Goal: Task Accomplishment & Management: Use online tool/utility

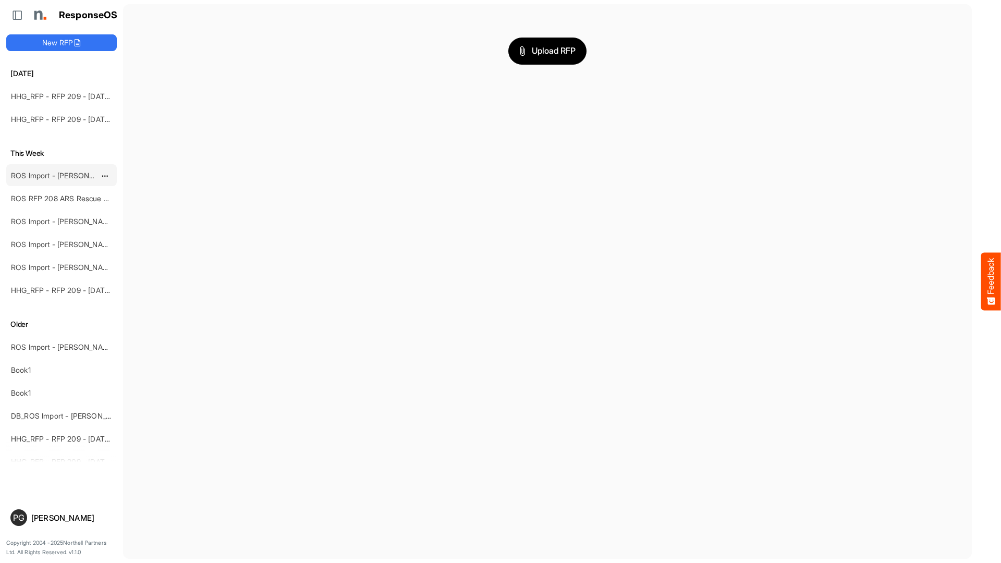
click at [56, 173] on link "ROS Import - [PERSON_NAME] - ROS 11" at bounding box center [78, 175] width 135 height 9
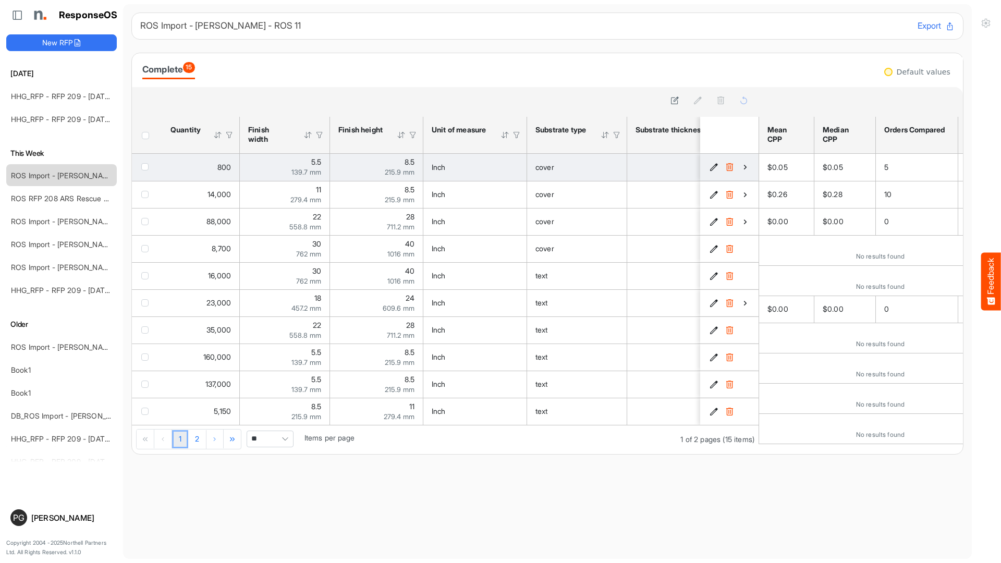
click at [743, 169] on icon "592cf810-fa6a-4ee0-bd1b-6835f8ce55d9 is template cell Column Header" at bounding box center [744, 167] width 9 height 9
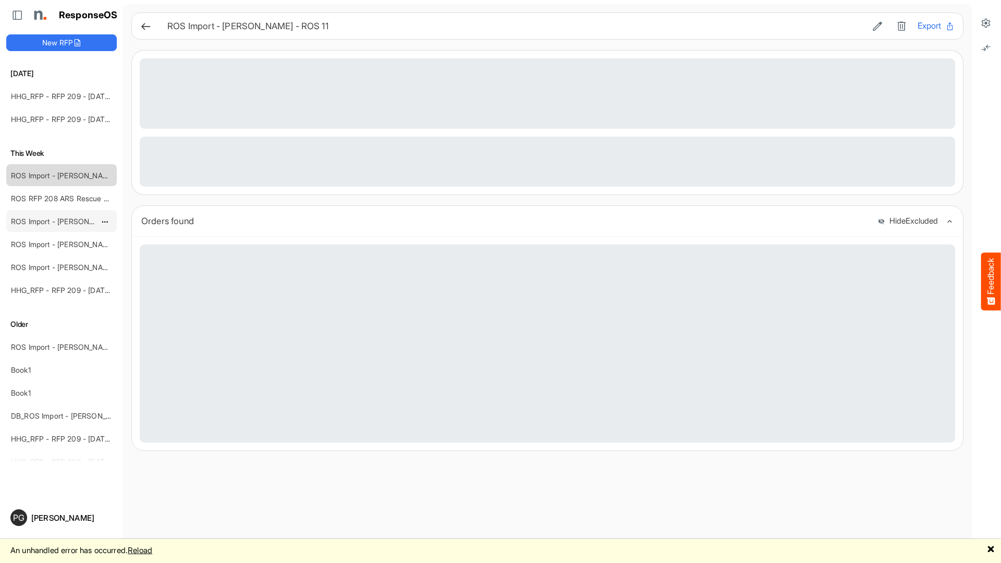
drag, startPoint x: 990, startPoint y: 24, endPoint x: 60, endPoint y: 221, distance: 950.3
click at [989, 24] on icon at bounding box center [985, 23] width 10 height 10
click at [985, 24] on icon at bounding box center [985, 23] width 10 height 10
click at [986, 25] on icon at bounding box center [985, 23] width 10 height 10
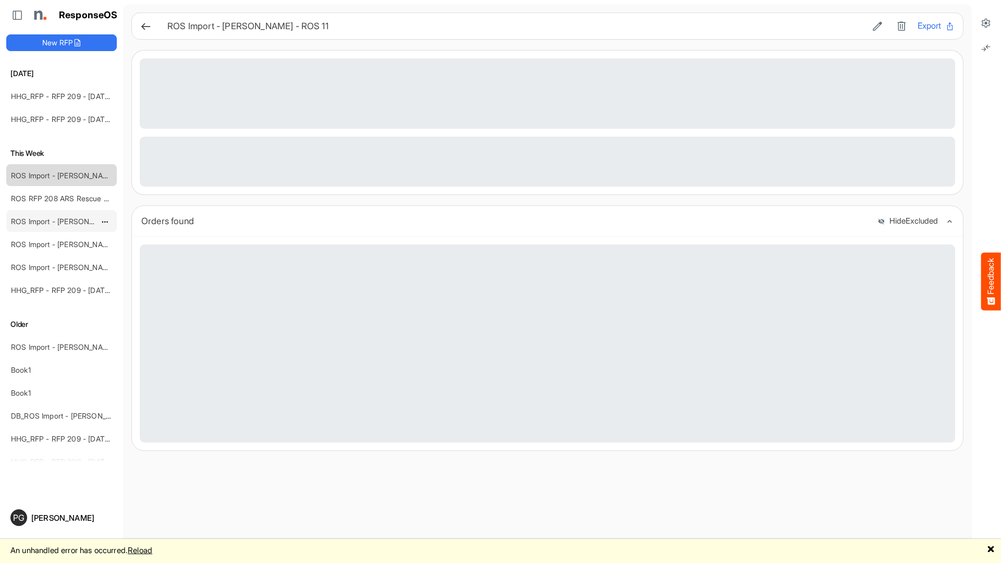
click at [986, 25] on icon at bounding box center [985, 23] width 10 height 10
click at [52, 196] on link "ROS RFP 208 ARS Rescue Rooter" at bounding box center [68, 198] width 115 height 9
click at [60, 215] on div "ROS Import - [PERSON_NAME] - ROS 11" at bounding box center [53, 221] width 93 height 21
click at [60, 221] on link "ROS Import - [PERSON_NAME] - ROS 11" at bounding box center [78, 221] width 135 height 9
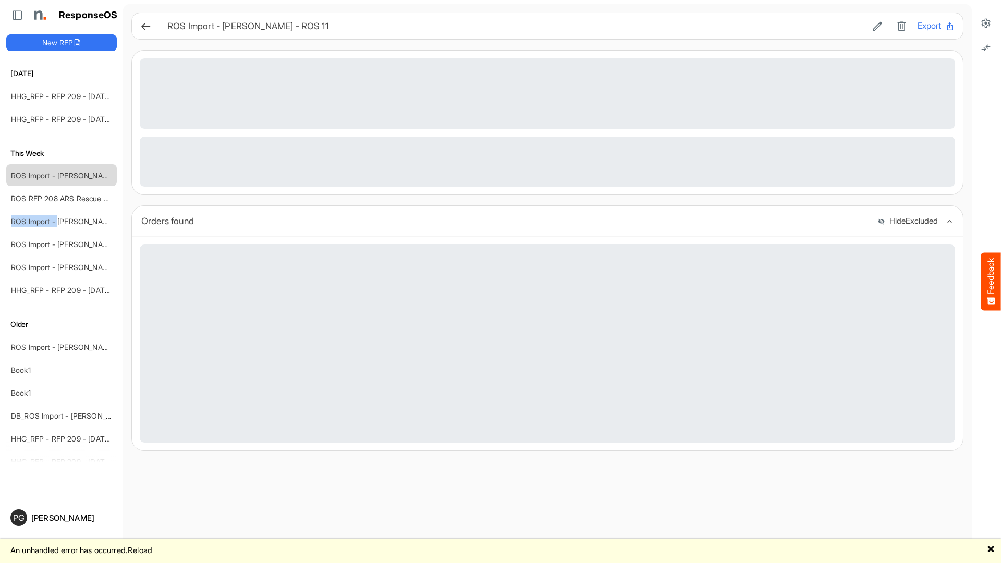
click at [61, 221] on link "ROS Import - [PERSON_NAME] - ROS 11" at bounding box center [78, 221] width 135 height 9
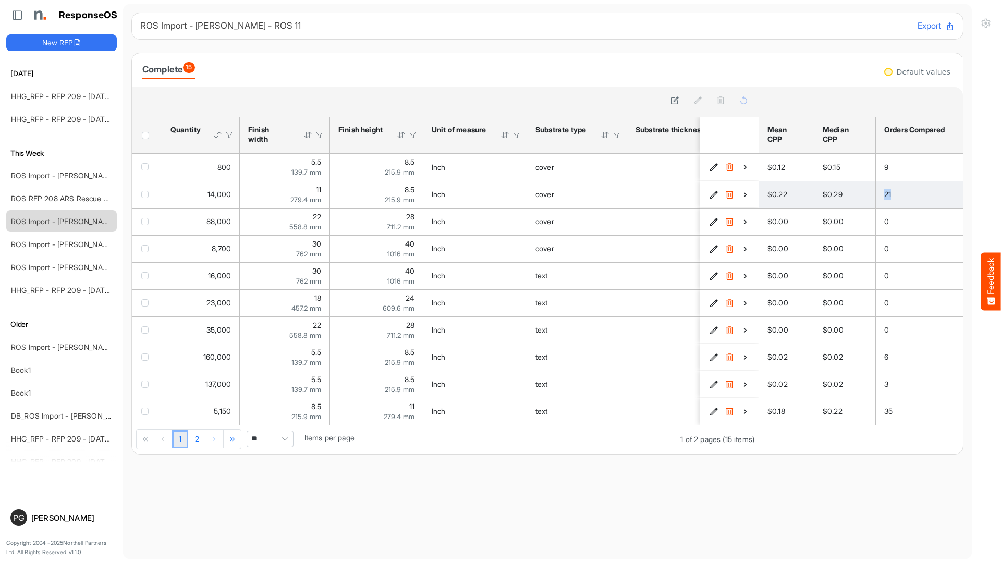
drag, startPoint x: 885, startPoint y: 197, endPoint x: 882, endPoint y: 182, distance: 15.0
click at [891, 193] on span "21" at bounding box center [887, 194] width 7 height 9
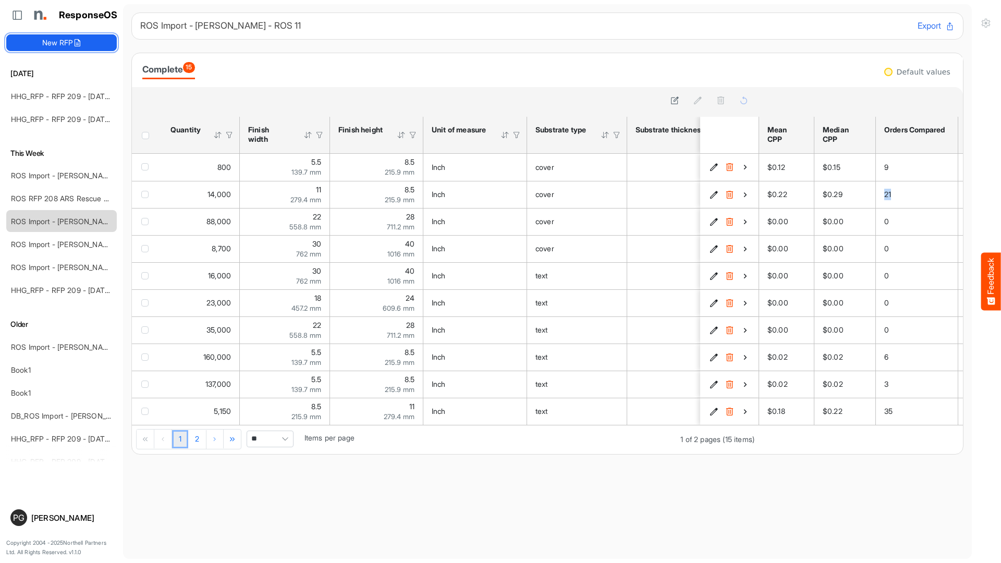
click at [52, 47] on button "New RFP" at bounding box center [61, 42] width 110 height 17
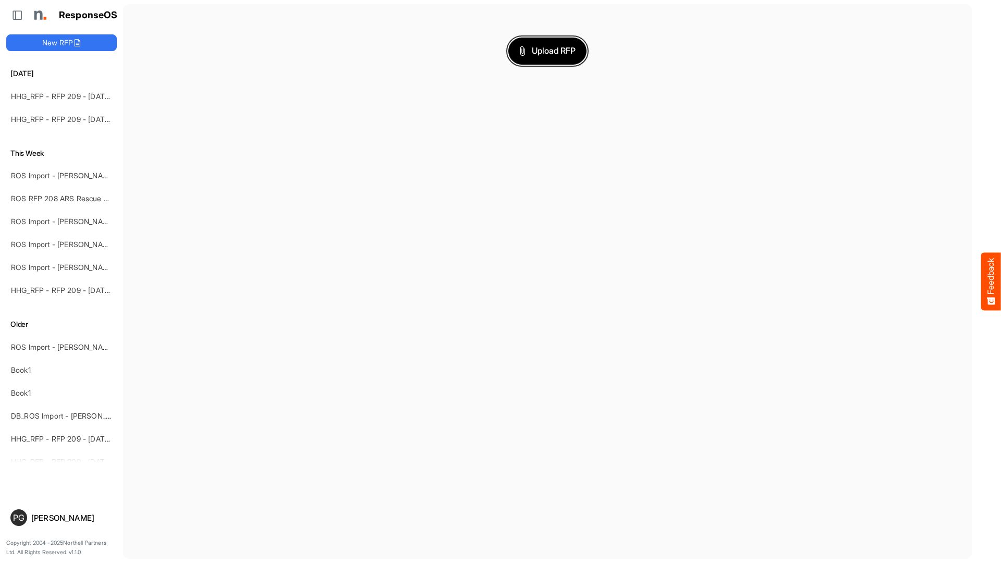
click at [528, 56] on span "Upload RFP" at bounding box center [547, 51] width 56 height 14
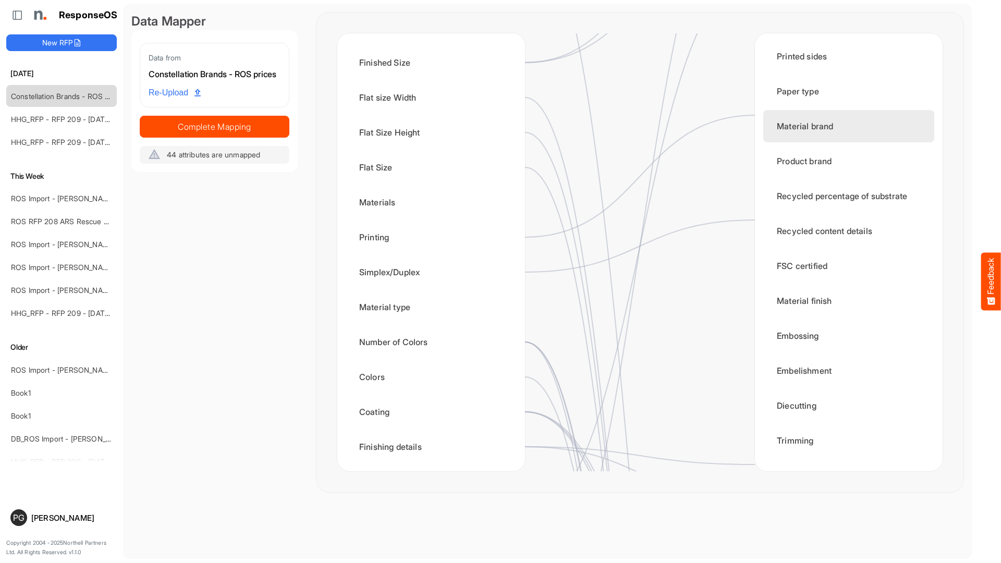
scroll to position [254, 0]
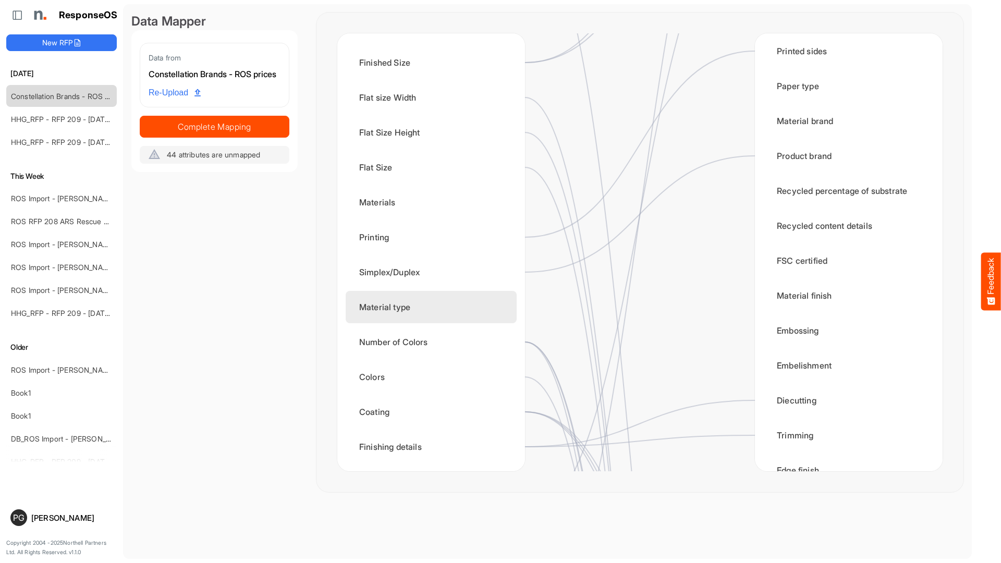
click at [398, 312] on div "Material type" at bounding box center [430, 307] width 171 height 32
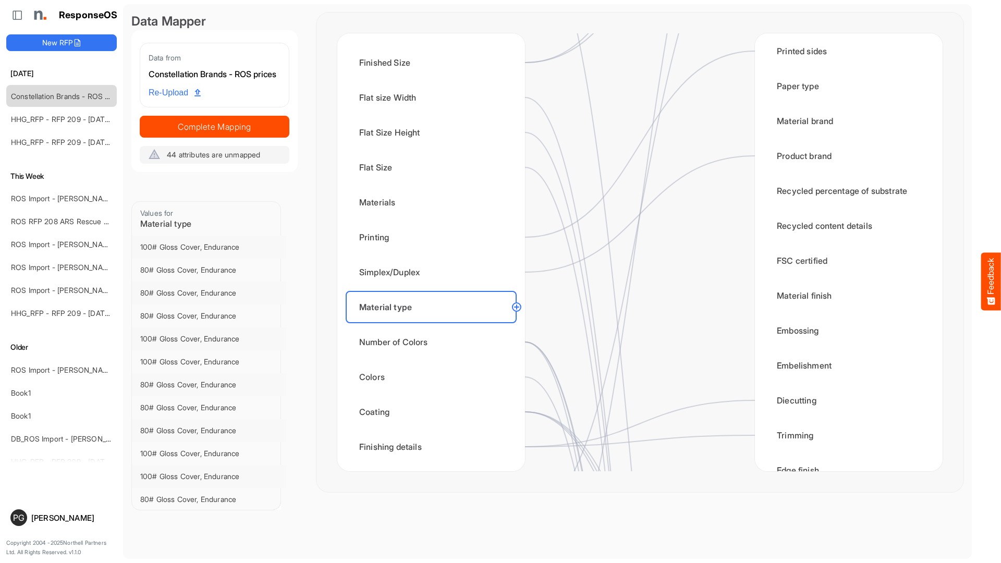
scroll to position [261, 0]
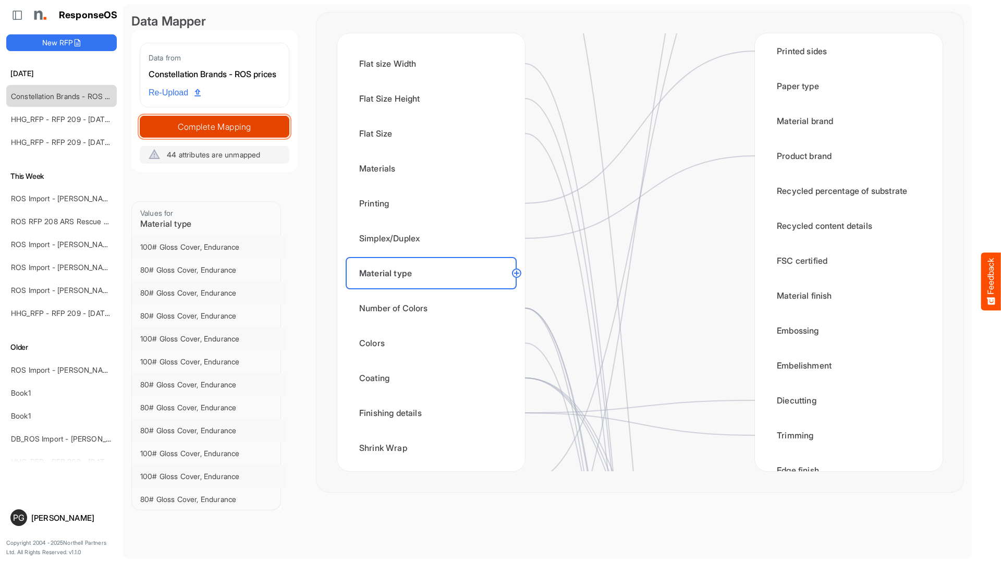
click at [251, 134] on span "Complete Mapping" at bounding box center [214, 126] width 149 height 15
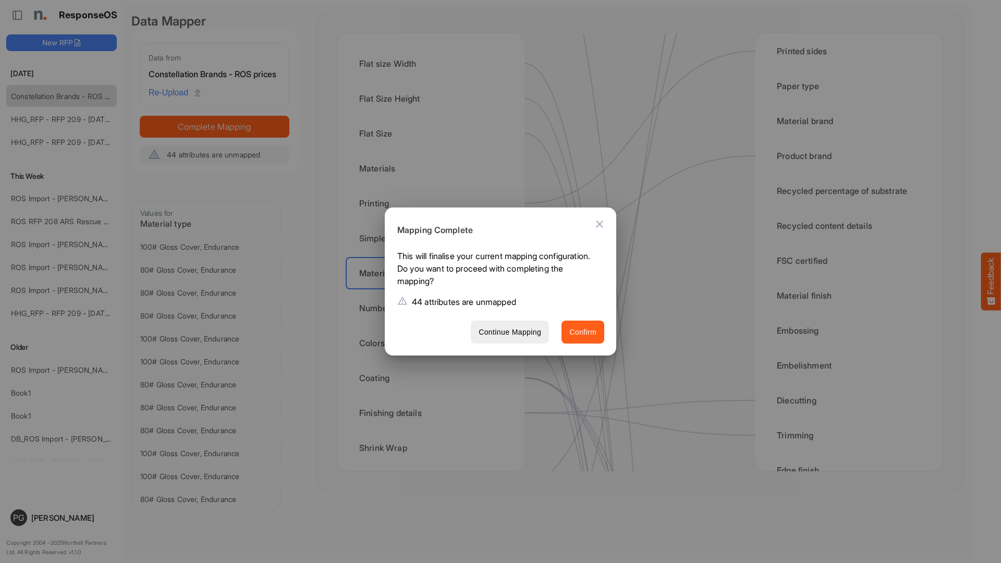
click at [582, 337] on span "Confirm" at bounding box center [582, 332] width 27 height 13
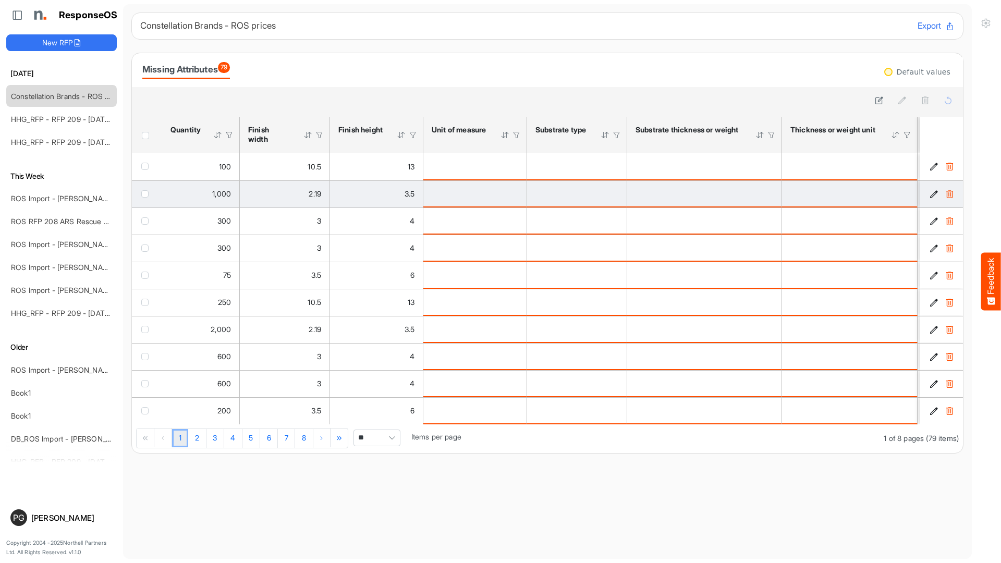
click at [144, 195] on span "checkbox" at bounding box center [144, 193] width 7 height 7
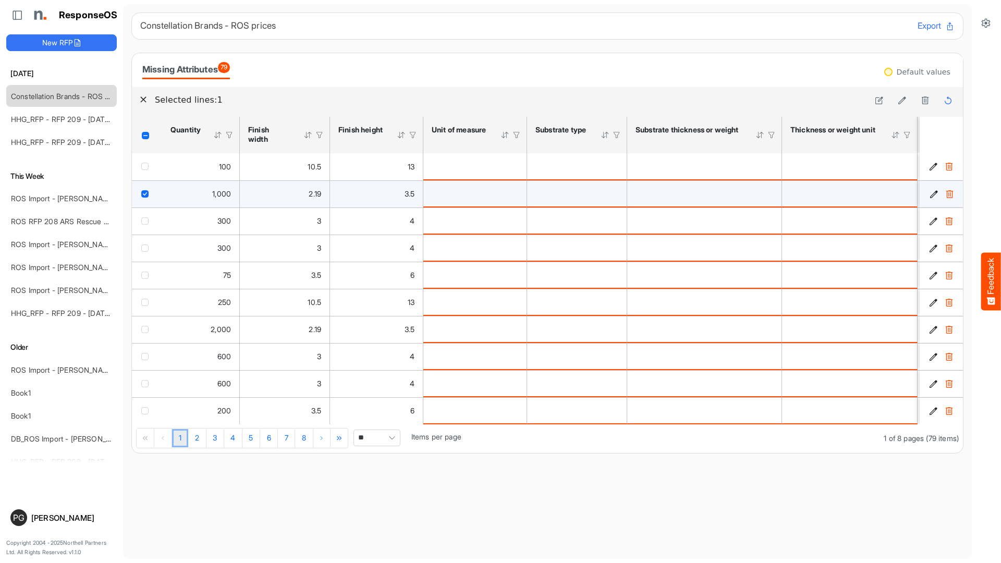
click at [144, 195] on span "checkbox" at bounding box center [144, 193] width 7 height 7
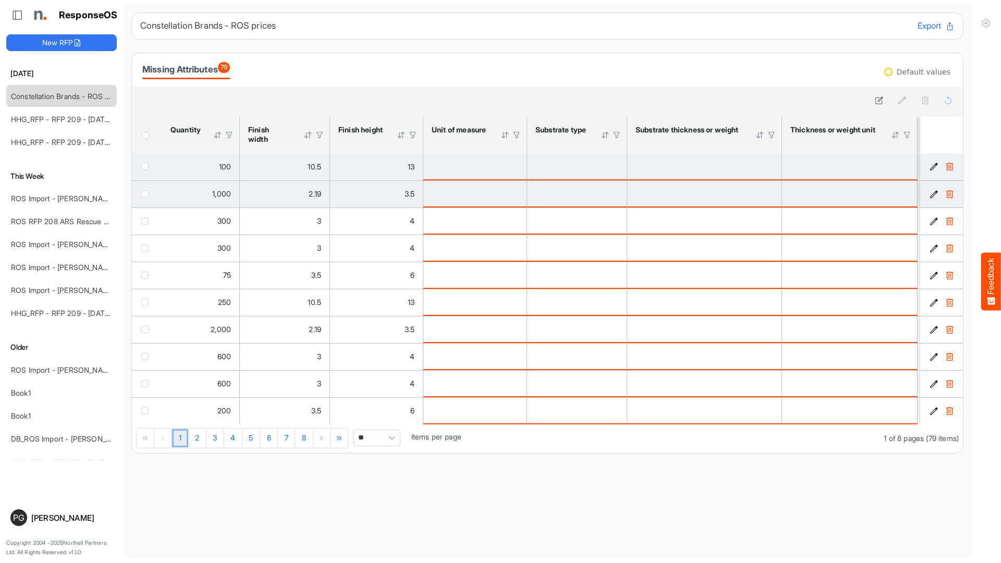
click at [507, 166] on div "is template cell Column Header httpsnorthellcomontologiesmapping-rulesmeasureme…" at bounding box center [474, 166] width 87 height 11
click at [507, 170] on div "is template cell Column Header httpsnorthellcomontologiesmapping-rulesmeasureme…" at bounding box center [474, 166] width 87 height 11
click at [500, 175] on td "is template cell Column Header httpsnorthellcomontologiesmapping-rulesmeasureme…" at bounding box center [475, 166] width 104 height 27
drag, startPoint x: 500, startPoint y: 175, endPoint x: 579, endPoint y: 163, distance: 79.6
click at [505, 174] on td "is template cell Column Header httpsnorthellcomontologiesmapping-rulesmeasureme…" at bounding box center [475, 166] width 104 height 27
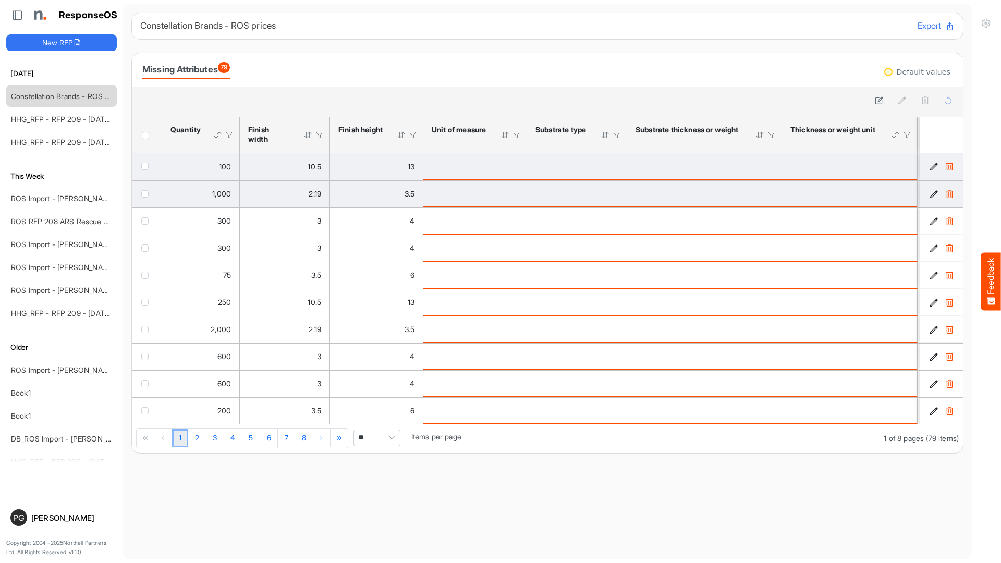
click at [932, 167] on icon "36d1f7b2-694d-428d-97c2-6d5f58e7bf00 is template cell Column Header" at bounding box center [933, 166] width 9 height 9
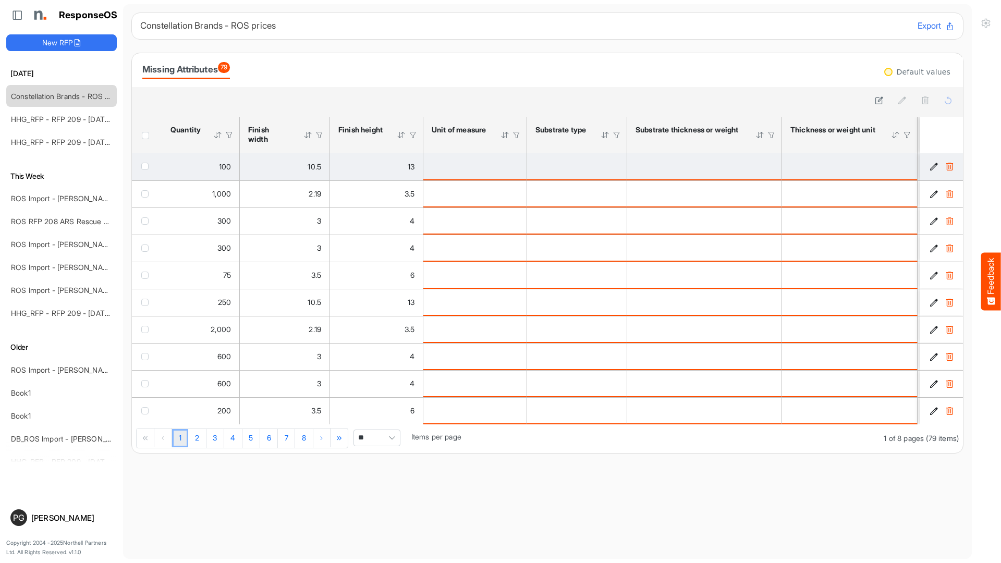
click at [932, 171] on icon "36d1f7b2-694d-428d-97c2-6d5f58e7bf00 is template cell Column Header" at bounding box center [933, 166] width 9 height 9
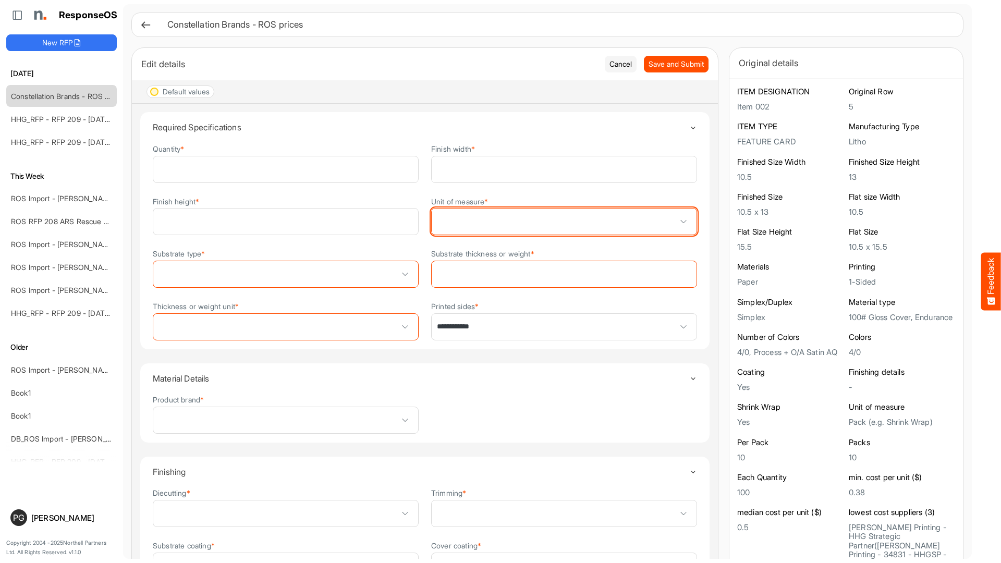
click at [468, 226] on span at bounding box center [563, 221] width 265 height 26
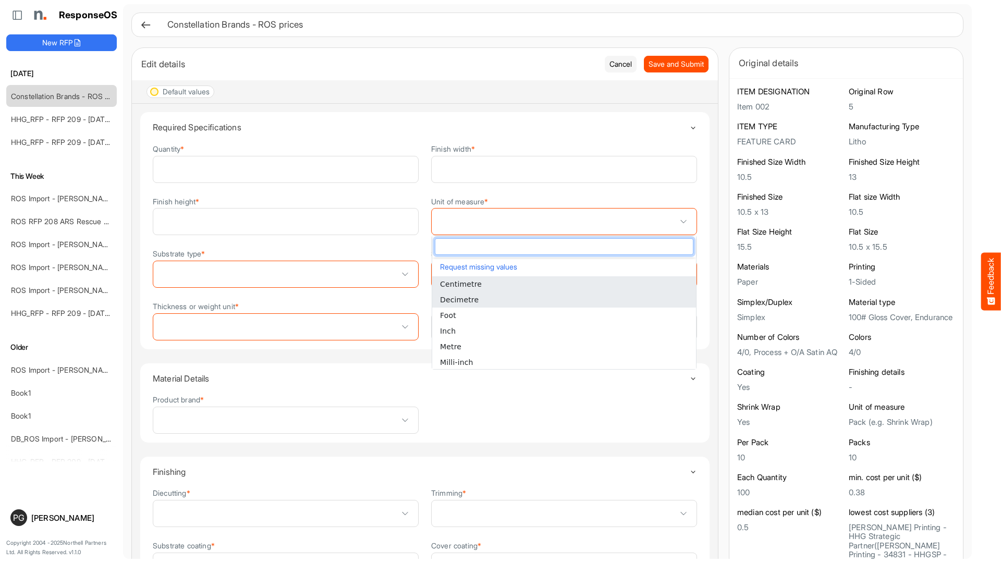
click at [465, 298] on span "Decimetre" at bounding box center [459, 299] width 39 height 8
type input "*********"
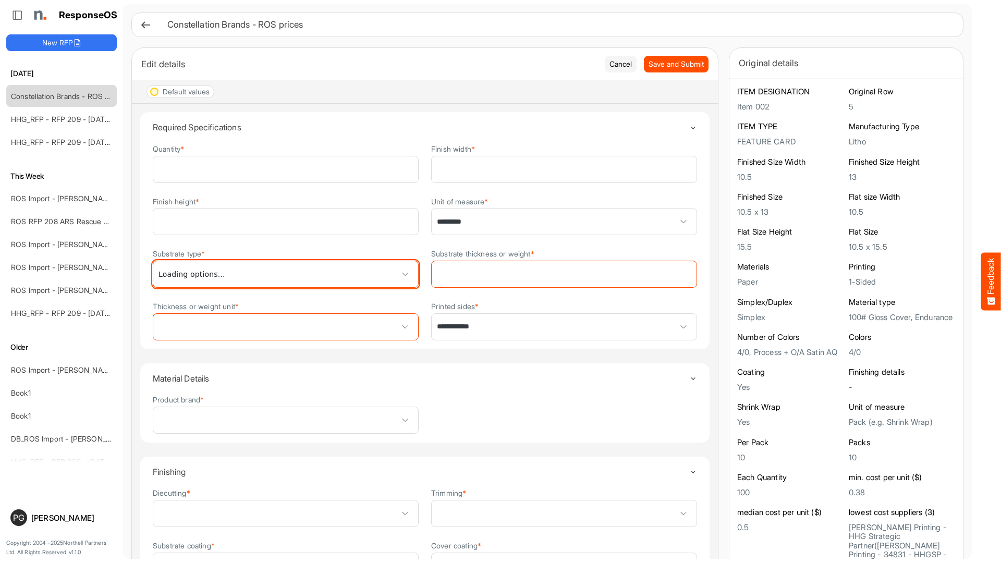
click at [395, 278] on span at bounding box center [285, 274] width 265 height 26
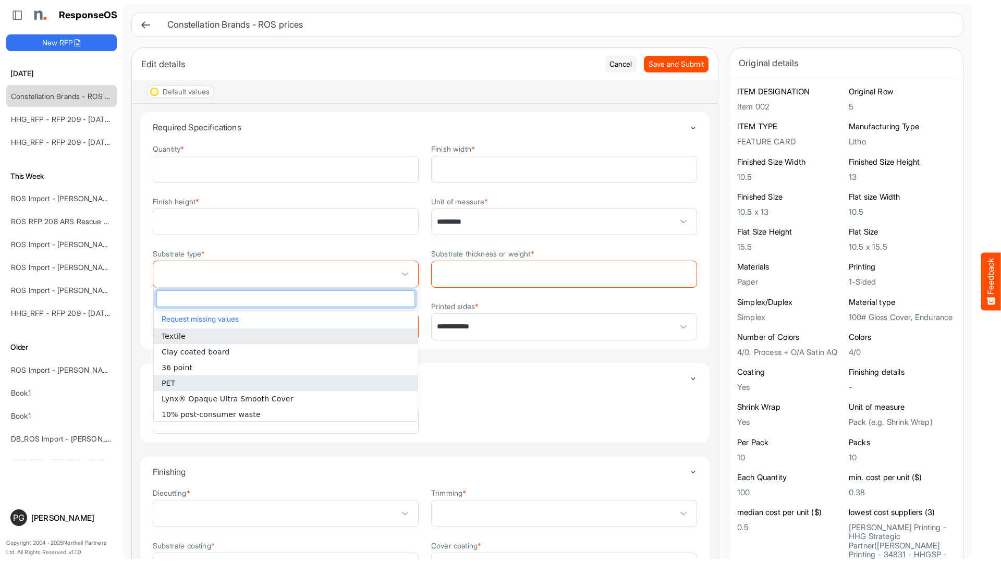
click at [361, 386] on li "PET" at bounding box center [286, 383] width 264 height 16
type input "***"
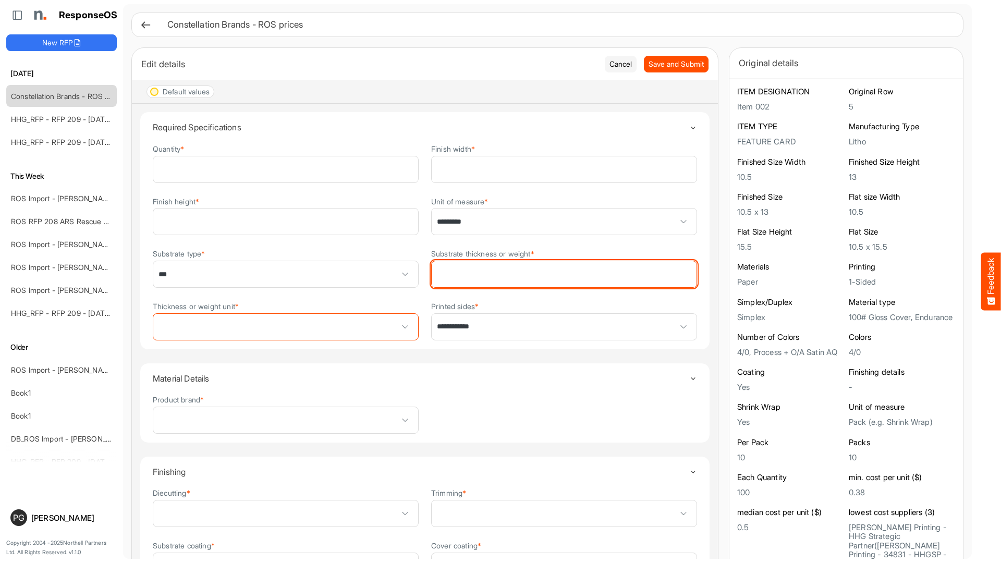
click at [518, 266] on input "Substrate thickness or weight *" at bounding box center [563, 274] width 265 height 26
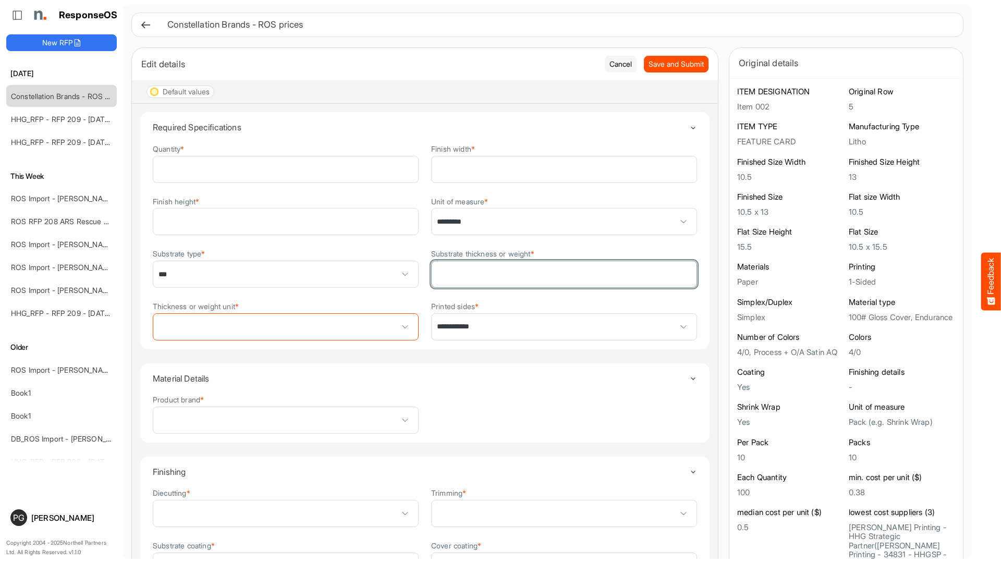
type input "**"
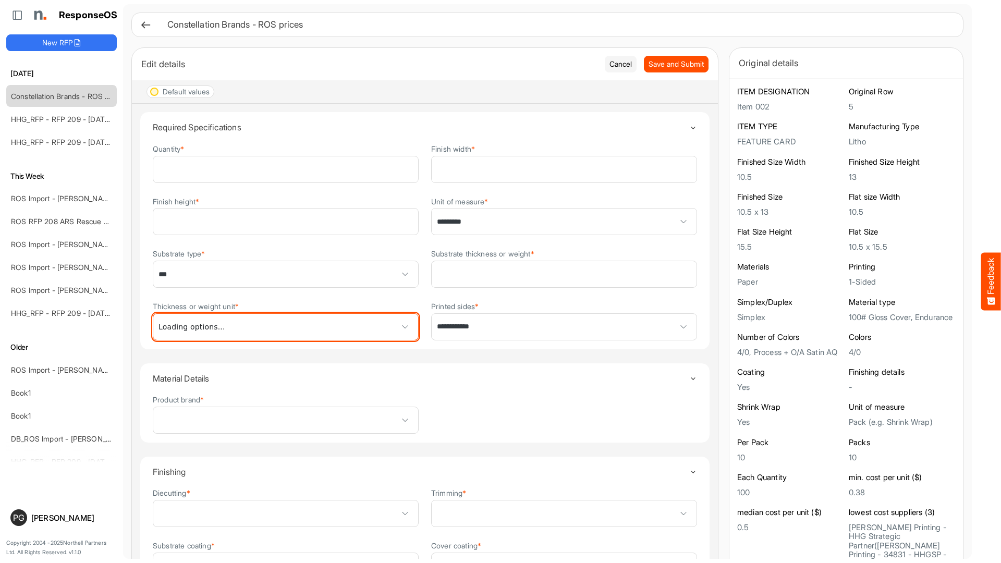
click at [341, 333] on span at bounding box center [285, 327] width 265 height 26
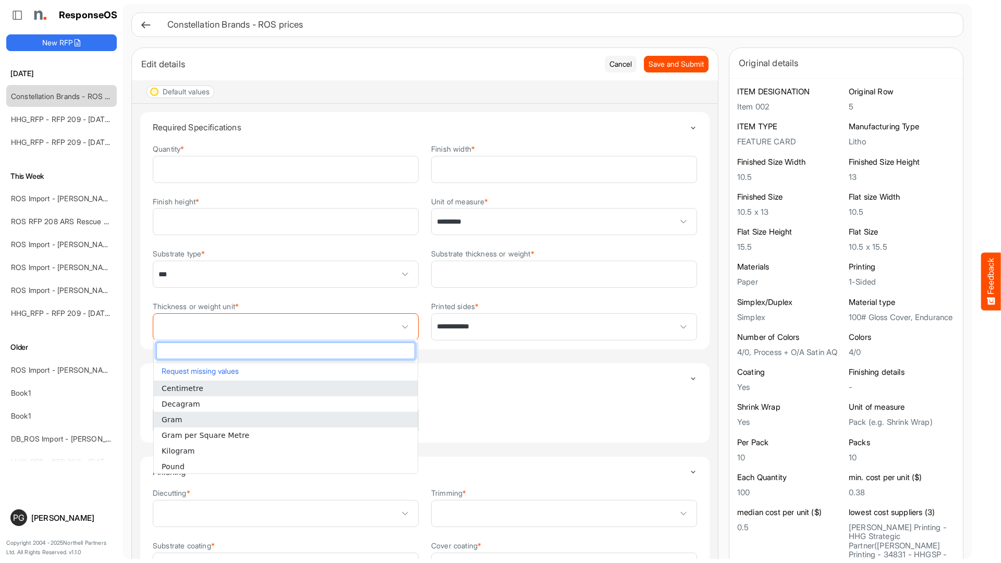
click at [315, 426] on li "Gram" at bounding box center [286, 420] width 264 height 16
type input "****"
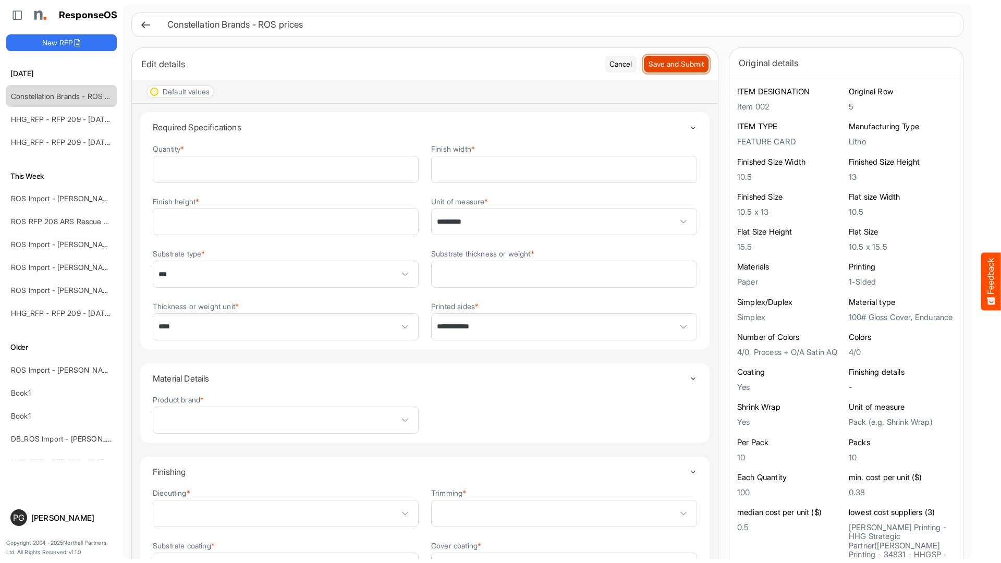
click at [696, 65] on span "Save and Submit" at bounding box center [675, 63] width 55 height 11
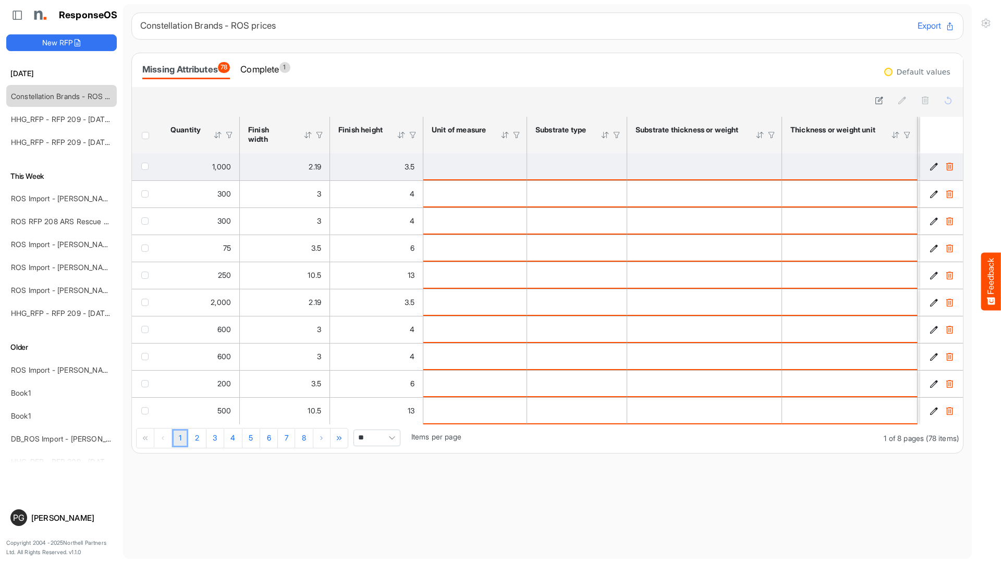
click at [935, 168] on icon "046ed1b0-6e60-4b55-9a6f-d58f779eaa2c is template cell Column Header" at bounding box center [933, 166] width 9 height 9
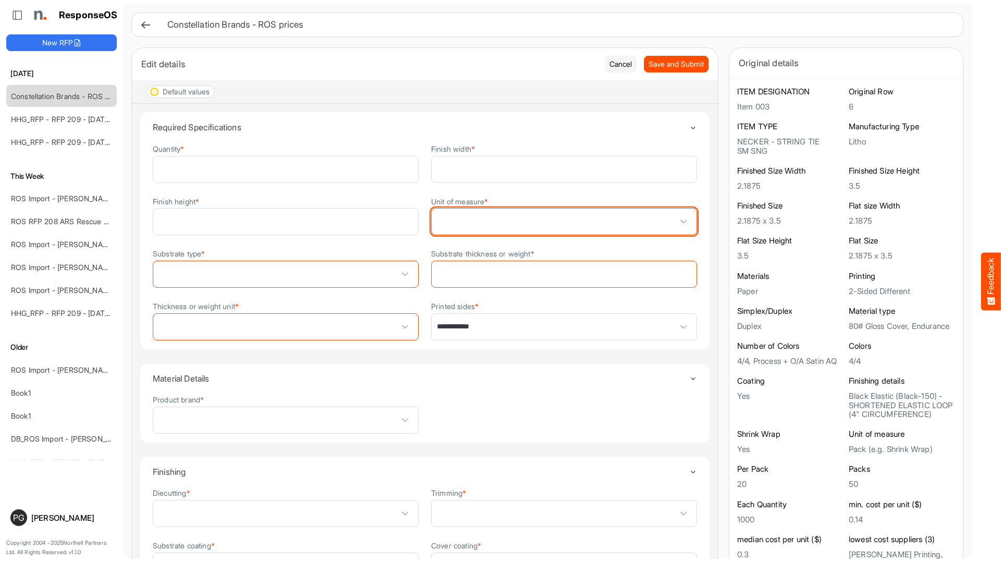
click at [483, 225] on span at bounding box center [563, 221] width 265 height 26
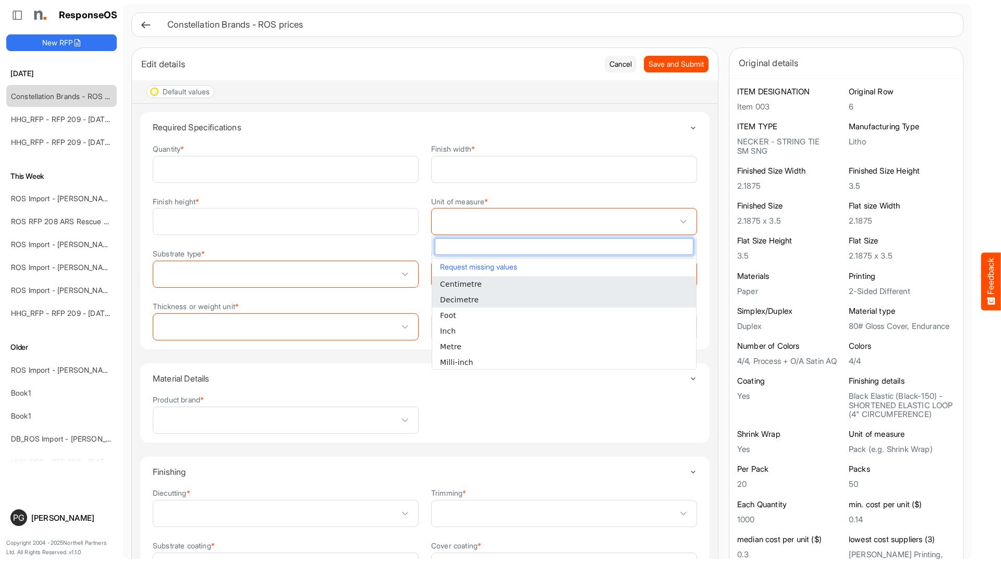
click at [477, 299] on li "Decimetre" at bounding box center [564, 300] width 264 height 16
type input "*********"
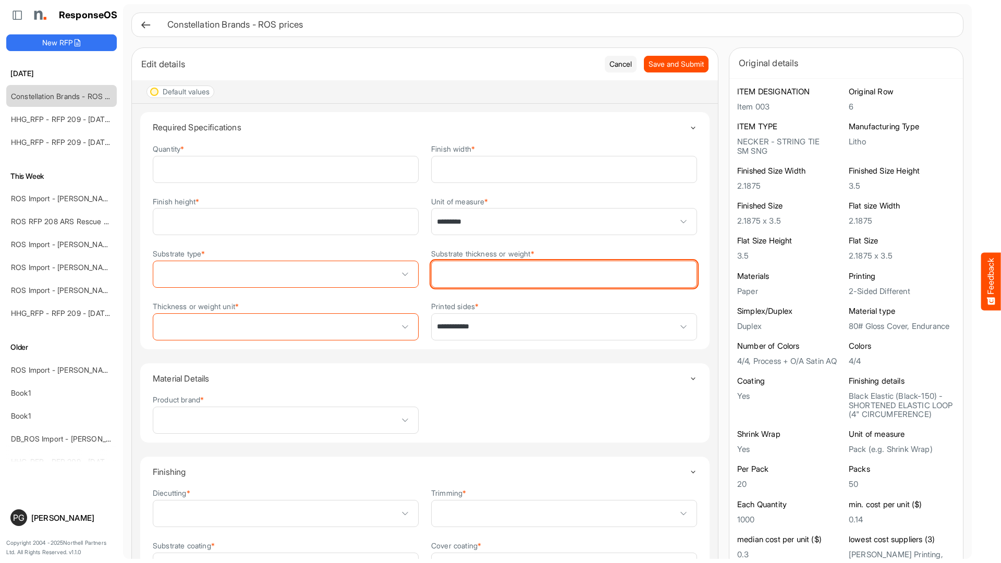
click at [497, 279] on input "Substrate thickness or weight *" at bounding box center [563, 274] width 265 height 26
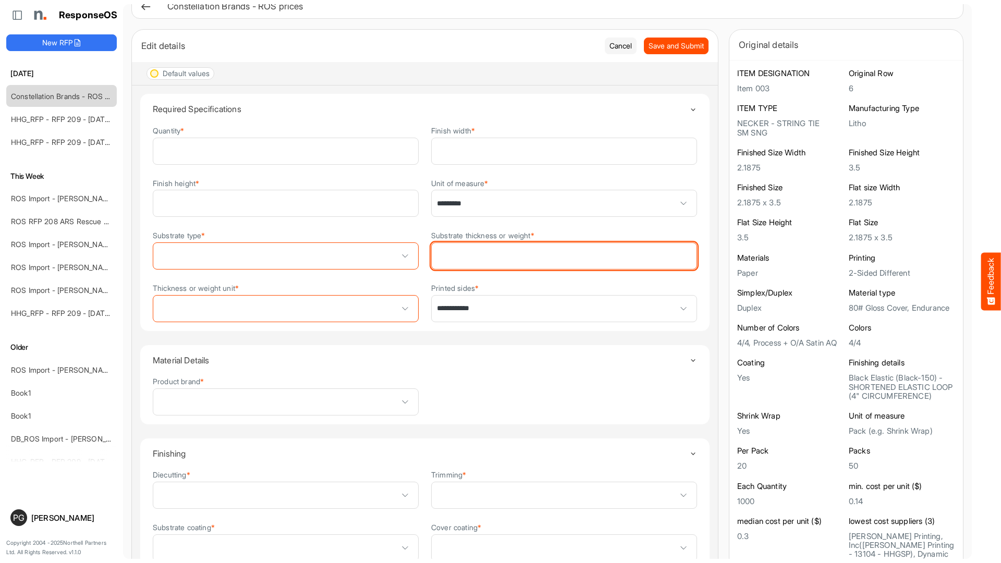
scroll to position [20, 0]
type input "**"
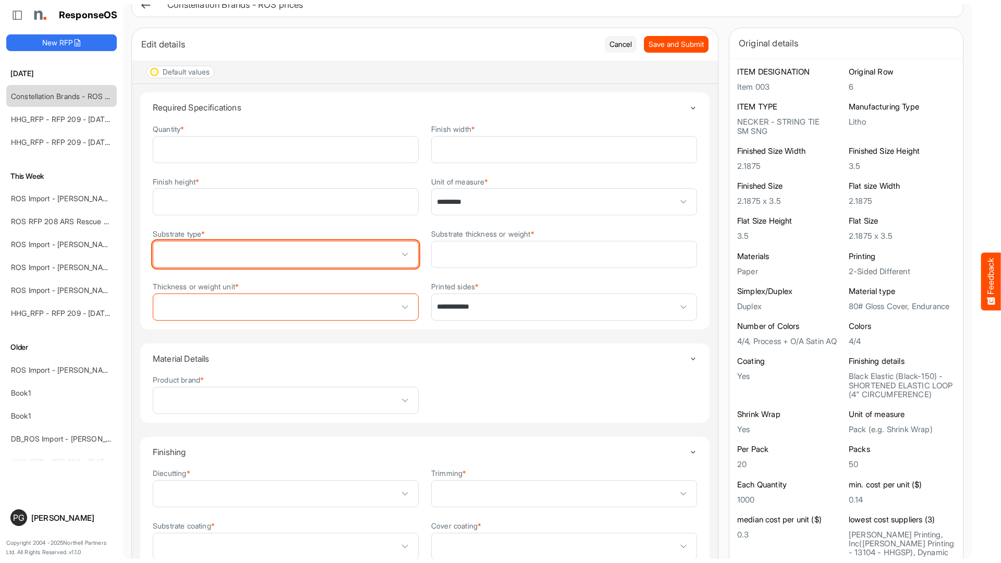
click at [315, 264] on span at bounding box center [285, 254] width 265 height 26
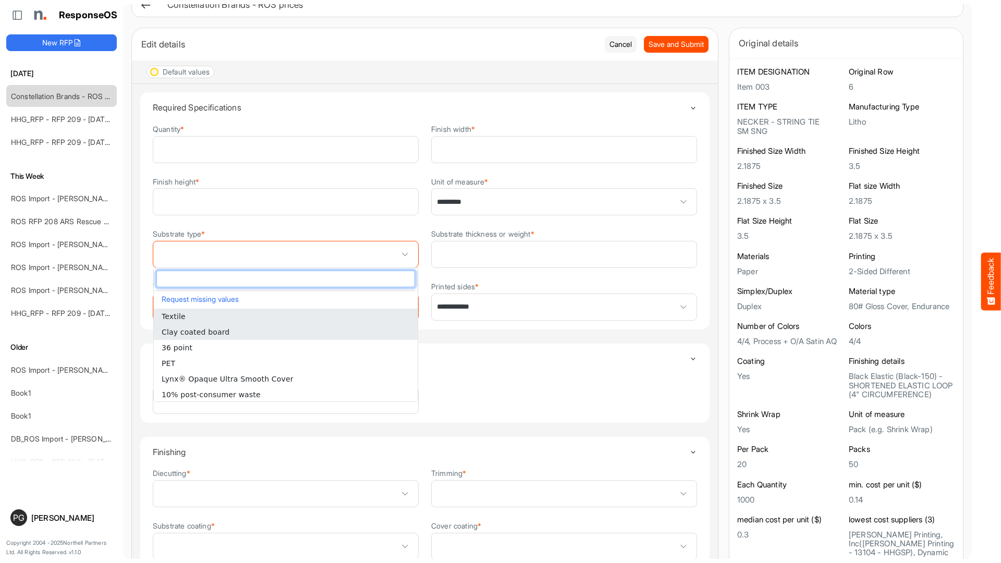
click at [283, 324] on li "Clay coated board" at bounding box center [286, 332] width 264 height 16
type input "**********"
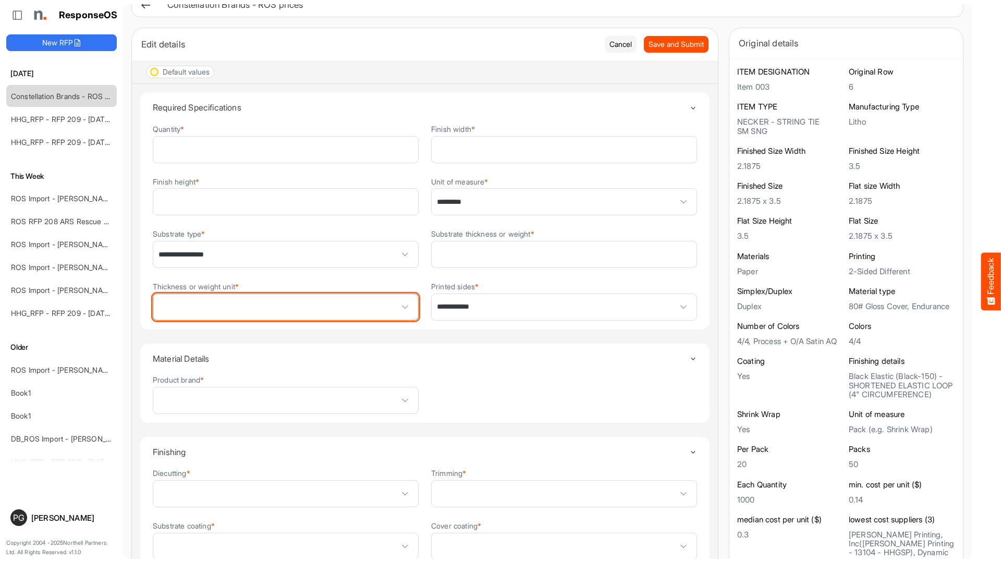
click at [283, 311] on span at bounding box center [285, 307] width 265 height 26
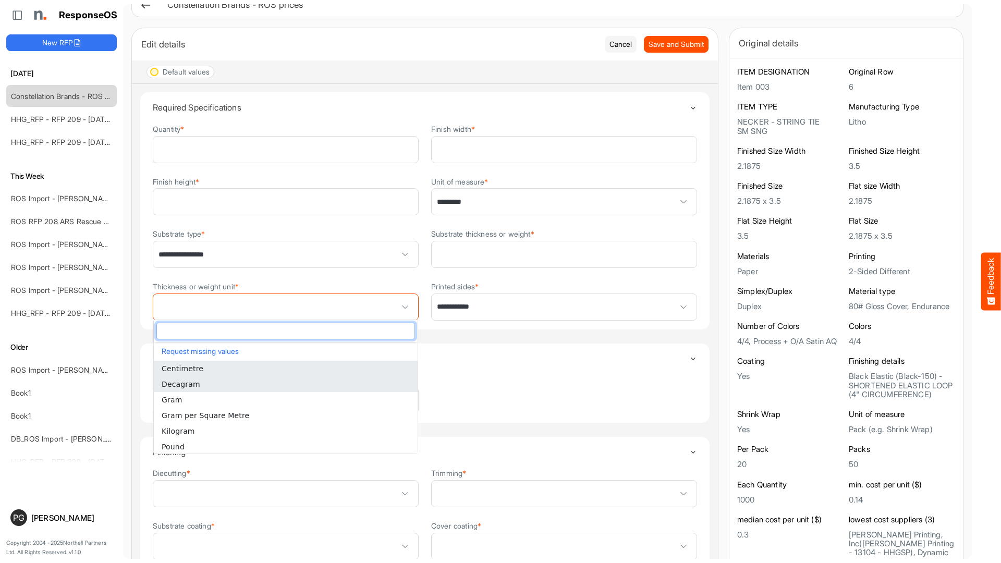
click at [271, 387] on li "Decagram" at bounding box center [286, 384] width 264 height 16
type input "********"
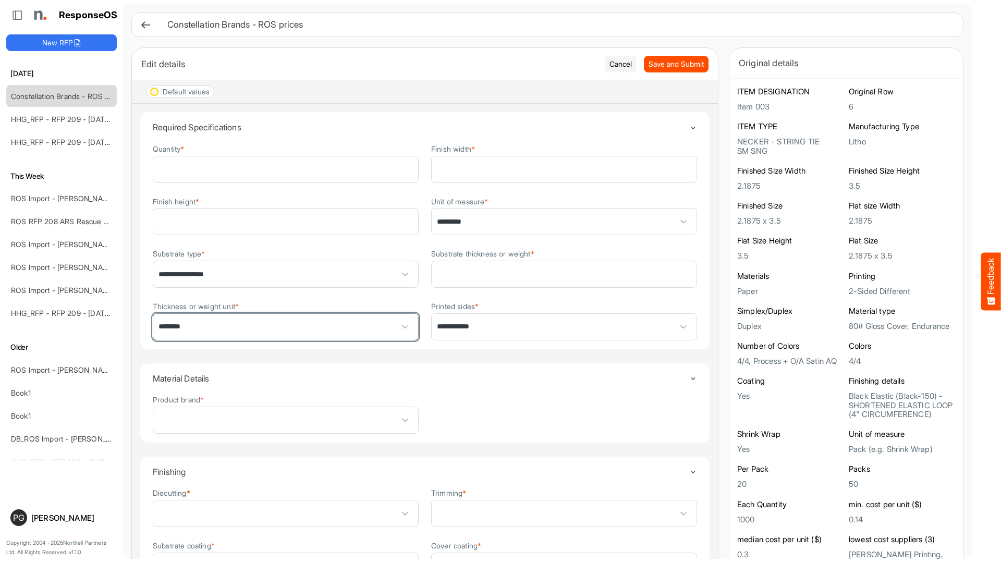
scroll to position [0, 0]
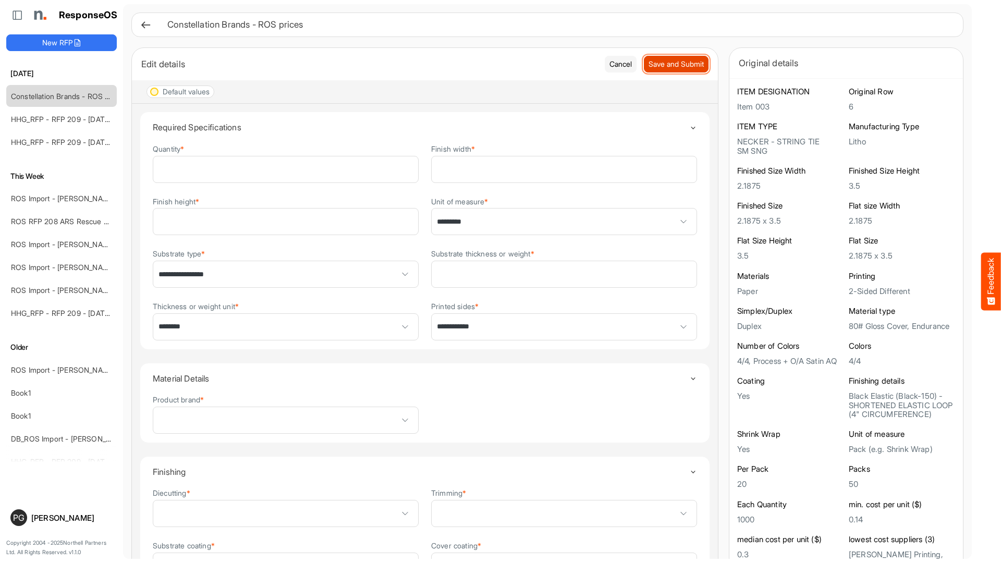
click at [664, 67] on span "Save and Submit" at bounding box center [675, 63] width 55 height 11
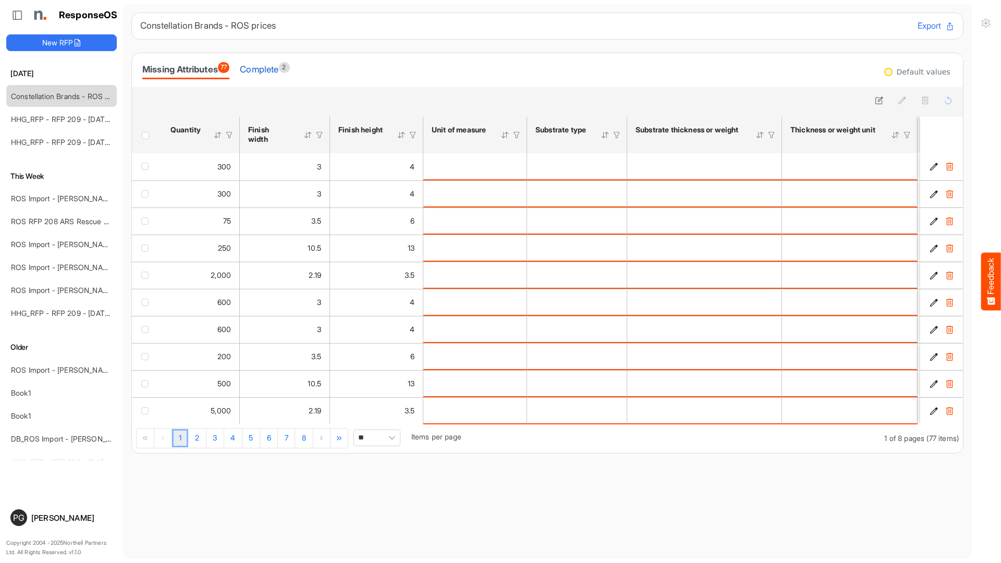
click at [279, 69] on div "Complete 2" at bounding box center [265, 69] width 50 height 15
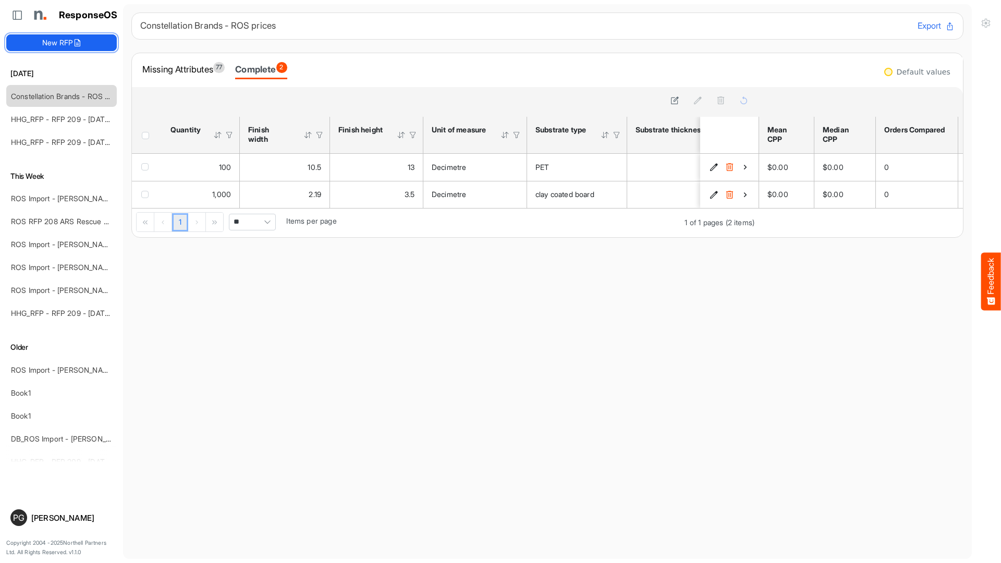
click at [84, 44] on button "New RFP" at bounding box center [61, 42] width 110 height 17
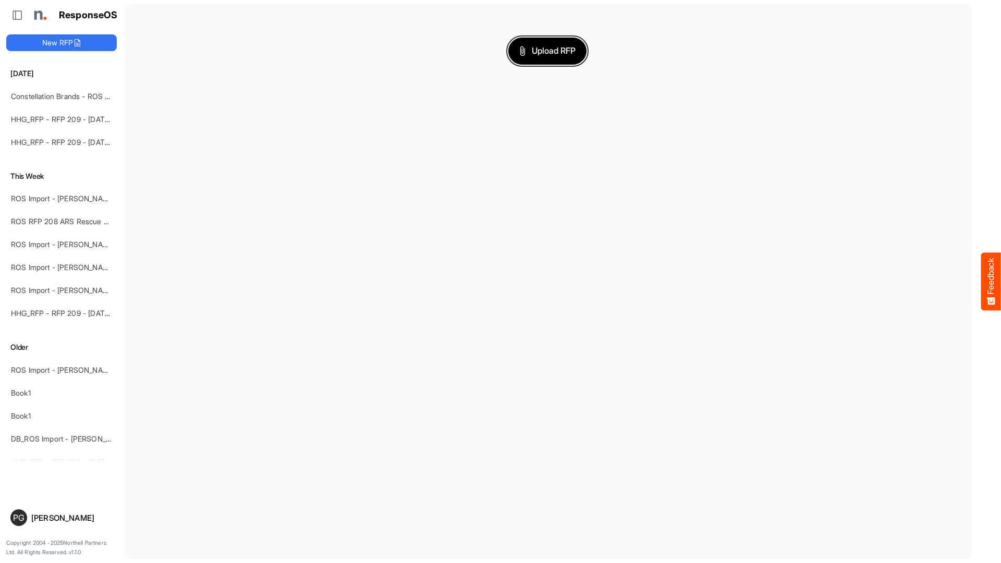
click at [551, 55] on span "Upload RFP" at bounding box center [547, 51] width 56 height 14
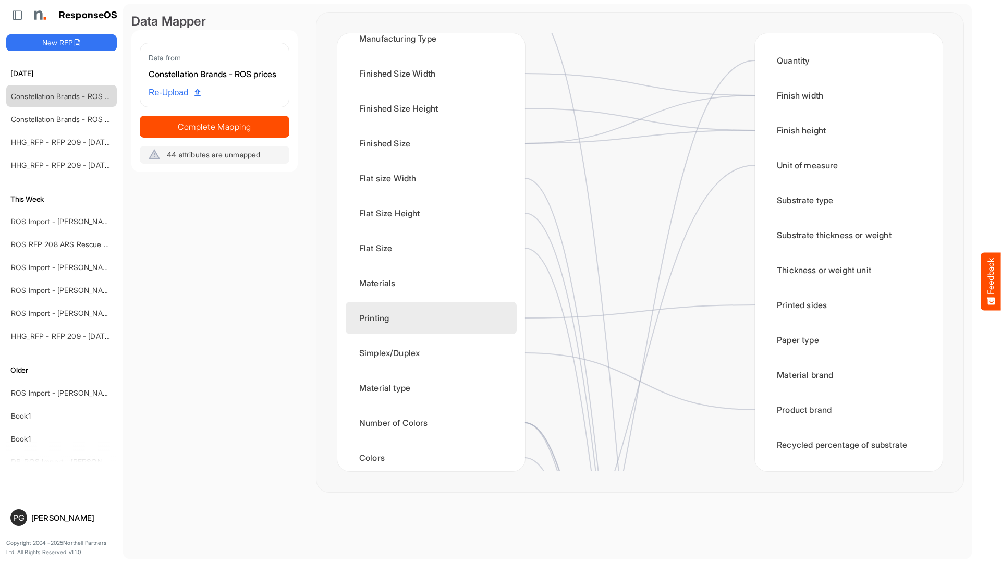
scroll to position [150, 0]
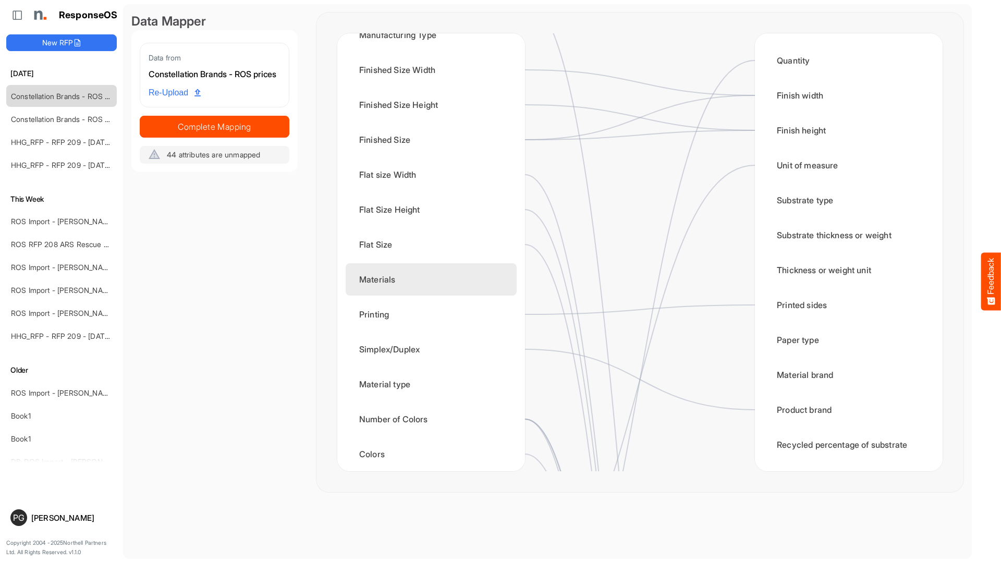
click at [389, 282] on div "Materials" at bounding box center [430, 279] width 171 height 32
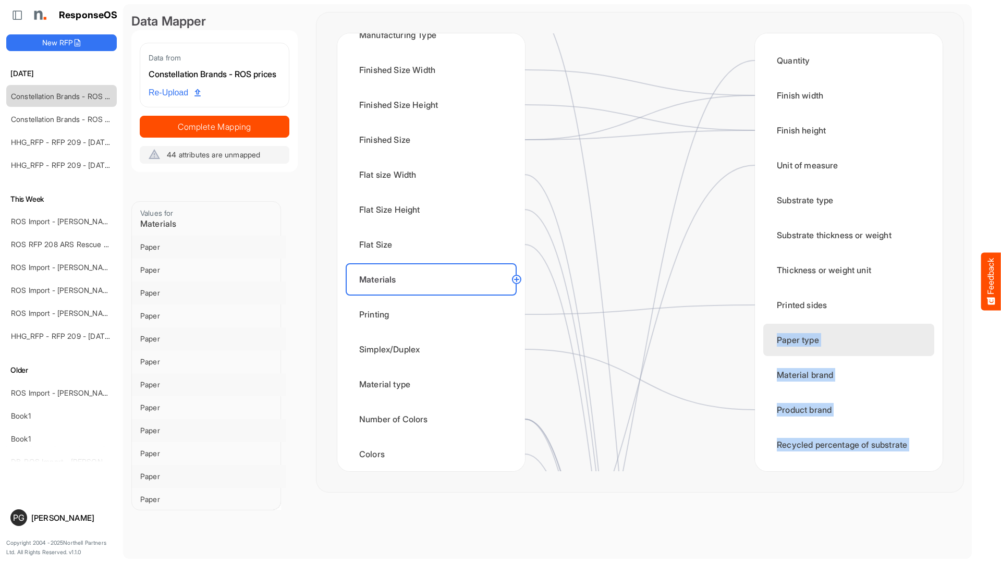
drag, startPoint x: 518, startPoint y: 280, endPoint x: 775, endPoint y: 340, distance: 263.8
click at [775, 340] on div "Constellation Brands - ROS prices ITEM DESIGNATION Original Row ITEM TYPE Manuf…" at bounding box center [639, 252] width 605 height 438
click at [787, 335] on div "Paper type" at bounding box center [848, 340] width 171 height 32
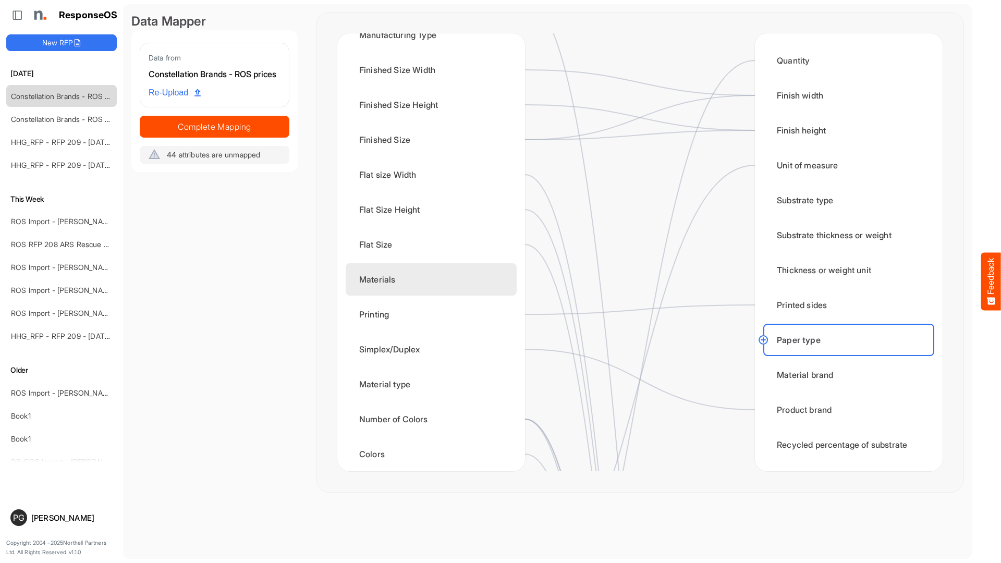
click at [402, 277] on div "Materials" at bounding box center [430, 279] width 171 height 32
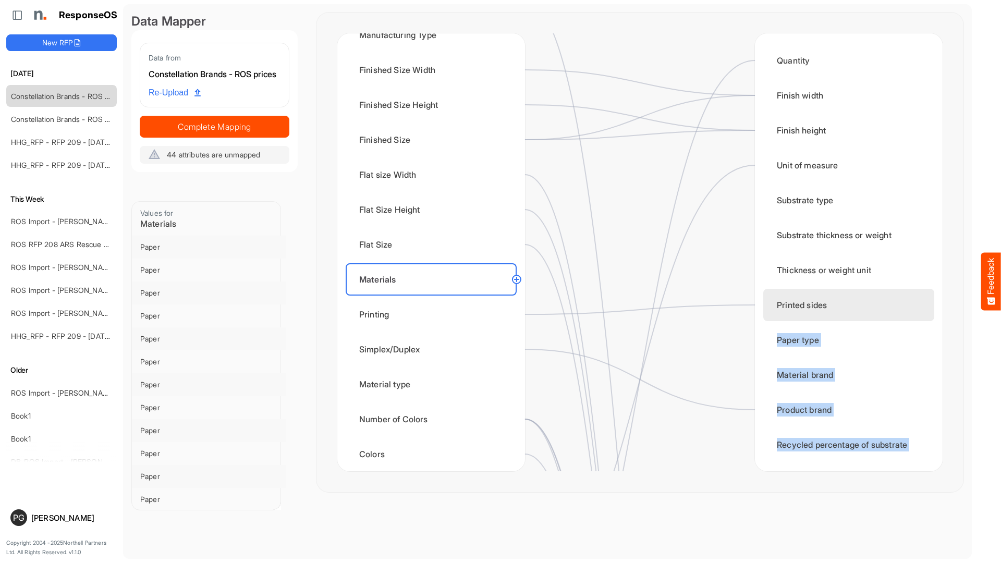
drag, startPoint x: 517, startPoint y: 280, endPoint x: 763, endPoint y: 317, distance: 248.2
click at [762, 316] on div "Constellation Brands - ROS prices ITEM DESIGNATION Original Row ITEM TYPE Manuf…" at bounding box center [639, 252] width 605 height 438
click at [517, 281] on circle at bounding box center [516, 279] width 13 height 13
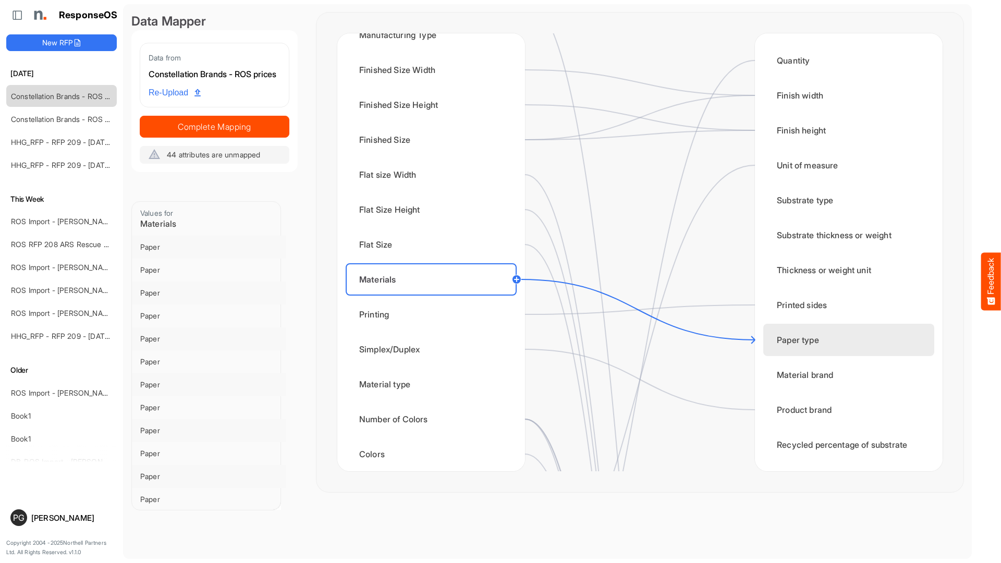
click at [783, 341] on div "Paper type" at bounding box center [848, 340] width 171 height 32
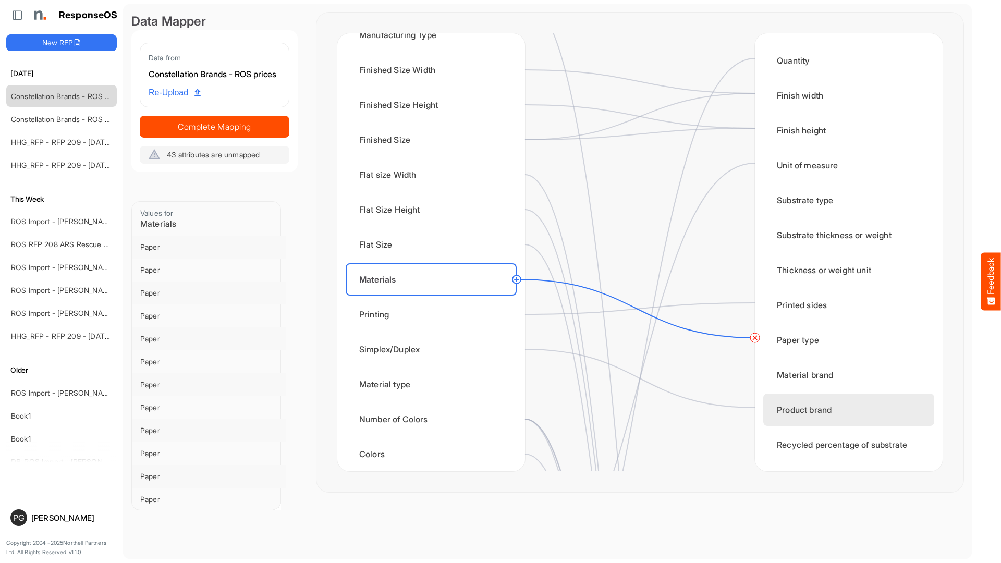
scroll to position [3, 0]
click at [517, 280] on circle at bounding box center [516, 279] width 13 height 13
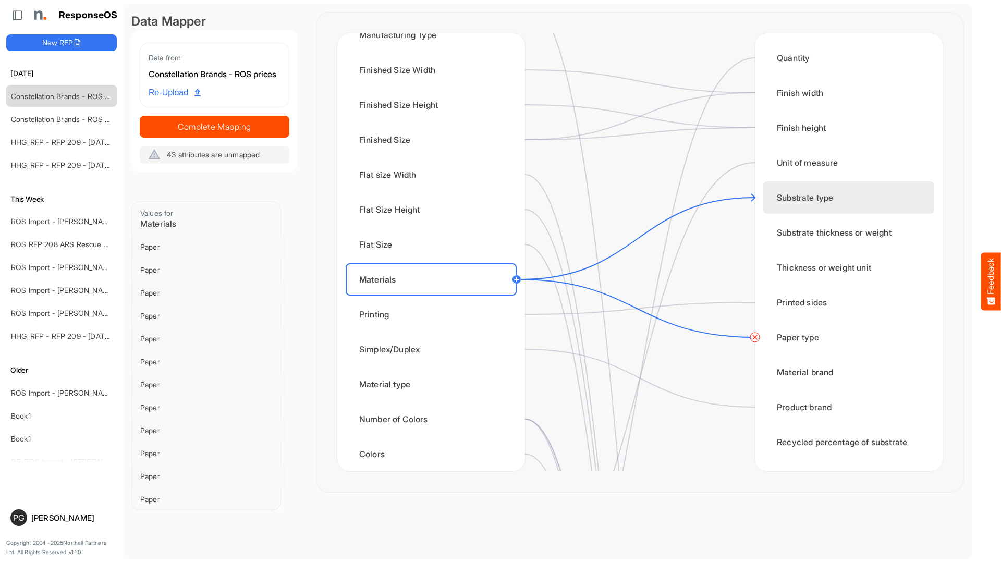
click at [775, 202] on div "Substrate type" at bounding box center [848, 197] width 171 height 32
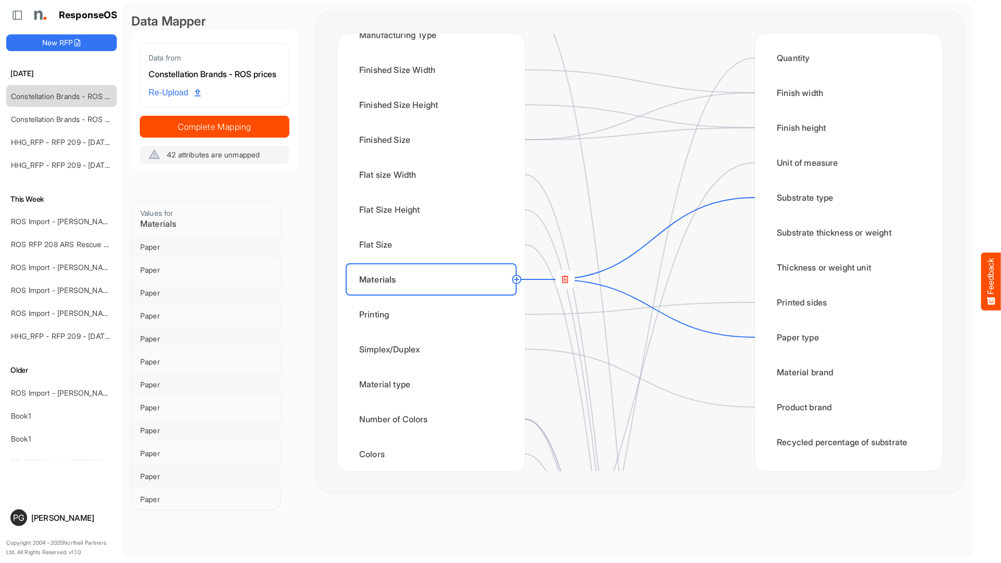
click at [731, 201] on icon at bounding box center [636, 239] width 237 height 82
click at [569, 281] on rect at bounding box center [565, 279] width 19 height 19
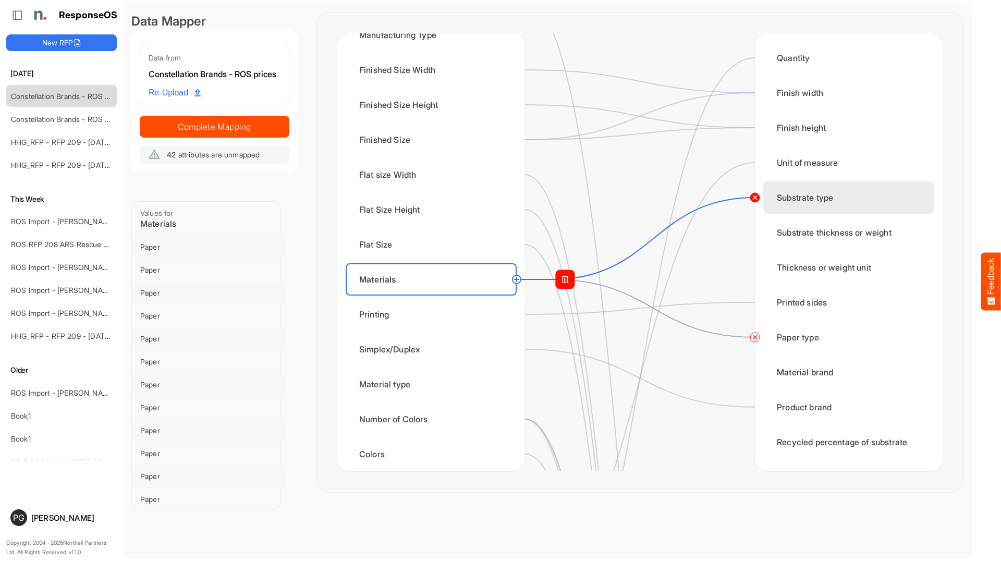
click at [756, 199] on circle at bounding box center [754, 197] width 13 height 13
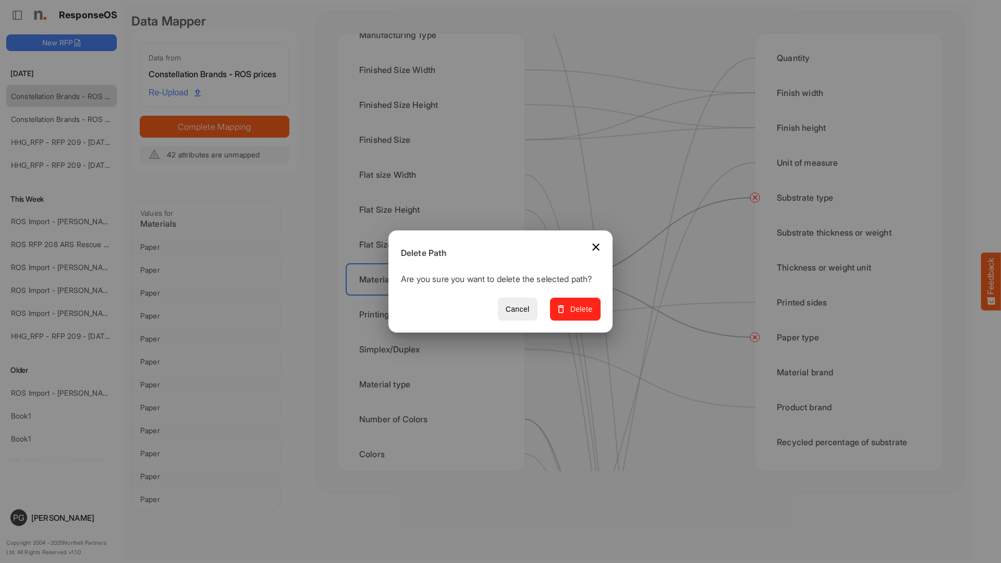
click at [575, 316] on span "Delete" at bounding box center [575, 309] width 35 height 13
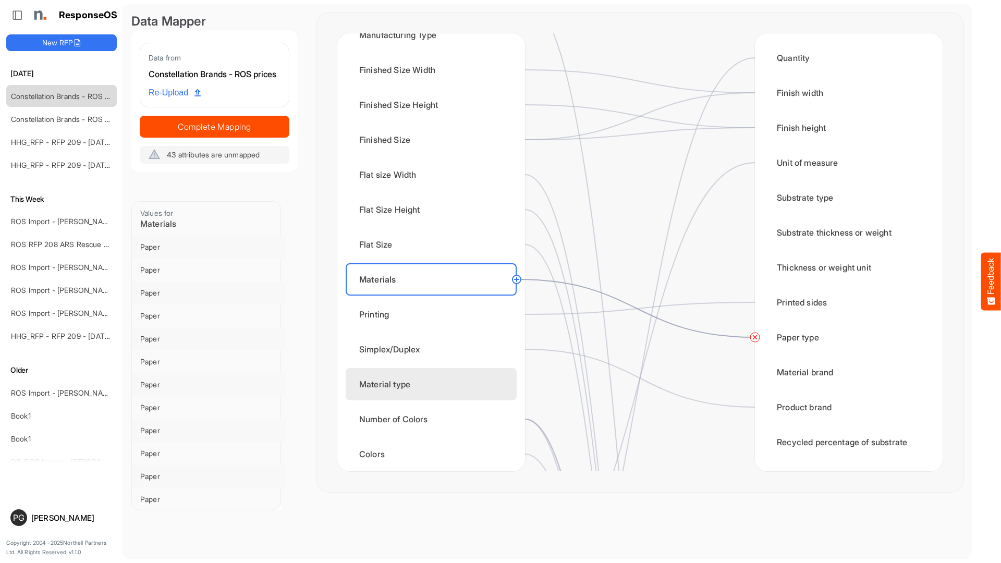
click at [415, 382] on div "Material type" at bounding box center [430, 384] width 171 height 32
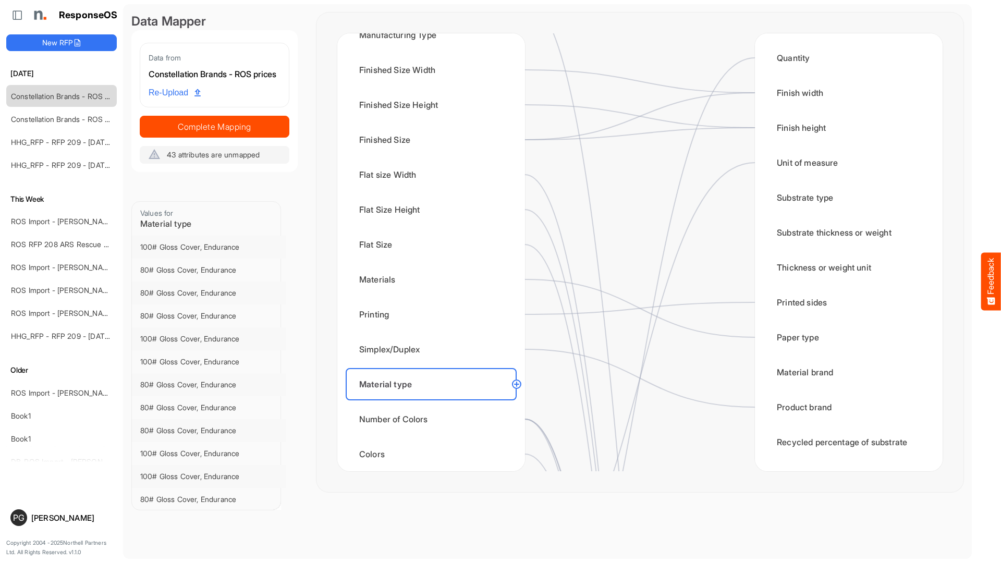
drag, startPoint x: 517, startPoint y: 386, endPoint x: 533, endPoint y: 381, distance: 16.2
click at [517, 386] on circle at bounding box center [516, 384] width 13 height 13
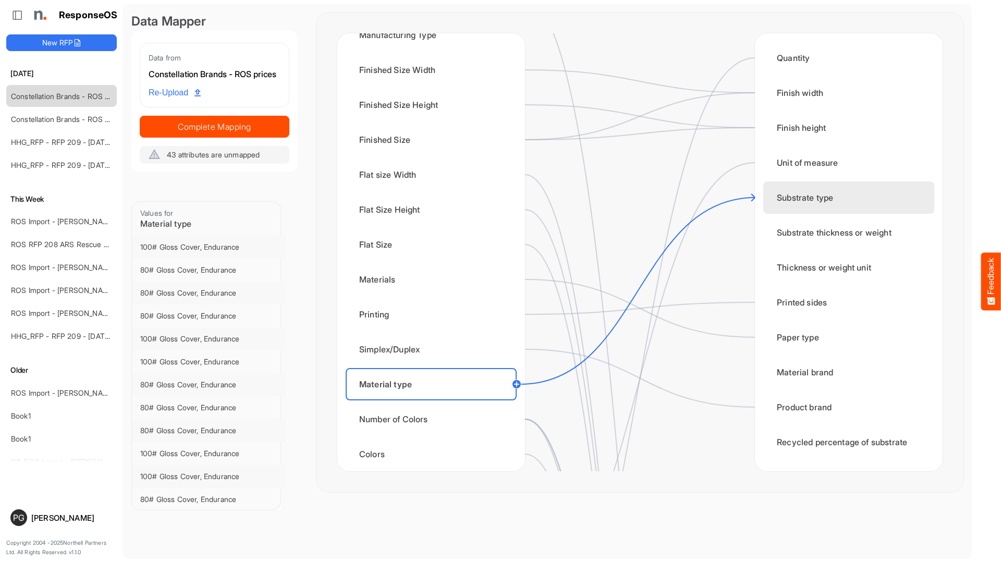
click at [777, 196] on div "Substrate type" at bounding box center [848, 197] width 171 height 32
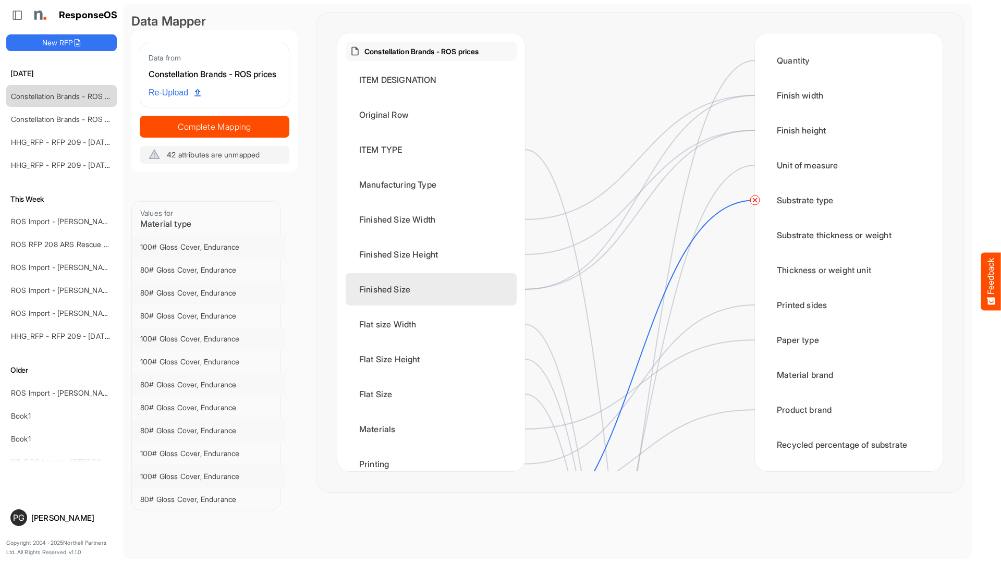
scroll to position [0, 0]
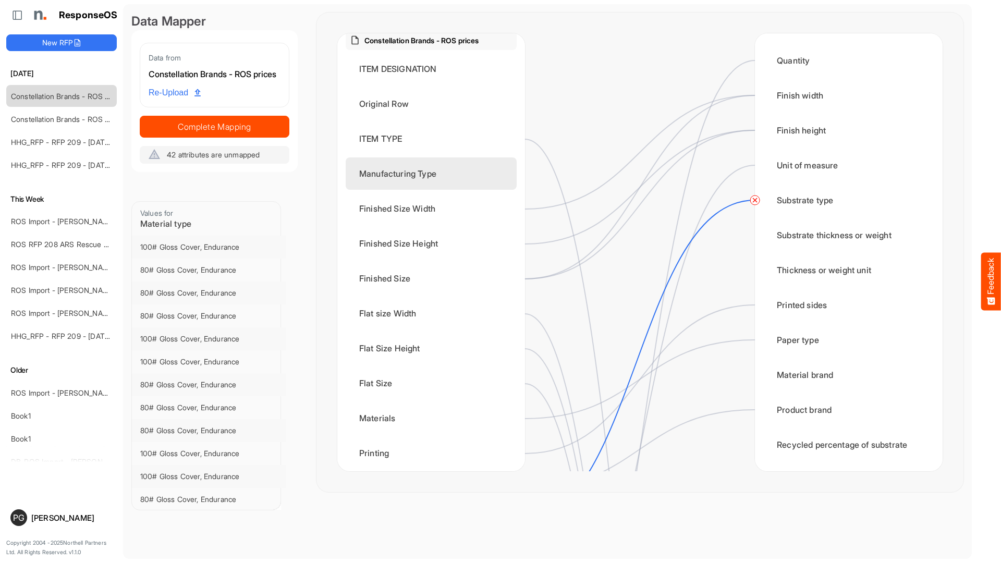
click at [429, 178] on div "Manufacturing Type" at bounding box center [430, 173] width 171 height 32
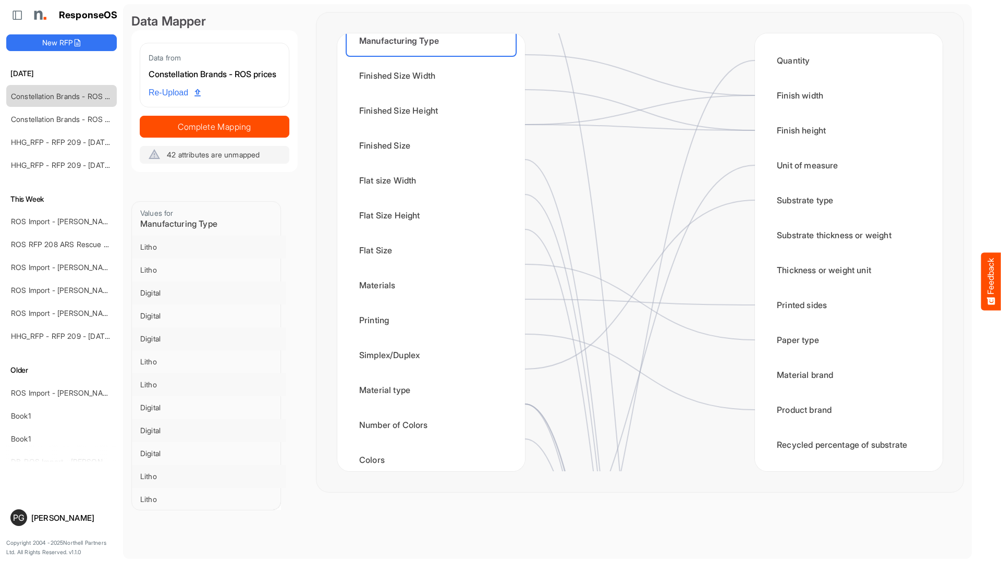
scroll to position [176, 0]
click at [168, 159] on span "42 attributes are unmapped" at bounding box center [213, 154] width 93 height 9
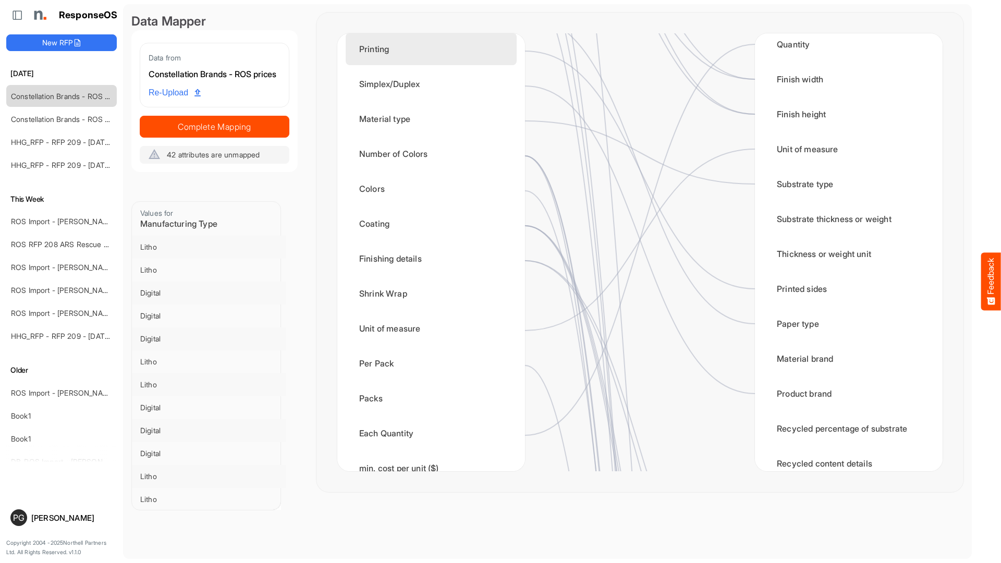
scroll to position [433, 0]
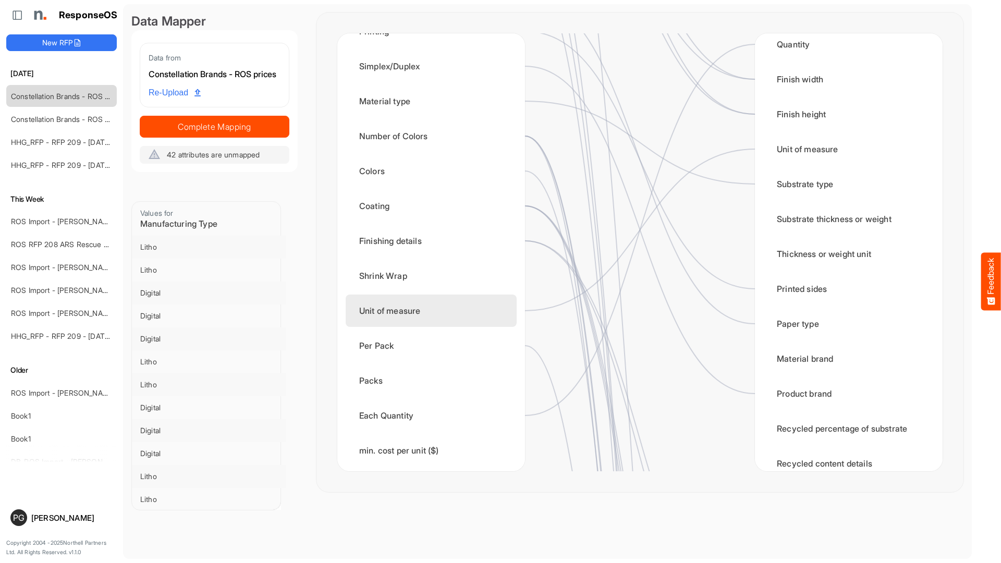
click at [390, 311] on div "Unit of measure" at bounding box center [430, 310] width 171 height 32
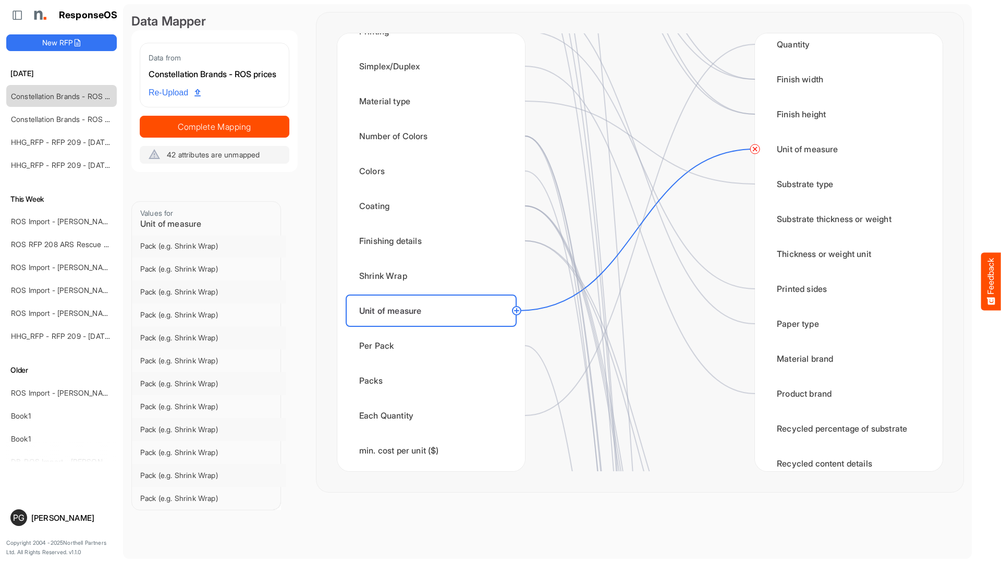
scroll to position [0, 0]
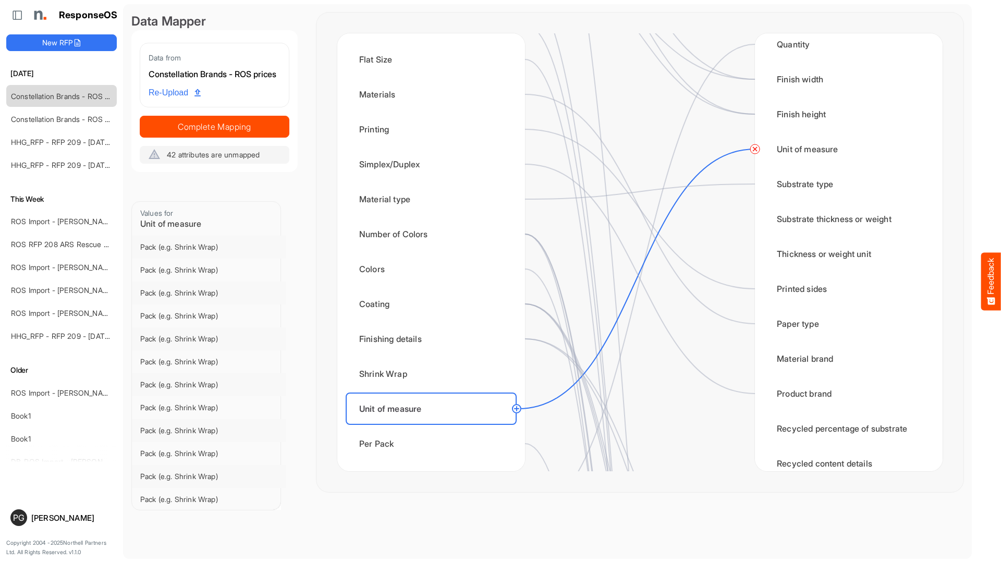
click at [517, 408] on circle at bounding box center [516, 408] width 13 height 13
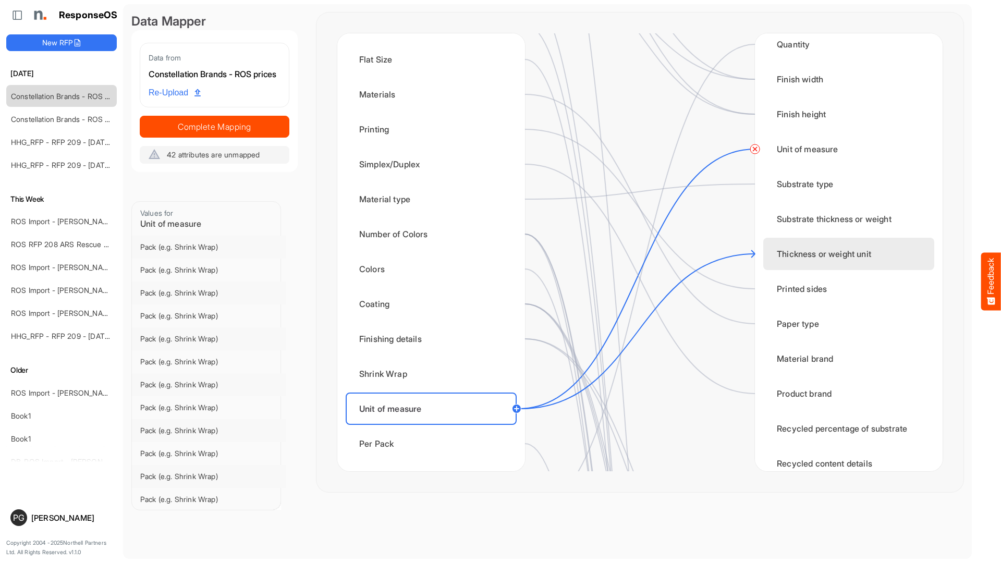
click at [781, 257] on div "Thickness or weight unit" at bounding box center [848, 254] width 171 height 32
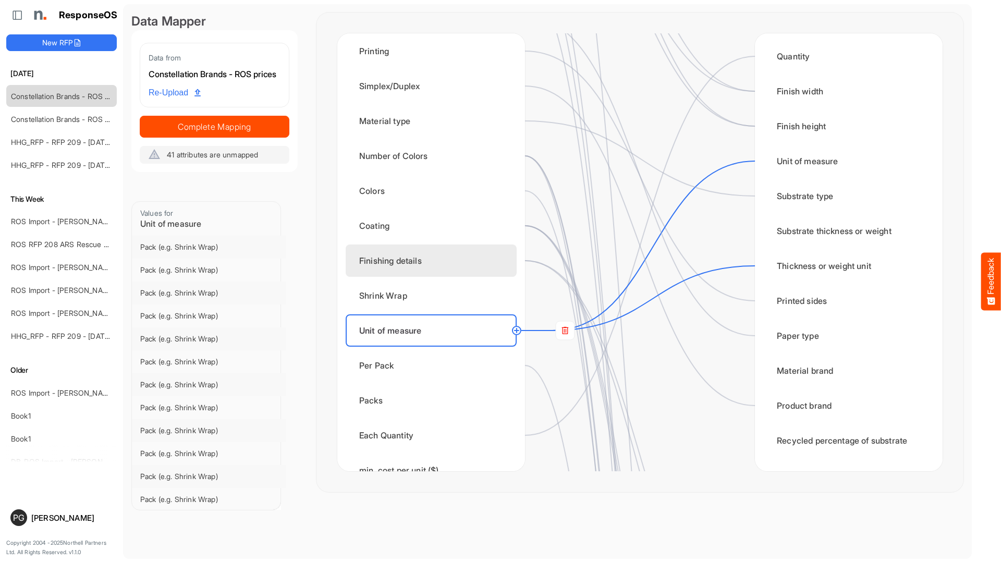
click at [417, 254] on div "Finishing details" at bounding box center [430, 260] width 171 height 32
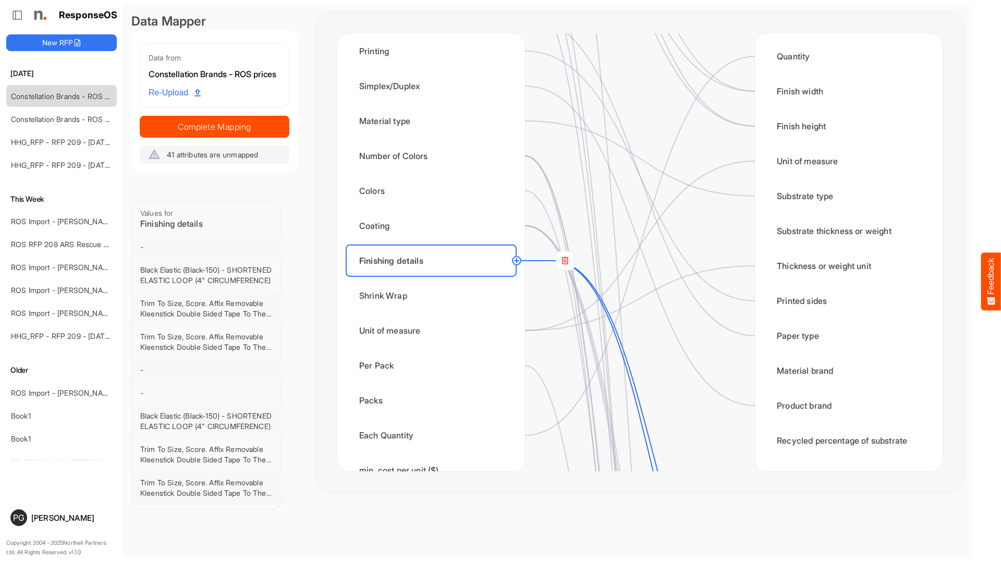
click at [516, 258] on circle at bounding box center [516, 260] width 13 height 13
click at [789, 238] on div "Substrate thickness or weight" at bounding box center [848, 231] width 171 height 32
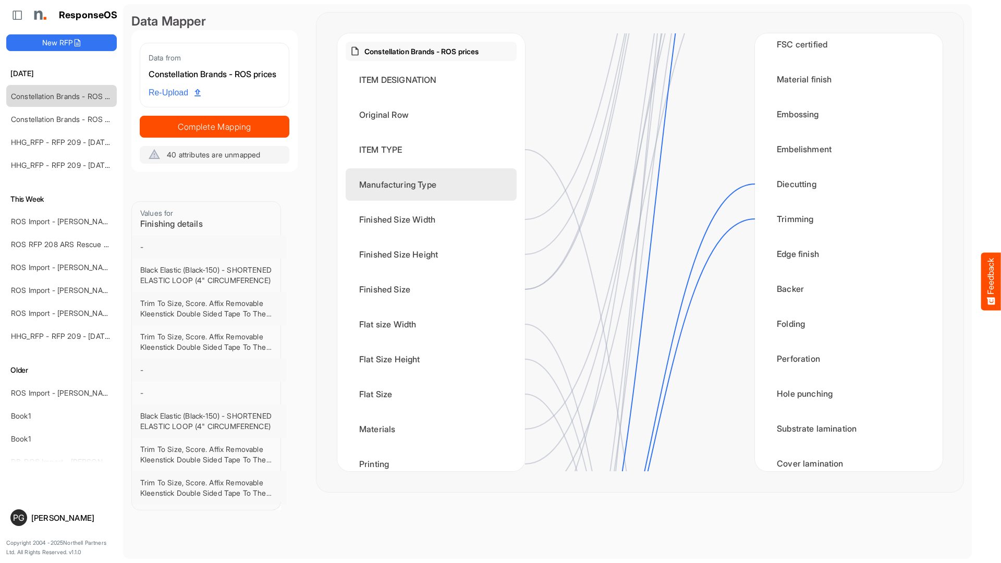
click at [408, 190] on div "Manufacturing Type" at bounding box center [430, 184] width 171 height 32
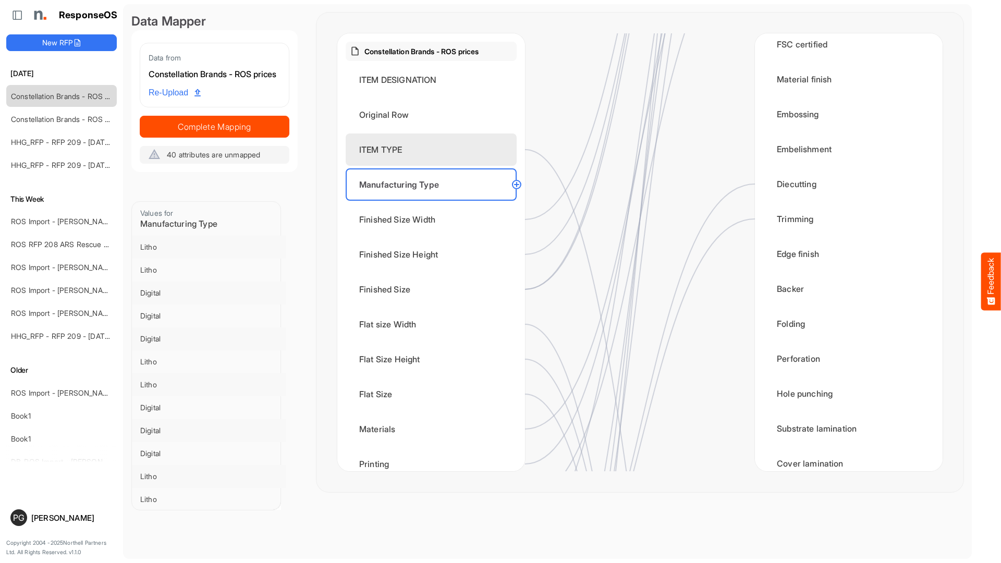
click at [406, 155] on div "ITEM TYPE" at bounding box center [430, 149] width 171 height 32
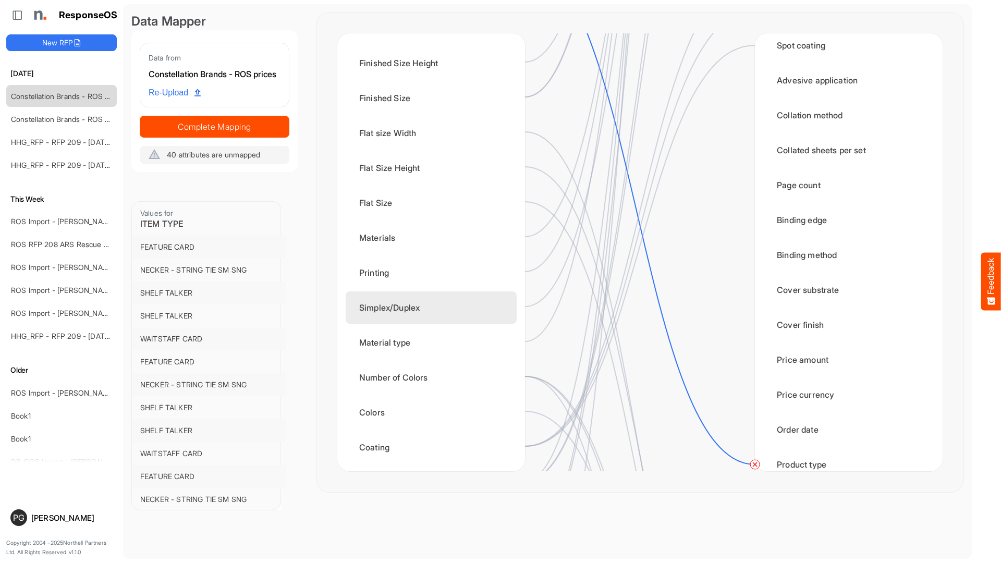
scroll to position [192, 0]
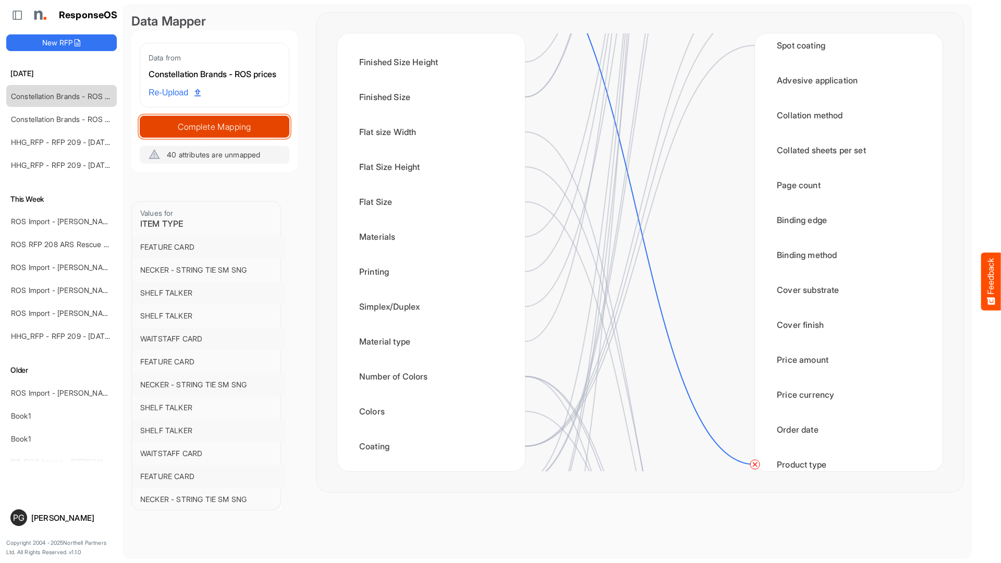
click at [264, 134] on span "Complete Mapping" at bounding box center [214, 126] width 149 height 15
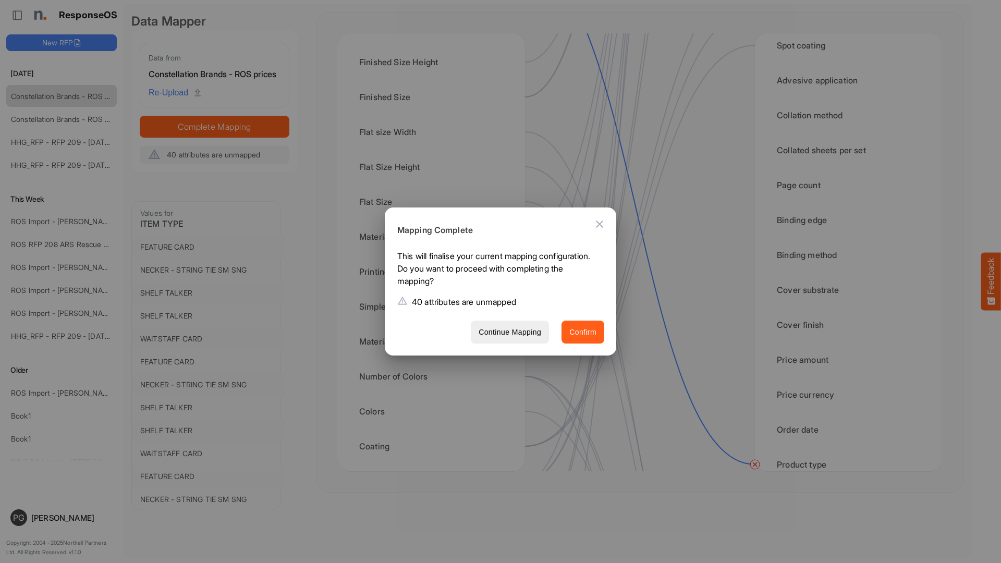
click at [586, 337] on span "Confirm" at bounding box center [582, 332] width 27 height 13
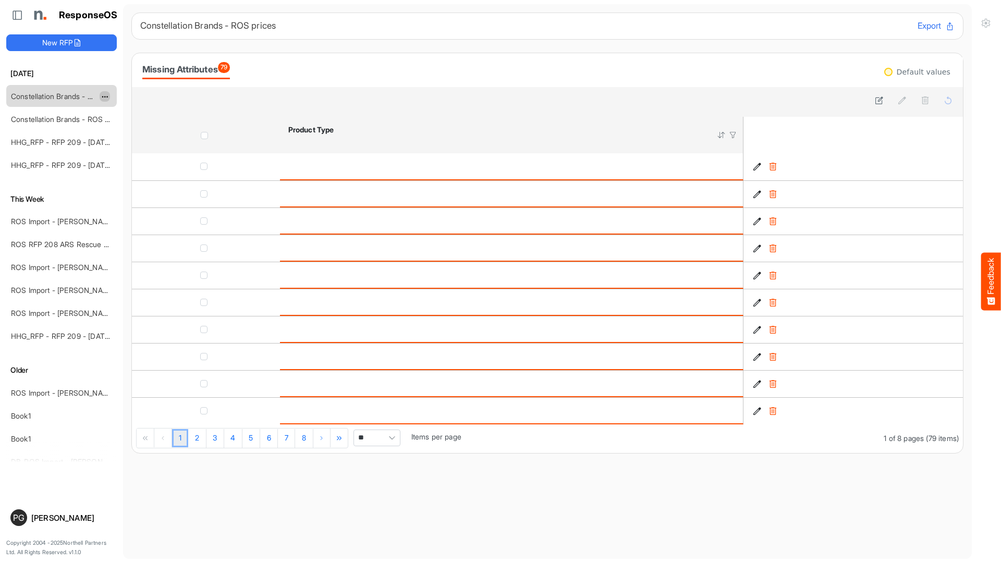
click at [105, 99] on span "dropdownbutton" at bounding box center [103, 96] width 5 height 7
click at [74, 119] on link "Constellation Brands - ROS prices" at bounding box center [68, 119] width 114 height 9
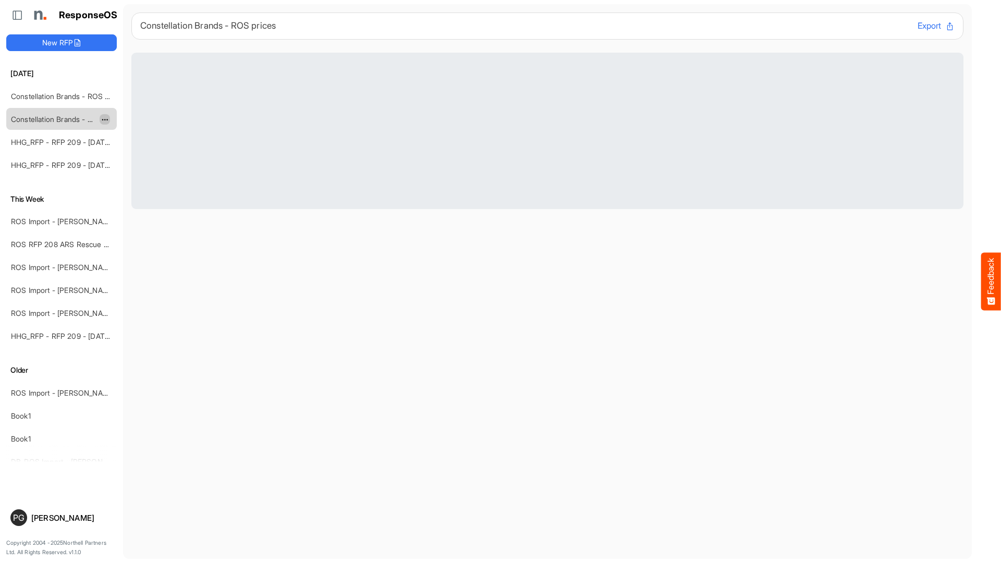
click at [105, 121] on span "dropdownbutton" at bounding box center [103, 119] width 5 height 7
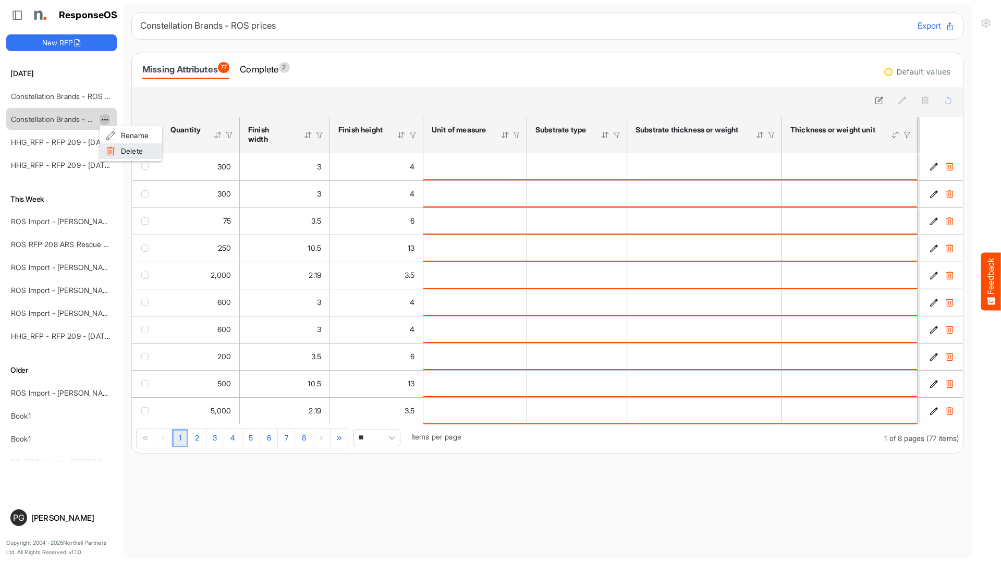
click at [120, 149] on li "Delete" at bounding box center [131, 151] width 63 height 16
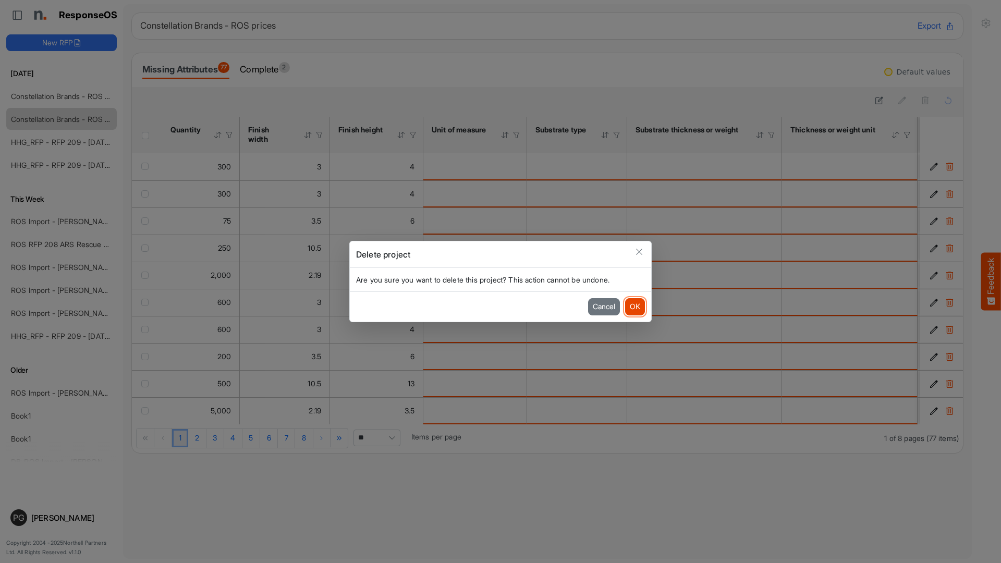
click at [637, 306] on button "OK" at bounding box center [635, 306] width 20 height 17
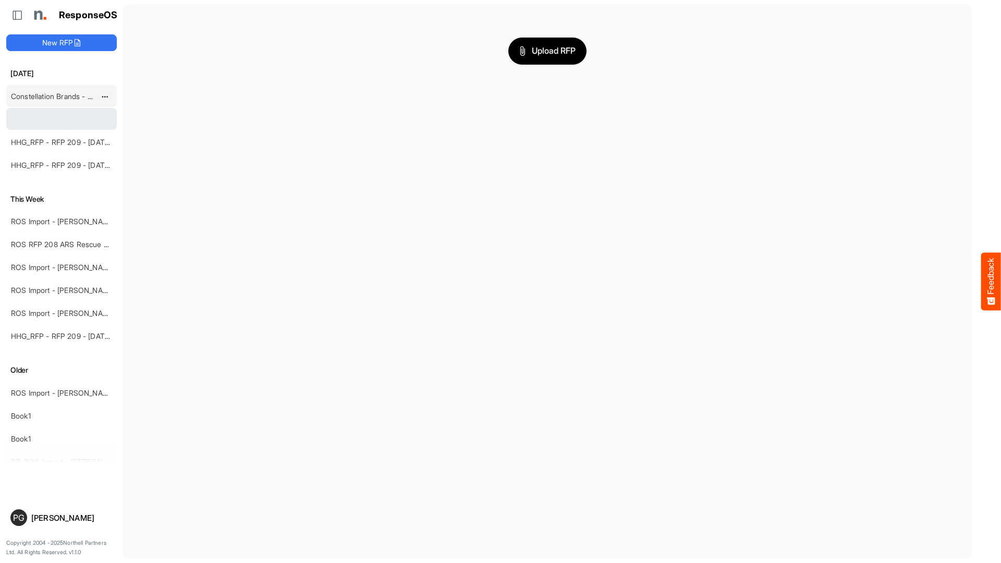
click at [74, 94] on link "Constellation Brands - ROS prices" at bounding box center [68, 96] width 114 height 9
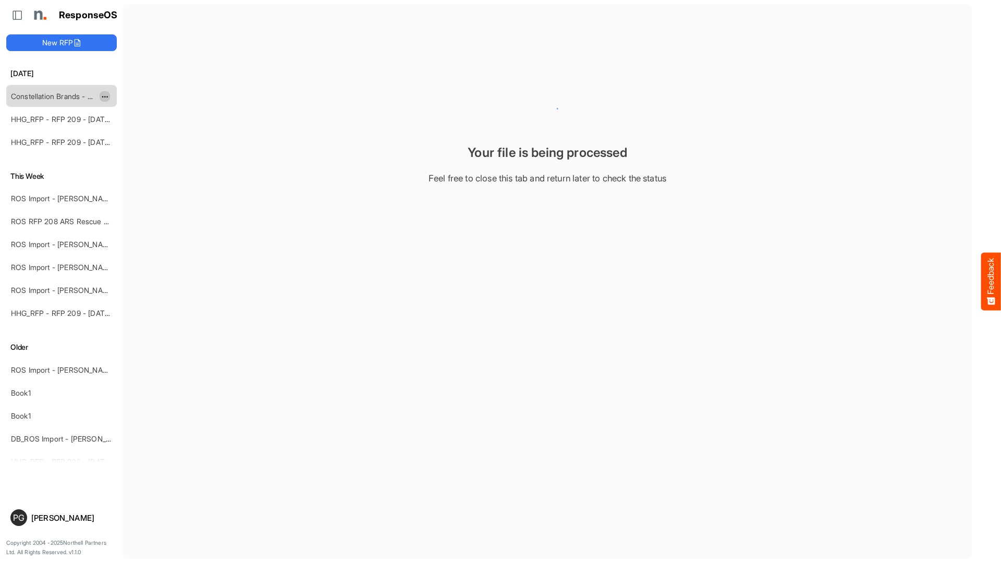
click at [106, 95] on span "dropdownbutton" at bounding box center [103, 96] width 5 height 7
click at [144, 127] on li "Delete" at bounding box center [131, 128] width 63 height 16
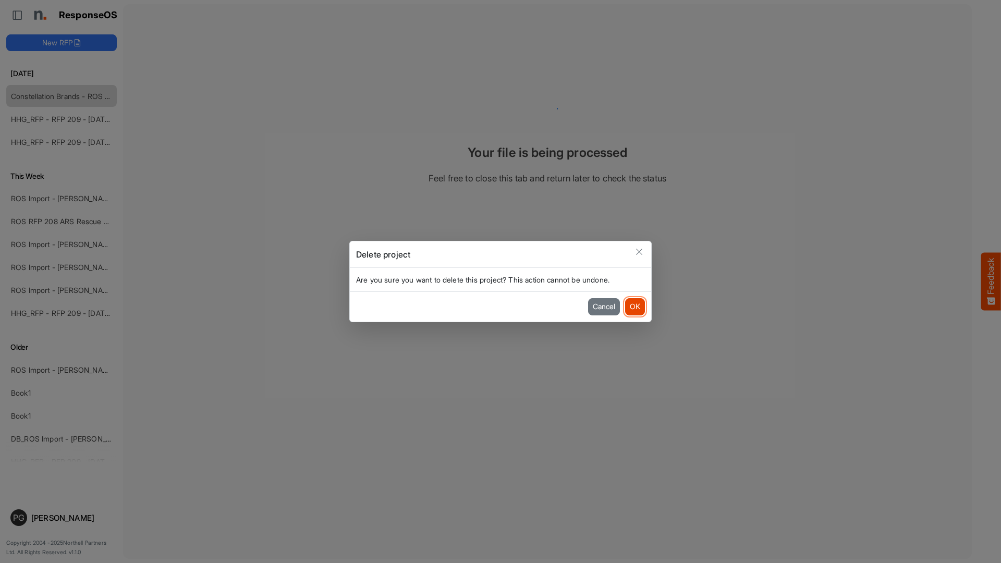
click at [638, 313] on button "OK" at bounding box center [635, 306] width 20 height 17
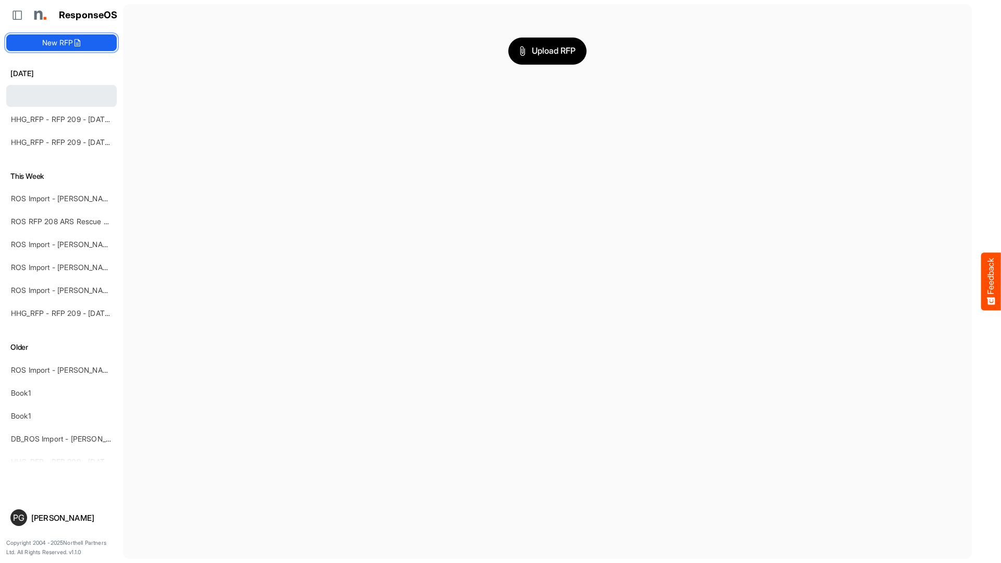
click at [91, 49] on button "New RFP" at bounding box center [61, 42] width 110 height 17
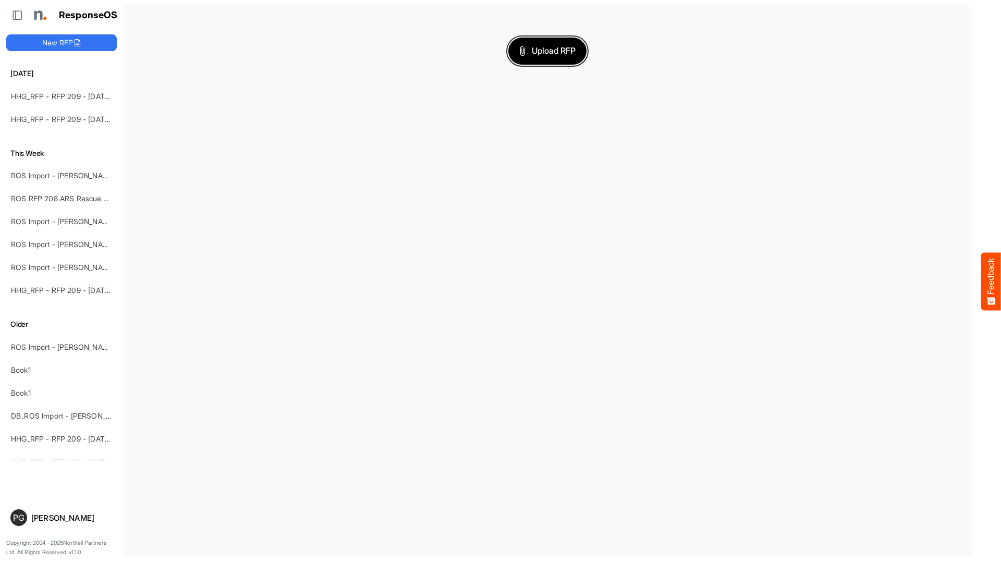
click at [543, 55] on span "Upload RFP" at bounding box center [547, 51] width 56 height 14
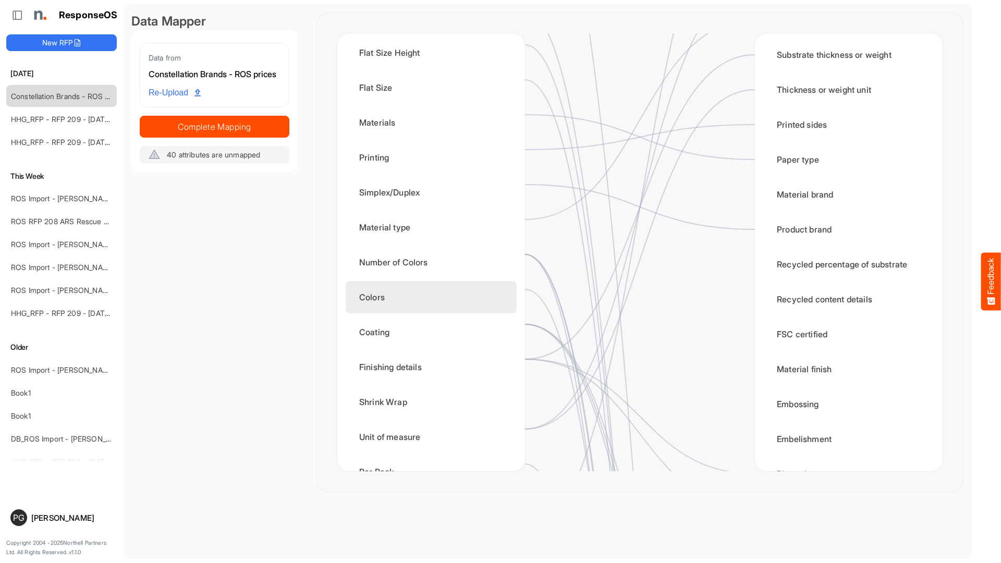
scroll to position [316, 0]
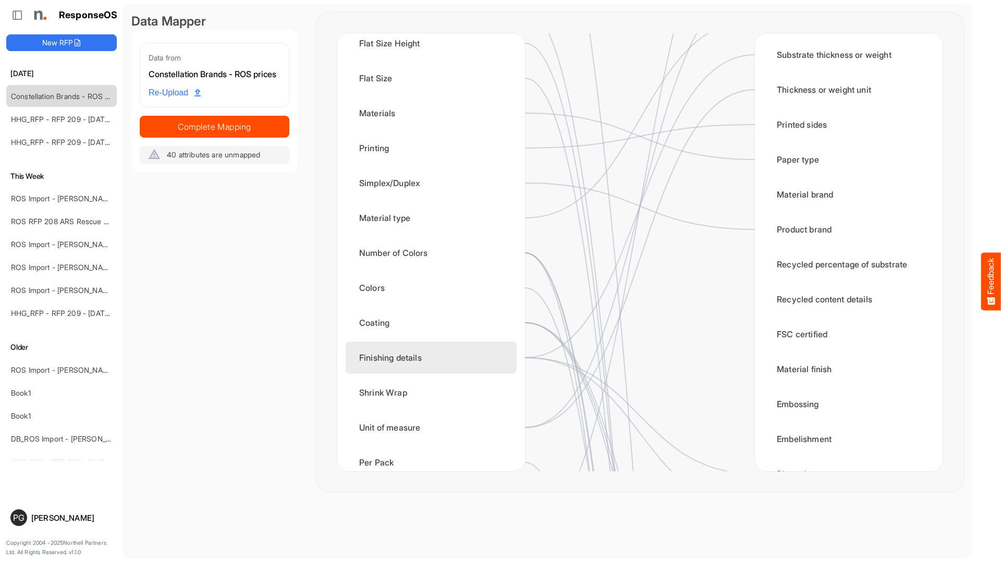
click at [490, 357] on div "Finishing details" at bounding box center [430, 357] width 171 height 32
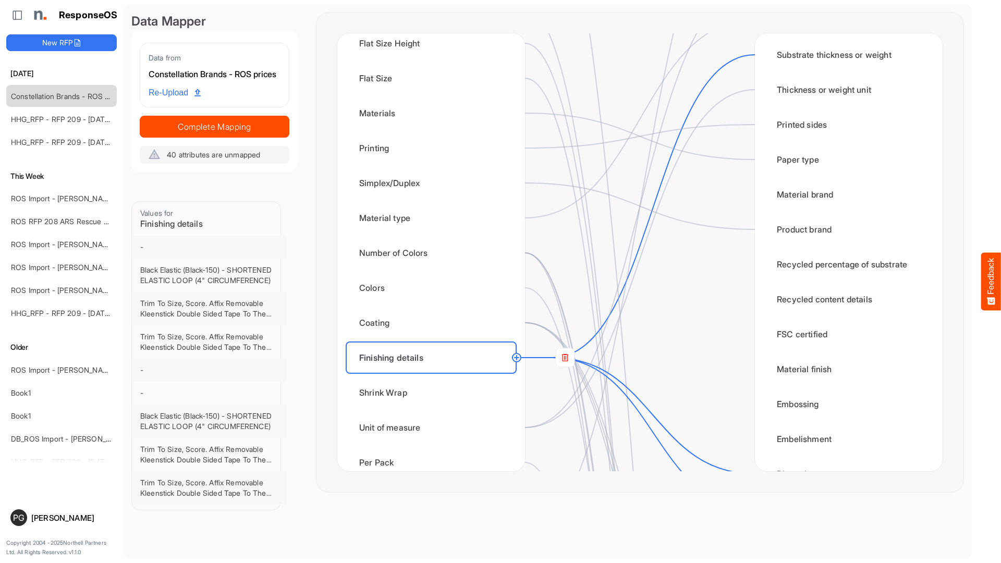
click at [519, 357] on circle at bounding box center [516, 357] width 13 height 13
click at [809, 367] on div "Material finish" at bounding box center [848, 369] width 171 height 32
drag, startPoint x: 516, startPoint y: 355, endPoint x: 561, endPoint y: 327, distance: 52.9
click at [516, 354] on circle at bounding box center [516, 357] width 13 height 13
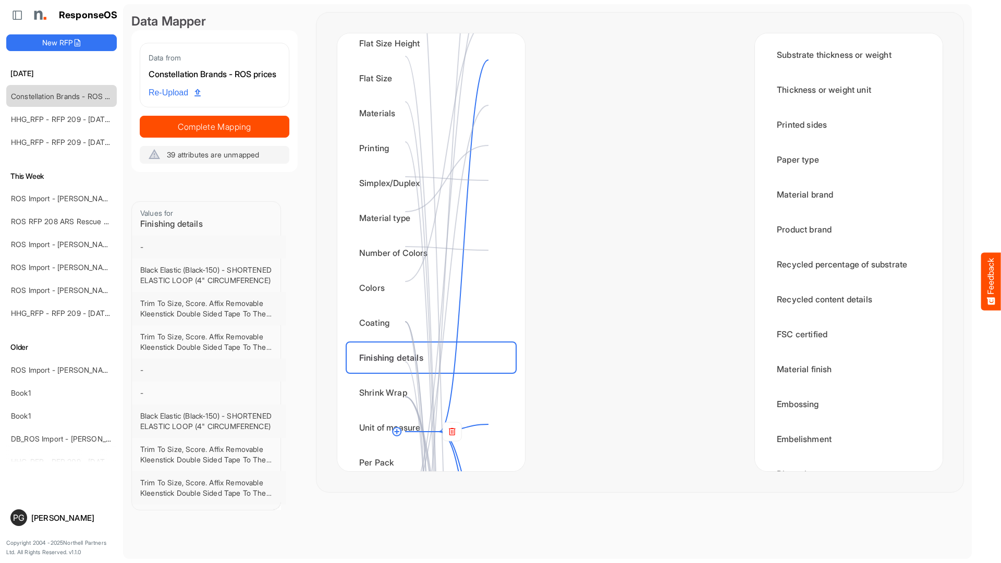
scroll to position [0, 0]
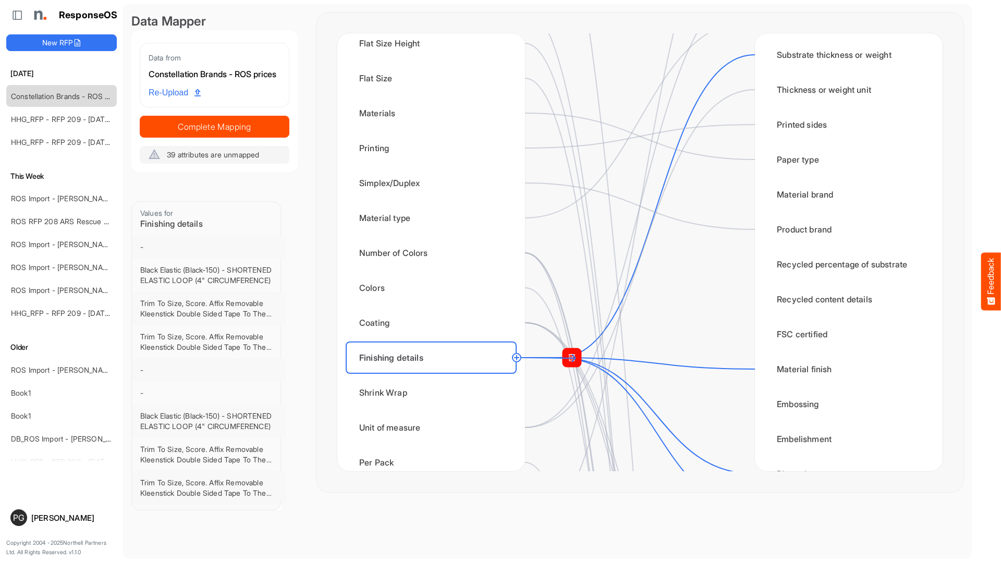
click at [575, 358] on rect at bounding box center [571, 357] width 19 height 19
click at [518, 358] on circle at bounding box center [516, 357] width 13 height 13
click at [517, 358] on circle at bounding box center [516, 357] width 13 height 13
click at [515, 357] on circle at bounding box center [516, 357] width 13 height 13
click at [517, 357] on circle at bounding box center [516, 357] width 13 height 13
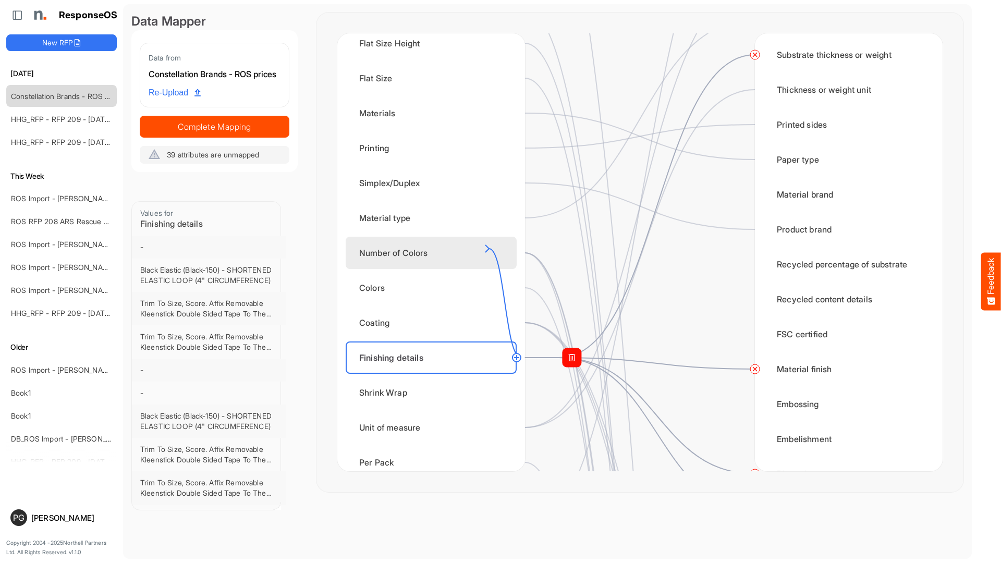
click at [489, 249] on div "Number of Colors" at bounding box center [430, 253] width 171 height 32
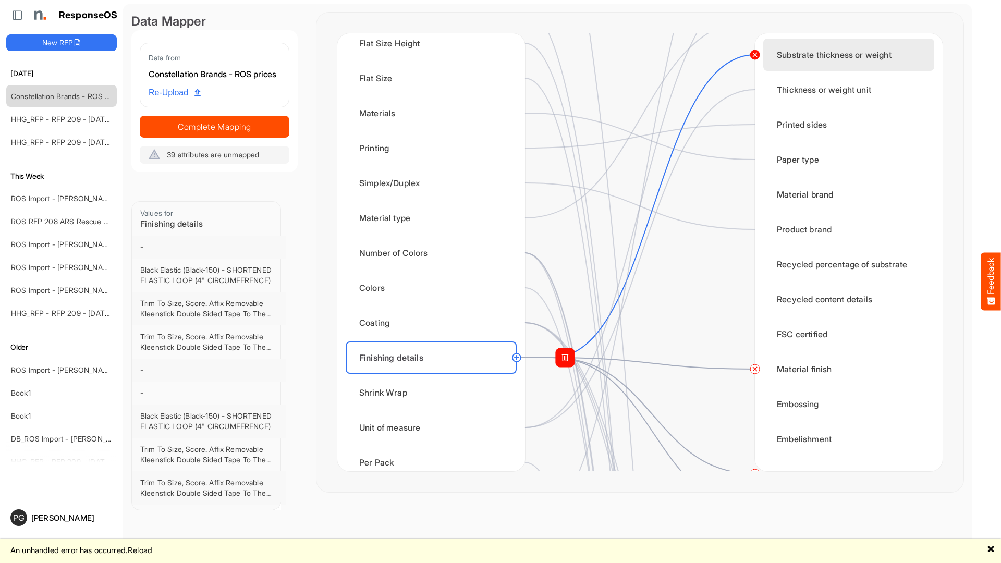
click at [755, 57] on circle at bounding box center [754, 54] width 13 height 13
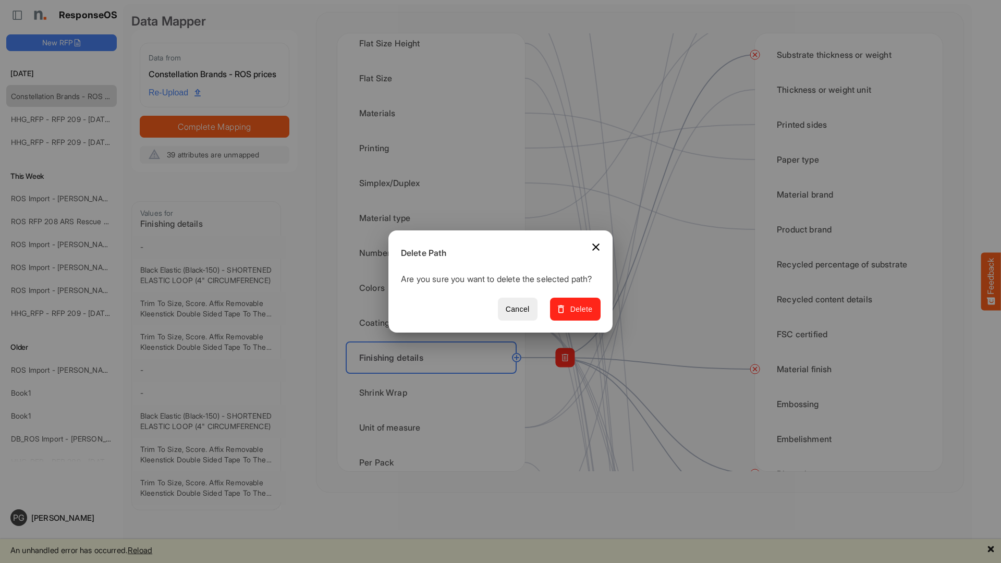
click at [589, 316] on span "Delete" at bounding box center [575, 309] width 35 height 13
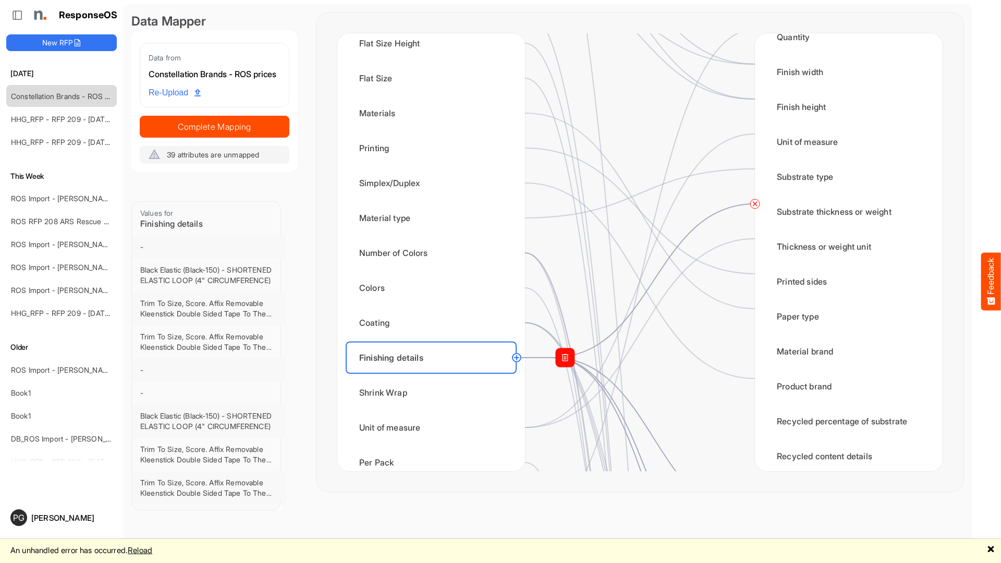
scroll to position [20, 0]
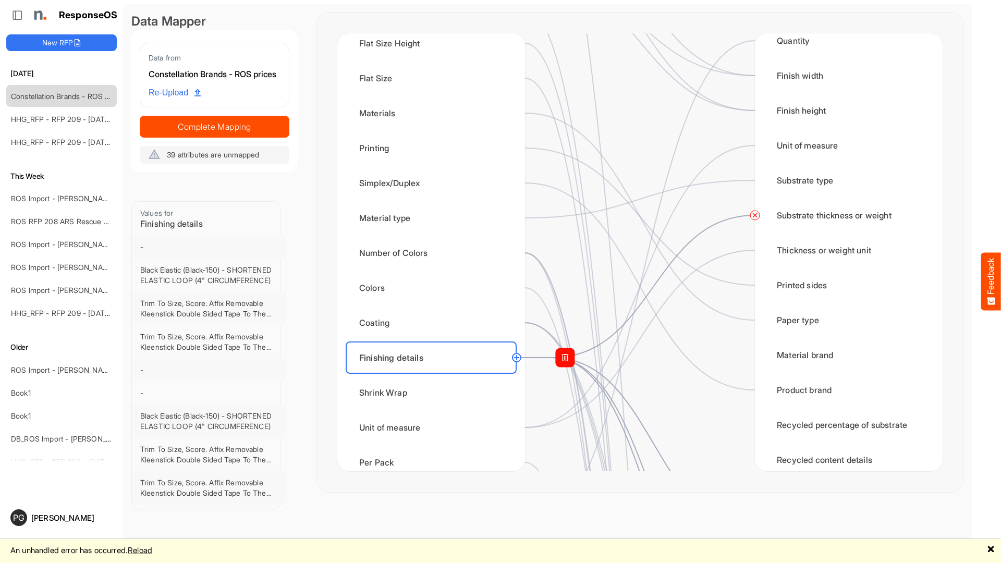
click at [966, 300] on main "Data Mapper Data from Constellation Brands - ROS prices Re-Upload Complete Mapp…" at bounding box center [547, 281] width 848 height 554
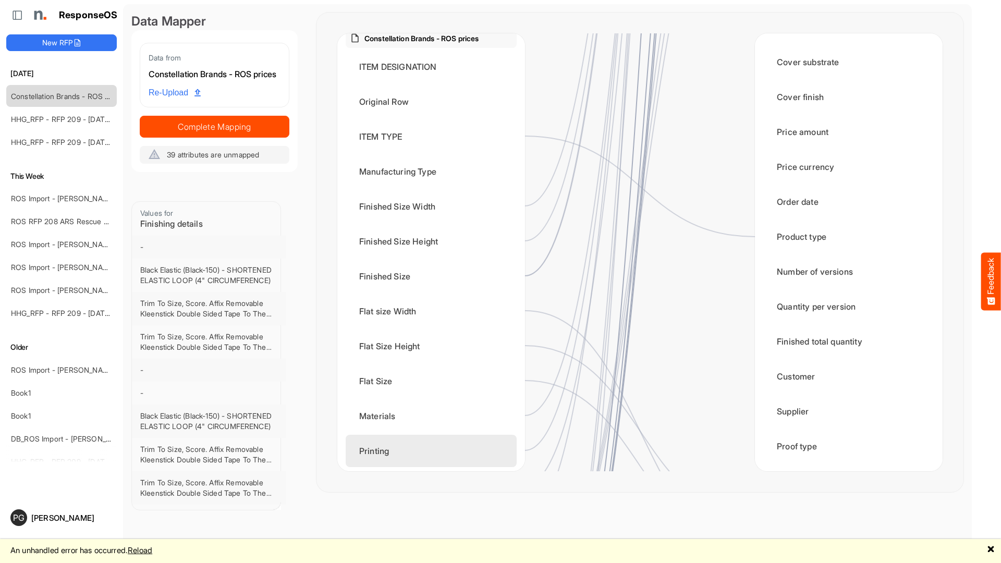
scroll to position [14, 0]
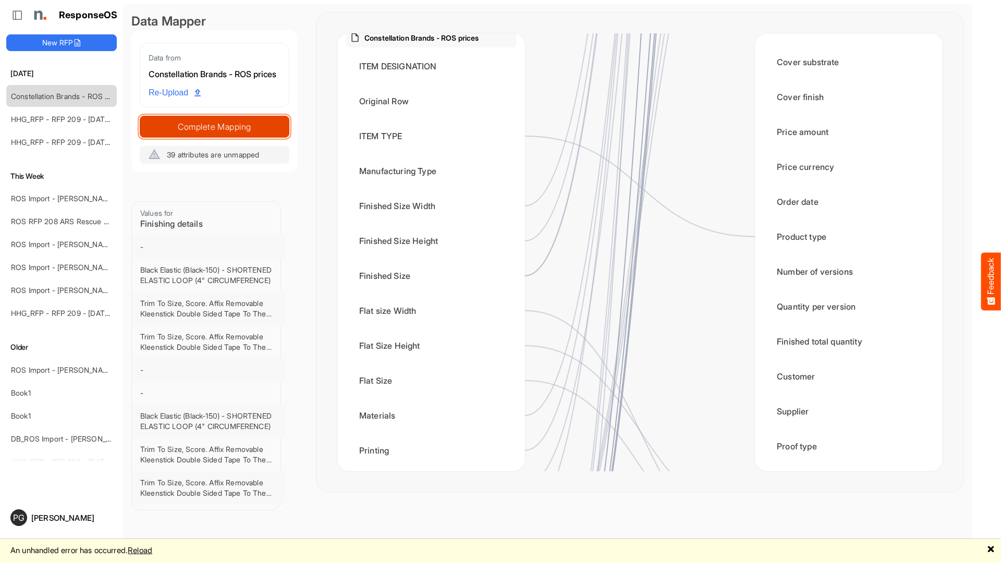
click at [253, 134] on span "Complete Mapping" at bounding box center [214, 126] width 149 height 15
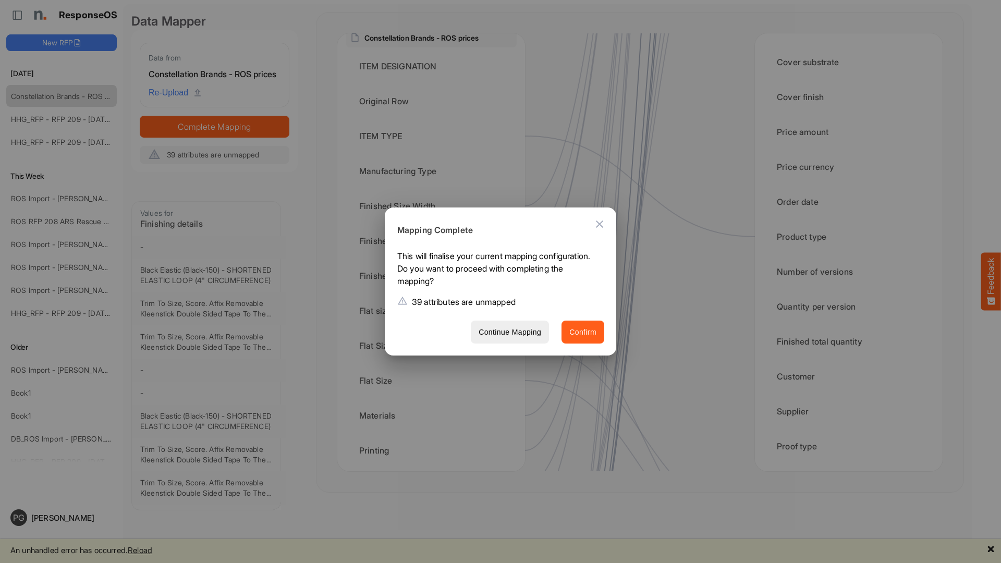
click at [589, 336] on span "Confirm" at bounding box center [582, 332] width 27 height 13
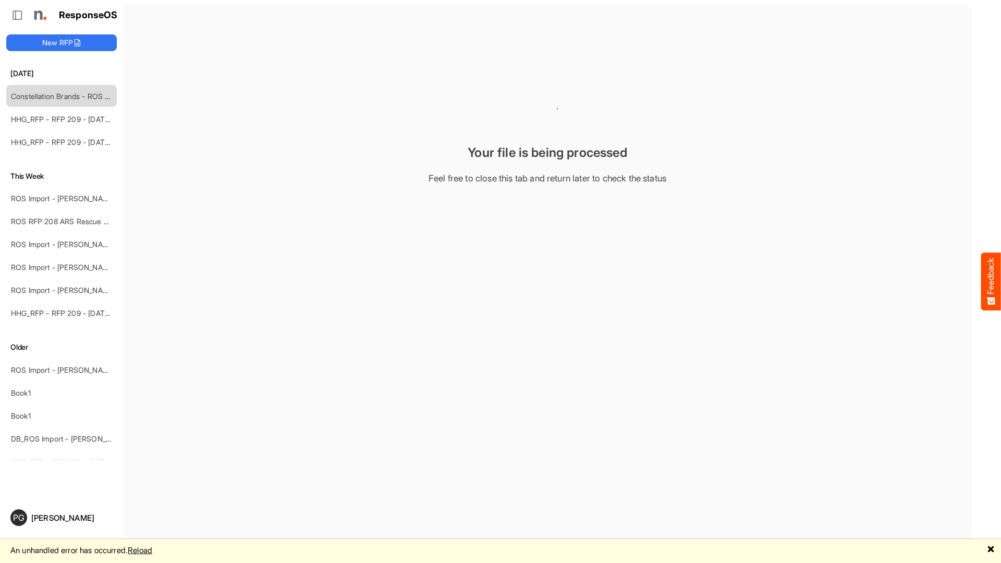
click at [152, 553] on link "Reload" at bounding box center [140, 550] width 24 height 10
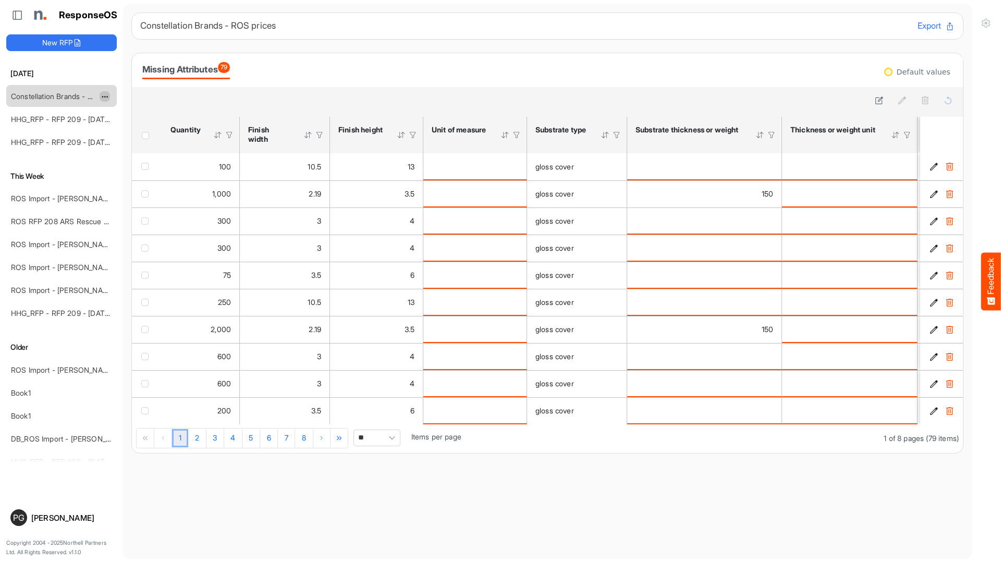
click at [106, 99] on span "dropdownbutton" at bounding box center [103, 96] width 5 height 7
click at [127, 127] on li "Delete" at bounding box center [131, 128] width 63 height 16
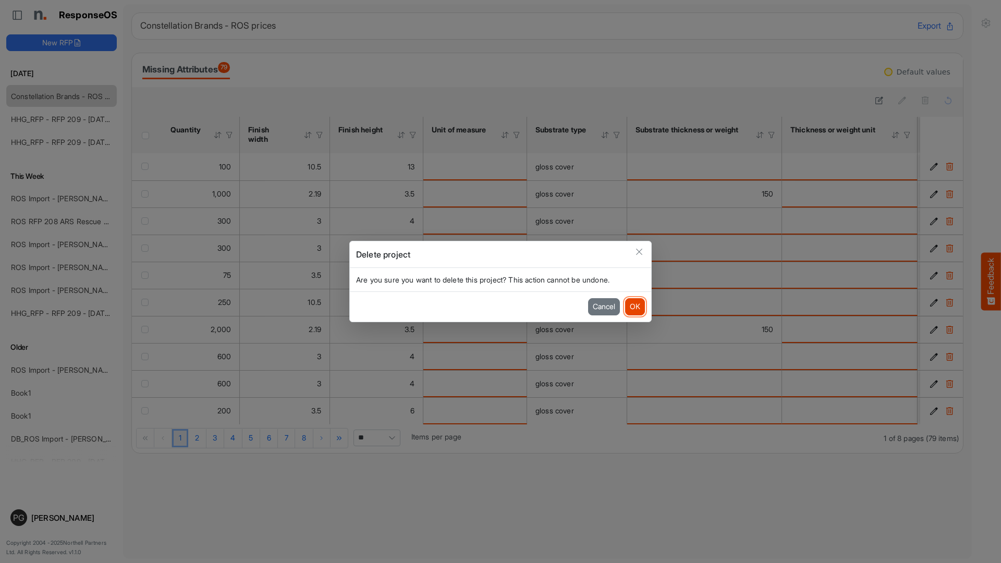
click at [634, 307] on button "OK" at bounding box center [635, 306] width 20 height 17
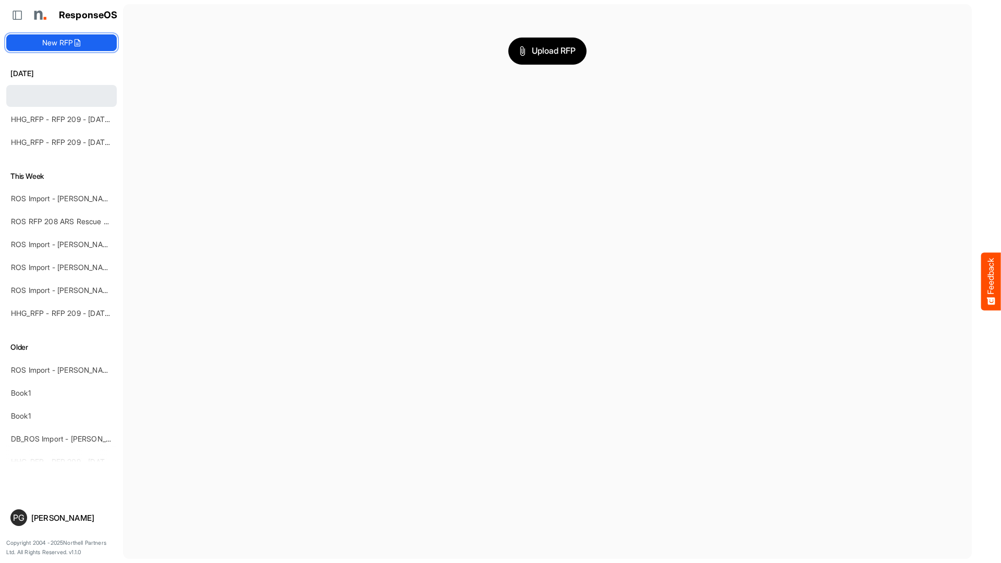
click at [95, 44] on button "New RFP" at bounding box center [61, 42] width 110 height 17
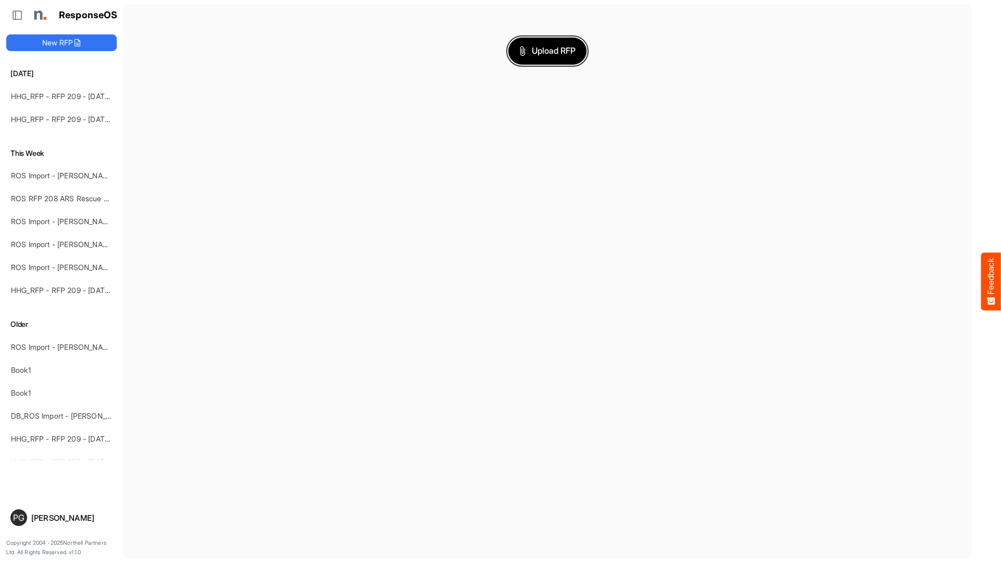
click at [526, 58] on button "Upload RFP" at bounding box center [547, 51] width 78 height 27
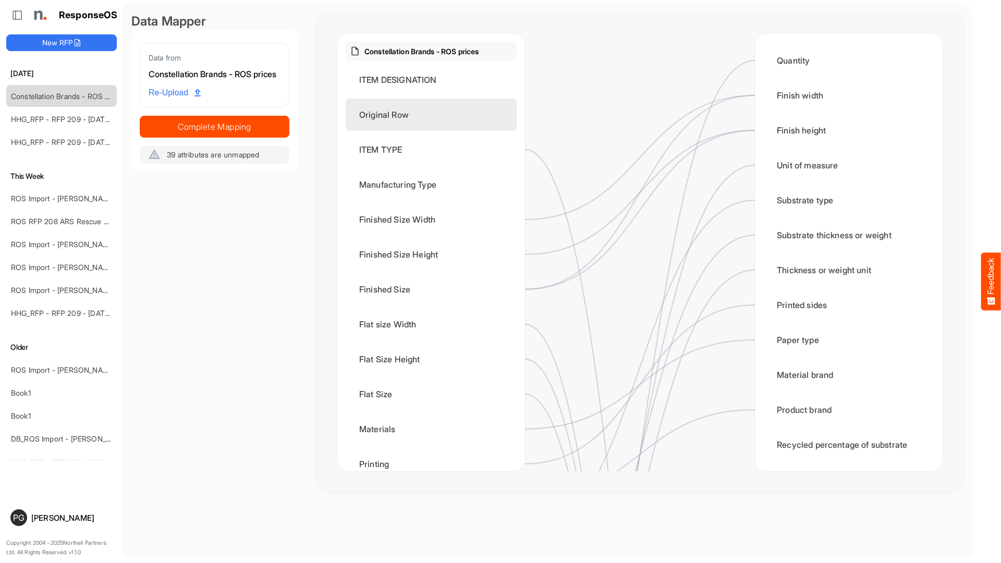
click at [400, 114] on div "Original Row" at bounding box center [430, 114] width 171 height 32
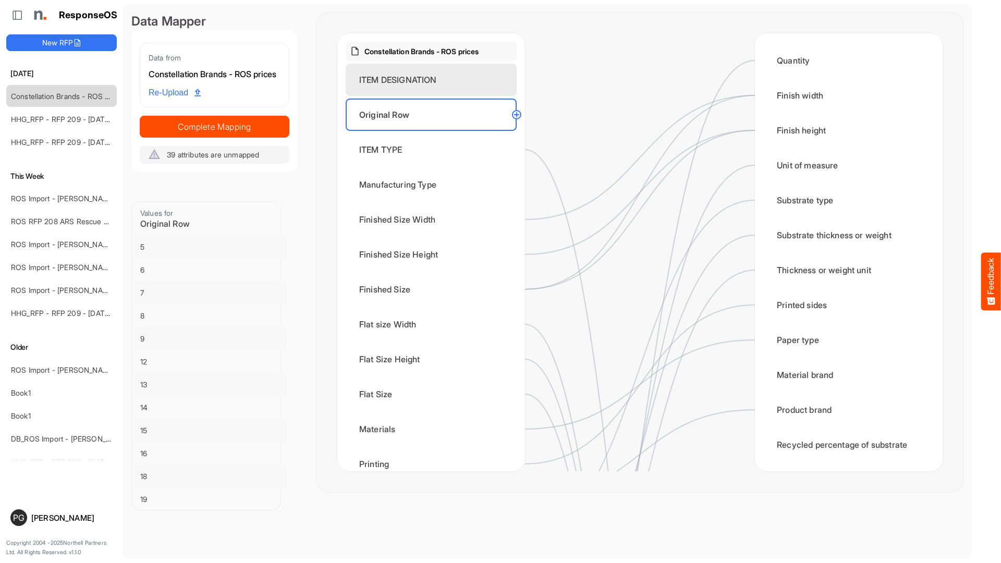
click at [403, 82] on div "ITEM DESIGNATION" at bounding box center [430, 80] width 171 height 32
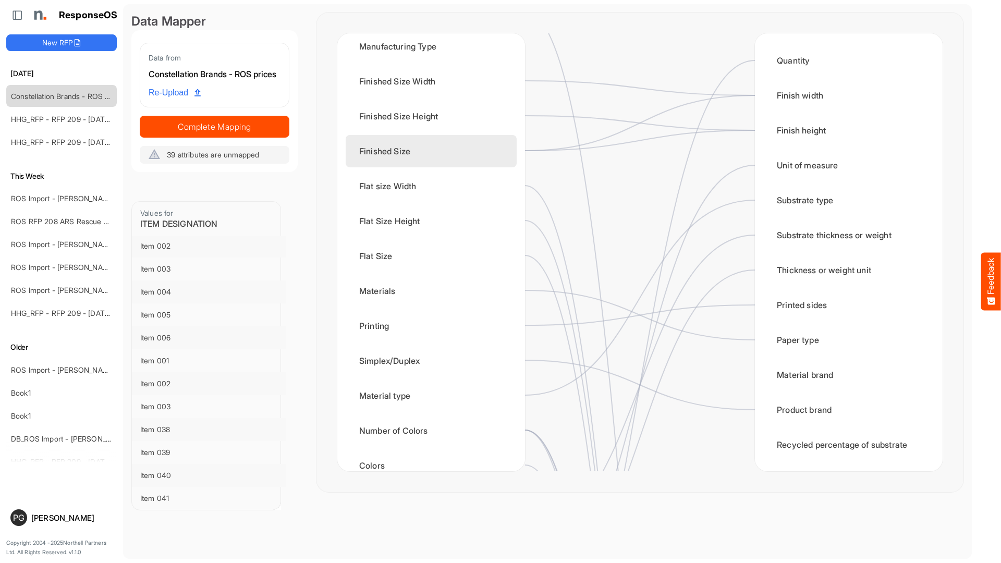
scroll to position [139, 0]
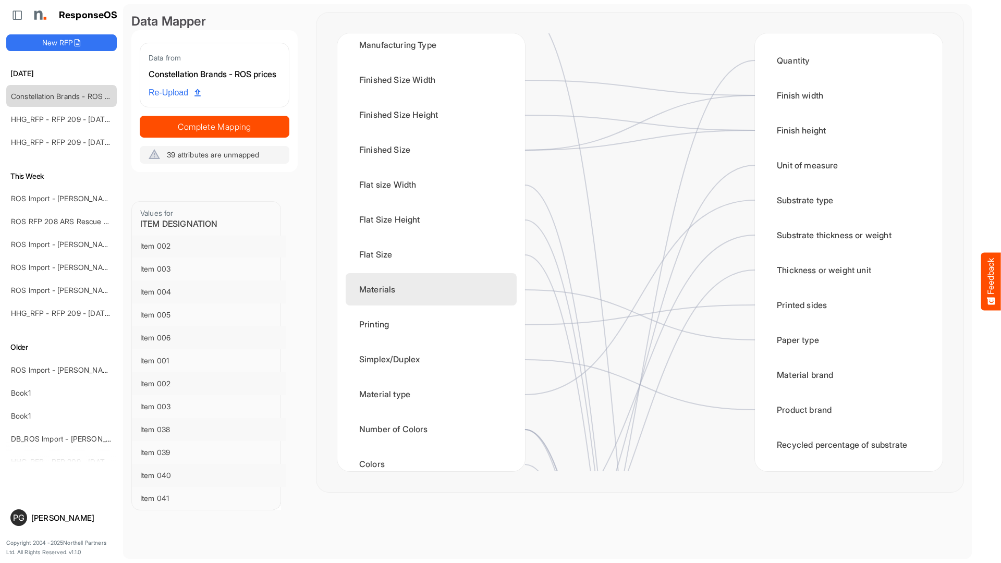
click at [429, 290] on div "Materials" at bounding box center [430, 289] width 171 height 32
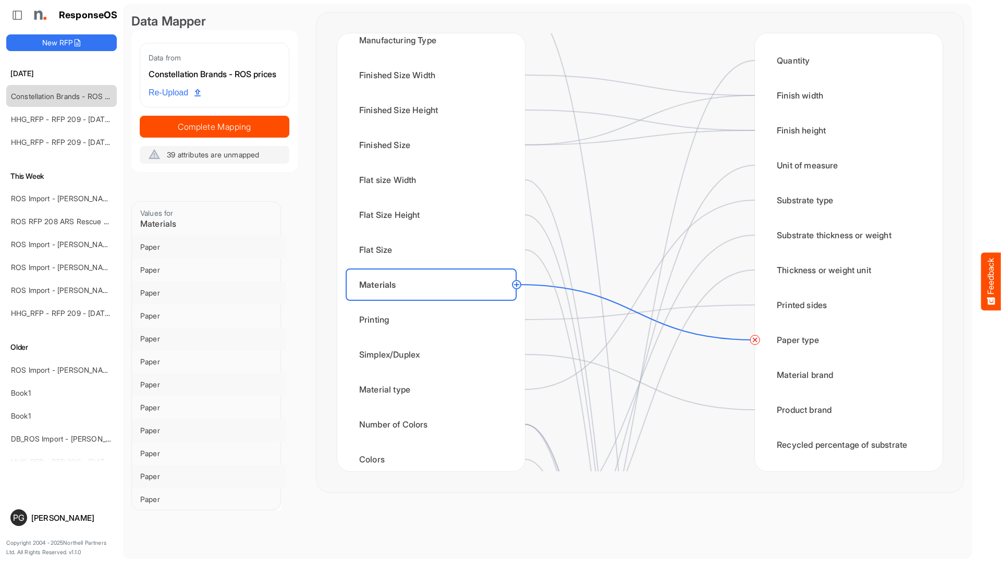
scroll to position [0, 1]
drag, startPoint x: 516, startPoint y: 286, endPoint x: 522, endPoint y: 283, distance: 6.3
click at [516, 286] on circle at bounding box center [516, 284] width 13 height 13
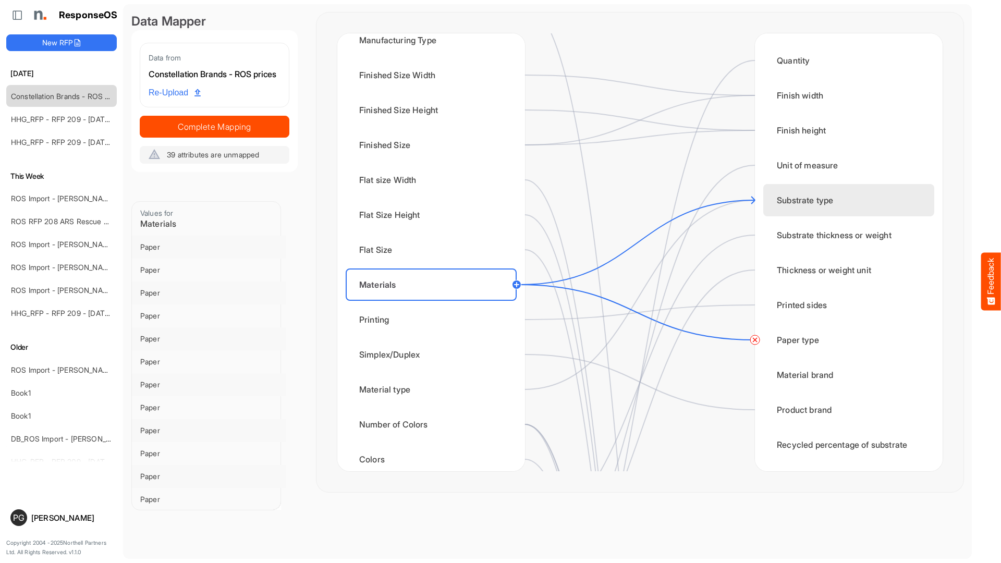
click at [773, 202] on div "Substrate type" at bounding box center [848, 200] width 171 height 32
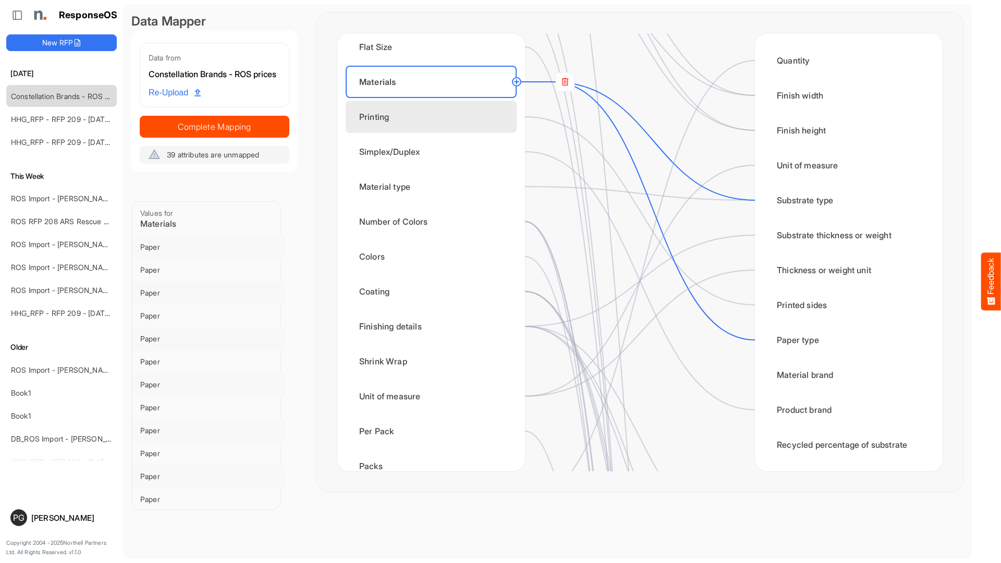
scroll to position [349, 0]
click at [384, 115] on div "Printing" at bounding box center [430, 114] width 171 height 32
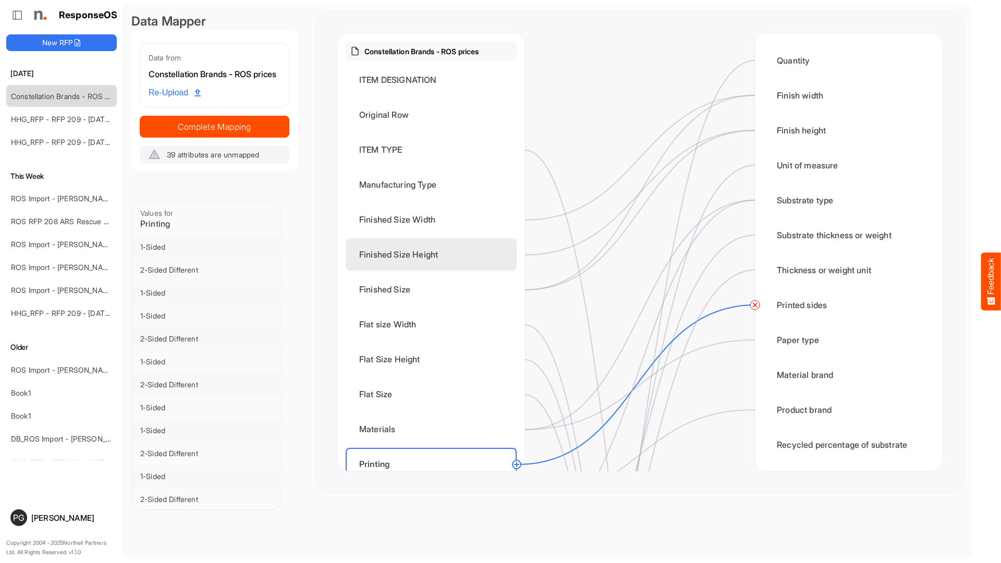
scroll to position [0, 0]
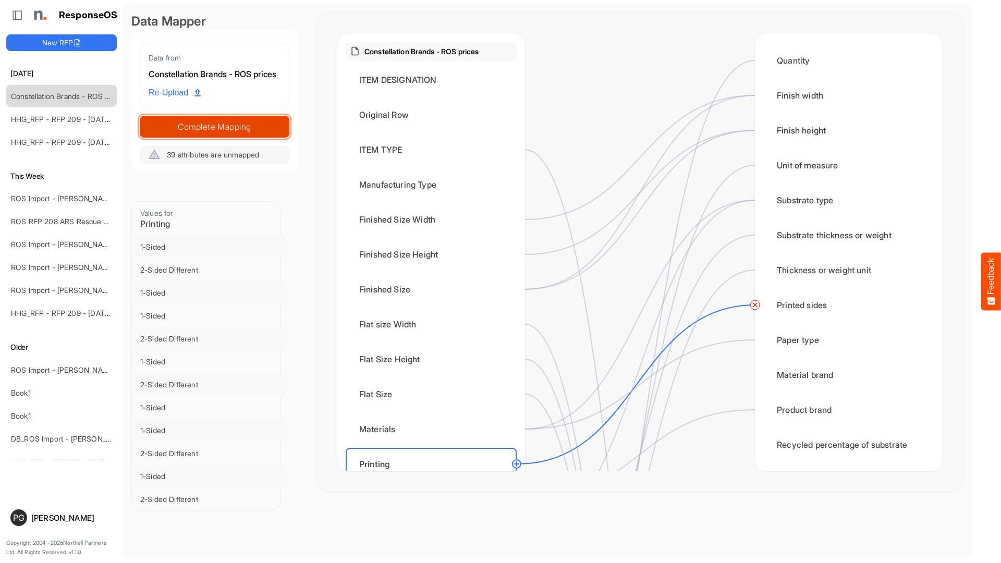
click at [249, 134] on span "Complete Mapping" at bounding box center [214, 126] width 149 height 15
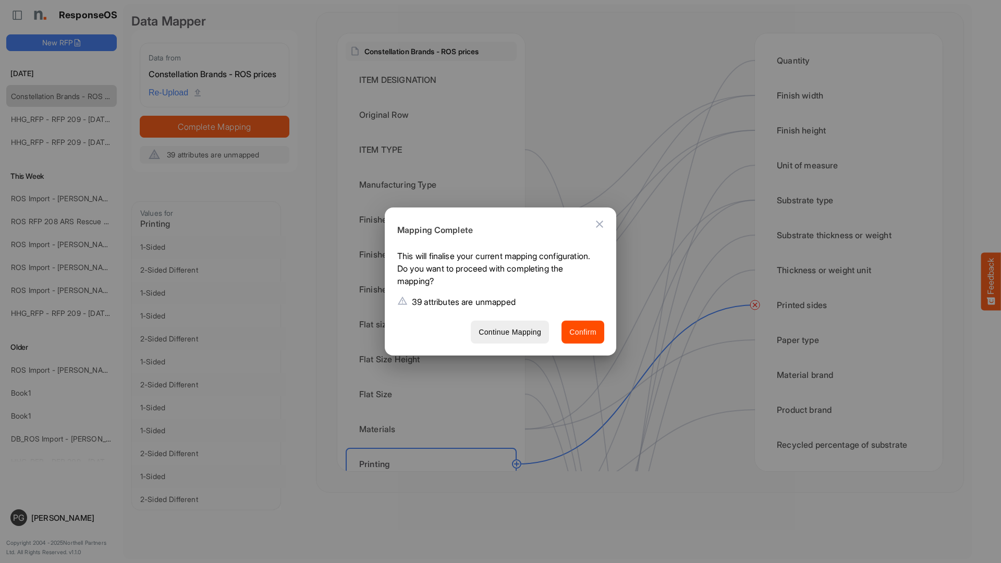
click at [577, 335] on span "Confirm" at bounding box center [582, 332] width 27 height 13
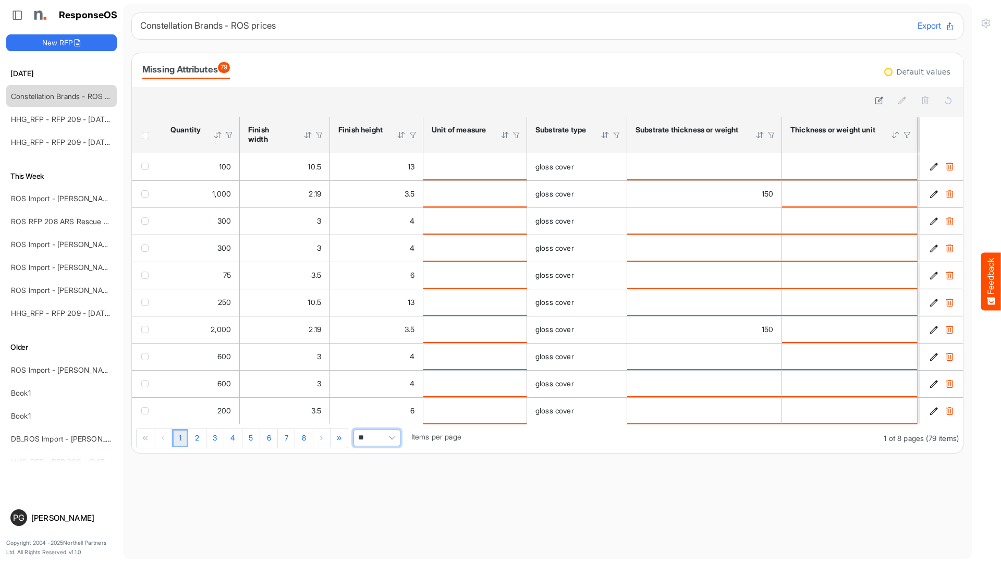
click at [389, 442] on span "Pagerdropdown" at bounding box center [392, 438] width 16 height 16
click at [386, 521] on li "All" at bounding box center [379, 523] width 46 height 16
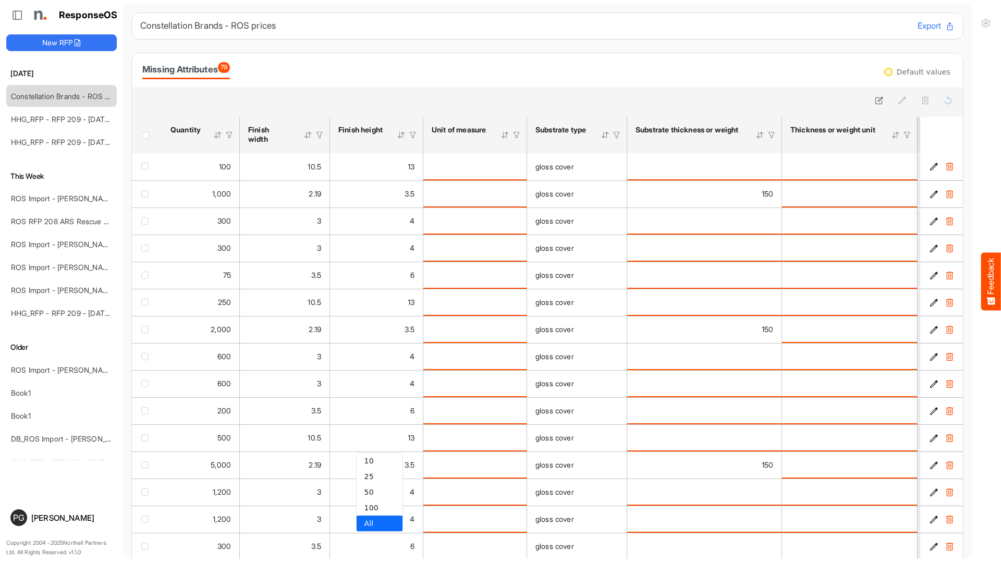
type input "***"
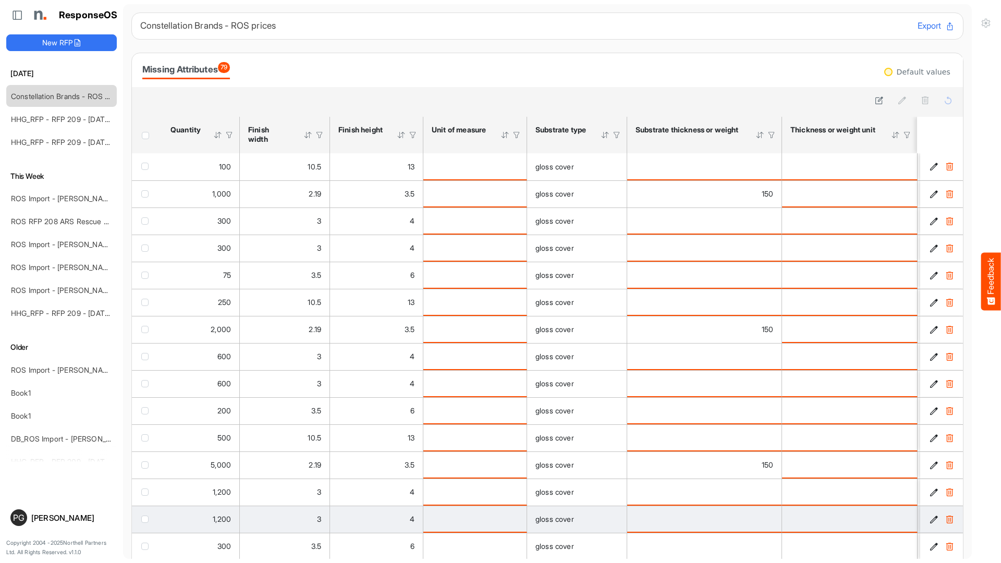
click at [367, 525] on div "4" at bounding box center [376, 518] width 76 height 11
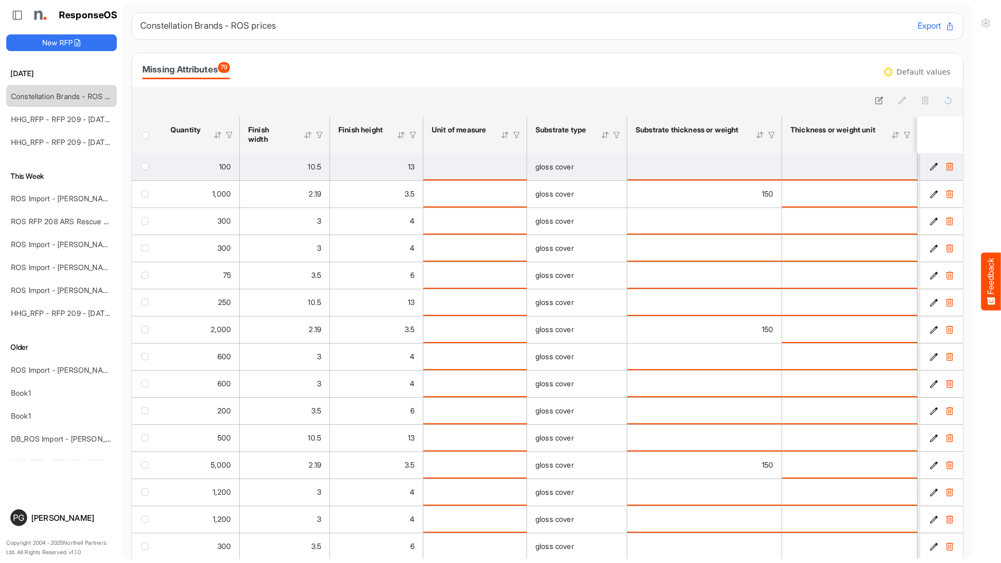
click at [496, 171] on div "is template cell Column Header httpsnorthellcomontologiesmapping-rulesmeasureme…" at bounding box center [474, 166] width 87 height 11
click at [492, 174] on td "is template cell Column Header httpsnorthellcomontologiesmapping-rulesmeasureme…" at bounding box center [475, 166] width 104 height 27
click at [496, 166] on div "is template cell Column Header httpsnorthellcomontologiesmapping-rulesmeasureme…" at bounding box center [474, 166] width 87 height 11
click at [495, 170] on div "is template cell Column Header httpsnorthellcomontologiesmapping-rulesmeasureme…" at bounding box center [474, 166] width 87 height 11
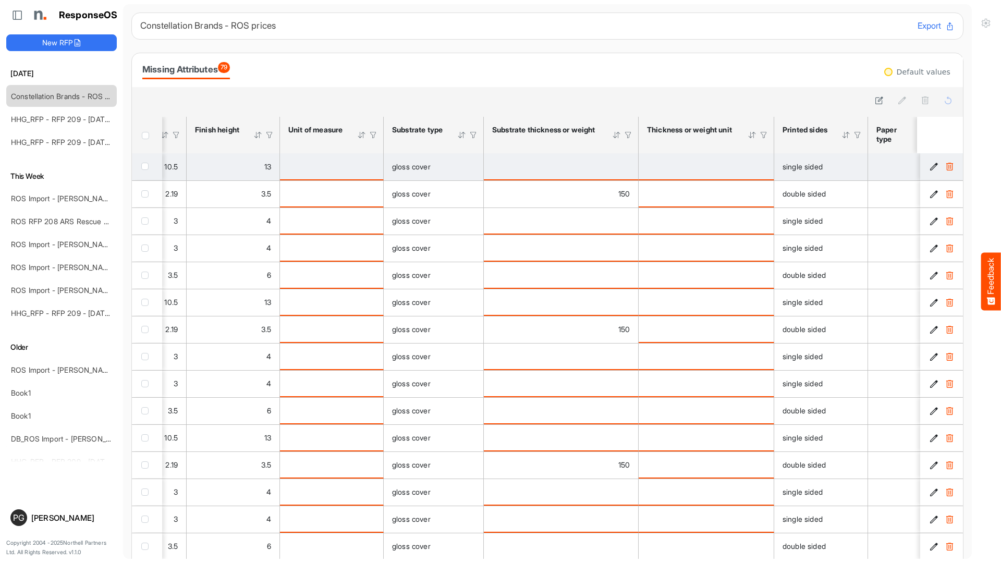
click at [931, 167] on icon "7b793f8a-5667-498b-9659-b7dcd78c5d3d is template cell Column Header" at bounding box center [933, 166] width 9 height 9
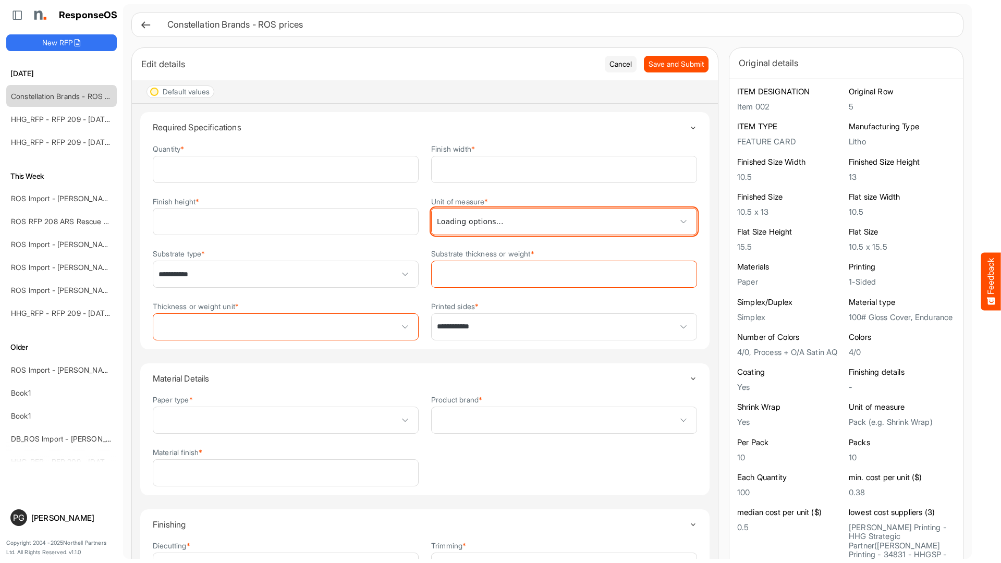
click at [684, 222] on span at bounding box center [683, 222] width 16 height 16
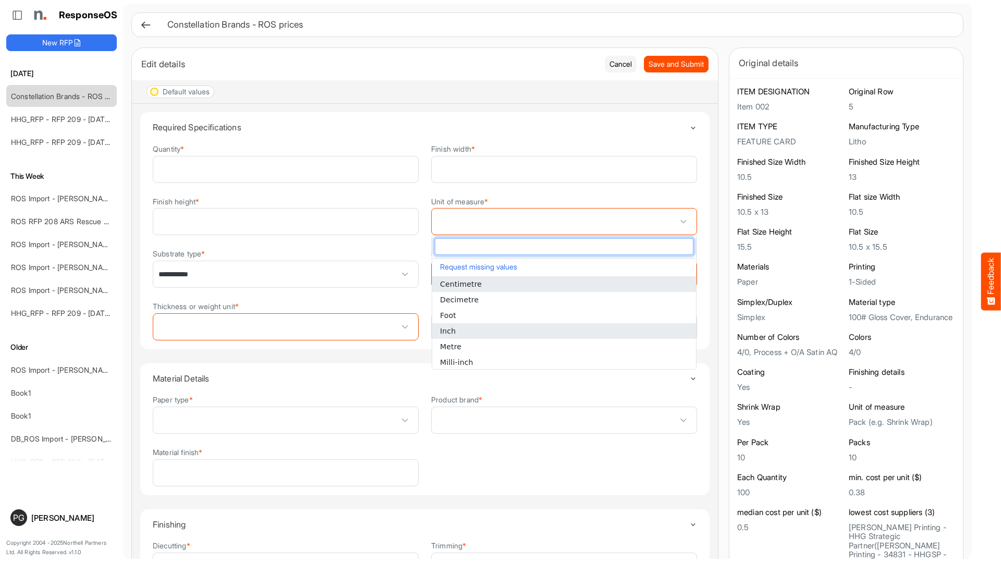
click at [601, 330] on li "Inch" at bounding box center [564, 331] width 264 height 16
type input "****"
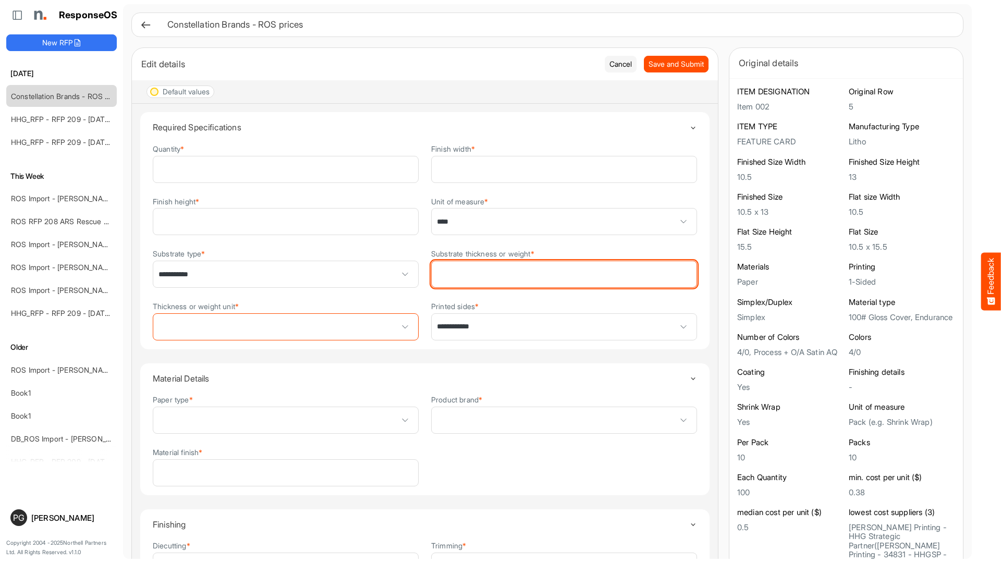
click at [598, 280] on input "Substrate thickness or weight *" at bounding box center [563, 274] width 265 height 26
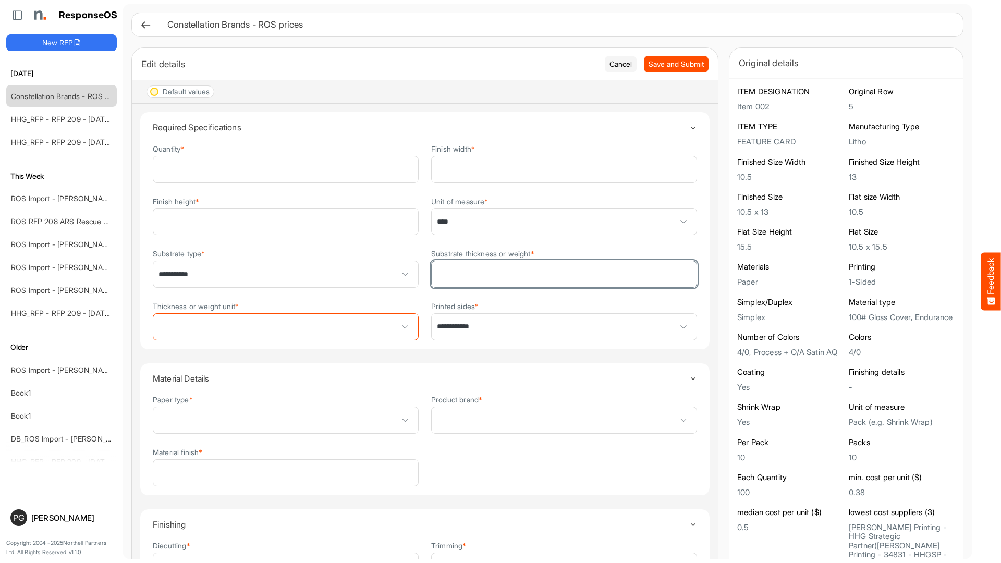
type input "**"
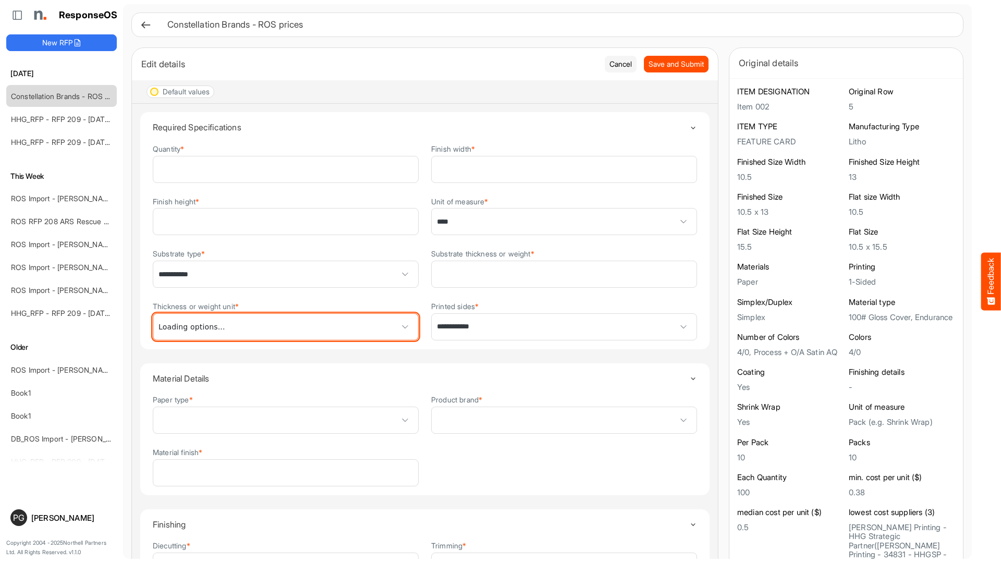
click at [388, 329] on span at bounding box center [285, 327] width 265 height 26
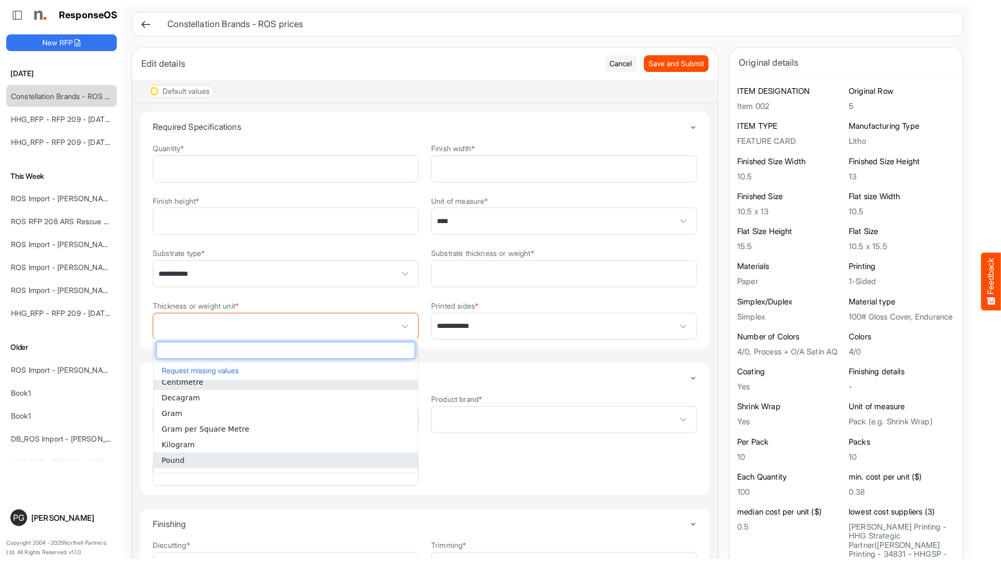
click at [341, 465] on li "Pound" at bounding box center [286, 460] width 264 height 16
type input "*****"
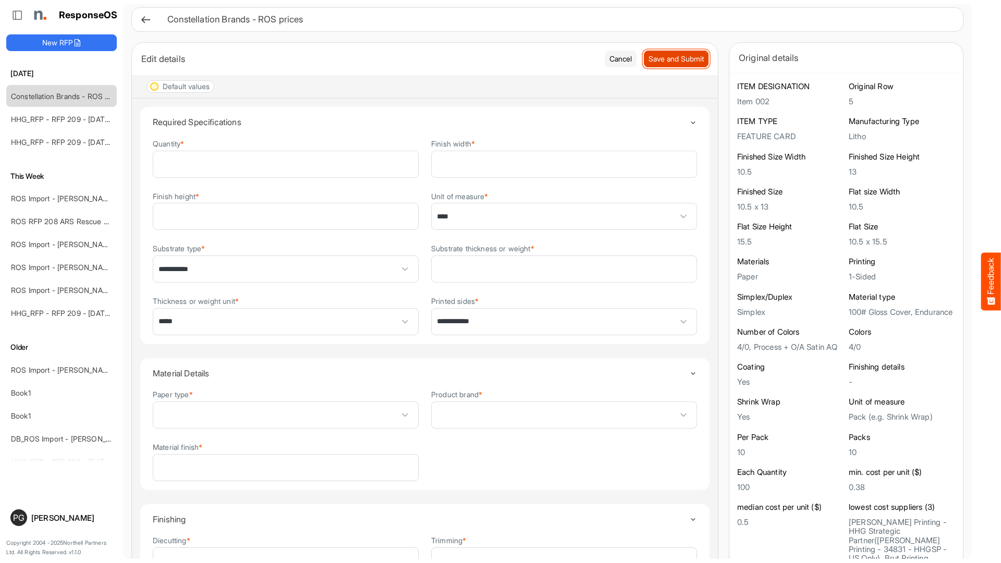
click at [670, 65] on button "Save and Submit" at bounding box center [676, 59] width 65 height 17
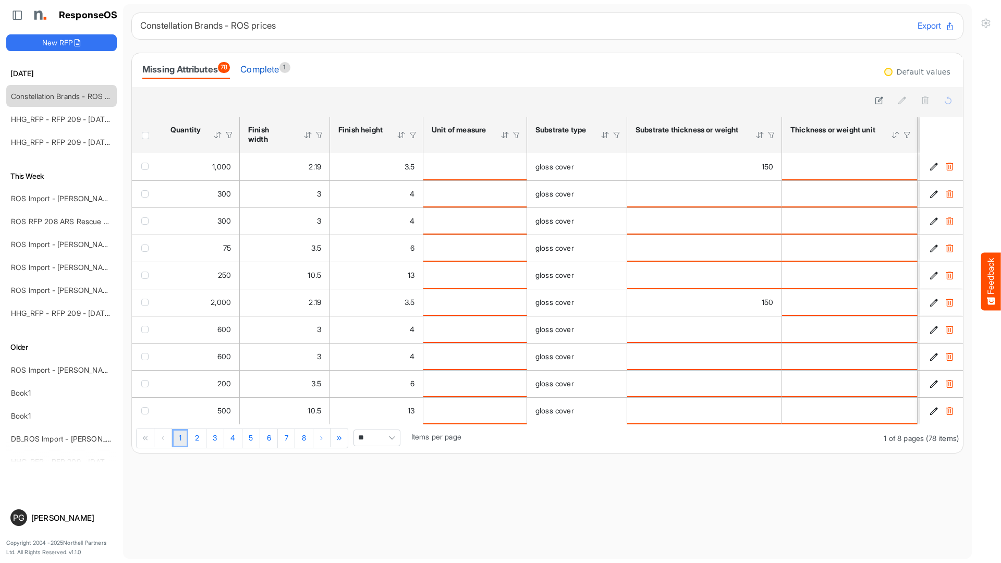
click at [280, 73] on div "Complete 1" at bounding box center [265, 69] width 50 height 15
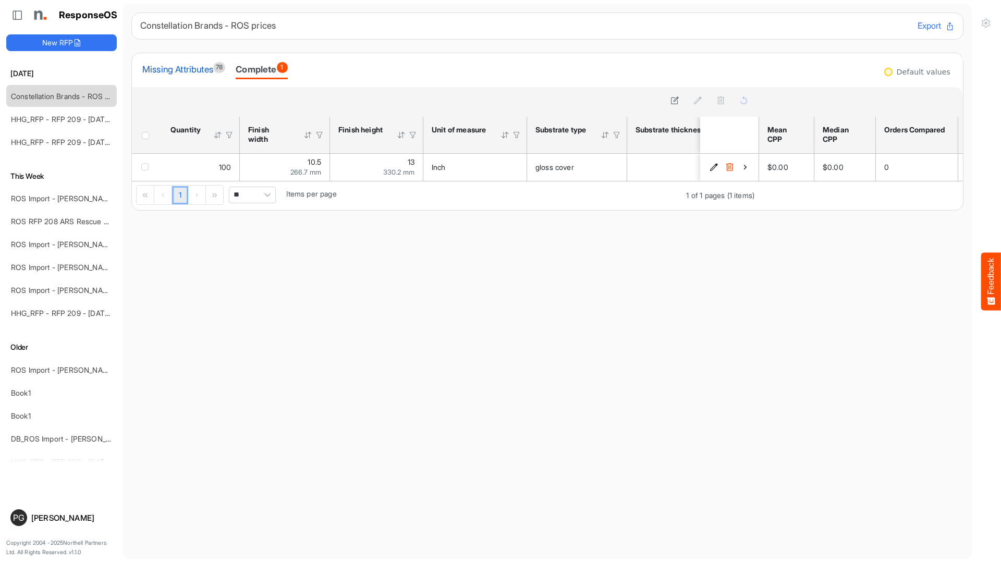
click at [190, 72] on div "Missing Attributes 78" at bounding box center [183, 69] width 83 height 15
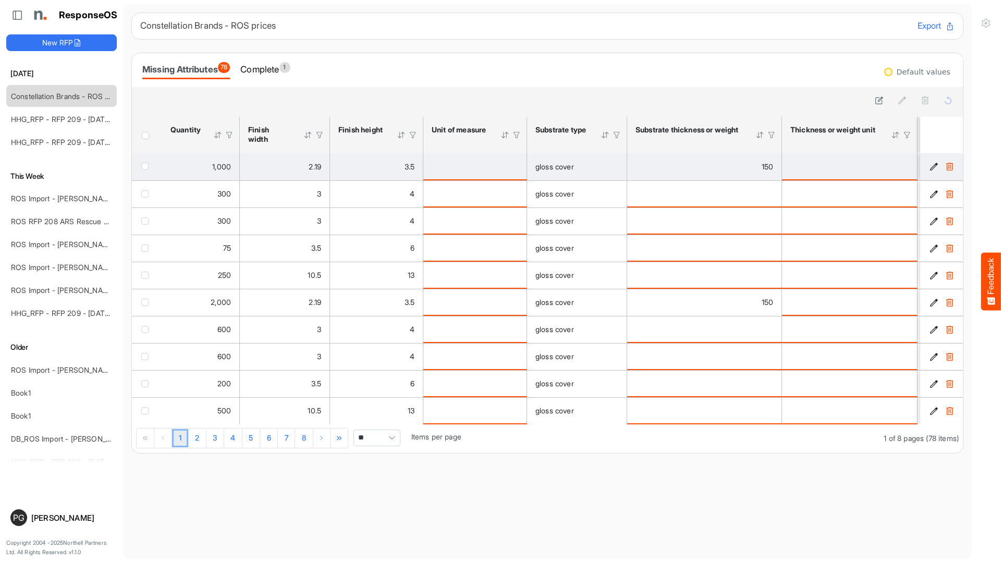
click at [934, 164] on icon "a2264fd3-78f1-48c9-90cd-827629ffb326 is template cell Column Header" at bounding box center [933, 166] width 9 height 9
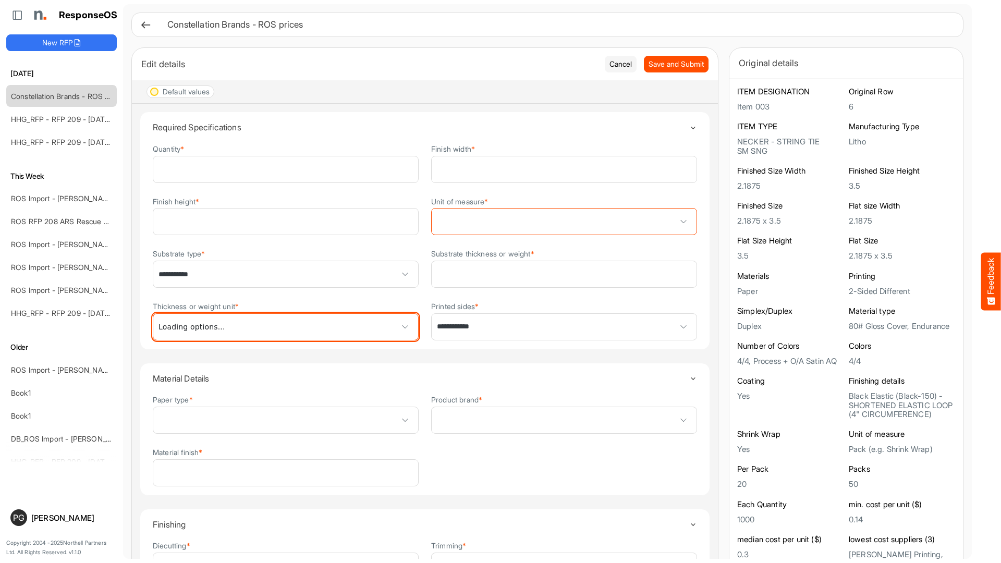
click at [378, 323] on span at bounding box center [285, 327] width 265 height 26
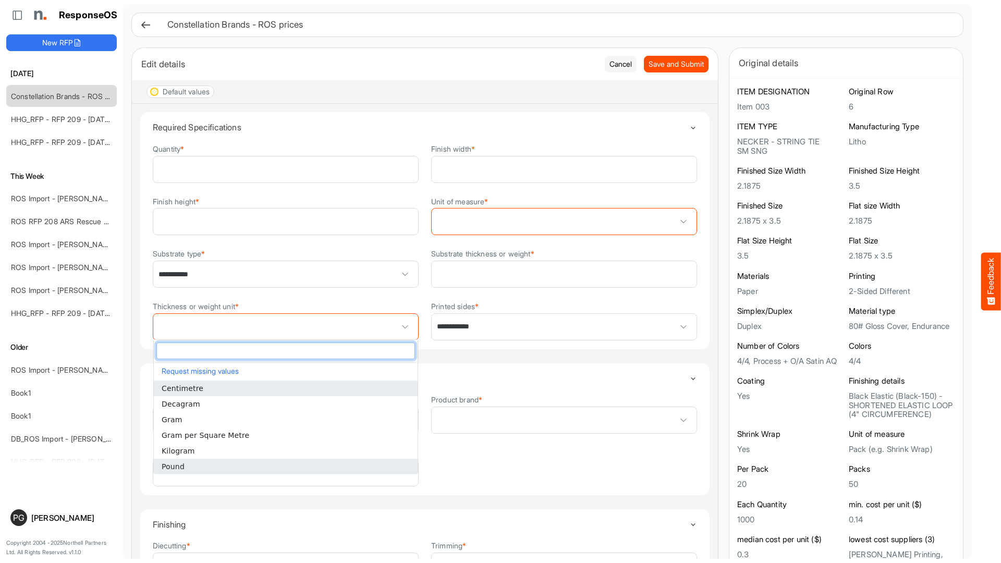
click at [330, 464] on li "Pound" at bounding box center [286, 467] width 264 height 16
type input "*****"
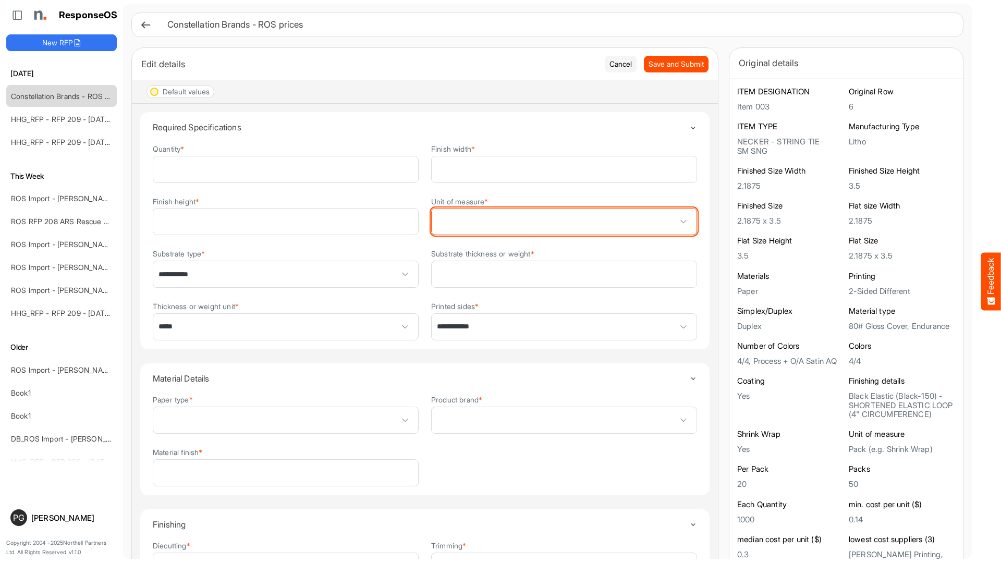
click at [467, 217] on span at bounding box center [563, 221] width 265 height 26
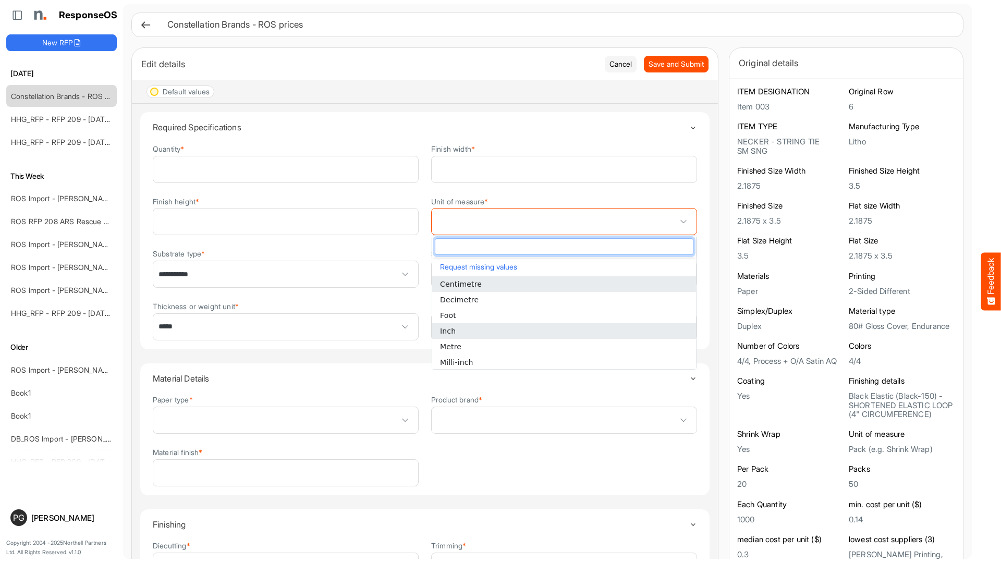
click at [458, 327] on li "Inch" at bounding box center [564, 331] width 264 height 16
type input "****"
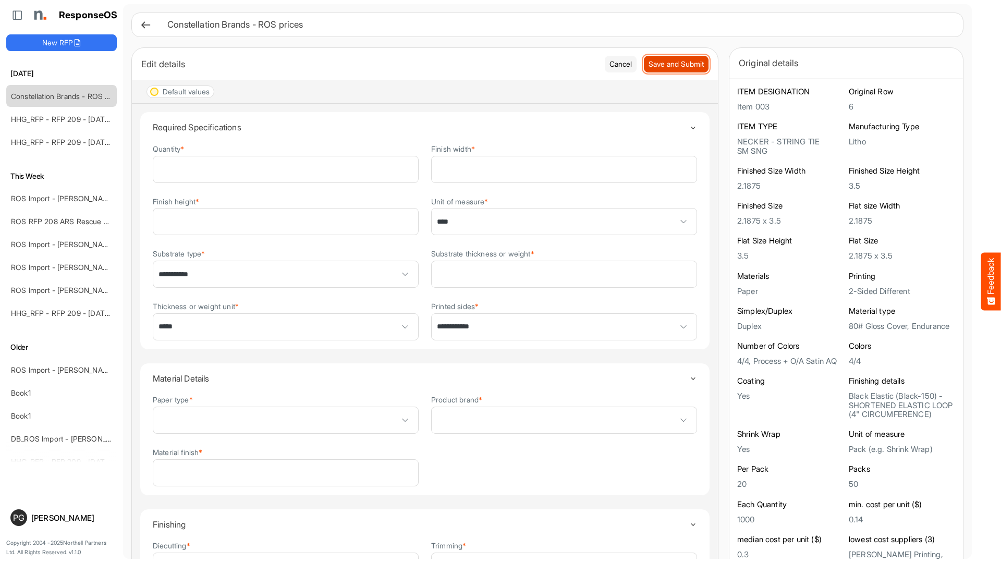
click at [677, 70] on button "Save and Submit" at bounding box center [676, 64] width 65 height 17
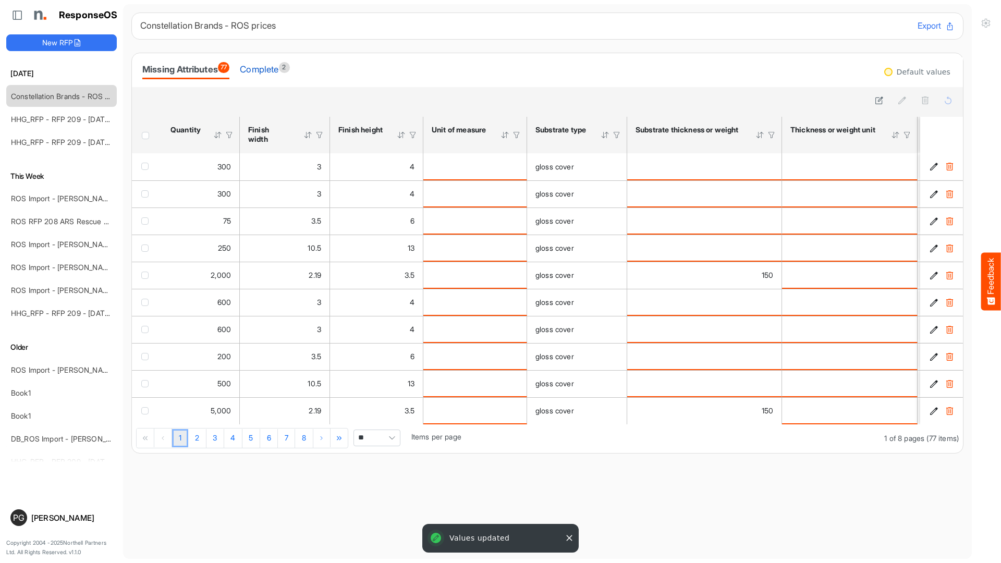
click at [273, 74] on div "Complete 2" at bounding box center [265, 69] width 50 height 15
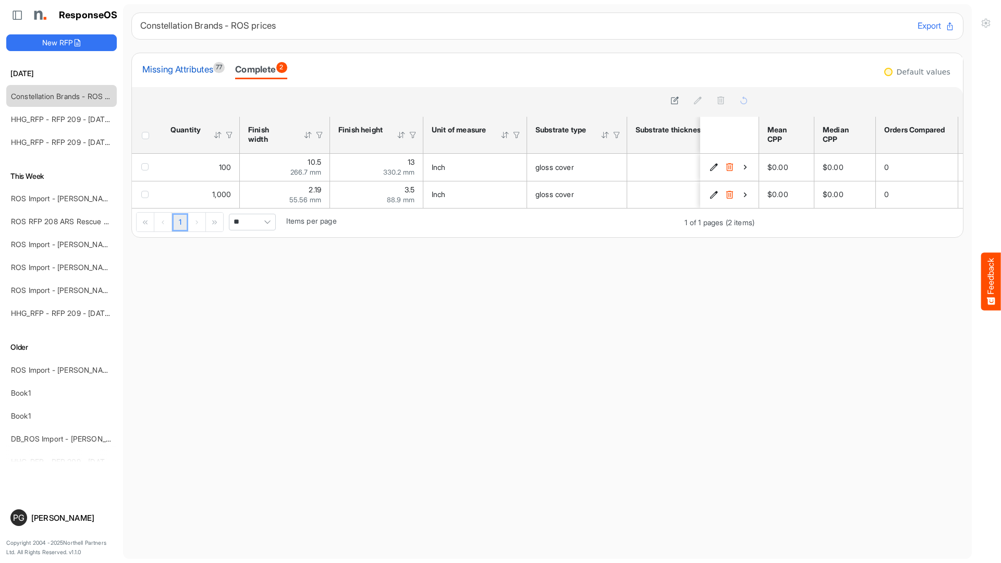
click at [193, 68] on div "Missing Attributes 77" at bounding box center [183, 69] width 82 height 15
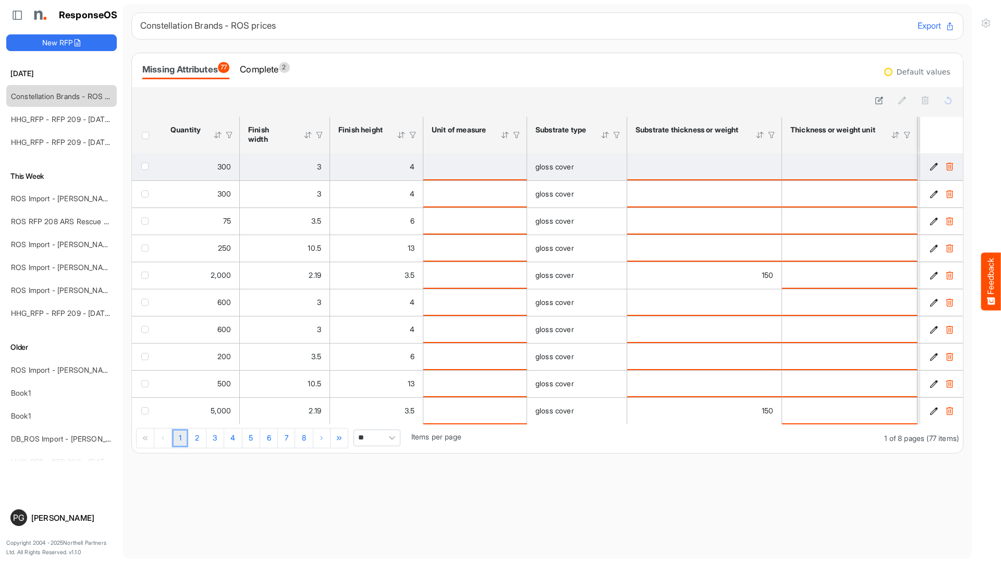
click at [930, 168] on icon "581177d8-afc0-418c-a705-dece4956d39b is template cell Column Header" at bounding box center [933, 166] width 9 height 9
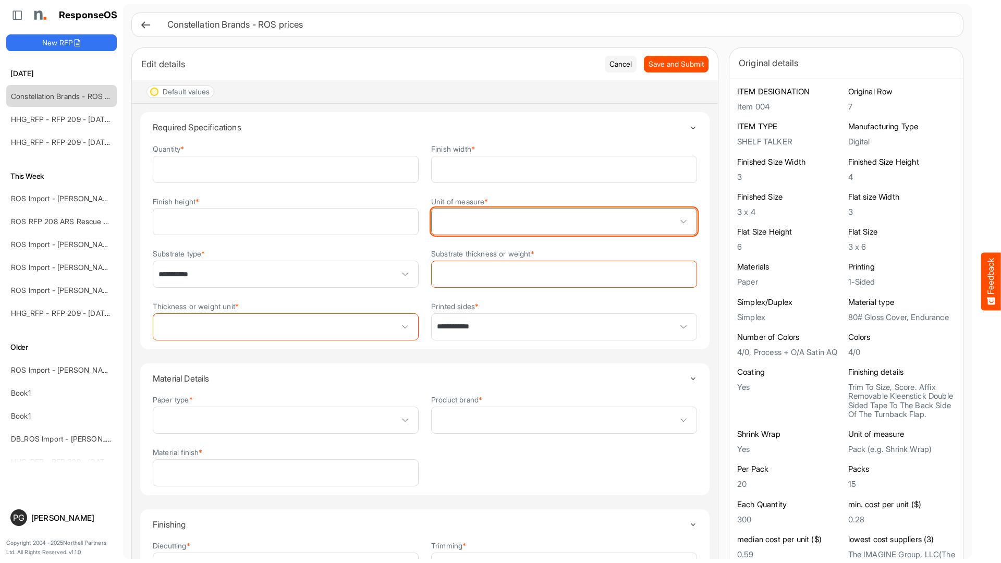
click at [546, 219] on span at bounding box center [563, 221] width 265 height 26
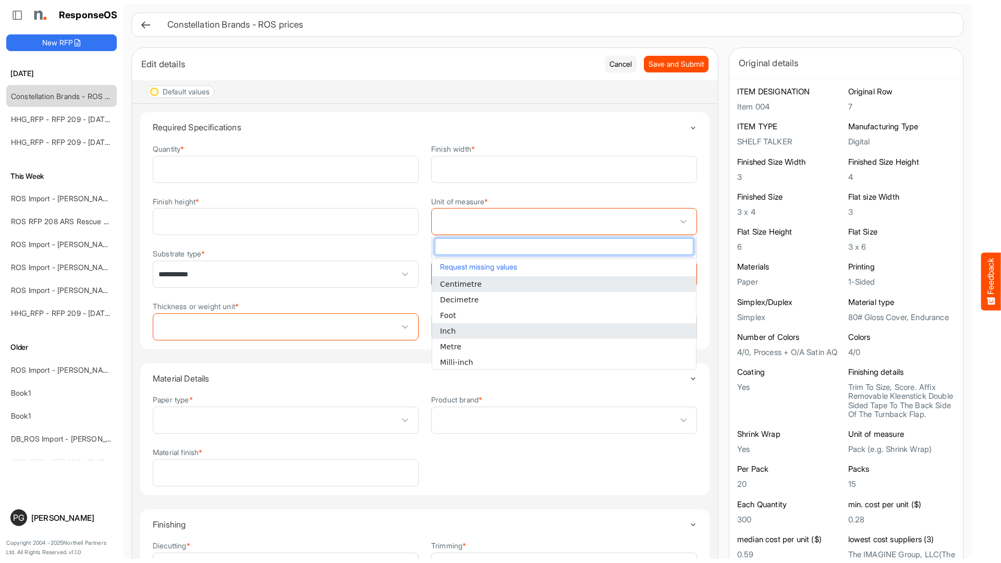
click at [537, 324] on li "Inch" at bounding box center [564, 331] width 264 height 16
type input "****"
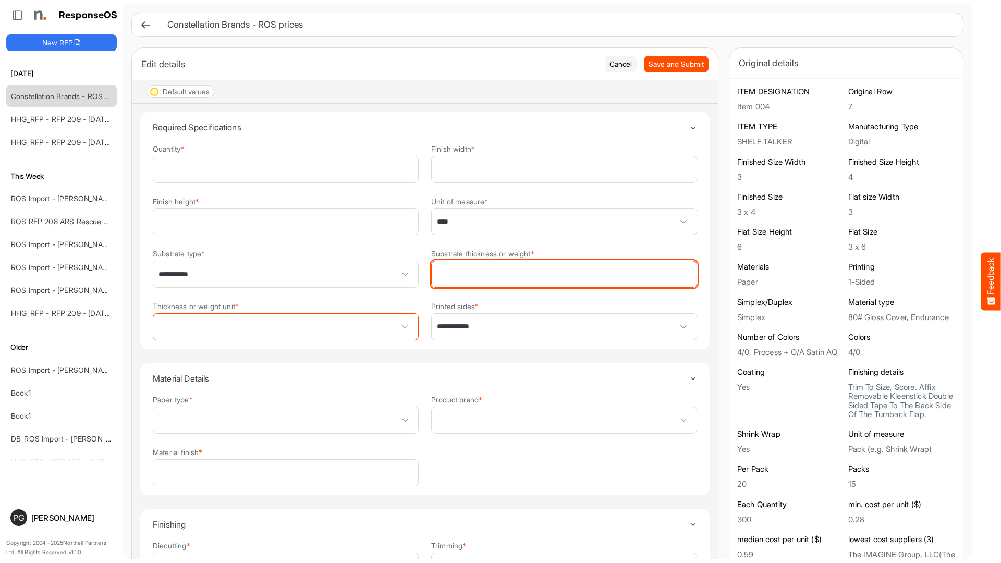
click at [542, 275] on input "Substrate thickness or weight *" at bounding box center [563, 274] width 265 height 26
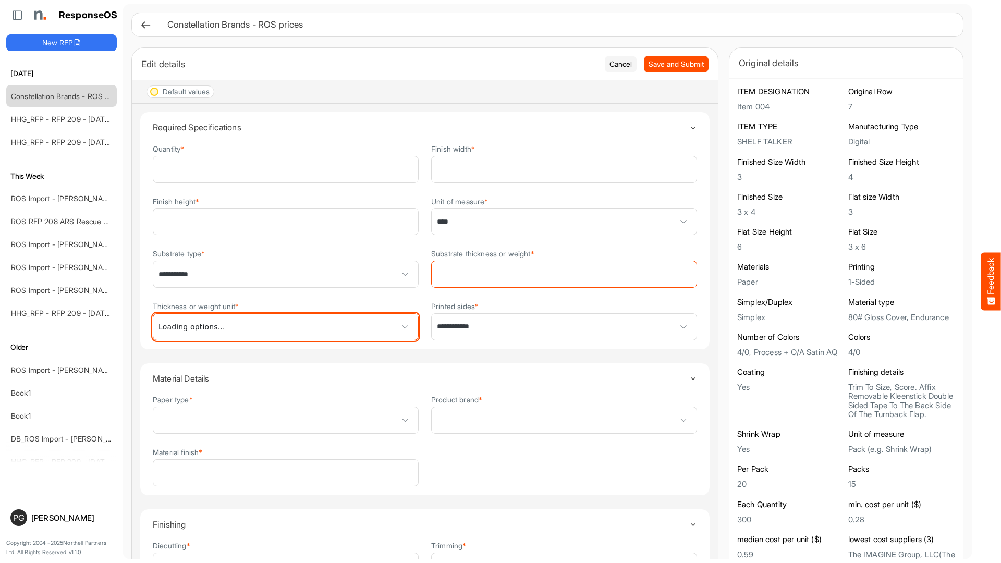
click at [384, 329] on span at bounding box center [285, 327] width 265 height 26
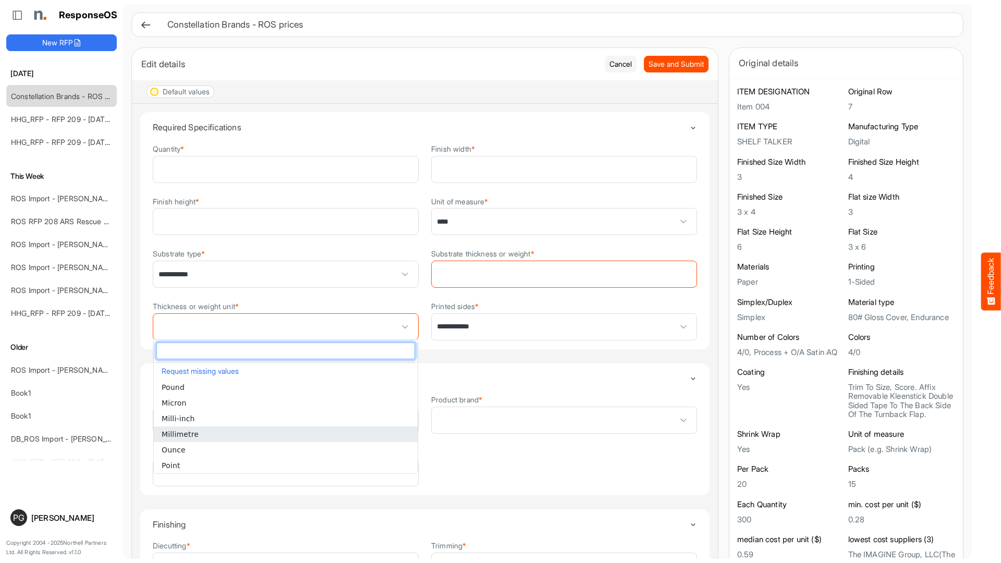
scroll to position [79, 0]
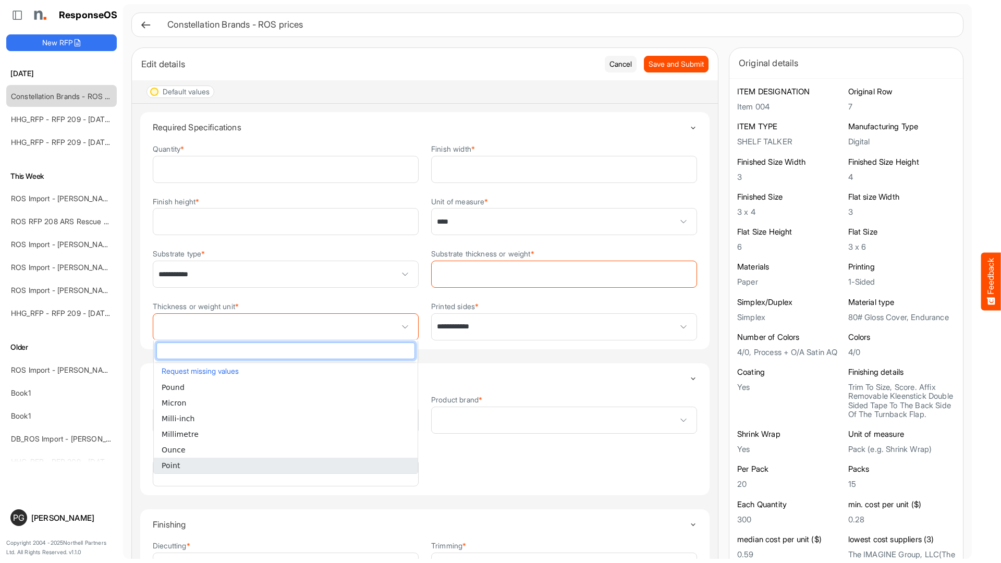
click at [359, 467] on li "Point" at bounding box center [286, 466] width 264 height 16
type input "*****"
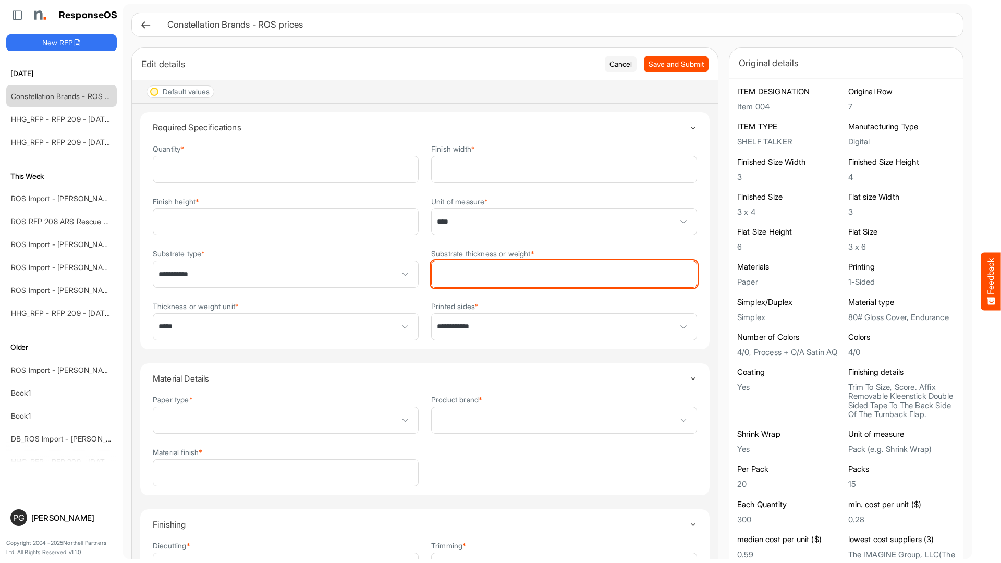
click at [485, 276] on input "Substrate thickness or weight *" at bounding box center [563, 274] width 265 height 26
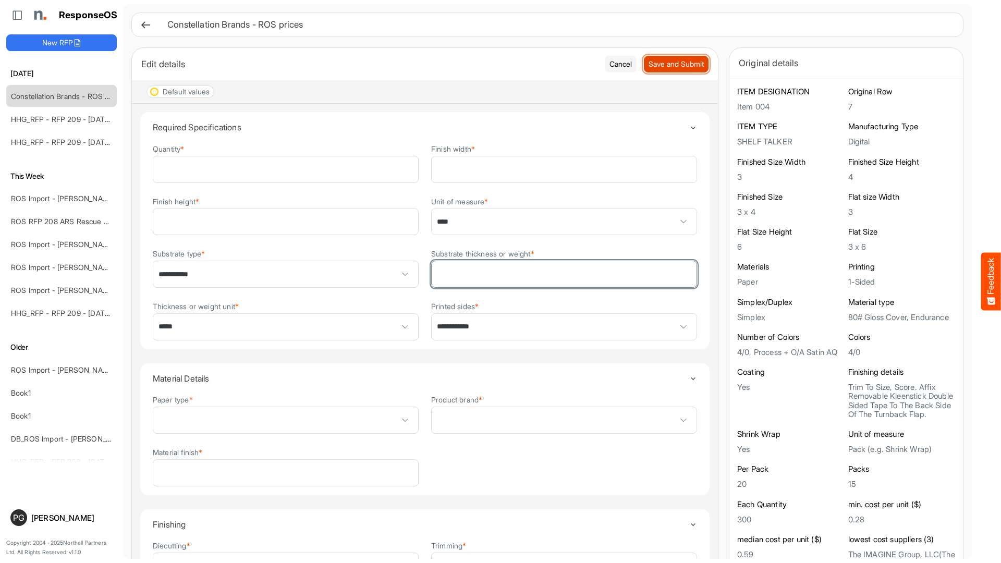
type input "**"
click at [664, 71] on button "Save and Submit" at bounding box center [676, 64] width 65 height 17
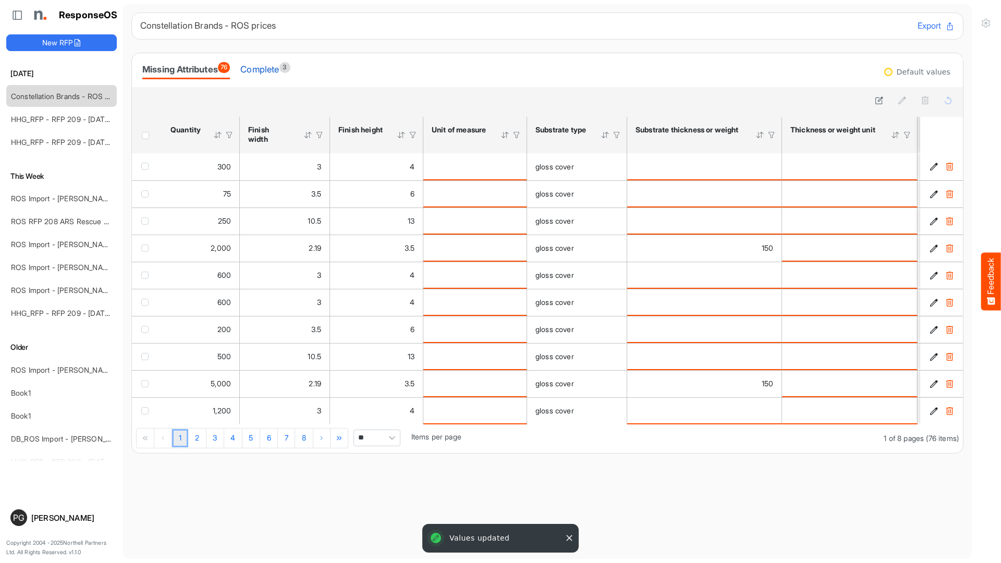
click at [269, 68] on div "Complete 3" at bounding box center [265, 69] width 50 height 15
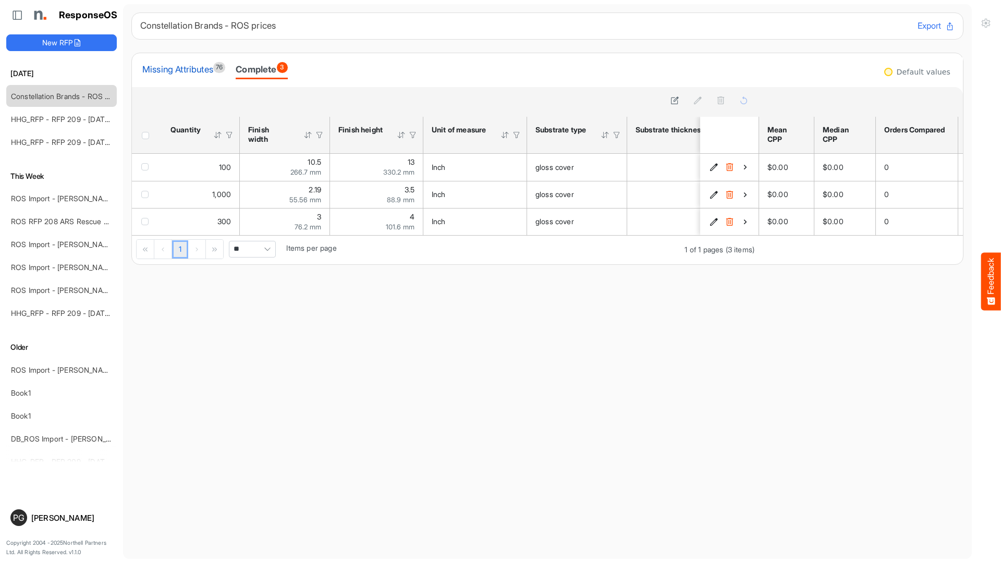
click at [172, 66] on div "Missing Attributes 76" at bounding box center [183, 69] width 83 height 15
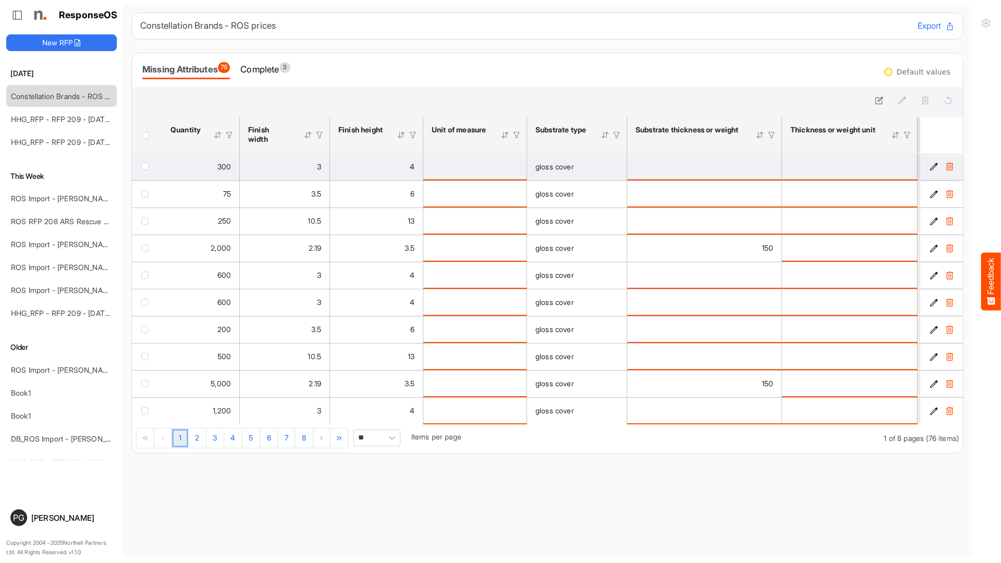
click at [931, 169] on icon "c670f2ee-f713-403e-ad1c-7b0bdaa22adb is template cell Column Header" at bounding box center [933, 166] width 9 height 9
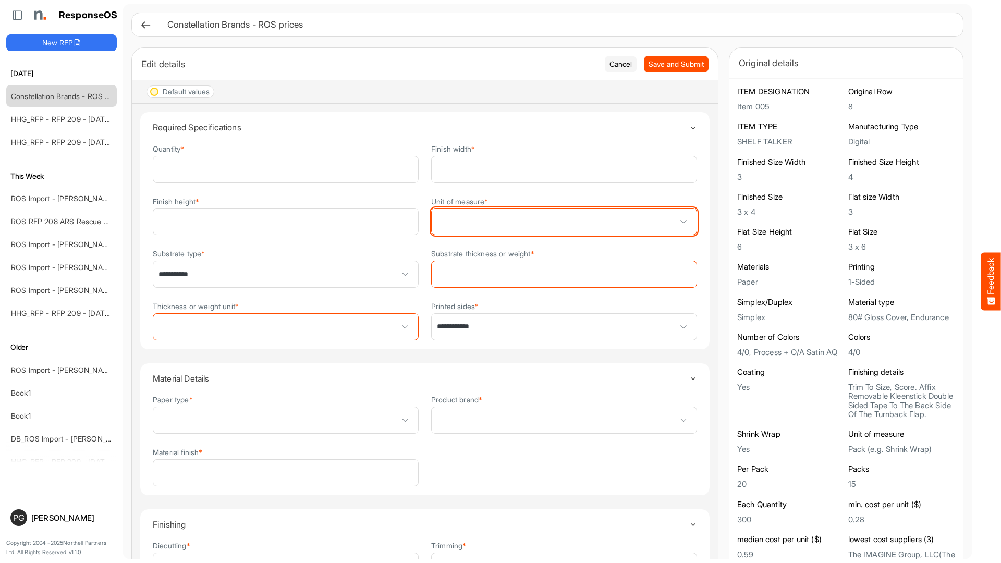
click at [635, 218] on span at bounding box center [563, 221] width 265 height 26
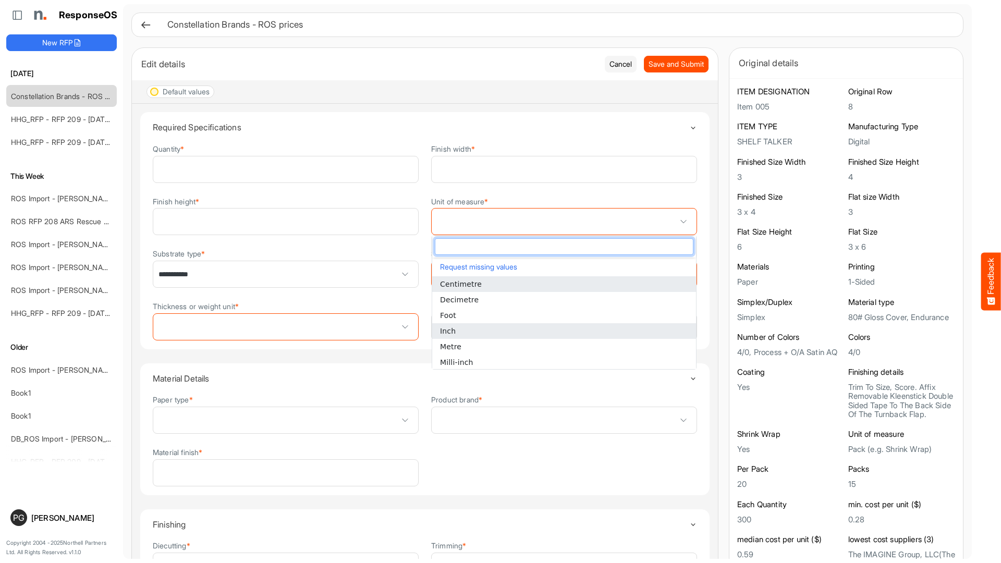
click at [583, 327] on li "Inch" at bounding box center [564, 331] width 264 height 16
type input "****"
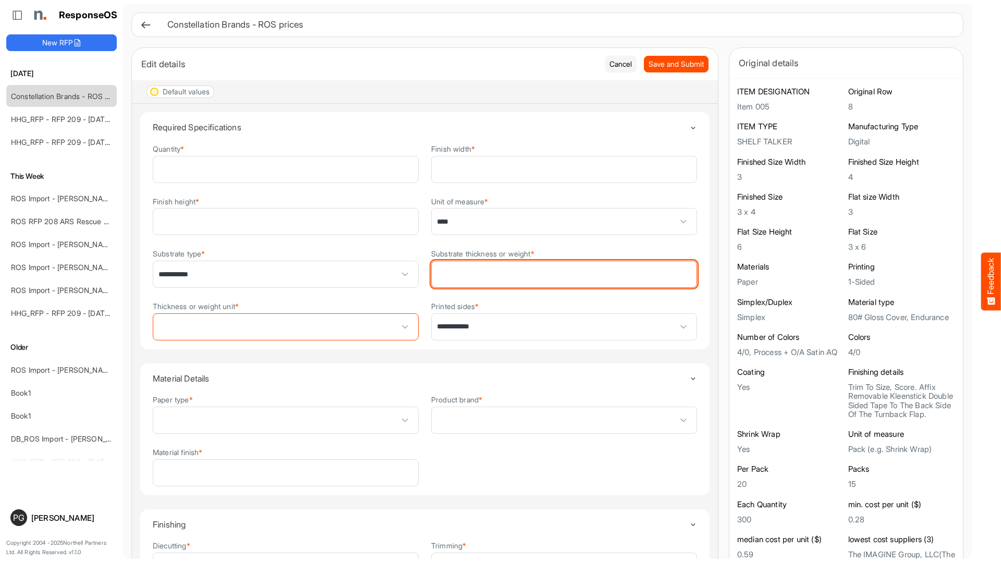
click at [581, 276] on input "Substrate thickness or weight *" at bounding box center [563, 274] width 265 height 26
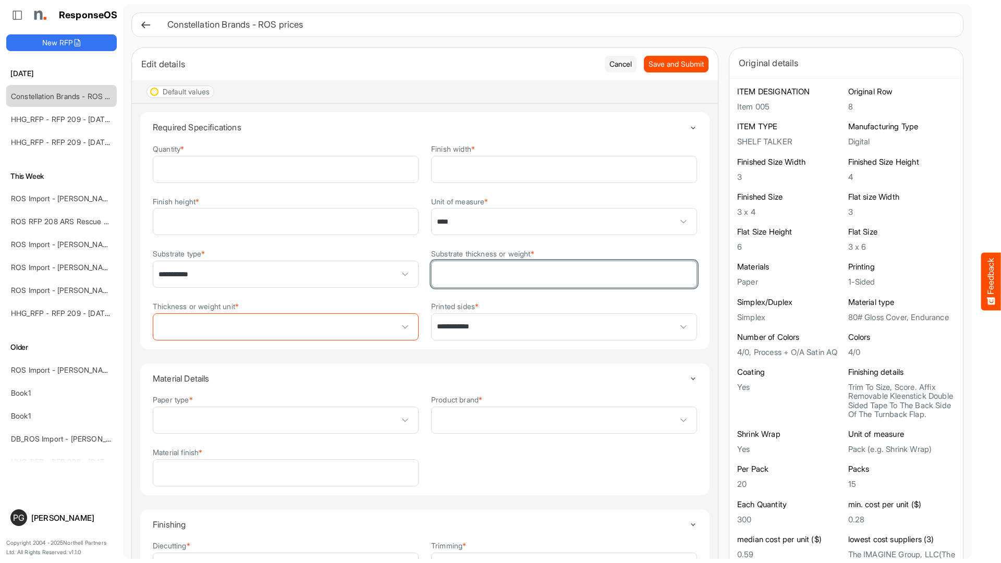
type input "**"
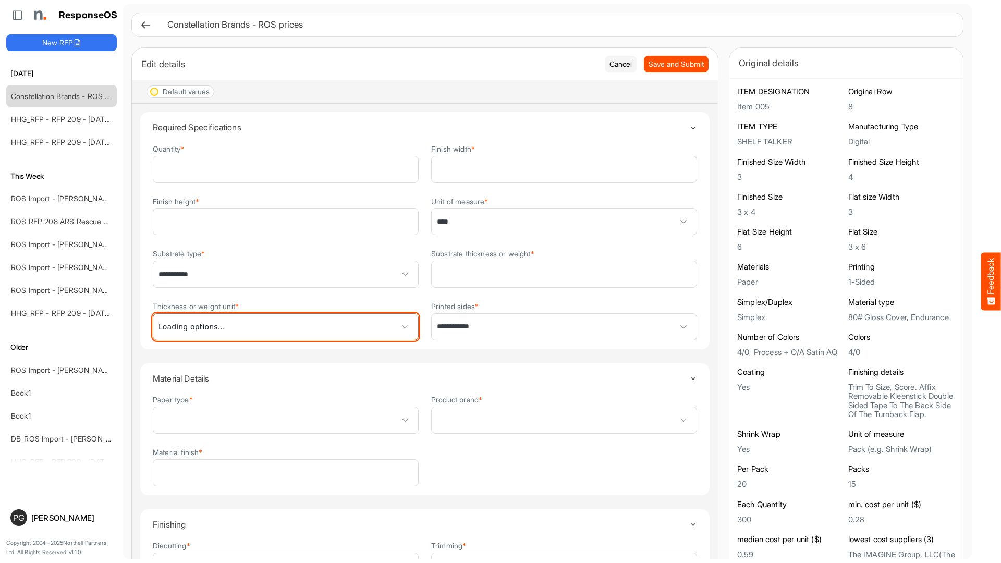
click at [335, 331] on span at bounding box center [285, 327] width 265 height 26
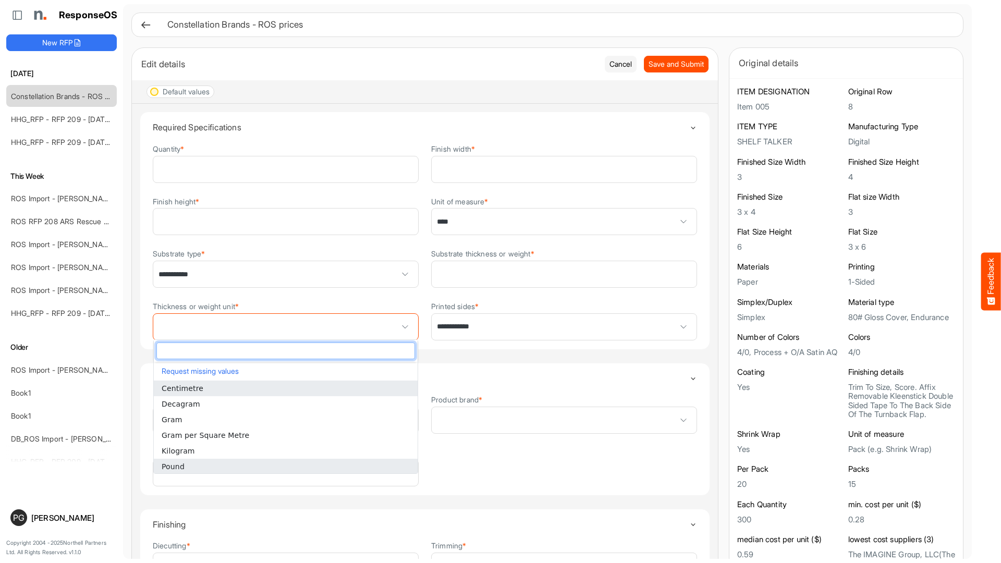
click at [329, 462] on li "Pound" at bounding box center [286, 467] width 264 height 16
type input "*****"
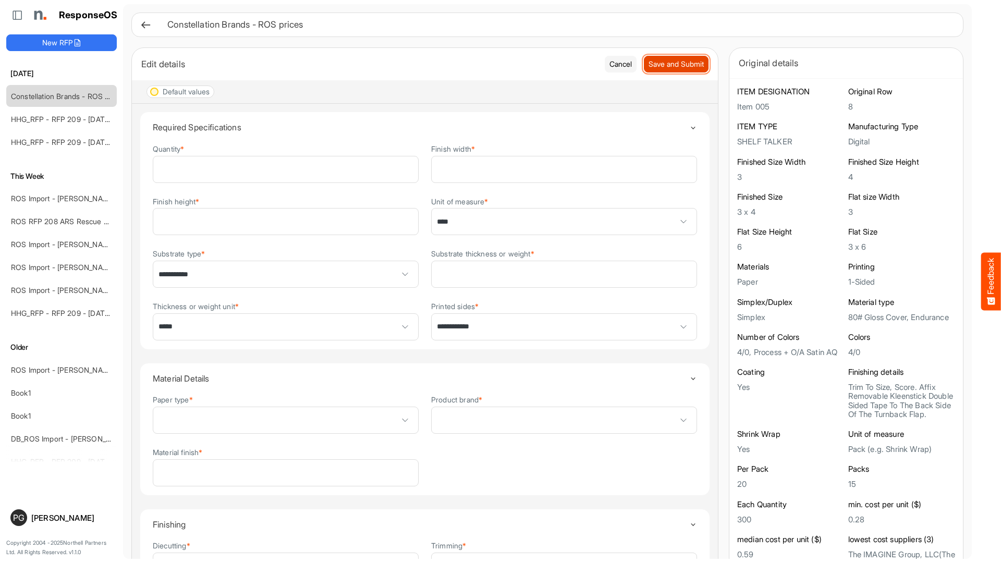
click at [674, 68] on span "Save and Submit" at bounding box center [675, 63] width 55 height 11
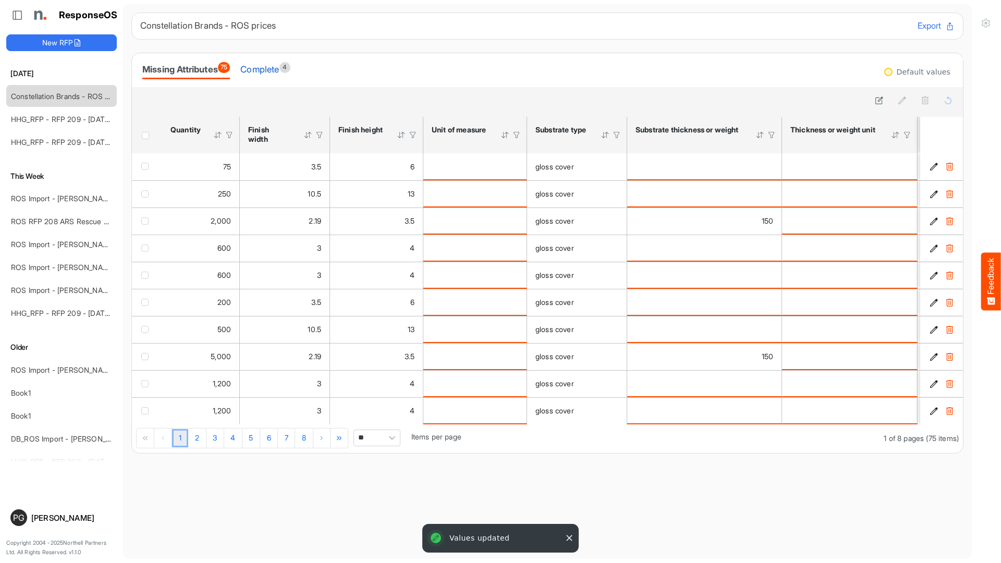
click at [279, 71] on div "Complete 4" at bounding box center [265, 69] width 50 height 15
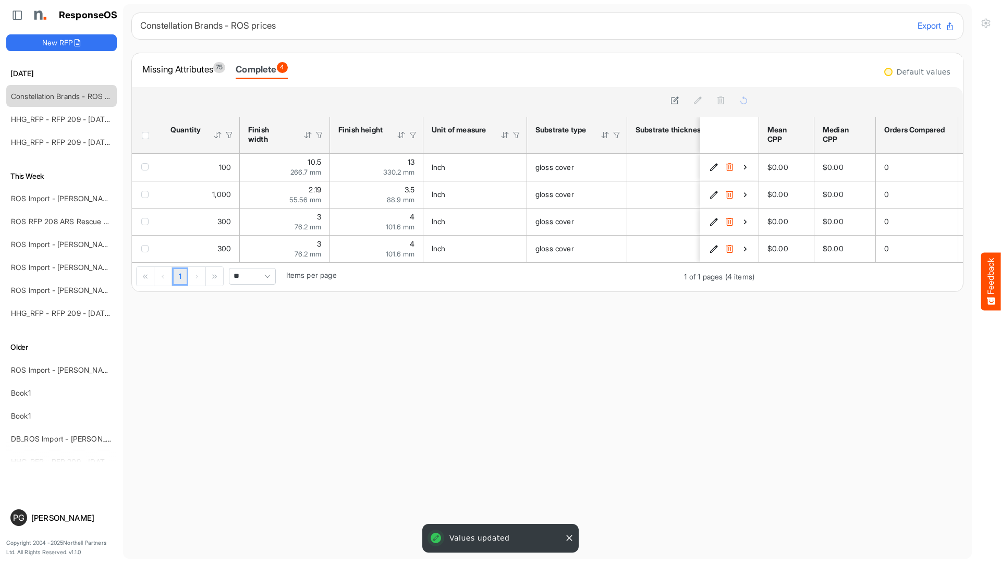
click at [277, 68] on div "Complete 4" at bounding box center [262, 69] width 52 height 15
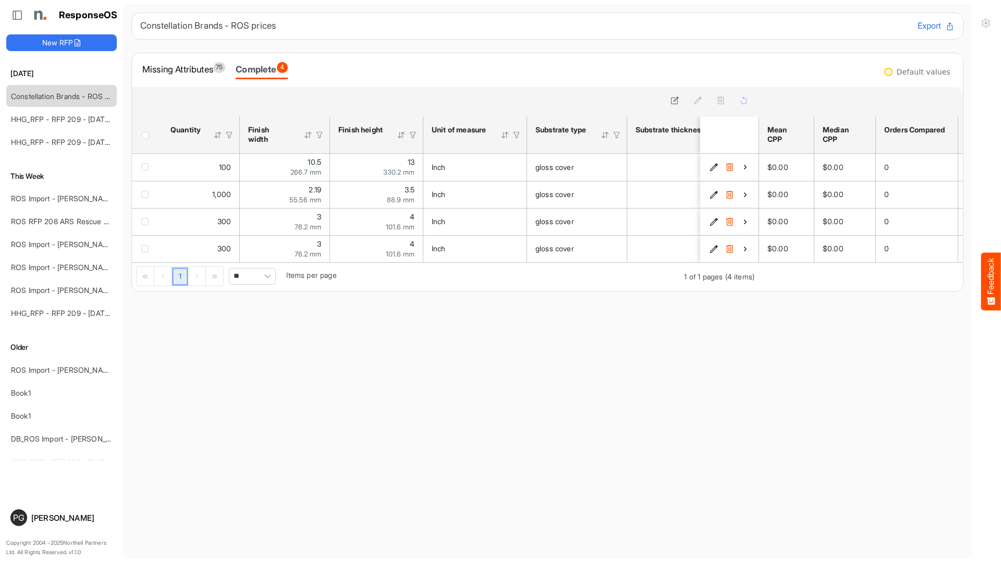
click at [754, 374] on main "Constellation Brands - ROS prices Export Missing Attributes 75 Complete 4 sfgri…" at bounding box center [547, 281] width 848 height 554
click at [714, 219] on icon "581177d8-afc0-418c-a705-dece4956d39b is template cell Column Header" at bounding box center [713, 221] width 9 height 9
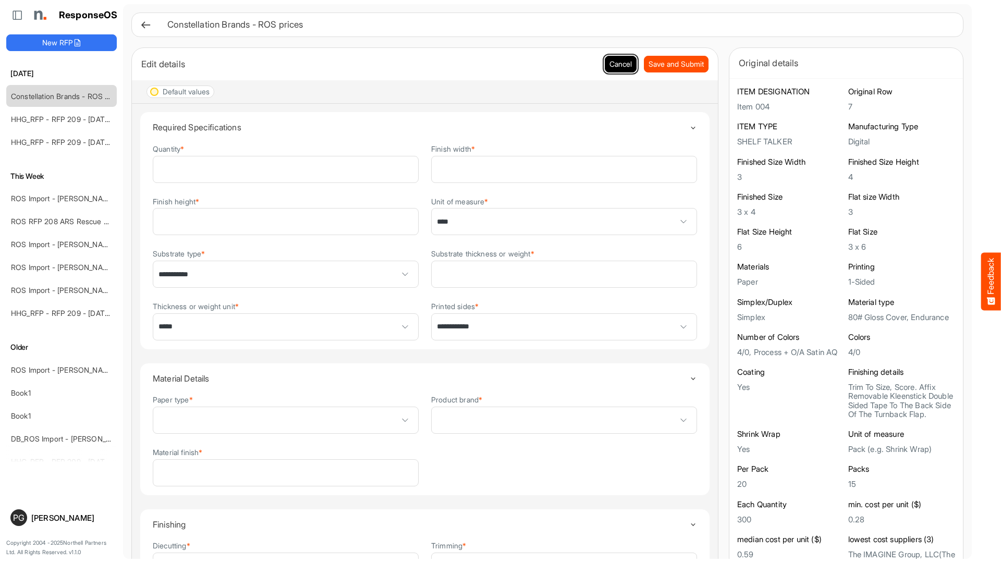
click at [619, 66] on button "Cancel" at bounding box center [620, 64] width 32 height 17
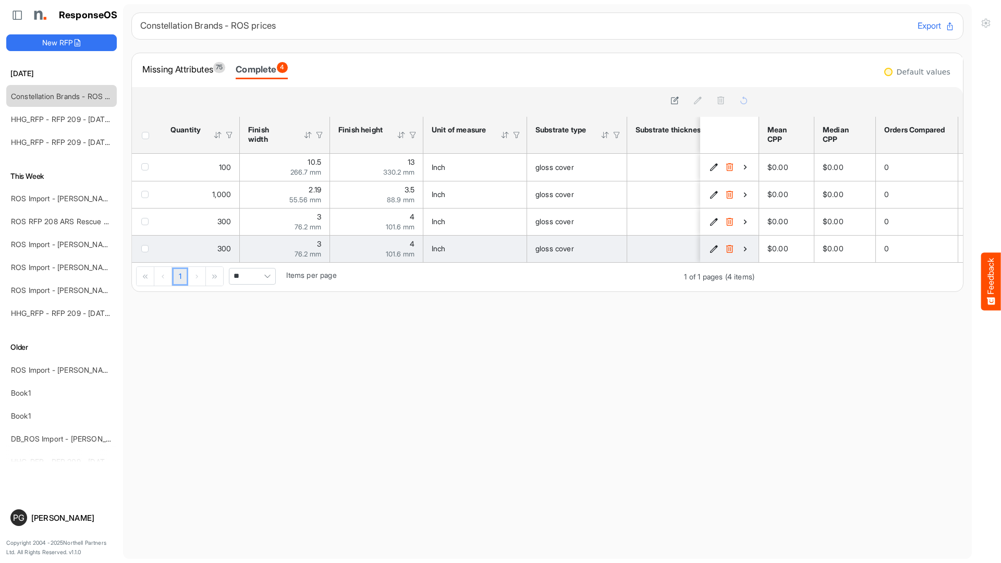
click at [715, 250] on icon "c670f2ee-f713-403e-ad1c-7b0bdaa22adb is template cell Column Header" at bounding box center [713, 248] width 9 height 9
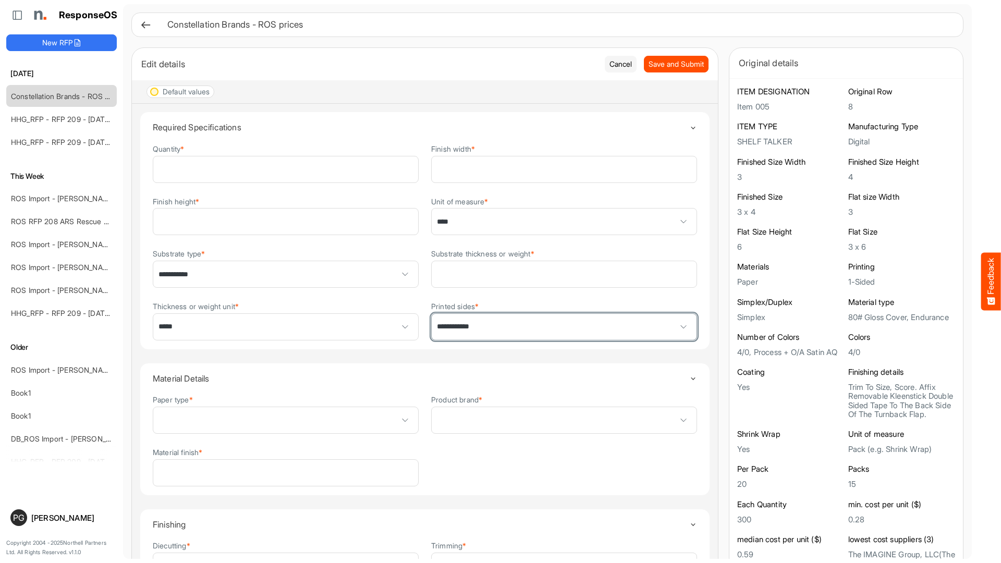
click at [565, 326] on span "**********" at bounding box center [563, 327] width 265 height 26
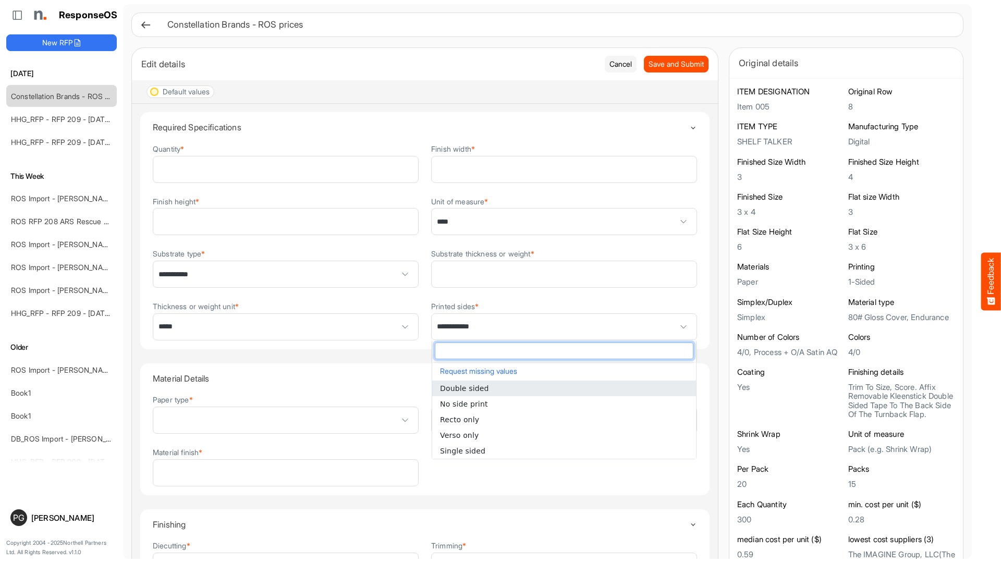
click at [550, 384] on li "Double sided" at bounding box center [564, 388] width 264 height 16
type input "**********"
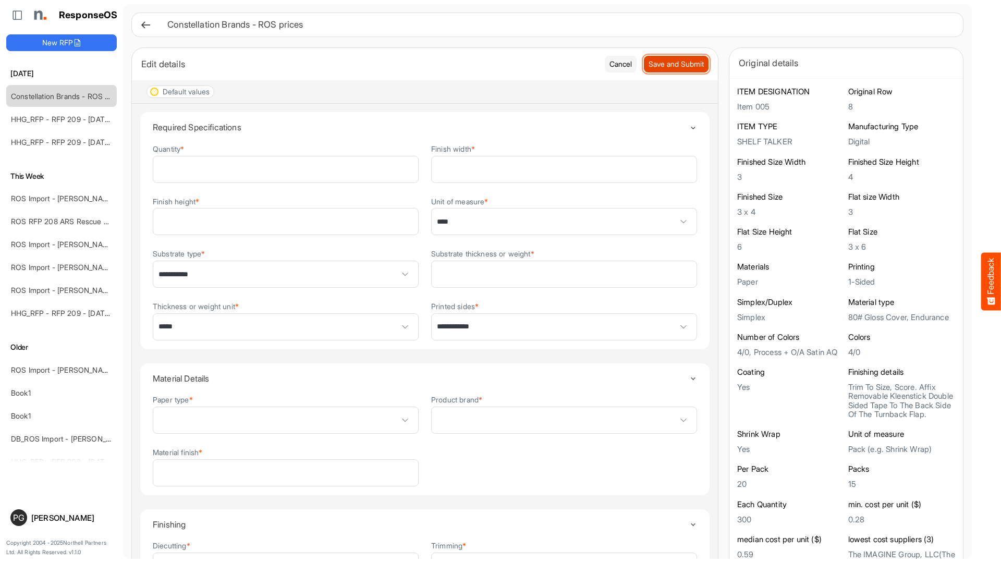
click at [677, 62] on span "Save and Submit" at bounding box center [675, 63] width 55 height 11
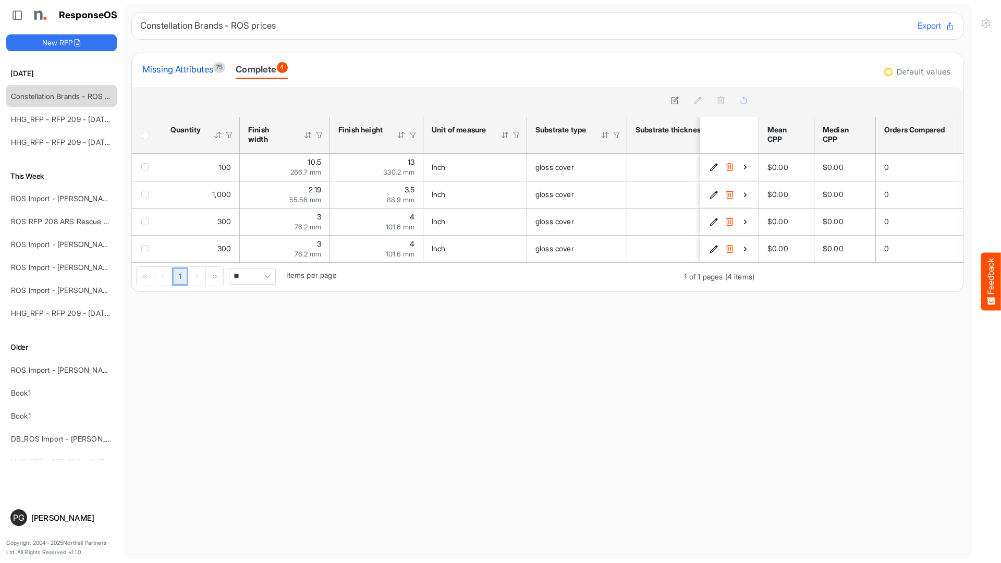
click at [214, 75] on div "Missing Attributes 75" at bounding box center [183, 69] width 83 height 15
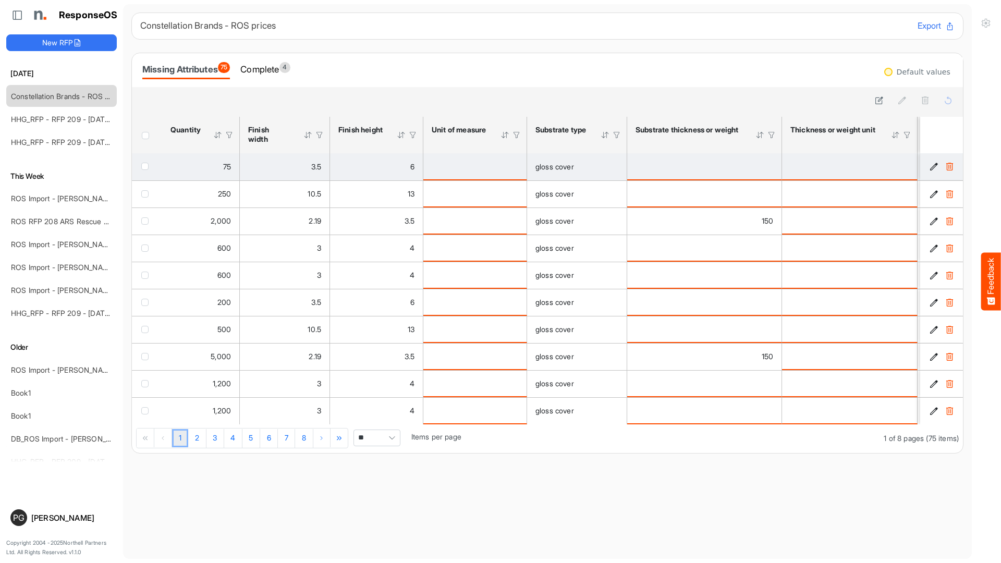
click at [932, 169] on icon "84eec9bb-8332-4fa3-ae5f-59fff9b5c150 is template cell Column Header" at bounding box center [933, 166] width 9 height 9
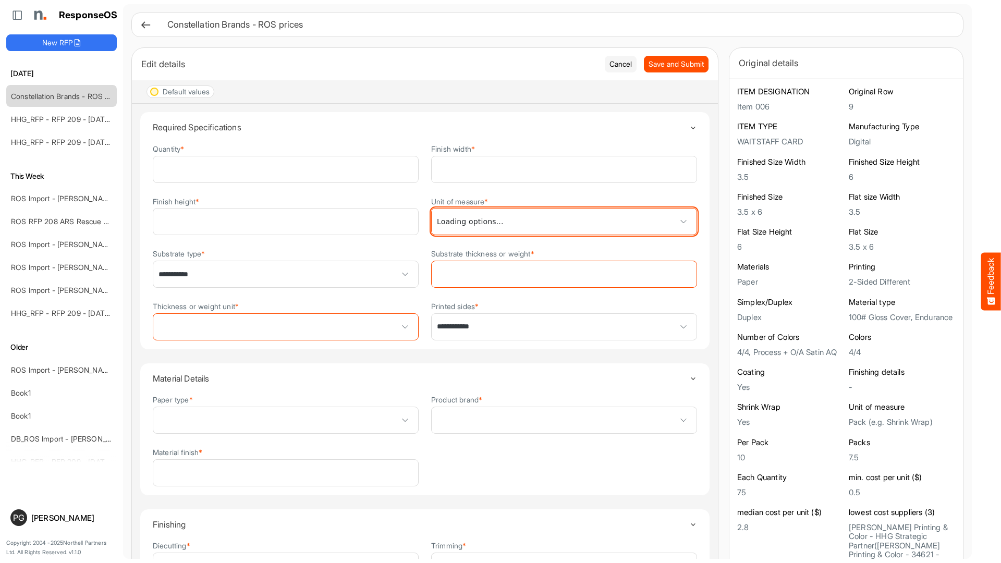
click at [685, 220] on span at bounding box center [683, 222] width 16 height 16
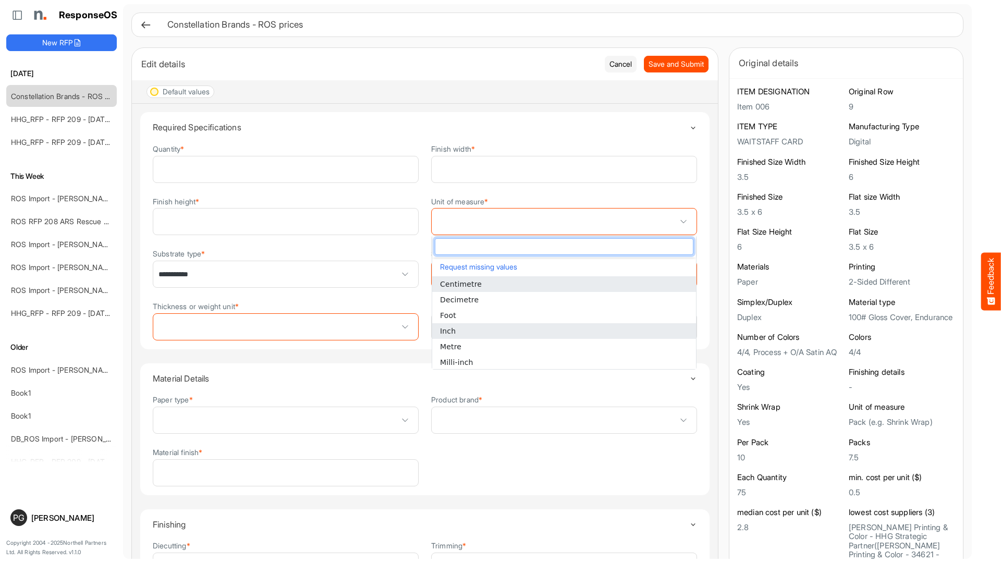
click at [593, 335] on li "Inch" at bounding box center [564, 331] width 264 height 16
type input "****"
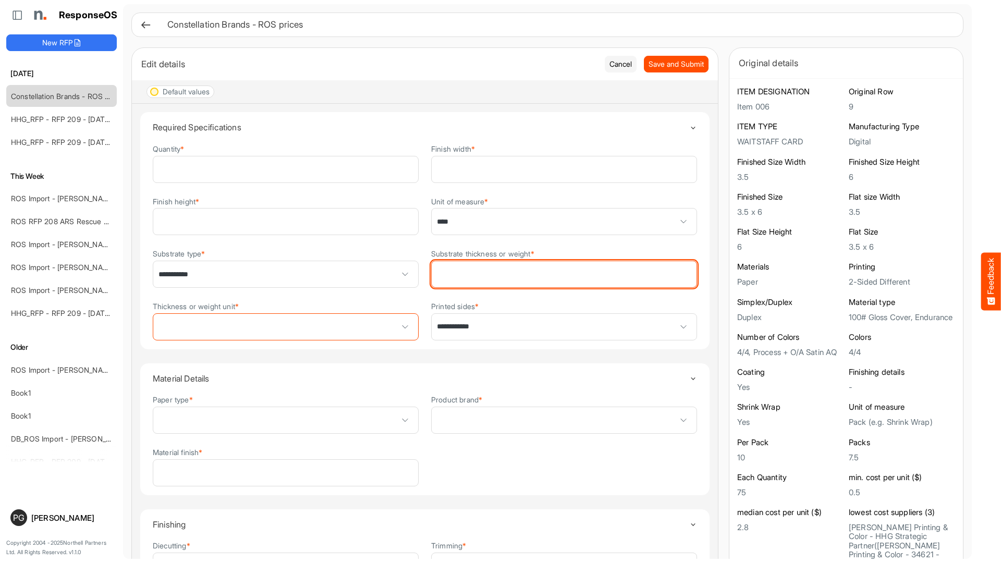
click at [590, 277] on input "Substrate thickness or weight *" at bounding box center [563, 274] width 265 height 26
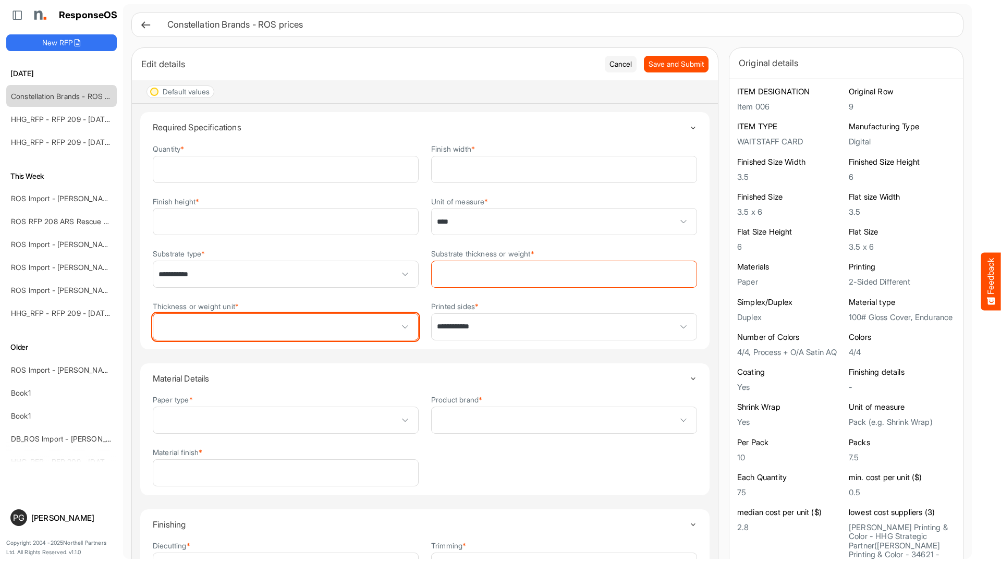
click at [394, 323] on span at bounding box center [285, 327] width 265 height 26
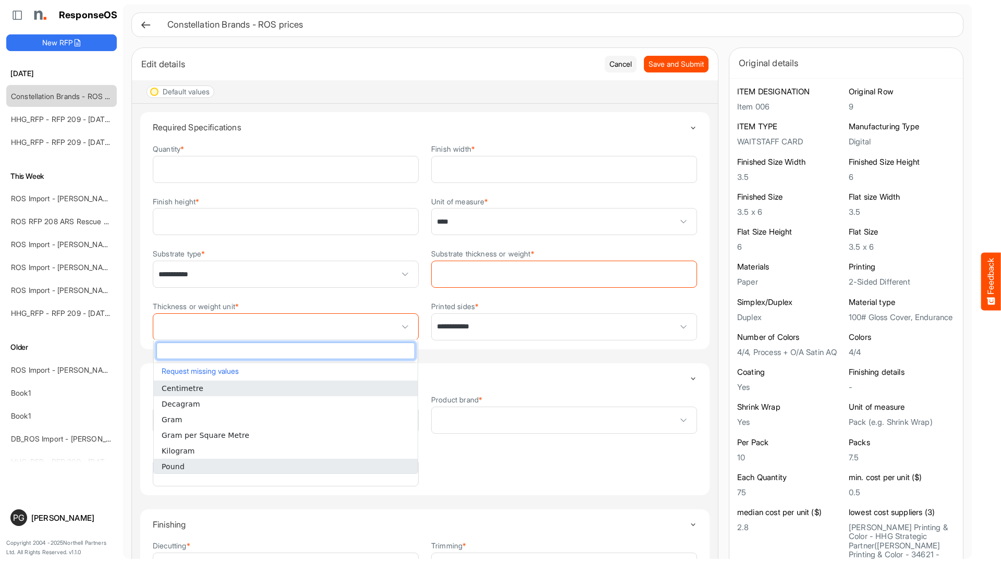
scroll to position [3, 0]
click at [341, 462] on li "Pound" at bounding box center [286, 463] width 264 height 16
type input "*****"
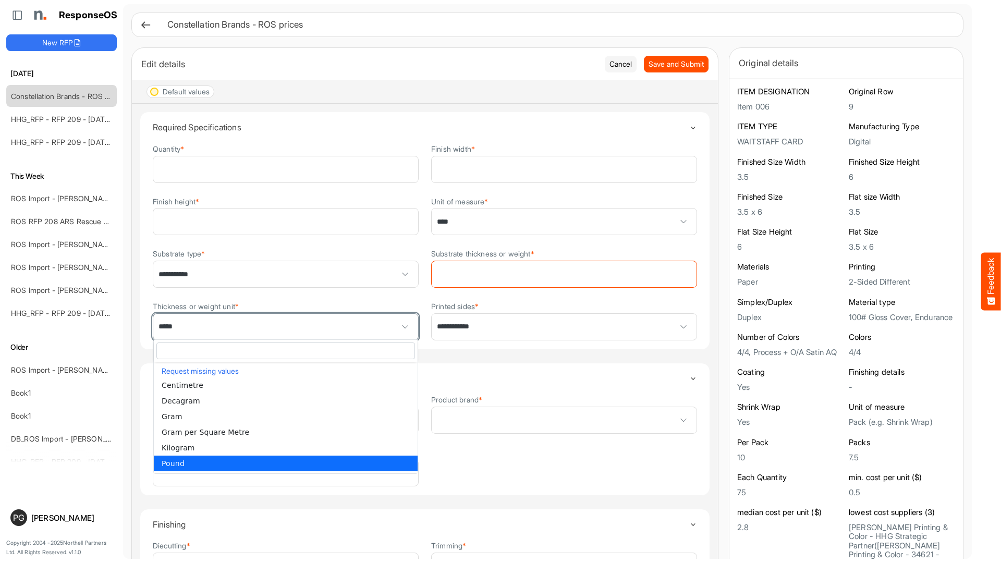
scroll to position [0, 0]
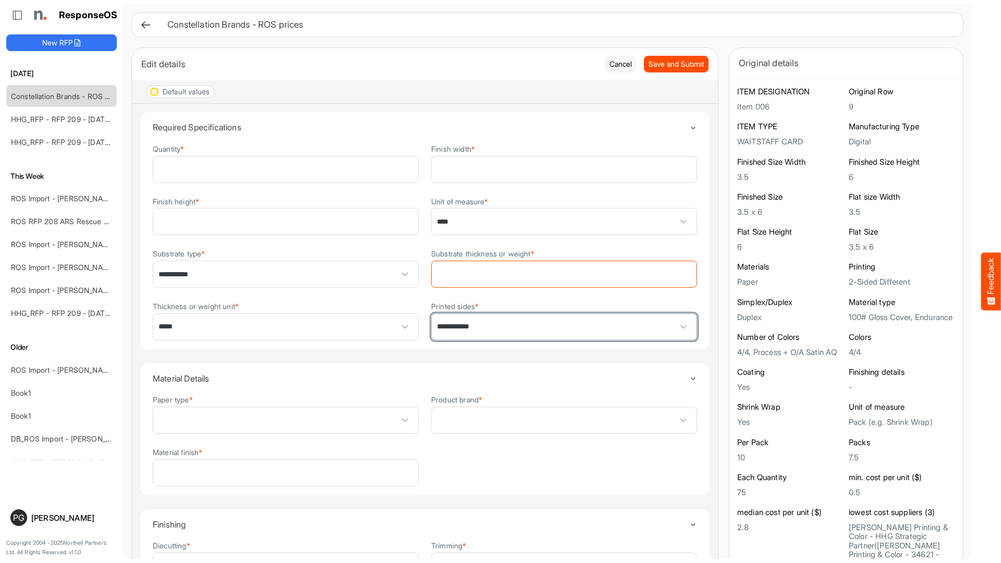
click at [503, 324] on span "**********" at bounding box center [563, 327] width 265 height 26
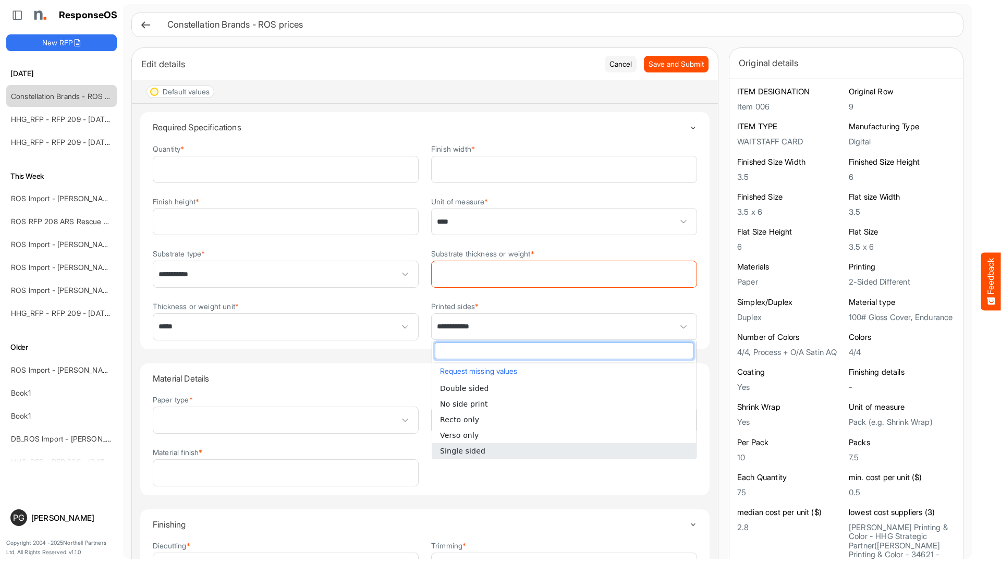
click at [484, 449] on li "Single sided" at bounding box center [564, 451] width 264 height 16
type input "**********"
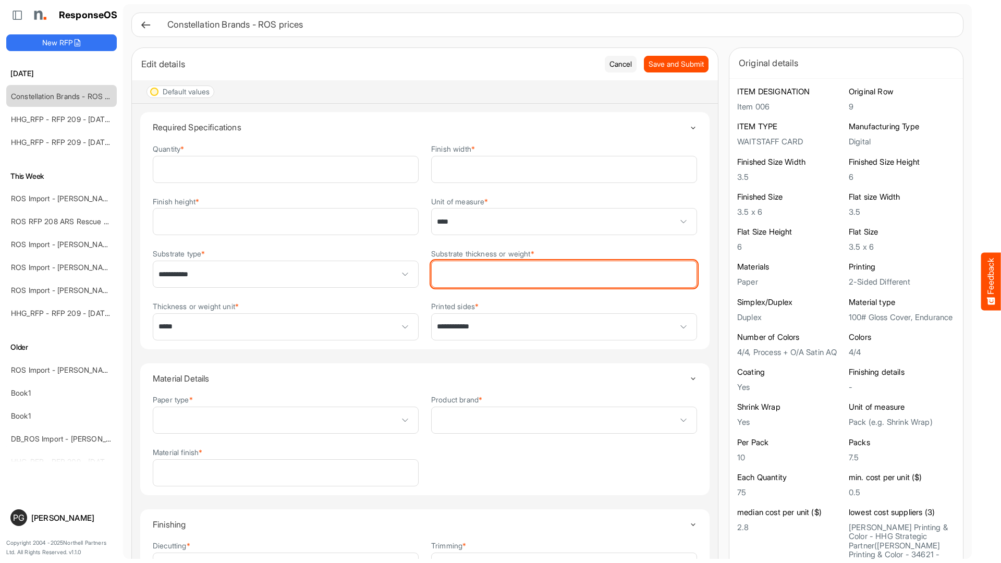
click at [470, 276] on input "Substrate thickness or weight *" at bounding box center [563, 274] width 265 height 26
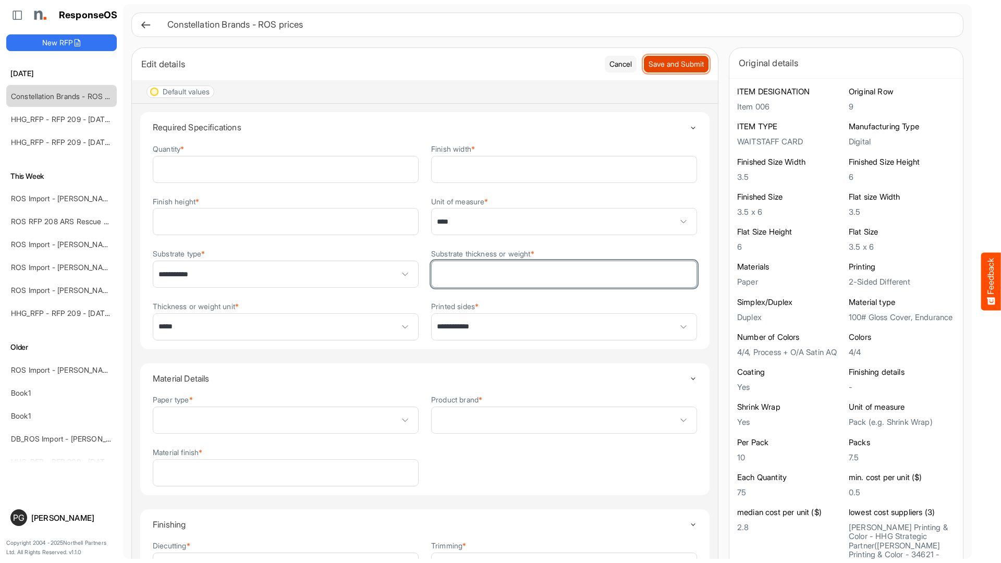
type input "***"
click at [684, 65] on span "Save and Submit" at bounding box center [675, 63] width 55 height 11
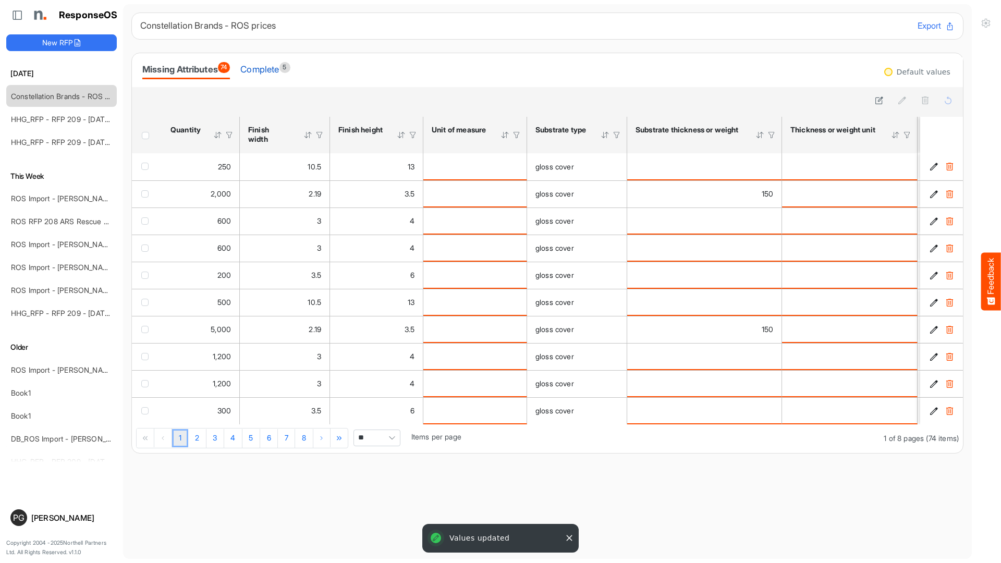
click at [271, 67] on div "Complete 5" at bounding box center [265, 69] width 50 height 15
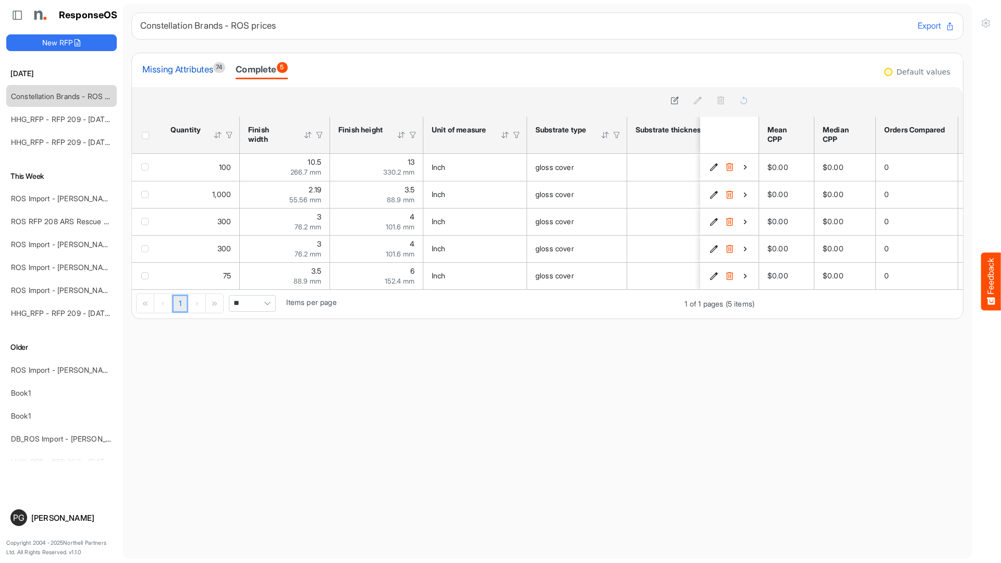
click at [204, 66] on div "Missing Attributes 74" at bounding box center [183, 69] width 83 height 15
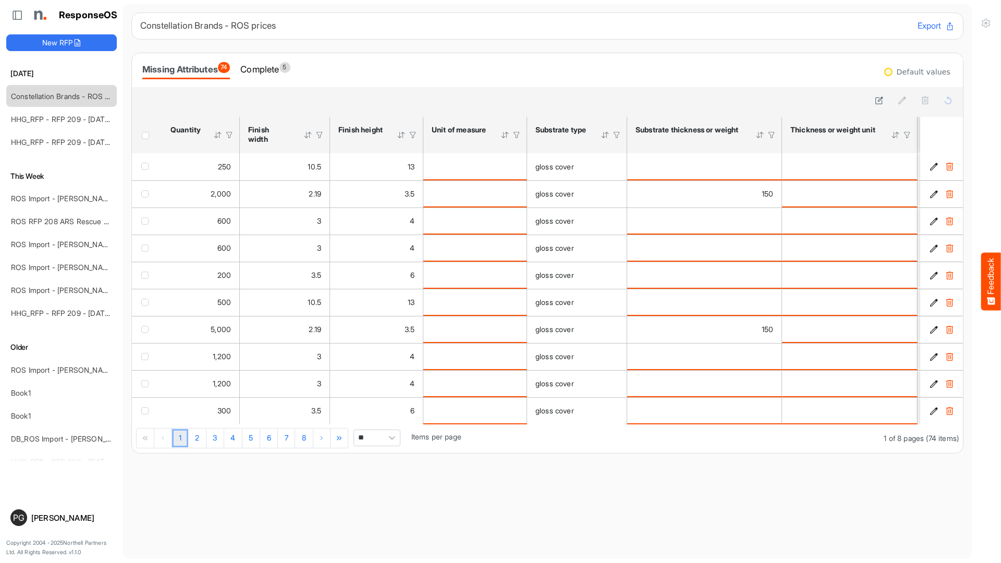
click at [608, 136] on div at bounding box center [604, 134] width 9 height 9
click at [607, 136] on div at bounding box center [604, 134] width 9 height 9
click at [606, 138] on div at bounding box center [604, 134] width 9 height 9
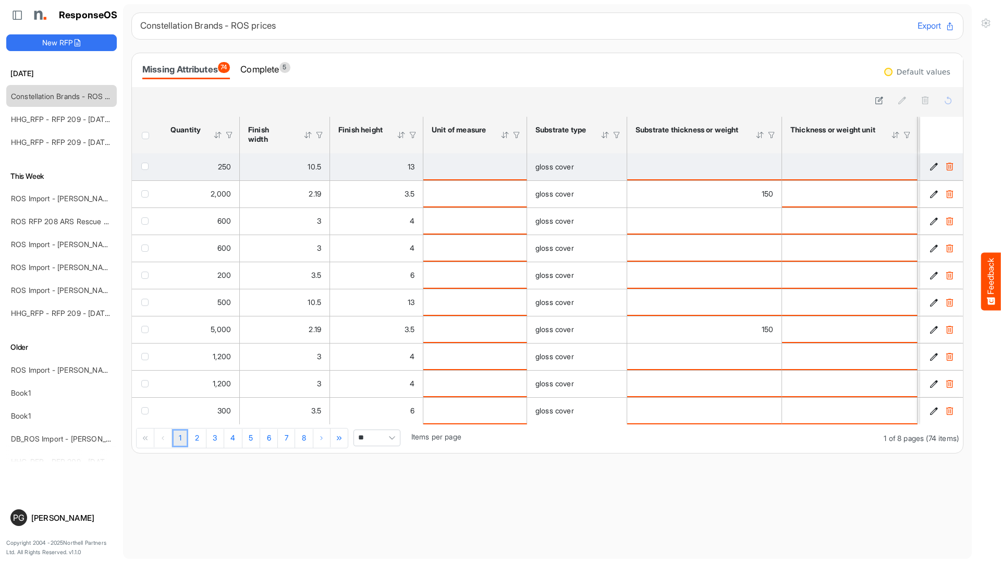
click at [513, 166] on div "is template cell Column Header httpsnorthellcomontologiesmapping-rulesmeasureme…" at bounding box center [474, 166] width 87 height 11
click at [931, 167] on icon "1bf11ec7-0e9d-40f6-b5a9-5bfac5c0ea37 is template cell Column Header" at bounding box center [933, 166] width 9 height 9
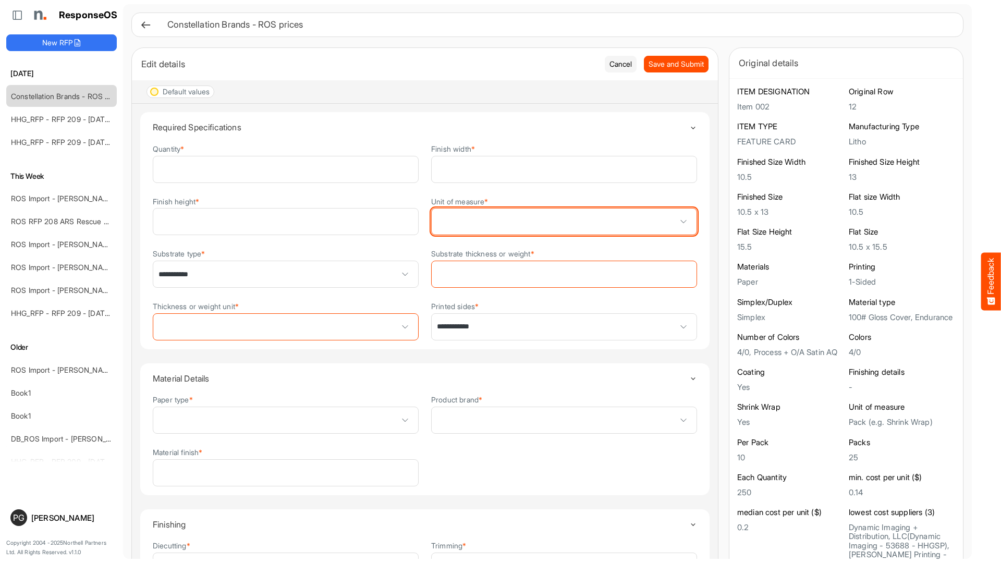
click at [687, 223] on span at bounding box center [683, 222] width 16 height 16
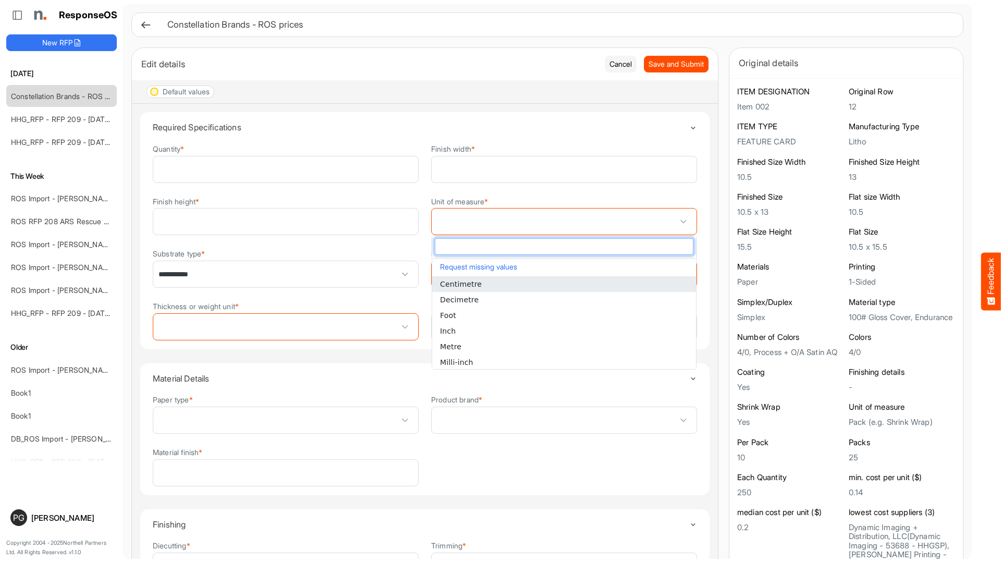
click at [665, 284] on li "Centimetre" at bounding box center [564, 284] width 264 height 16
type input "**********"
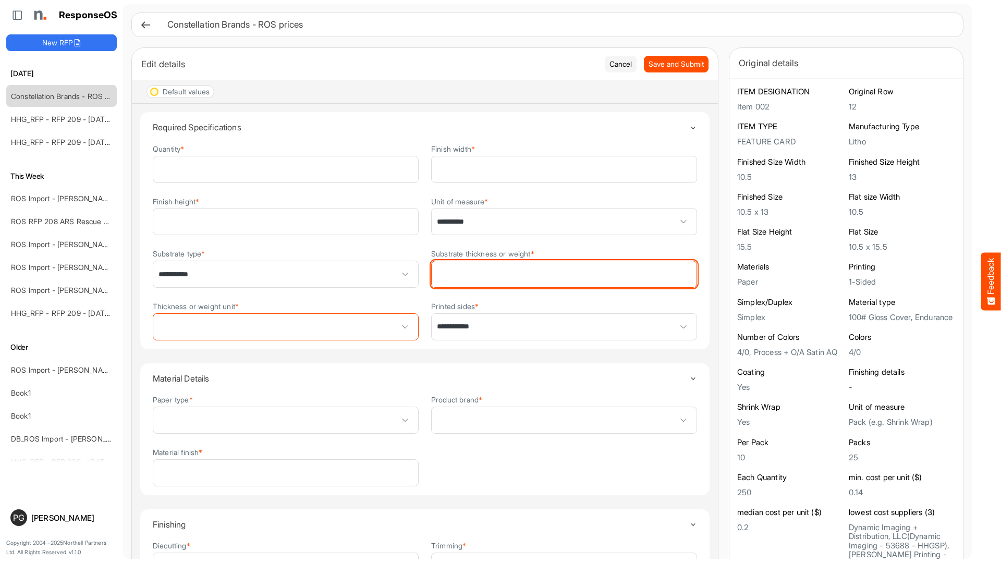
click at [663, 274] on input "Substrate thickness or weight *" at bounding box center [563, 274] width 265 height 26
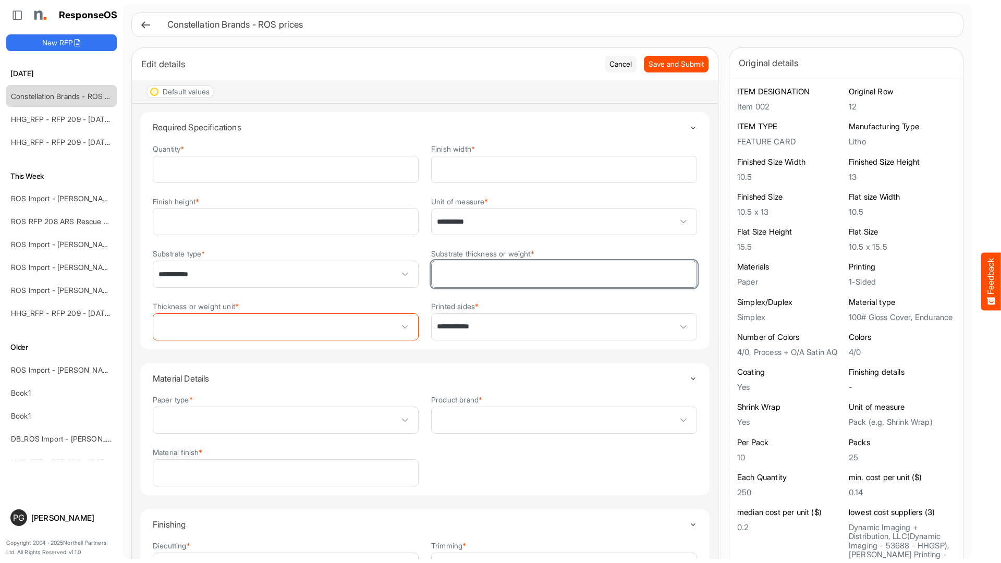
type input "*"
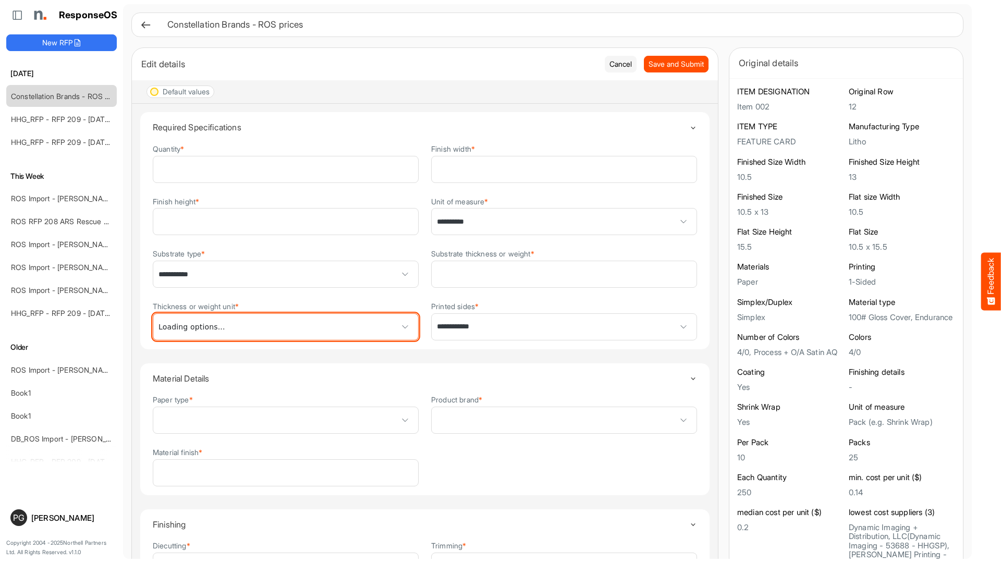
click at [369, 328] on span at bounding box center [285, 327] width 265 height 26
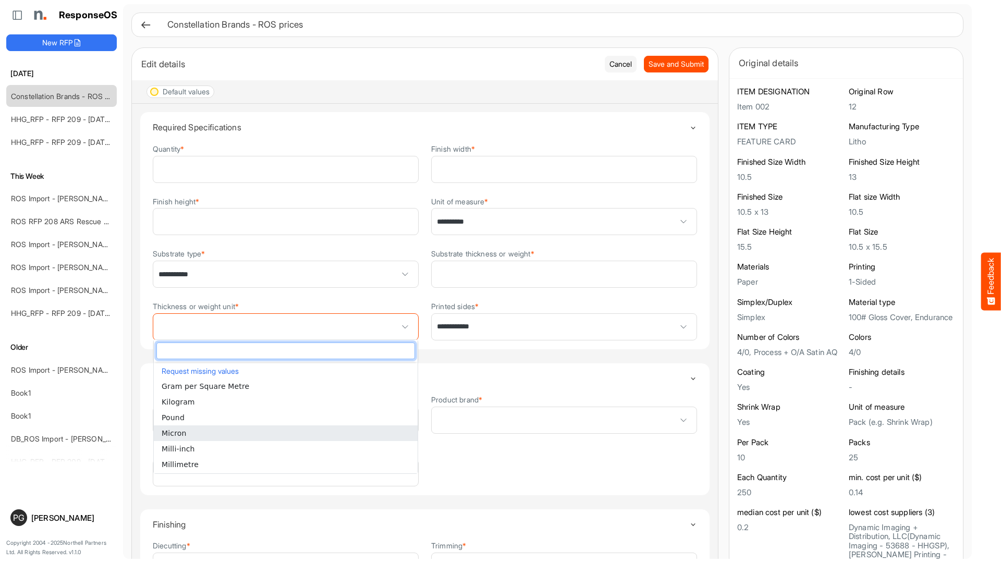
scroll to position [53, 0]
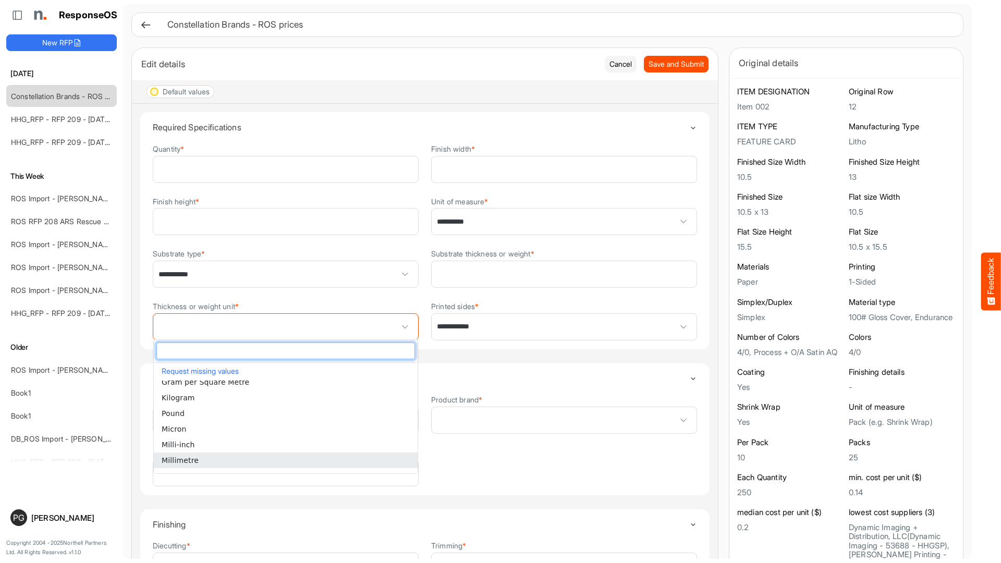
click at [351, 458] on li "Millimetre" at bounding box center [286, 460] width 264 height 16
type input "**********"
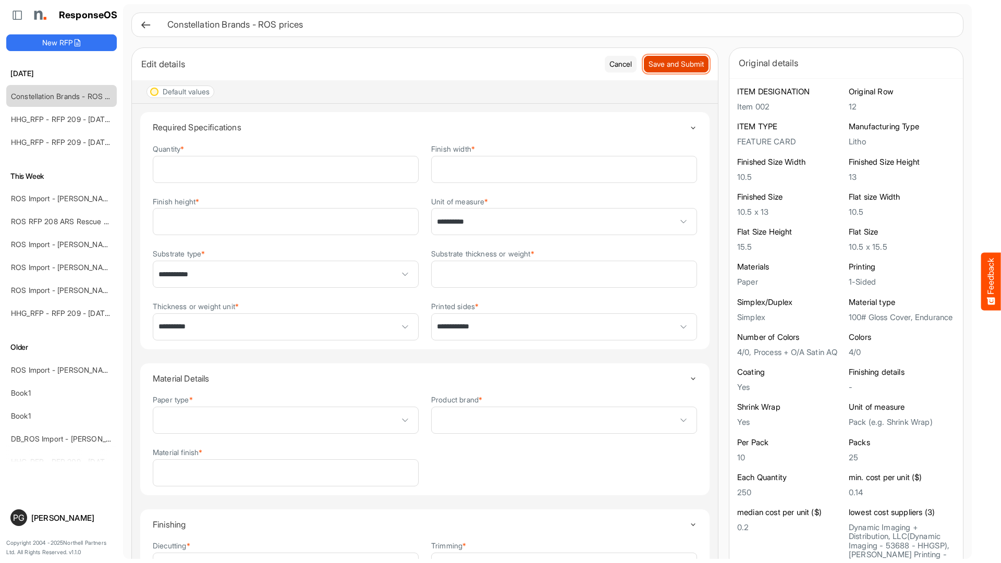
click at [686, 67] on span "Save and Submit" at bounding box center [675, 63] width 55 height 11
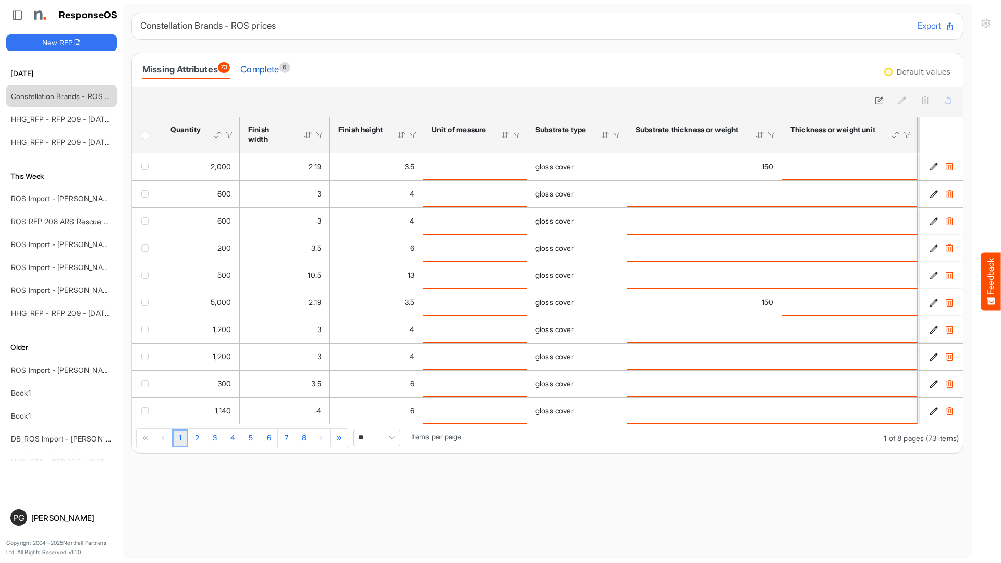
click at [266, 66] on div "Complete 6" at bounding box center [265, 69] width 50 height 15
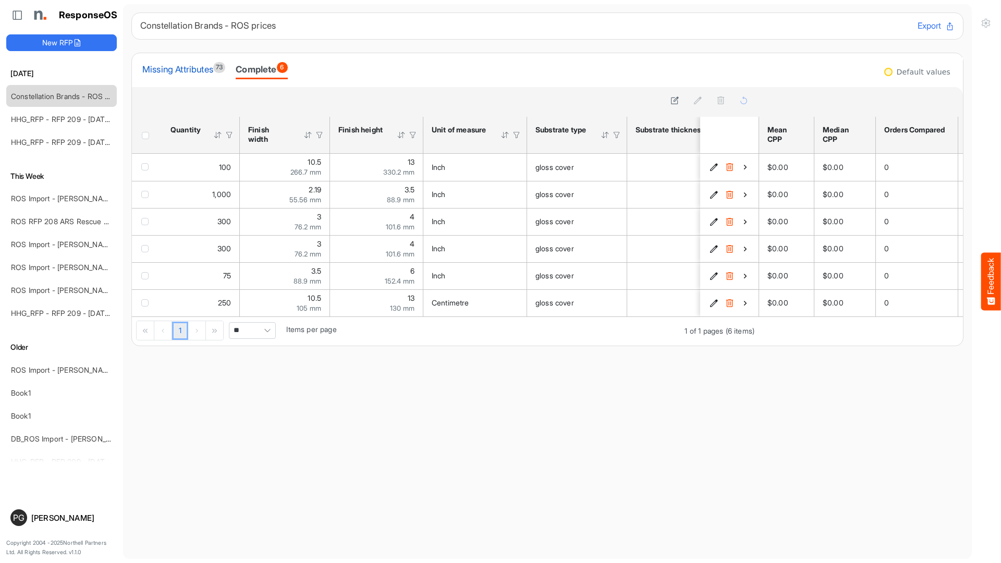
click at [198, 74] on div "Missing Attributes 73" at bounding box center [183, 69] width 83 height 15
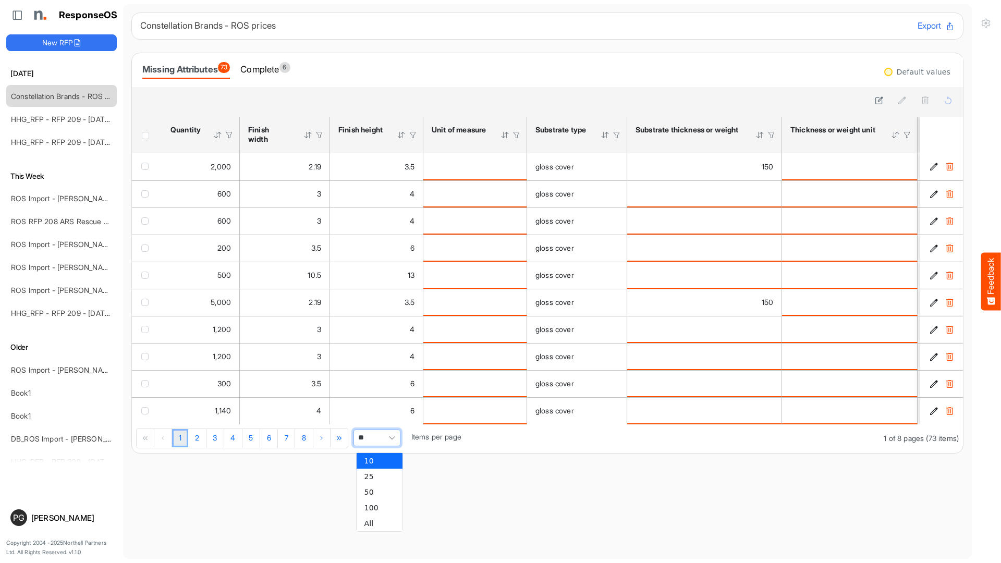
click at [375, 446] on span "**" at bounding box center [376, 437] width 47 height 17
click at [372, 521] on li "All" at bounding box center [379, 523] width 46 height 16
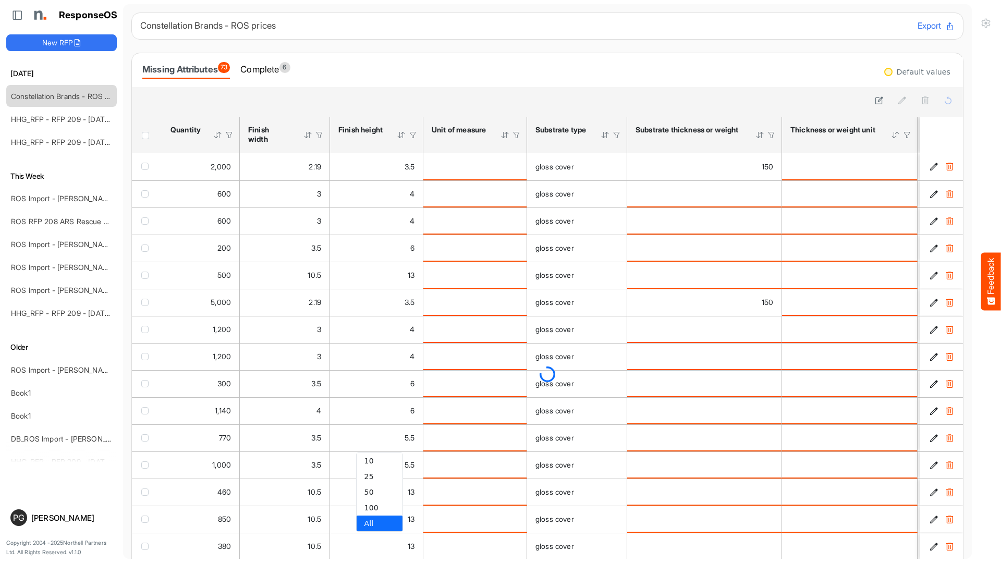
type input "***"
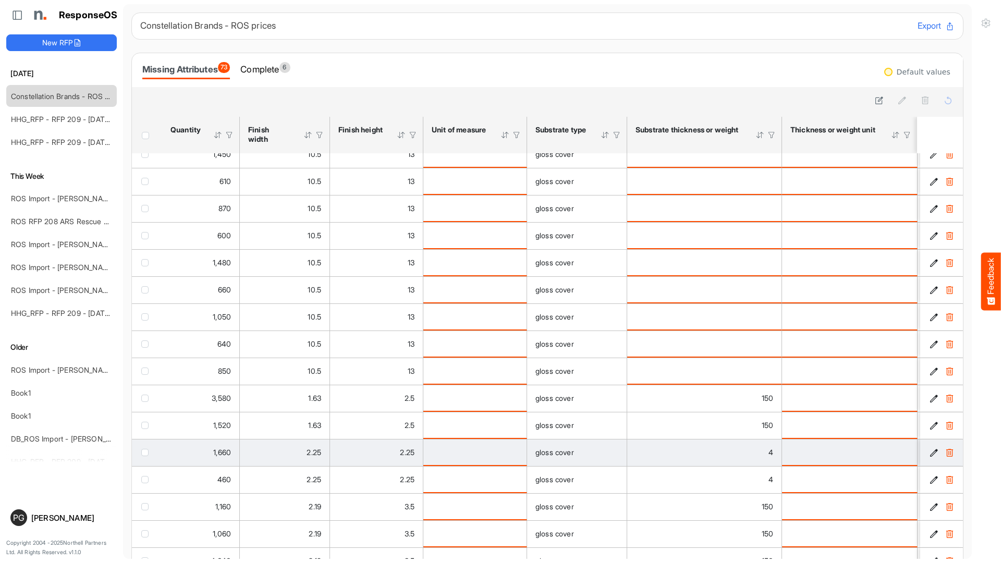
scroll to position [527, 0]
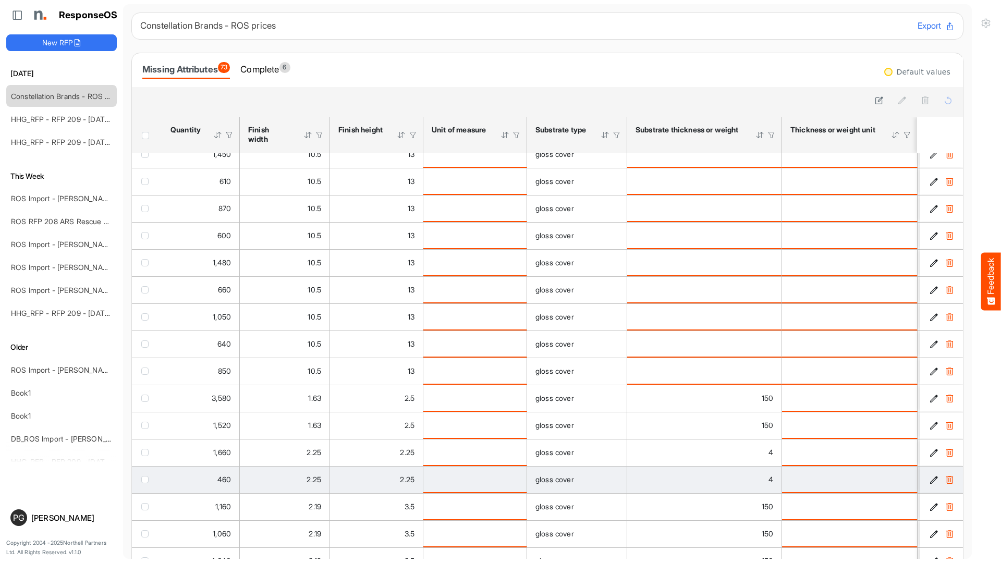
click at [386, 482] on div "2.25" at bounding box center [376, 479] width 76 height 11
click at [930, 480] on icon "aa7c2066-ad92-44b7-94f0-81e202d3602a is template cell Column Header" at bounding box center [933, 479] width 9 height 9
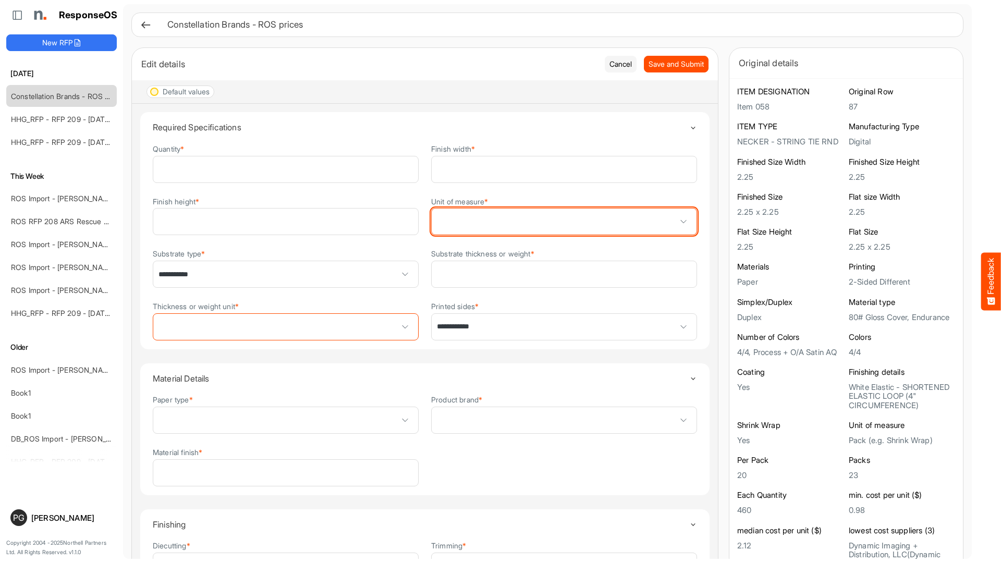
click at [479, 228] on span at bounding box center [563, 221] width 265 height 26
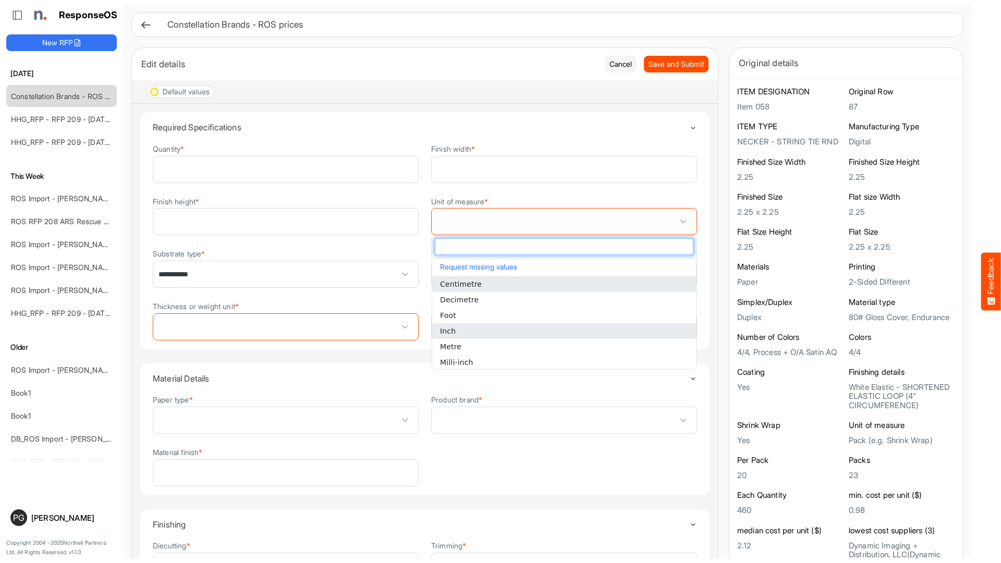
click at [486, 329] on li "Inch" at bounding box center [564, 331] width 264 height 16
type input "****"
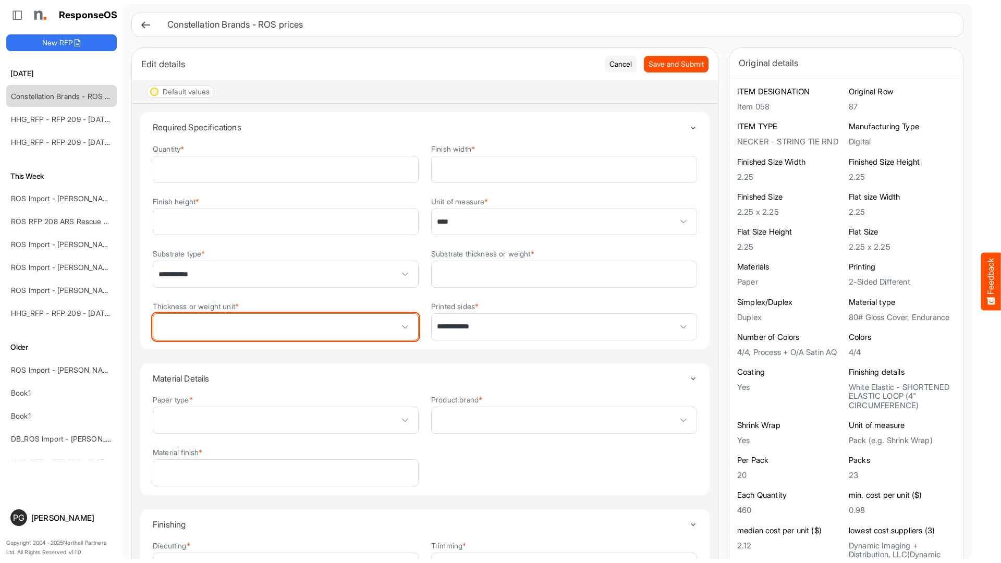
click at [366, 329] on span at bounding box center [285, 327] width 265 height 26
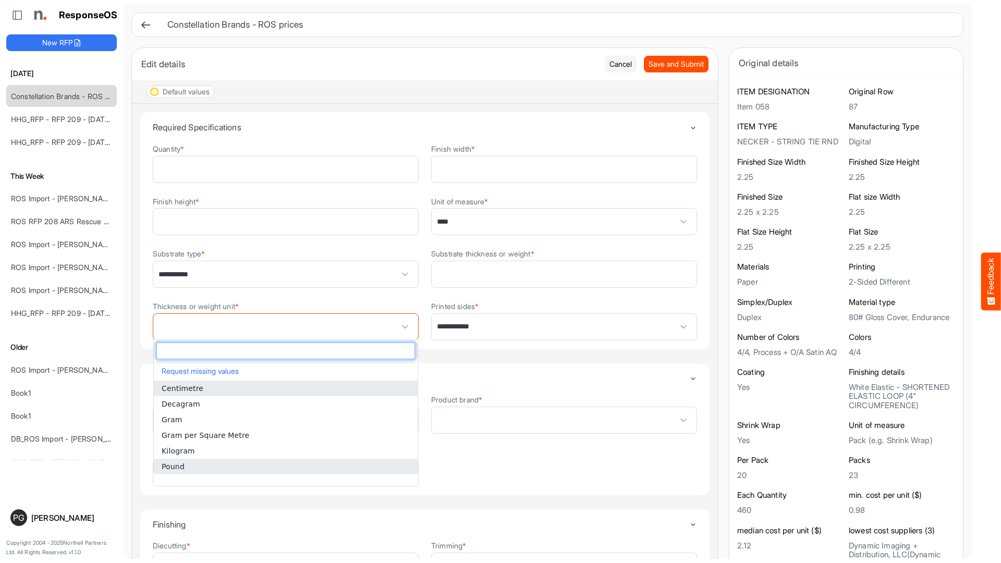
click at [341, 464] on li "Pound" at bounding box center [286, 467] width 264 height 16
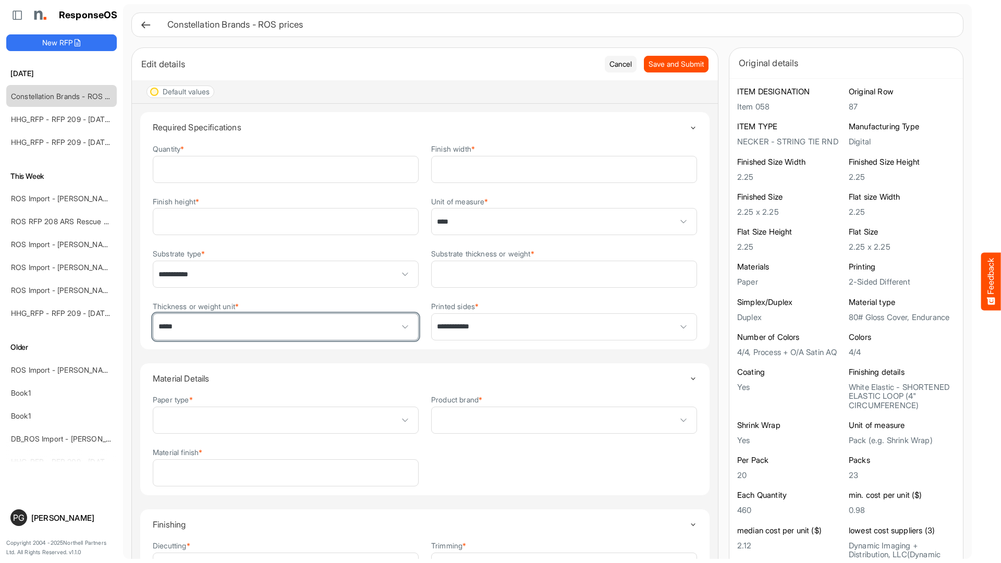
click at [376, 326] on span "*****" at bounding box center [285, 327] width 265 height 26
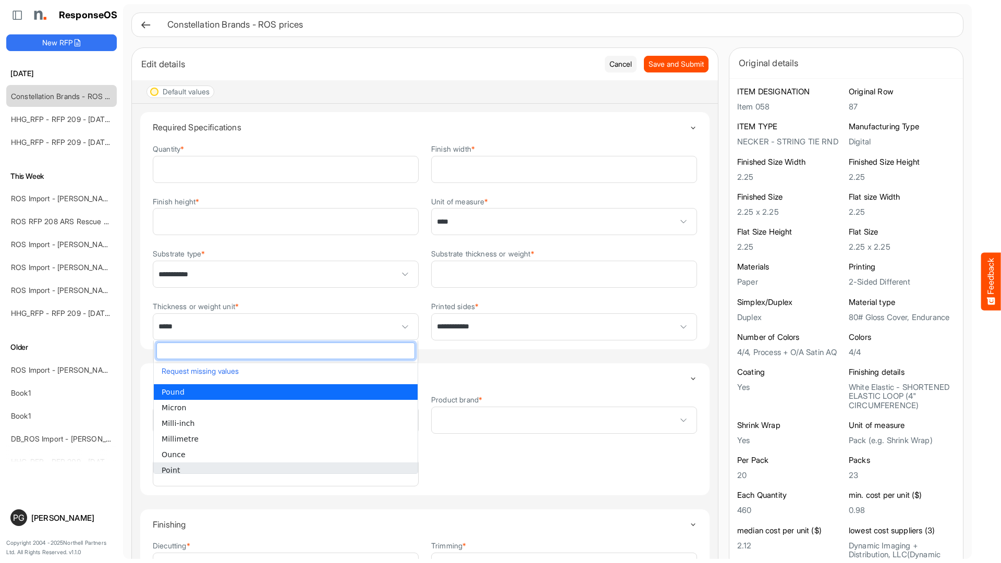
scroll to position [0, 1]
click at [326, 470] on li "Point" at bounding box center [286, 469] width 264 height 16
type input "*****"
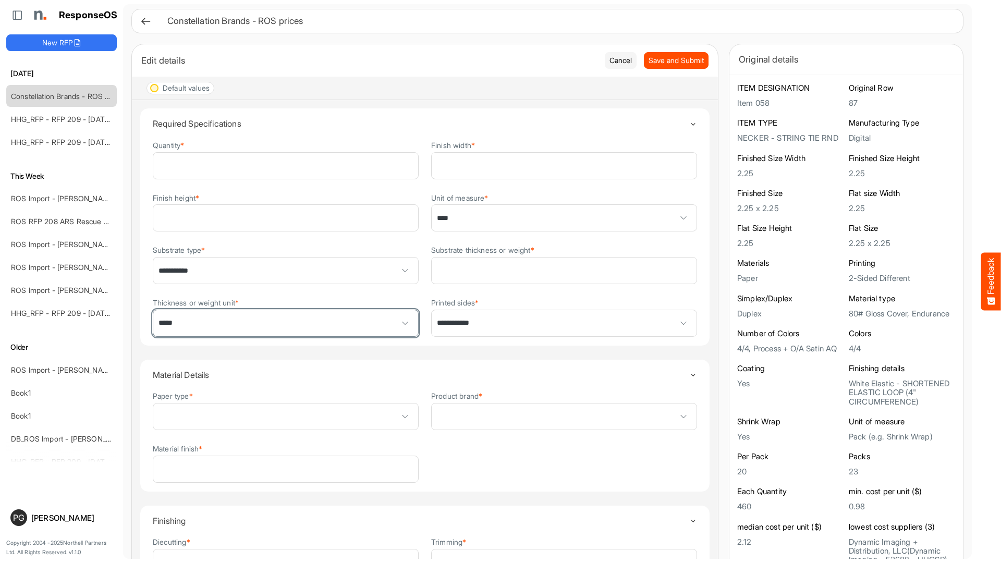
scroll to position [0, 0]
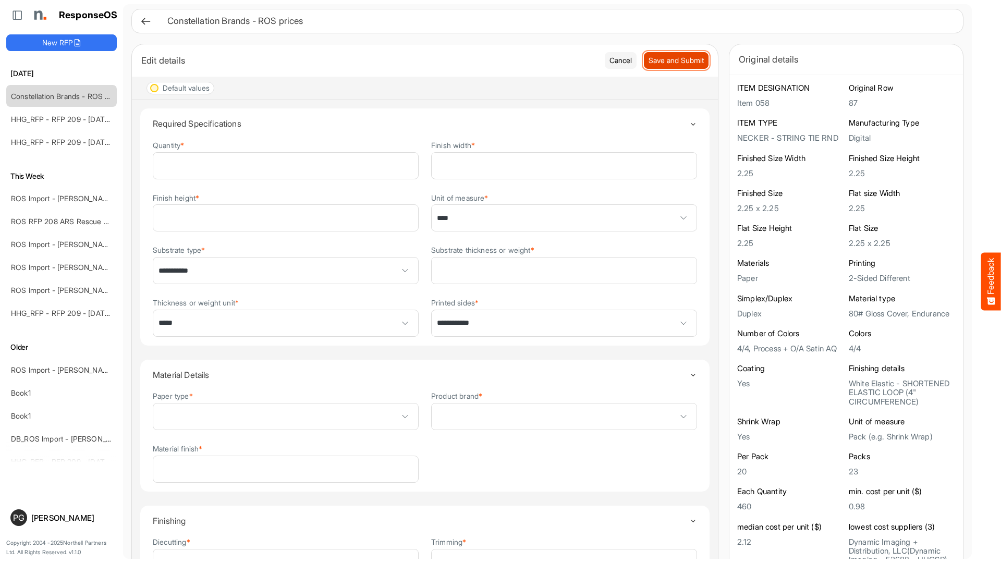
click at [675, 58] on span "Save and Submit" at bounding box center [675, 60] width 55 height 11
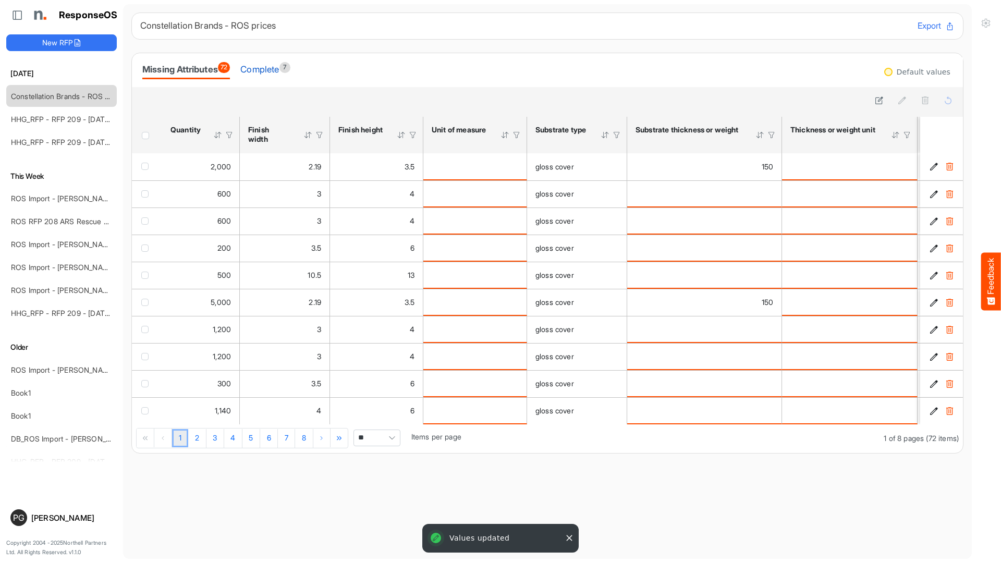
click at [276, 65] on div "Complete 7" at bounding box center [265, 69] width 50 height 15
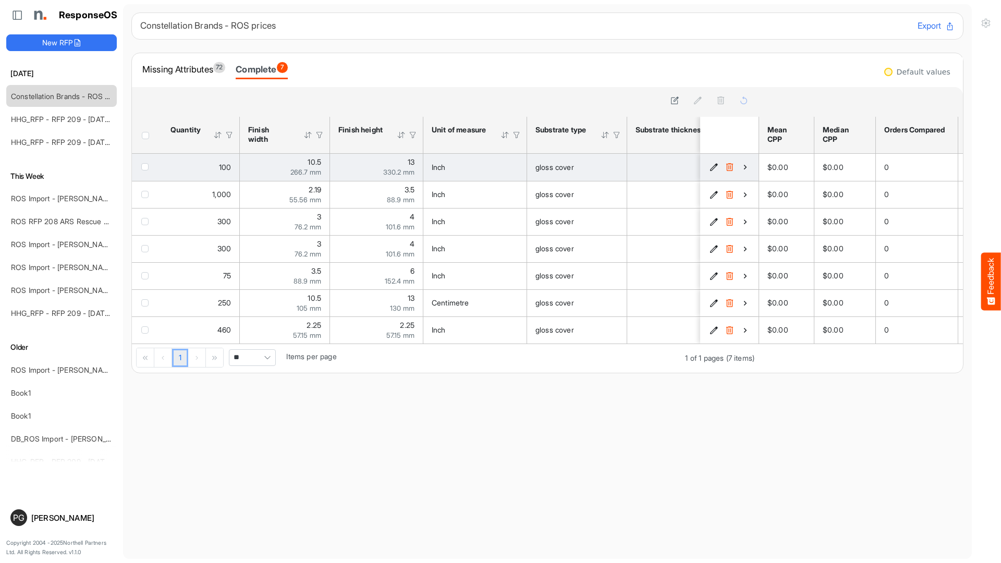
click at [745, 169] on icon "7b793f8a-5667-498b-9659-b7dcd78c5d3d is template cell Column Header" at bounding box center [744, 167] width 9 height 9
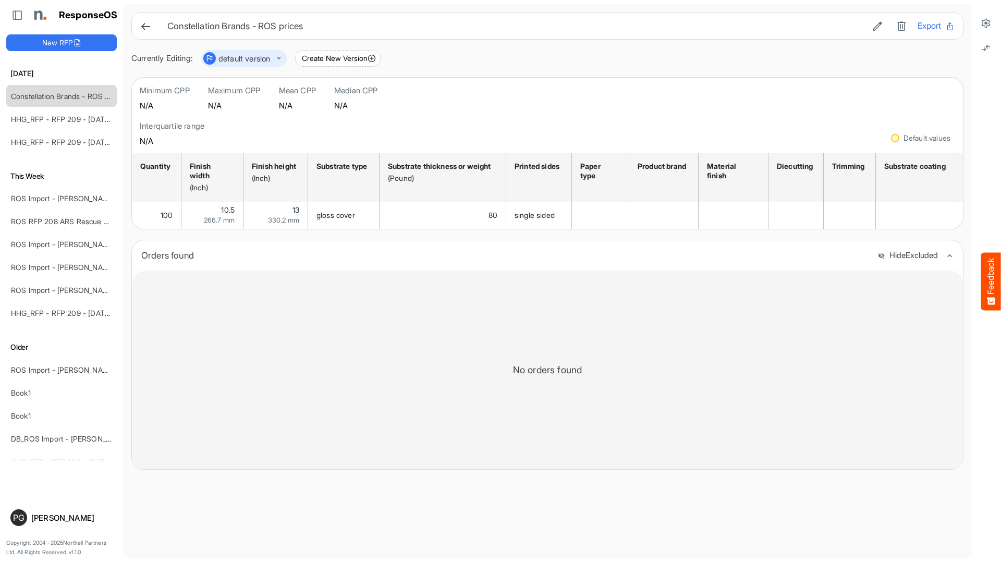
click at [143, 26] on icon at bounding box center [145, 26] width 11 height 11
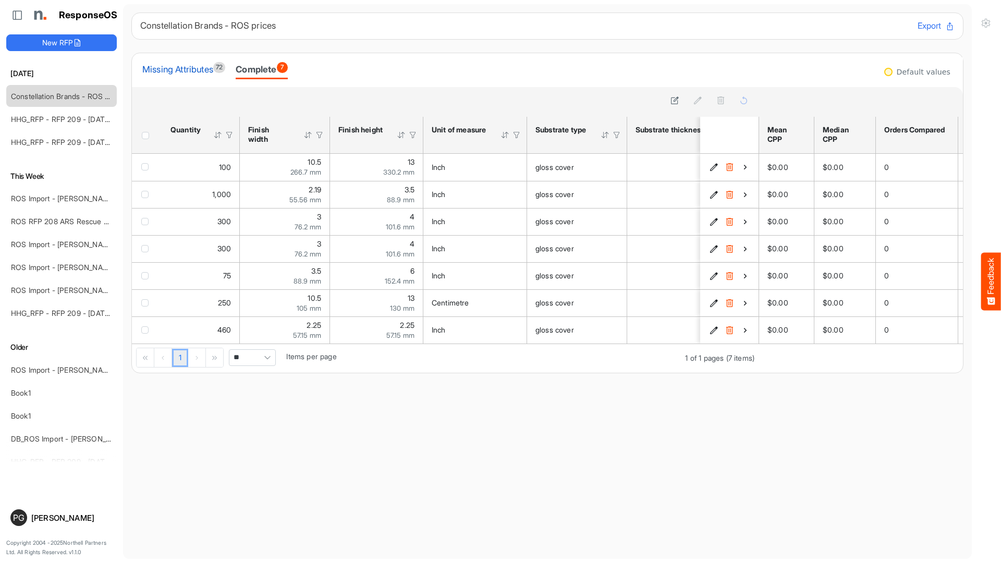
click at [189, 66] on div "Missing Attributes 72" at bounding box center [183, 69] width 83 height 15
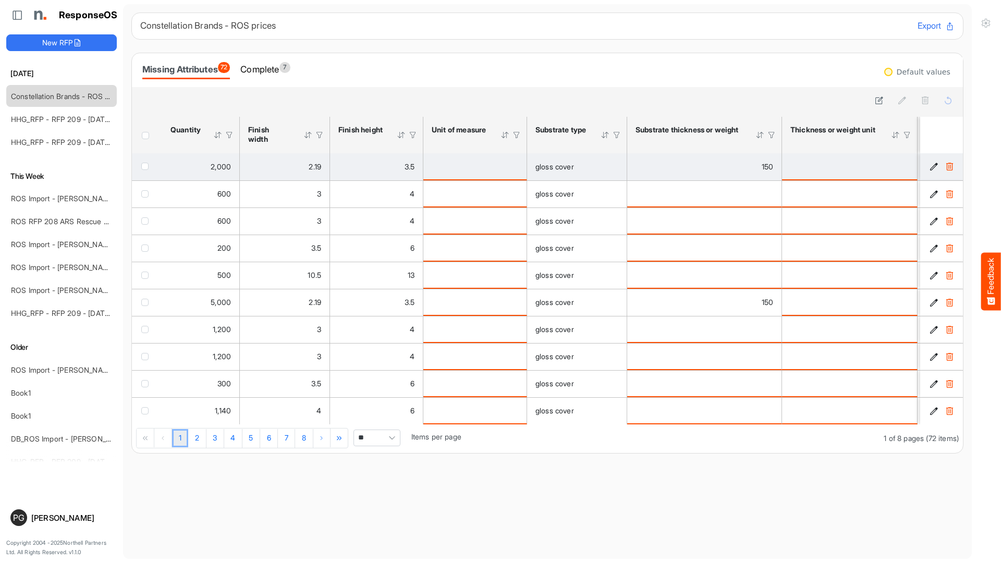
click at [145, 168] on span "checkbox" at bounding box center [144, 166] width 7 height 7
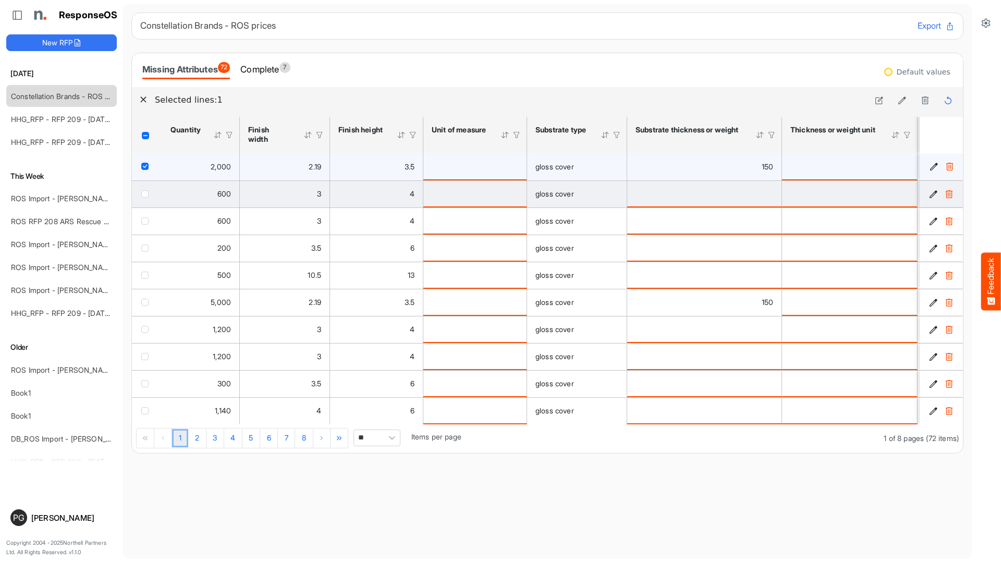
click at [143, 191] on span "checkbox" at bounding box center [144, 193] width 7 height 7
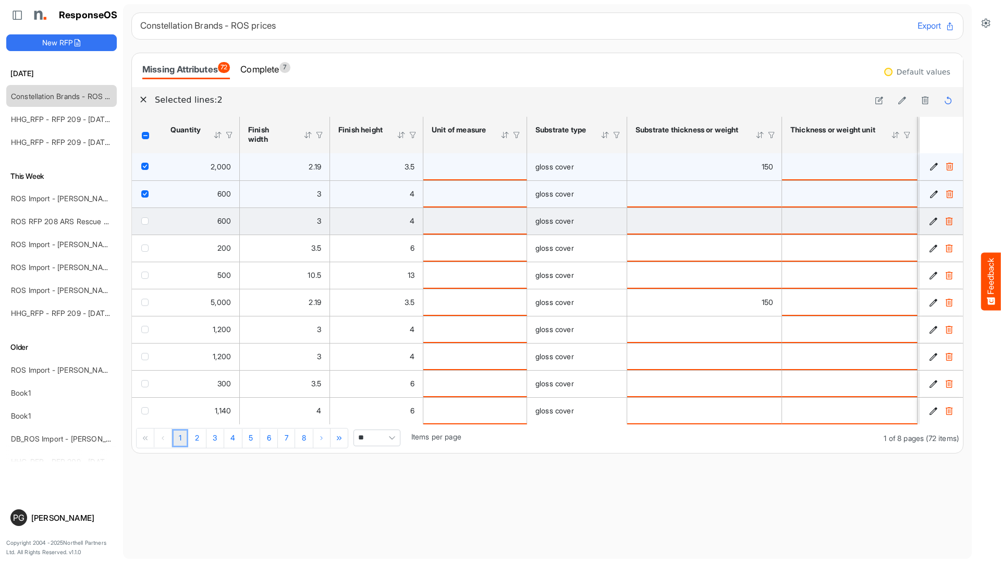
click at [145, 220] on span "checkbox" at bounding box center [144, 220] width 7 height 7
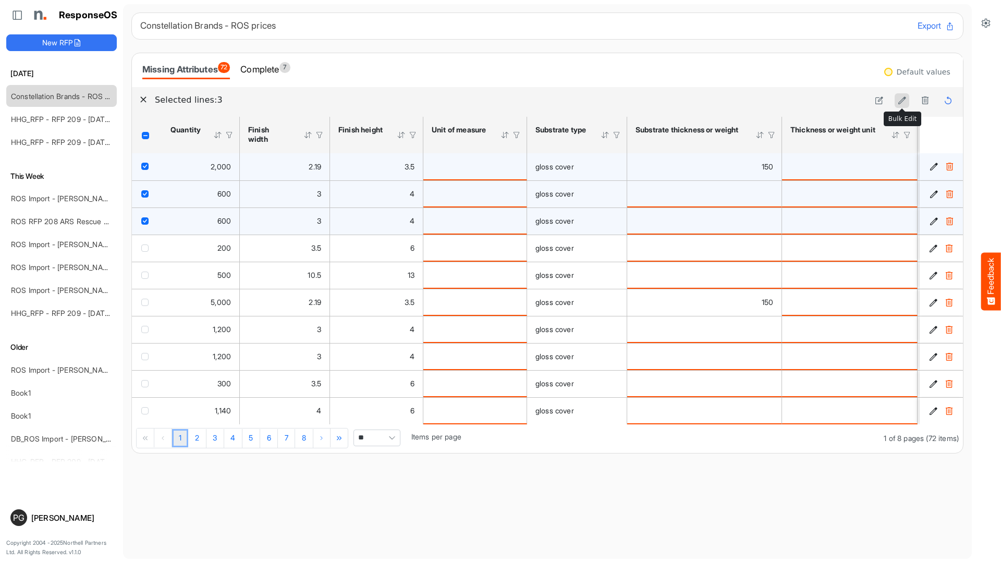
click at [900, 99] on icon at bounding box center [901, 100] width 9 height 9
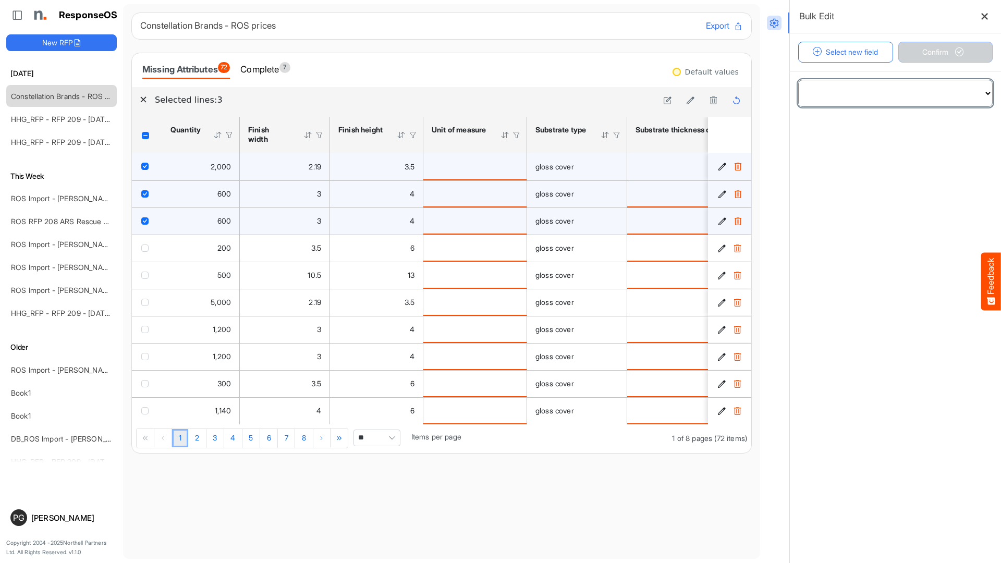
select select "**********"
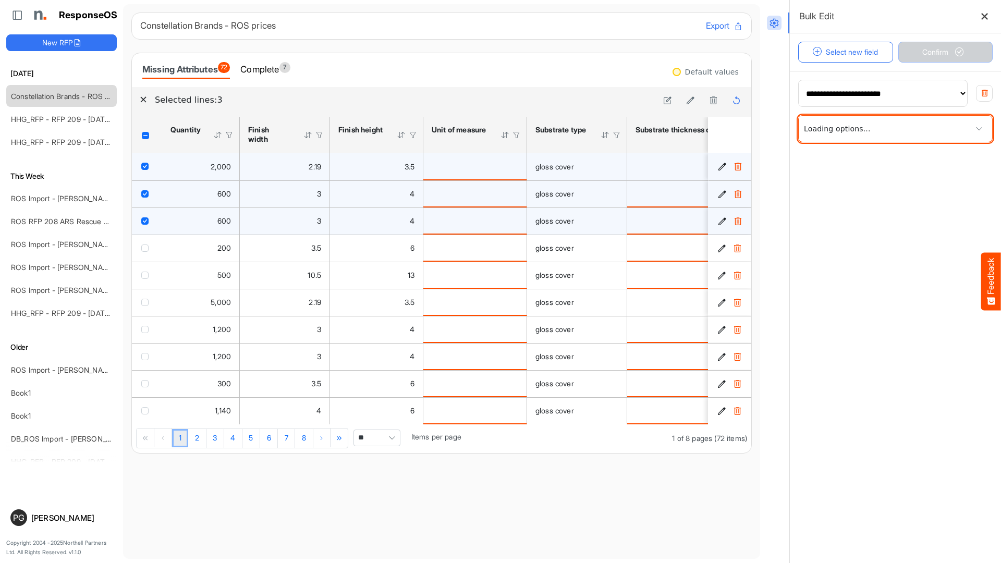
click at [857, 135] on span at bounding box center [894, 129] width 193 height 26
click at [985, 16] on icon at bounding box center [984, 16] width 9 height 9
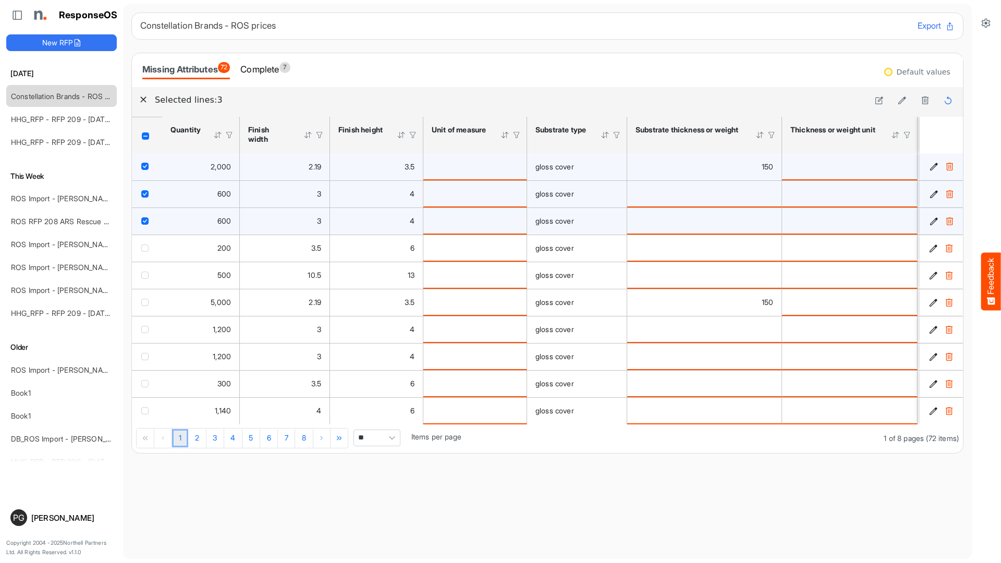
click at [146, 135] on span "Header checkbox" at bounding box center [145, 135] width 7 height 7
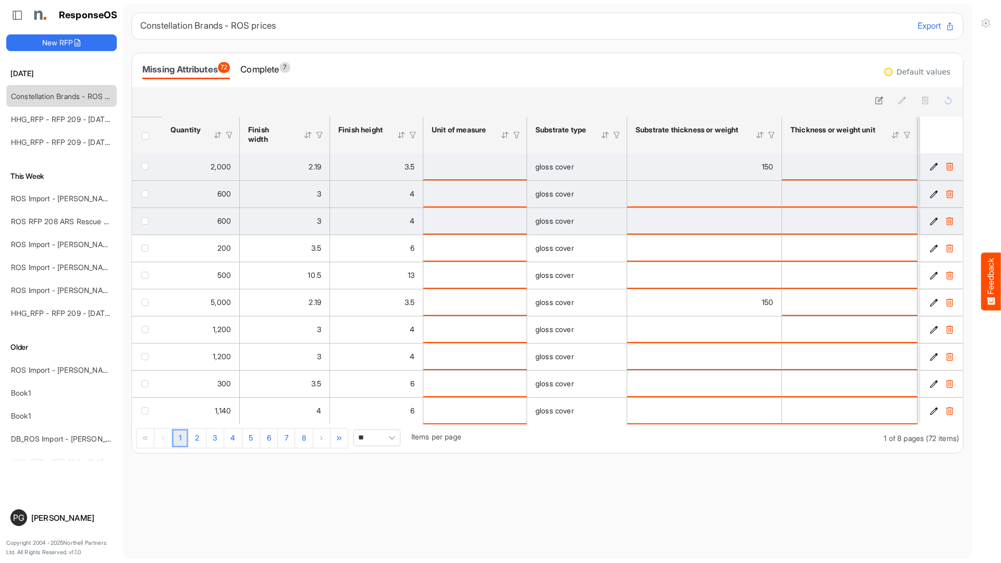
click at [148, 139] on span "Header checkbox" at bounding box center [145, 135] width 7 height 7
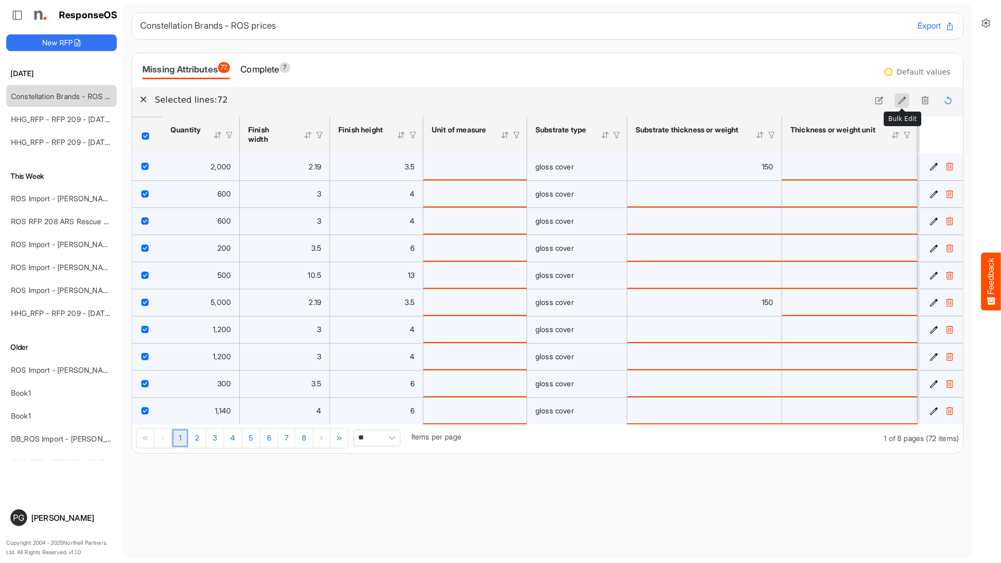
click at [902, 102] on icon at bounding box center [901, 100] width 9 height 9
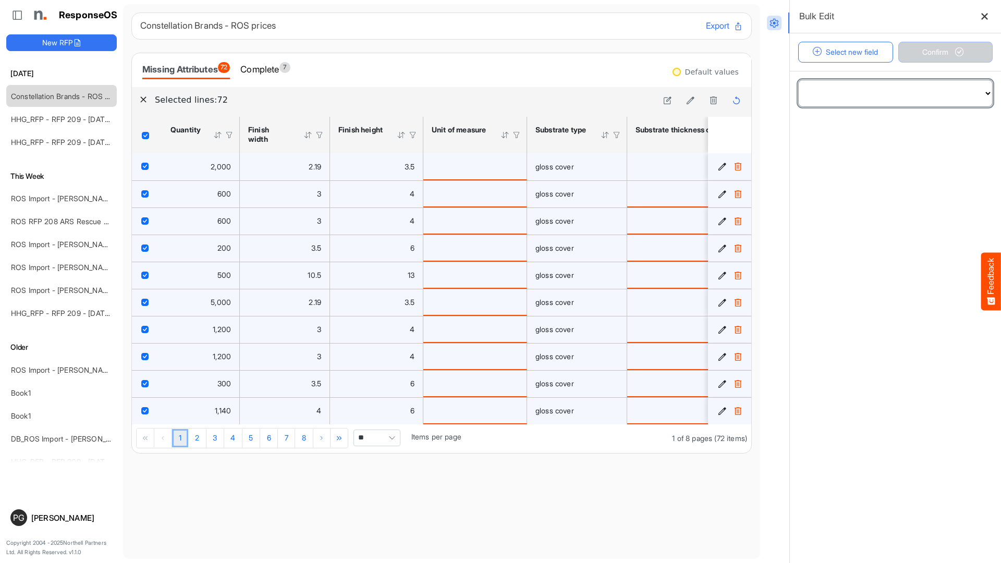
select select "**********"
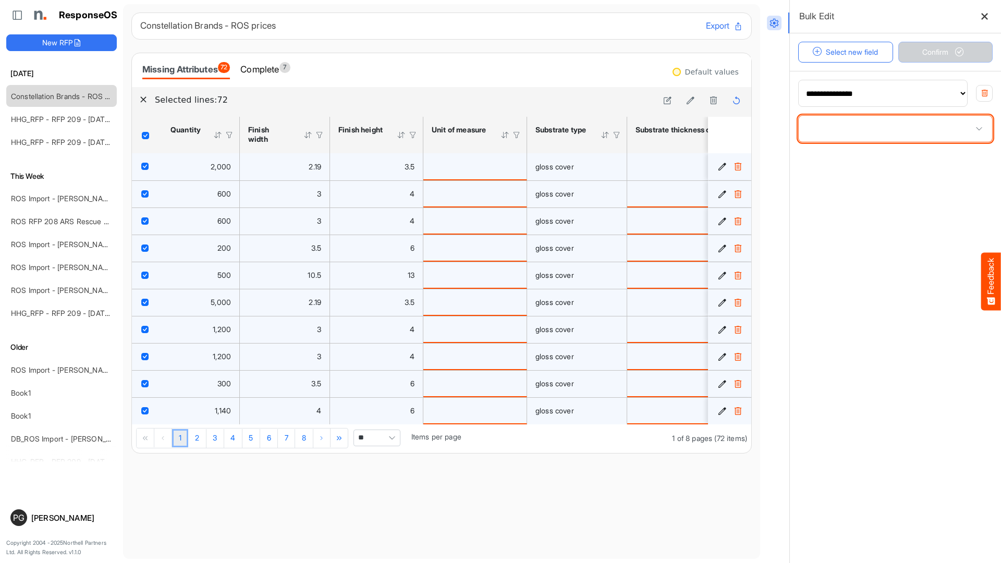
click at [859, 137] on span at bounding box center [894, 129] width 193 height 26
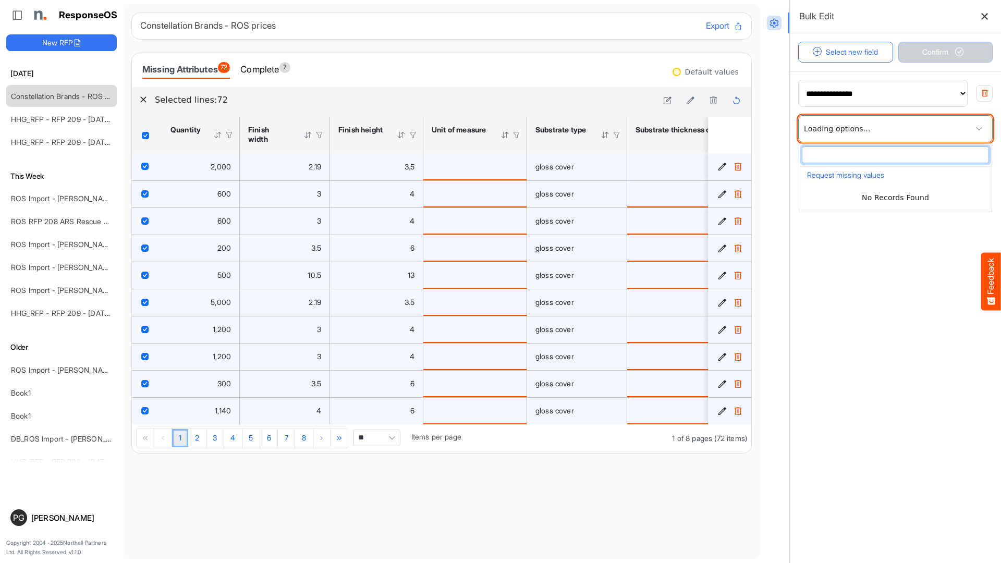
click at [847, 131] on span at bounding box center [894, 129] width 193 height 26
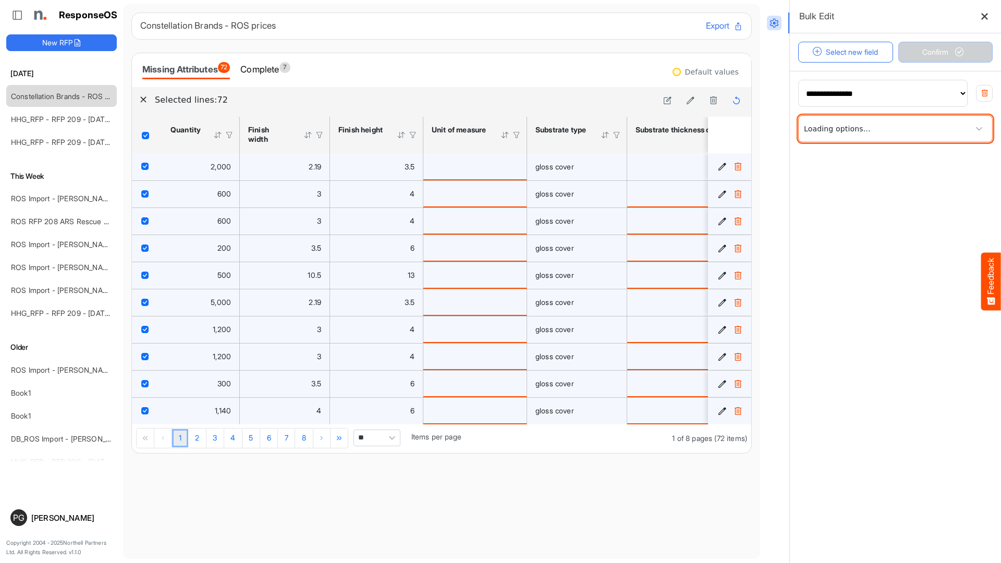
click at [847, 131] on span at bounding box center [894, 129] width 193 height 26
click at [980, 18] on icon at bounding box center [984, 16] width 9 height 9
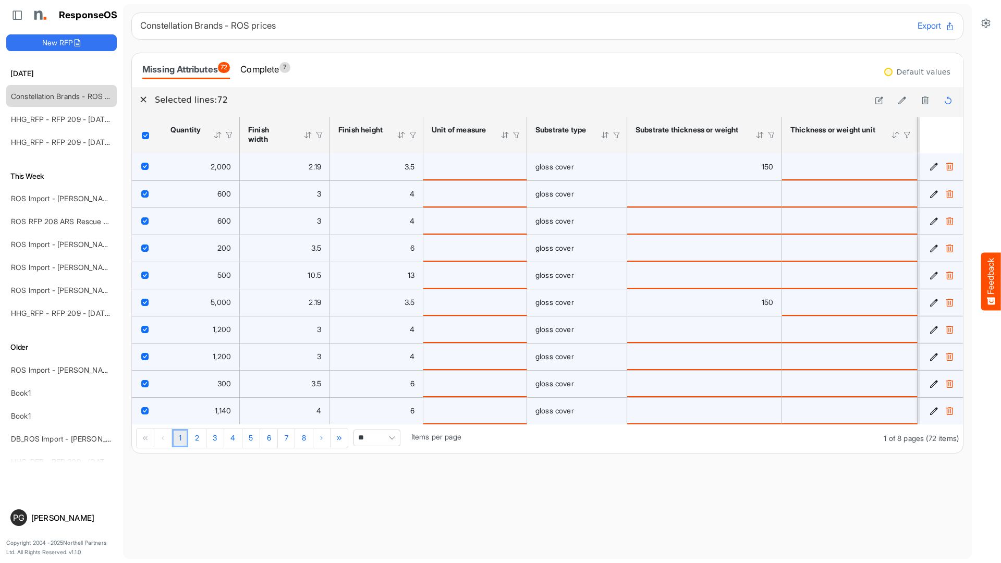
click at [148, 138] on span "Header checkbox" at bounding box center [145, 135] width 7 height 7
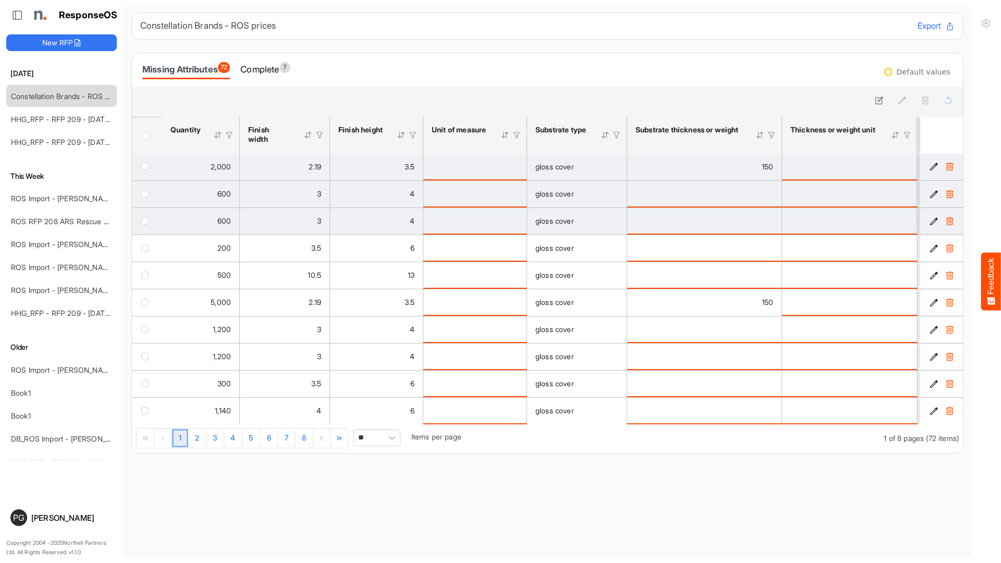
click at [934, 168] on icon "984c8ba4-cbf2-49a0-97eb-7fdb1c0799cf is template cell Column Header" at bounding box center [933, 166] width 9 height 9
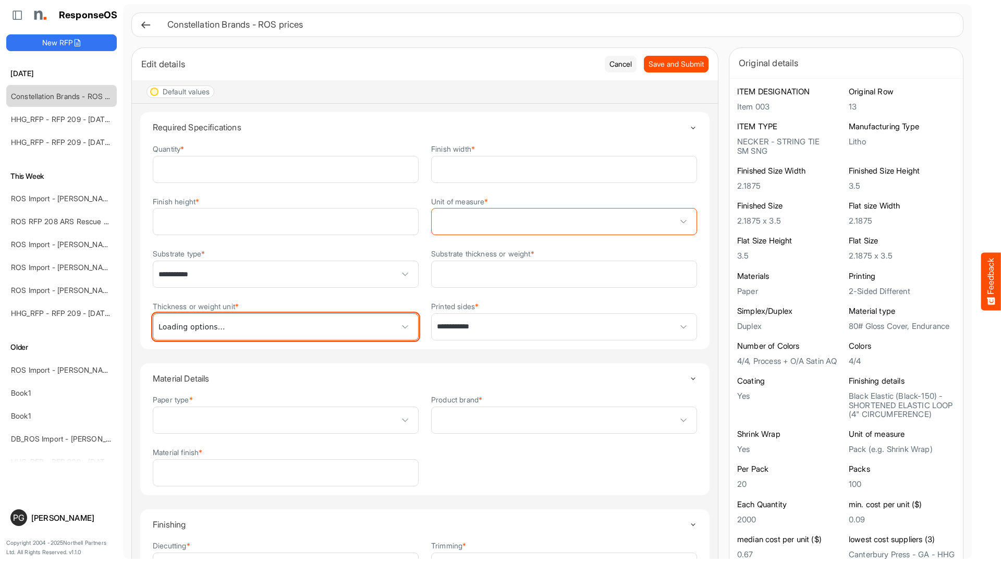
click at [294, 322] on span at bounding box center [285, 327] width 265 height 26
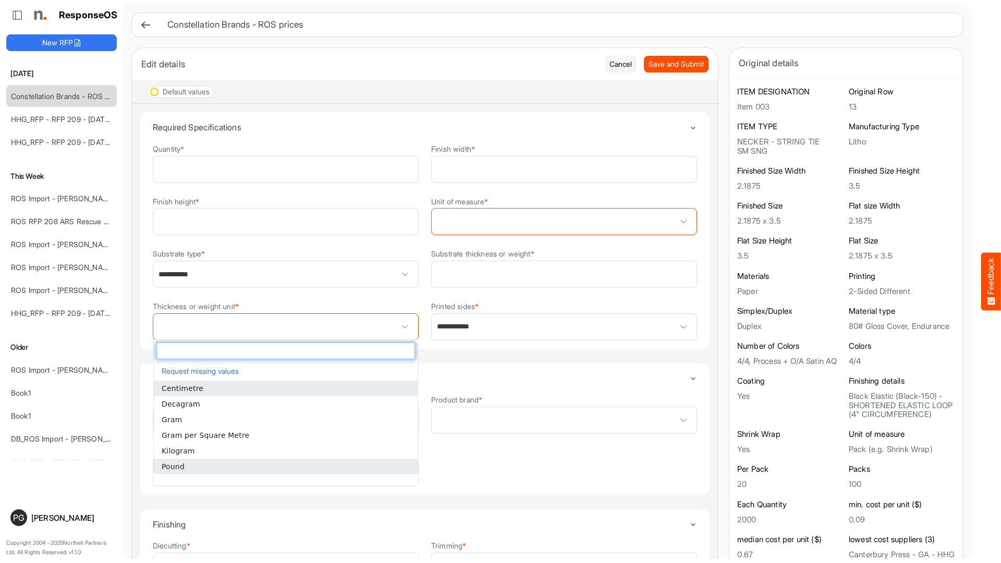
click at [271, 469] on li "Pound" at bounding box center [286, 467] width 264 height 16
type input "*****"
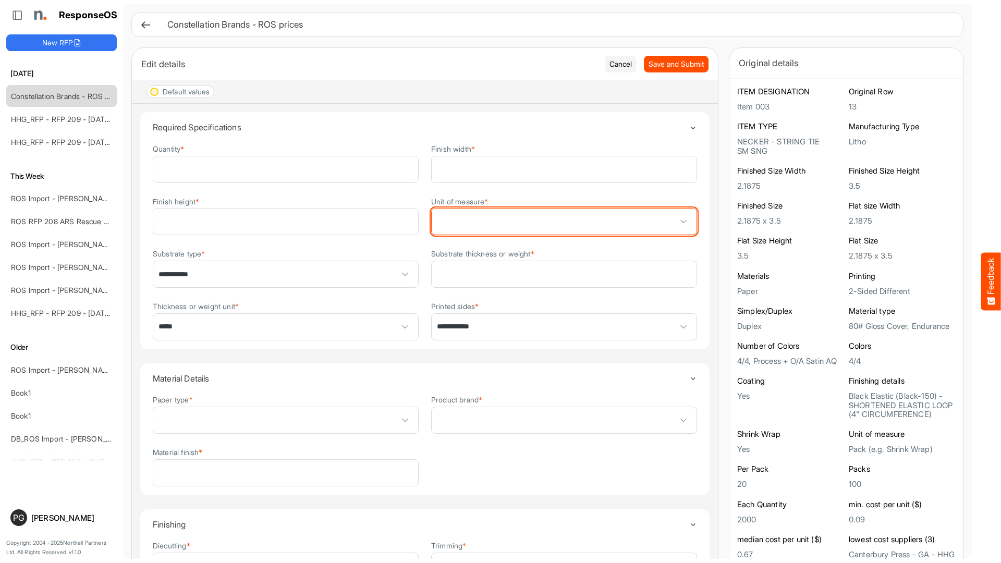
click at [456, 224] on span at bounding box center [563, 221] width 265 height 26
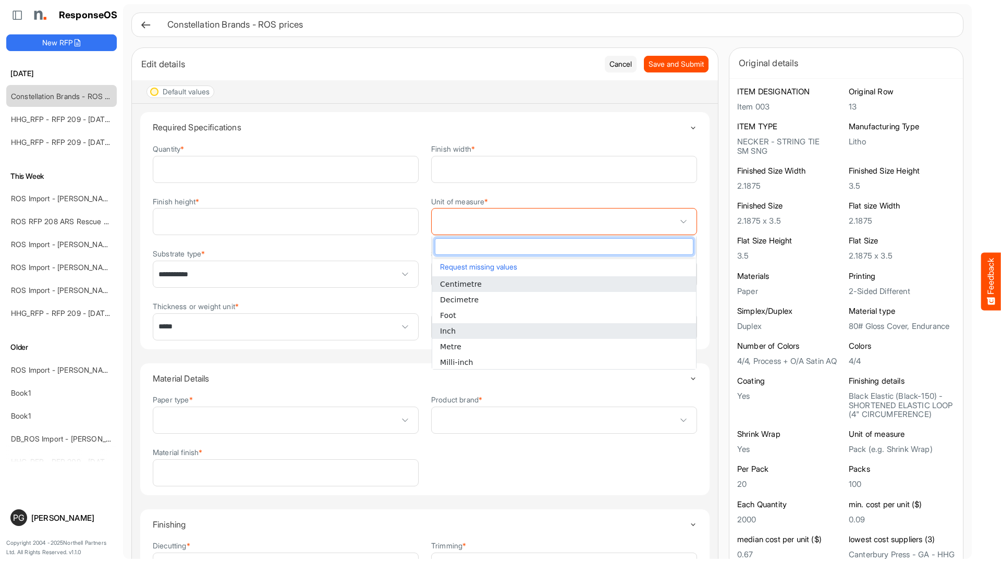
click at [469, 329] on li "Inch" at bounding box center [564, 331] width 264 height 16
type input "****"
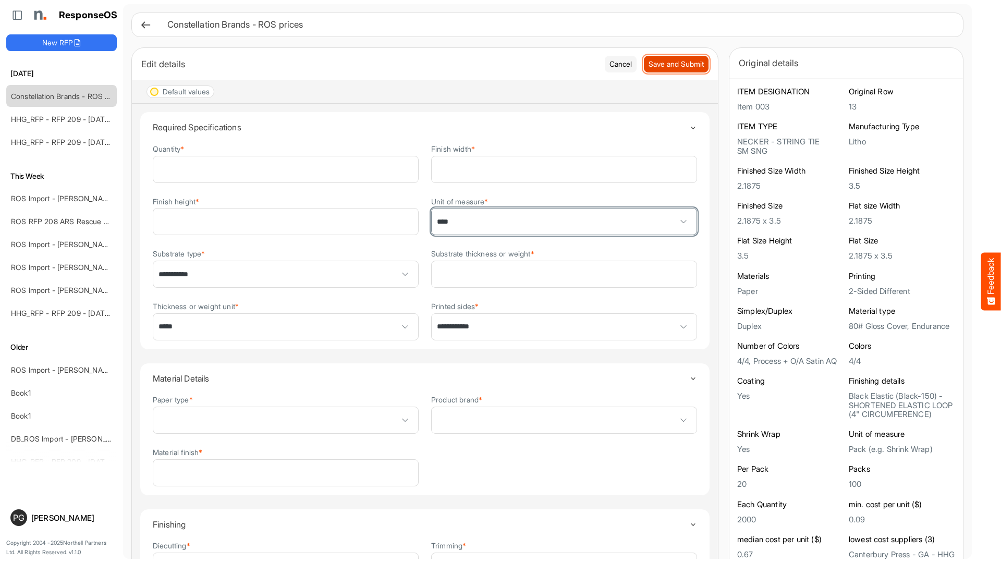
click at [670, 67] on span "Save and Submit" at bounding box center [675, 63] width 55 height 11
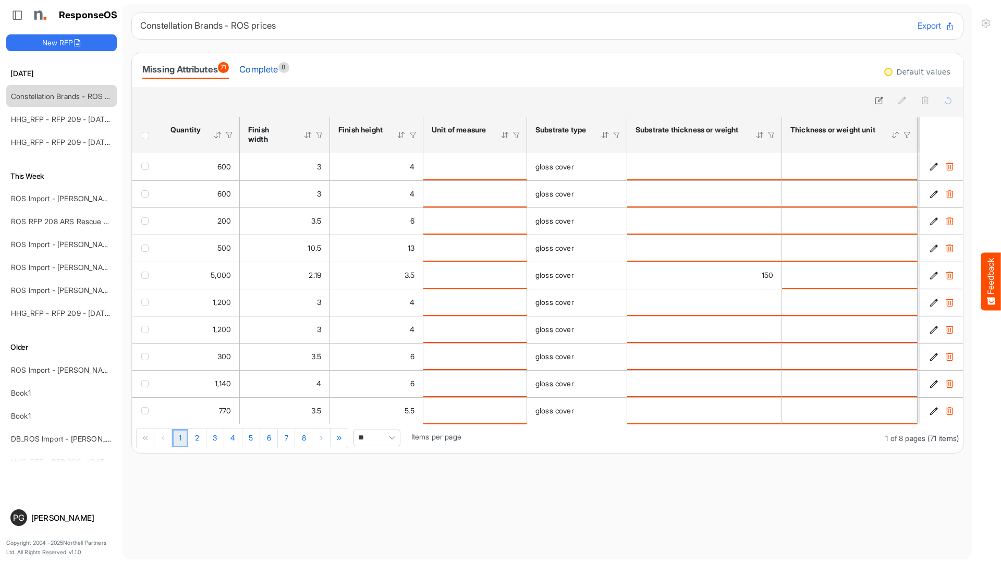
click at [264, 68] on div "Complete 8" at bounding box center [264, 69] width 50 height 15
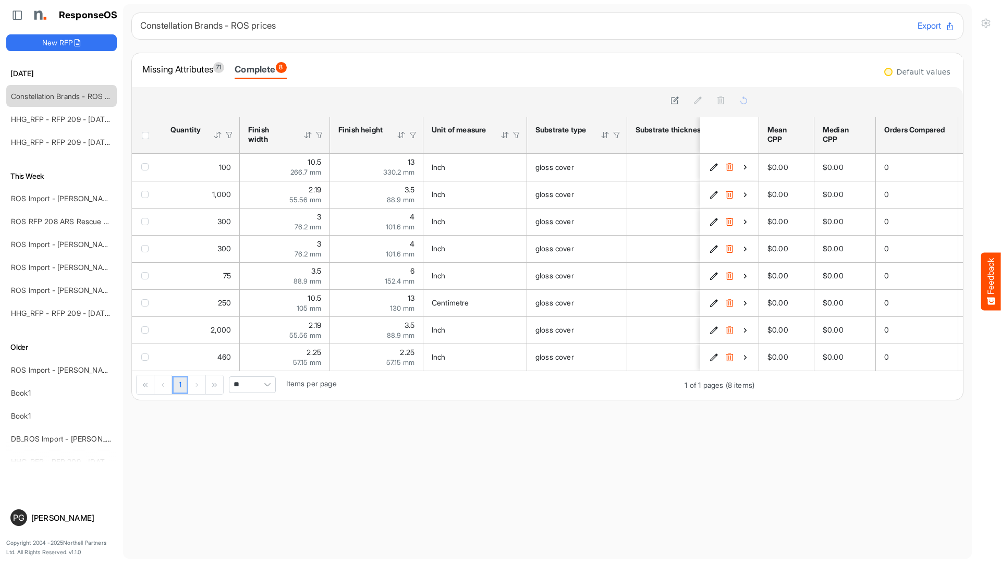
click at [499, 479] on main "Constellation Brands - ROS prices Export Missing Attributes 71 Complete 8 sfgri…" at bounding box center [547, 281] width 848 height 554
click at [193, 69] on div "Missing Attributes 71" at bounding box center [183, 69] width 82 height 15
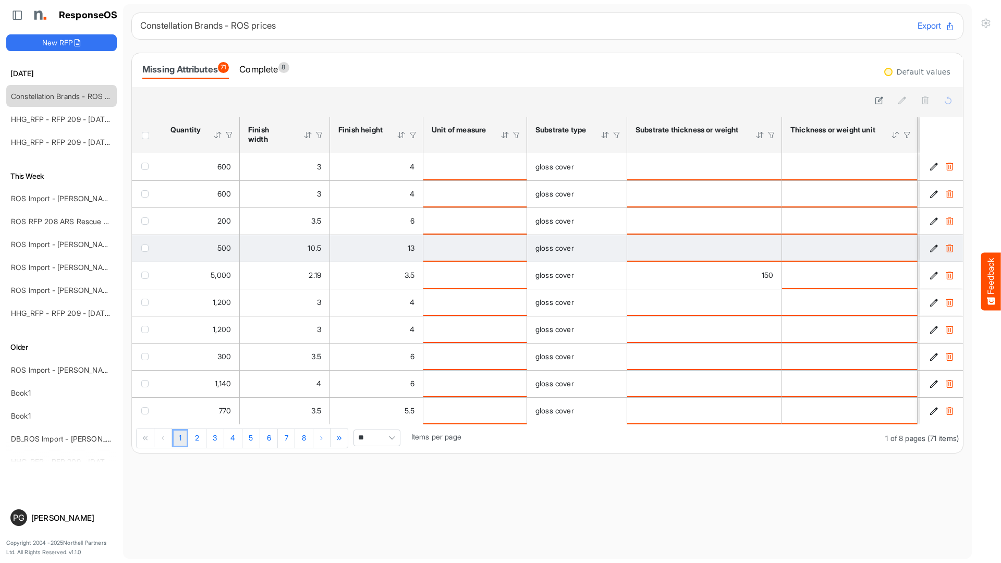
click at [291, 246] on div "10.5" at bounding box center [284, 247] width 73 height 11
click at [931, 251] on icon "19ecce85-89f4-45a1-a773-fdb57872ef82 is template cell Column Header" at bounding box center [933, 248] width 9 height 9
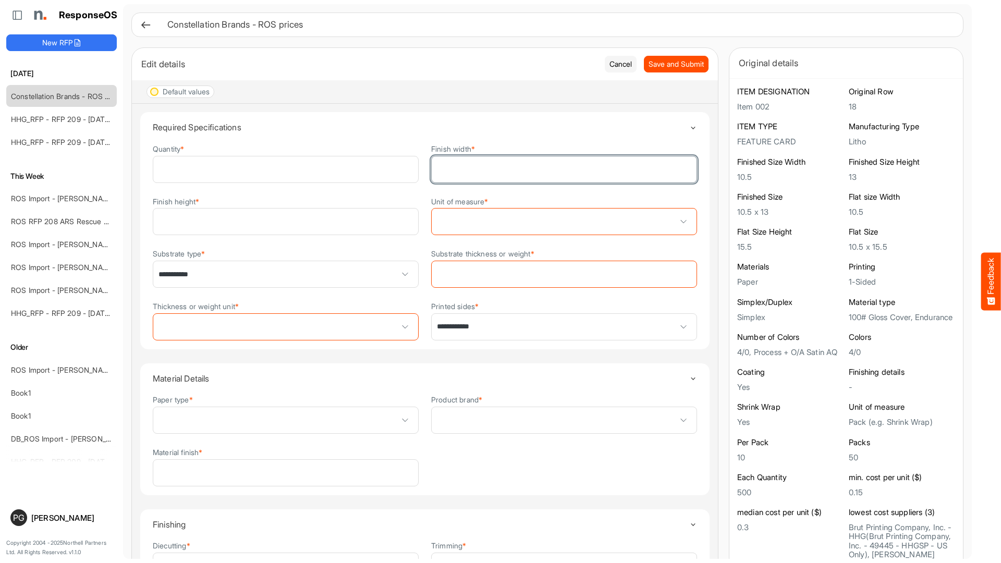
click at [462, 170] on input "****" at bounding box center [563, 169] width 265 height 26
type input "***"
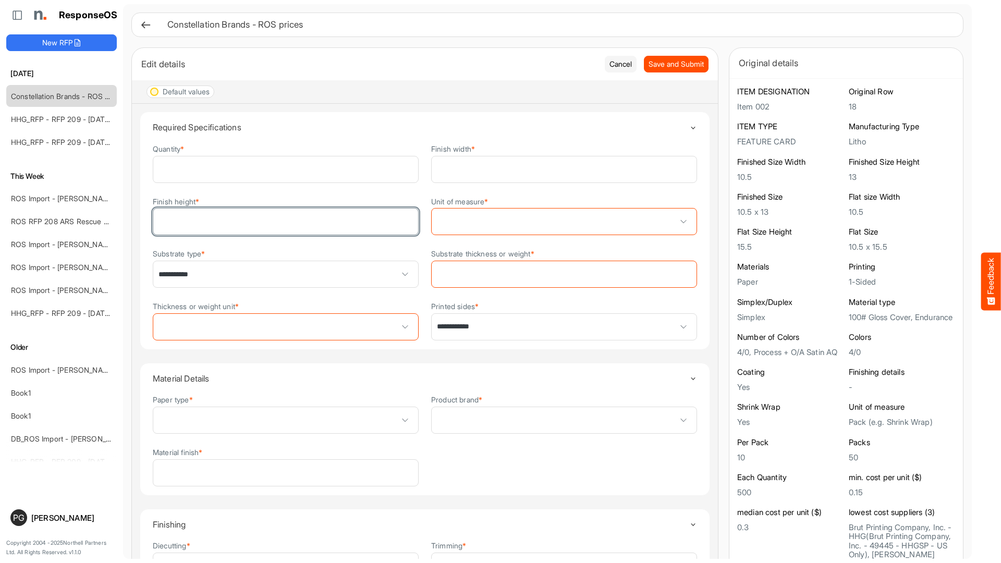
click at [267, 224] on input "**" at bounding box center [285, 221] width 265 height 26
type input "**"
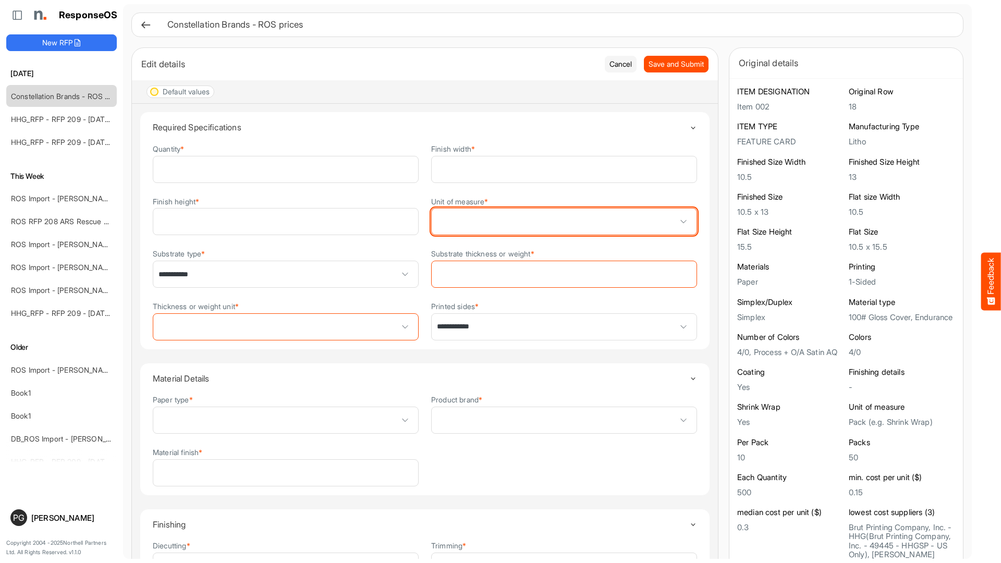
click at [477, 221] on span at bounding box center [563, 221] width 265 height 26
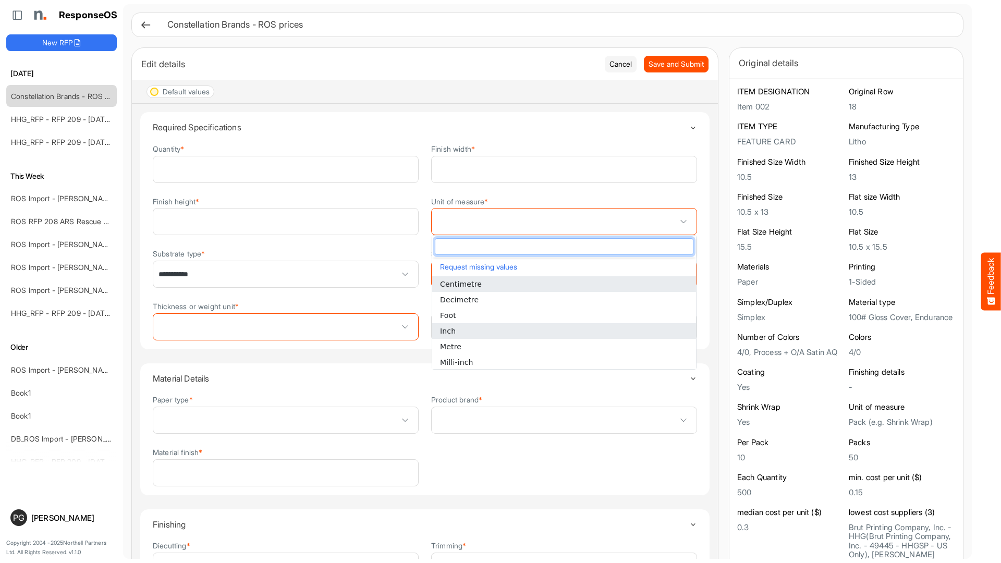
click at [481, 330] on li "Inch" at bounding box center [564, 331] width 264 height 16
type input "****"
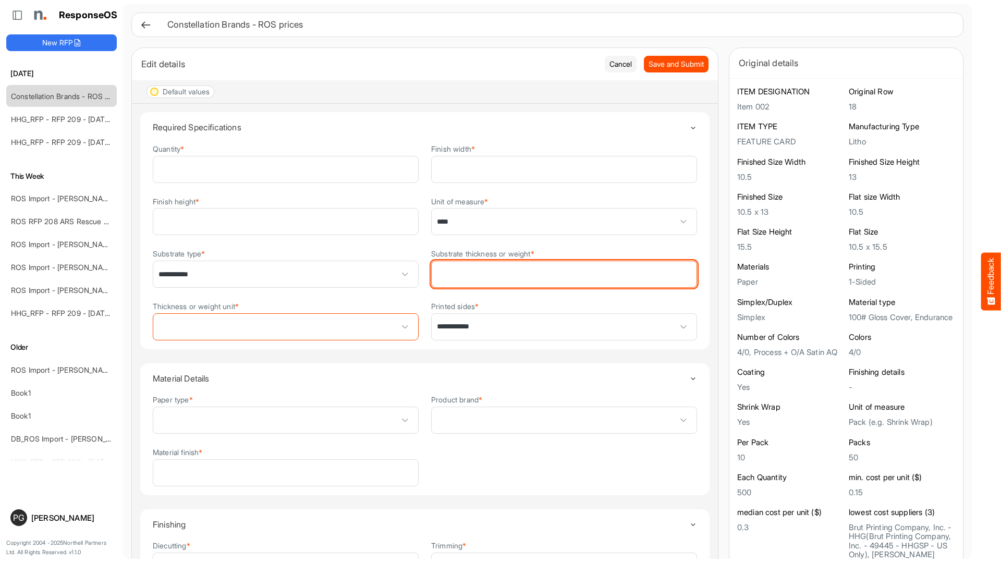
click at [467, 275] on input "Substrate thickness or weight *" at bounding box center [563, 274] width 265 height 26
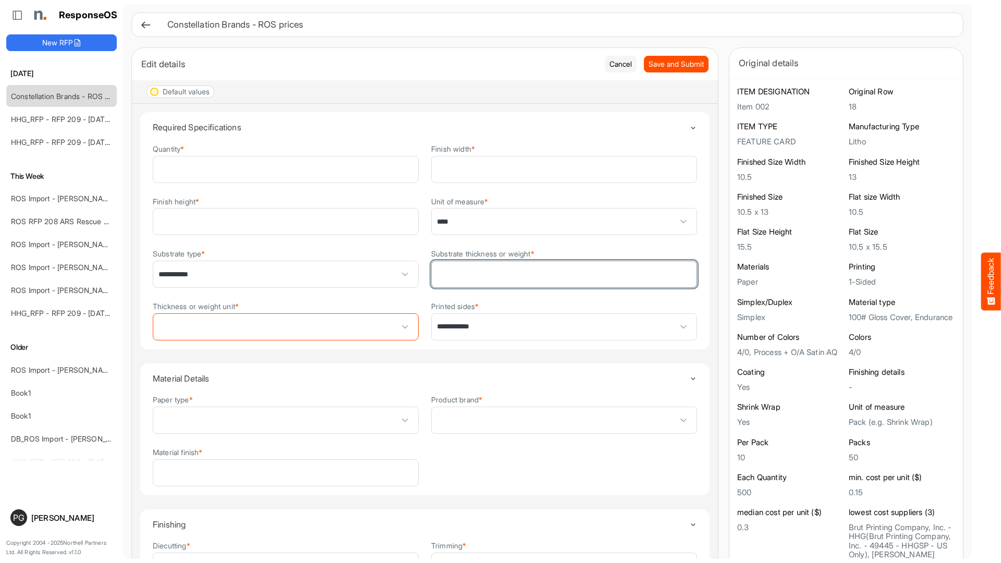
type input "**"
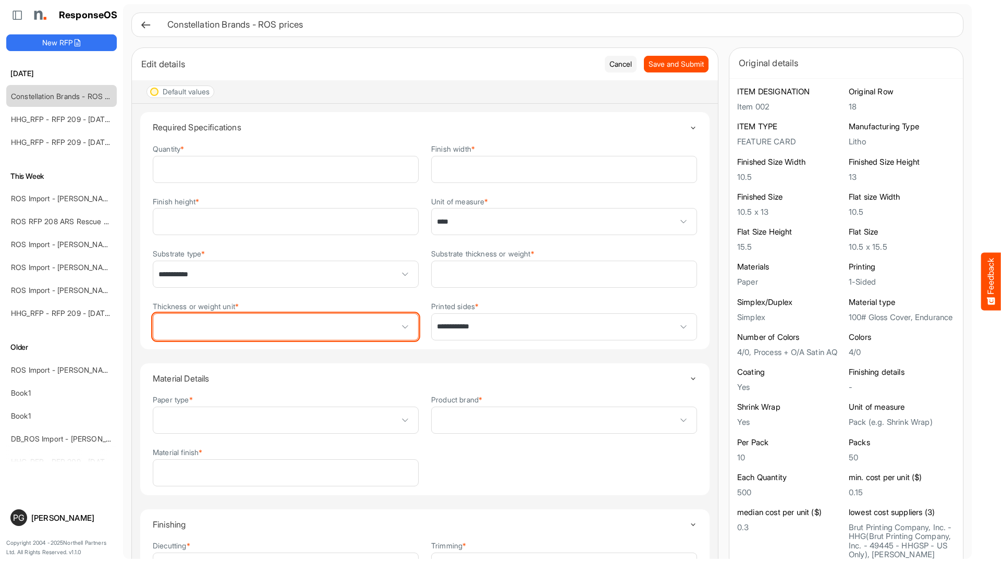
click at [338, 330] on span at bounding box center [285, 327] width 265 height 26
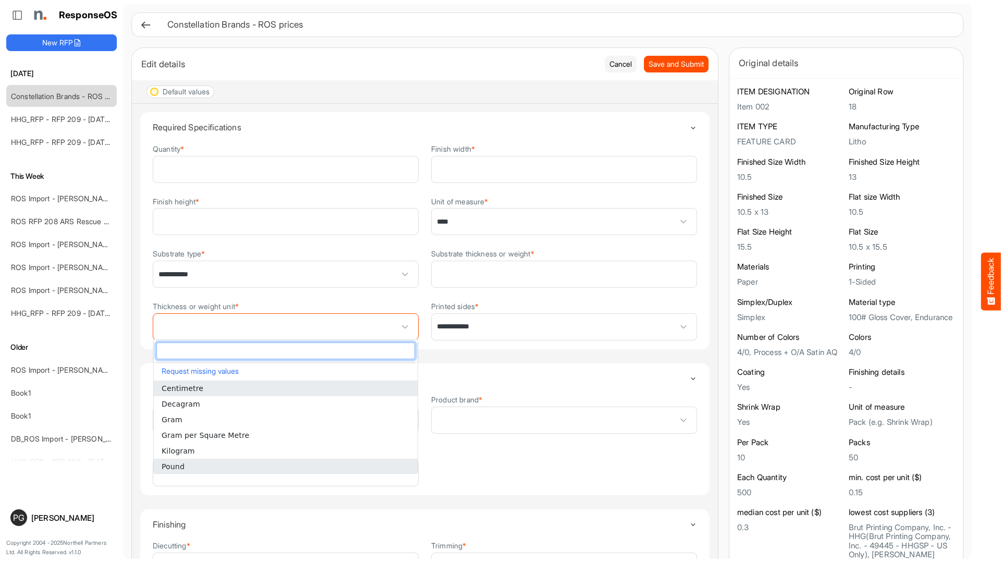
click at [319, 461] on li "Pound" at bounding box center [286, 467] width 264 height 16
type input "*****"
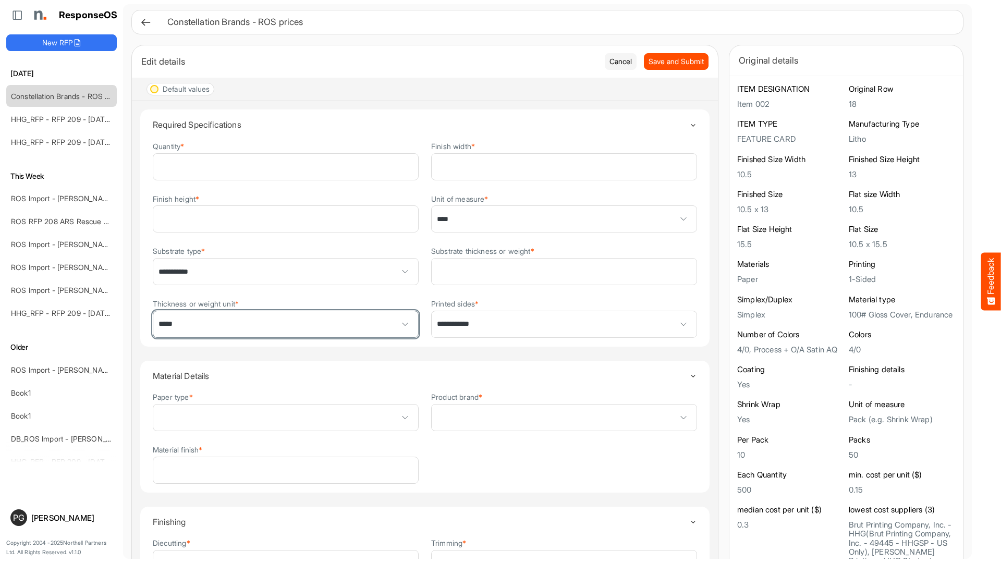
scroll to position [4, 0]
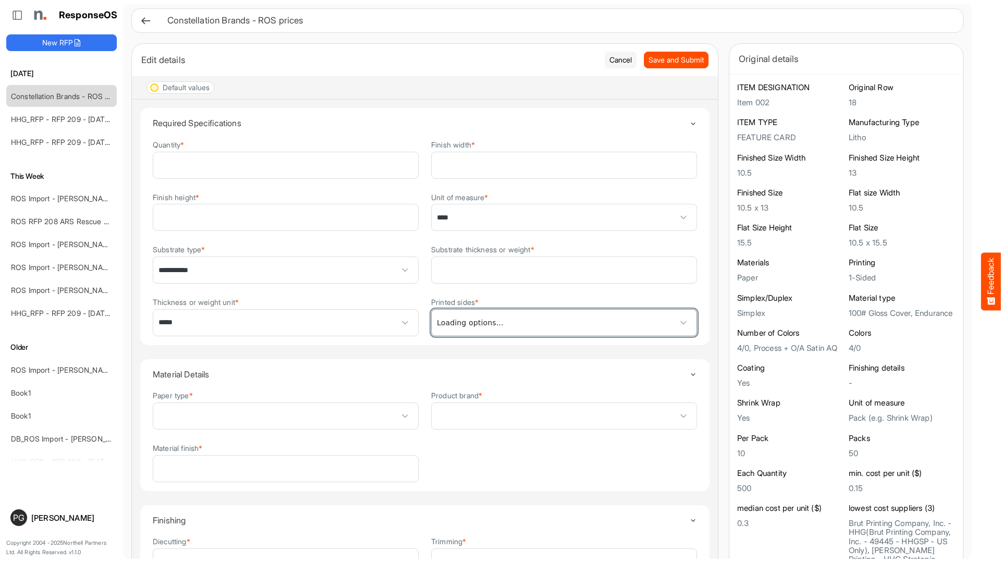
click at [616, 319] on span "**********" at bounding box center [563, 323] width 265 height 26
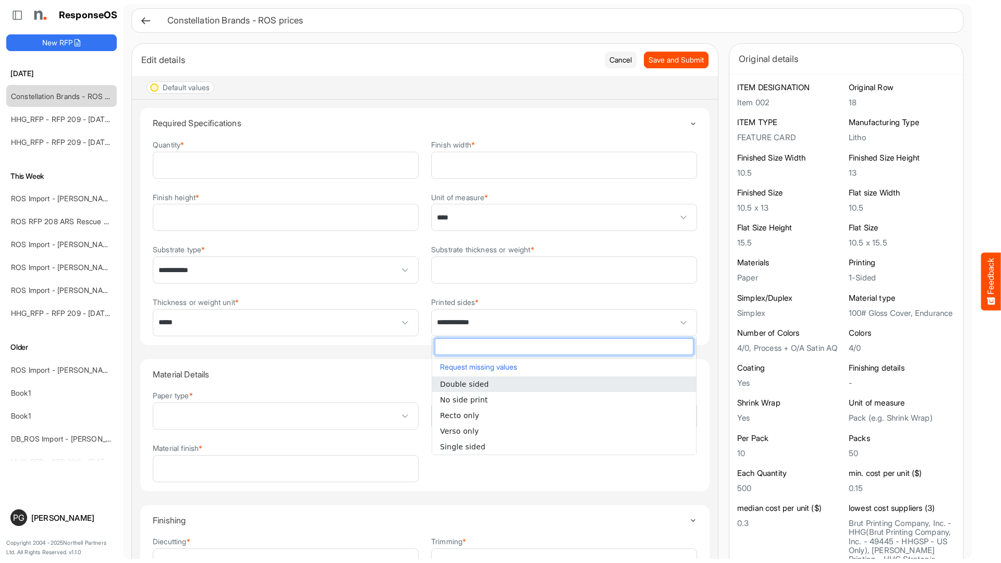
click at [594, 385] on li "Double sided" at bounding box center [564, 384] width 264 height 16
type input "**********"
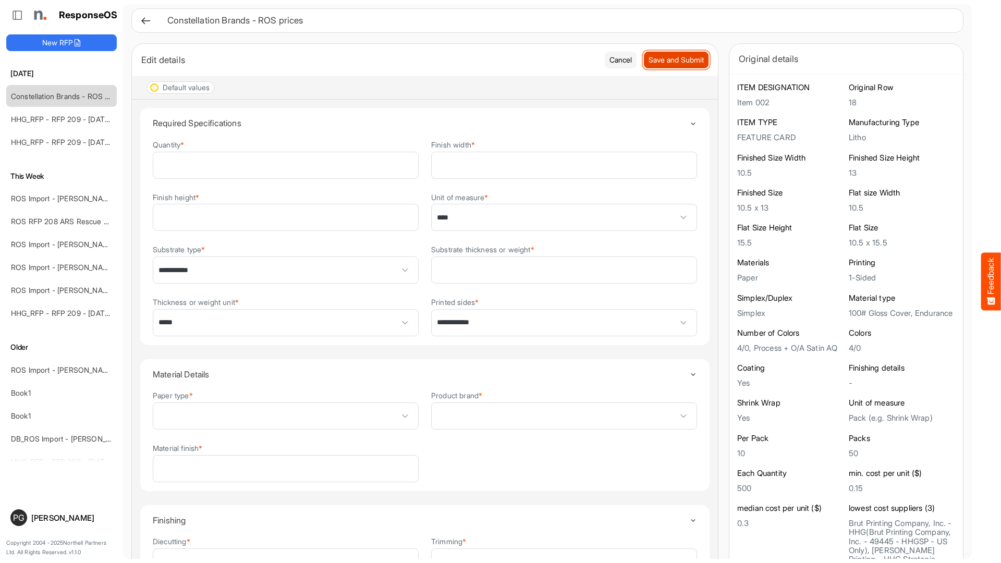
click at [680, 65] on span "Save and Submit" at bounding box center [675, 59] width 55 height 11
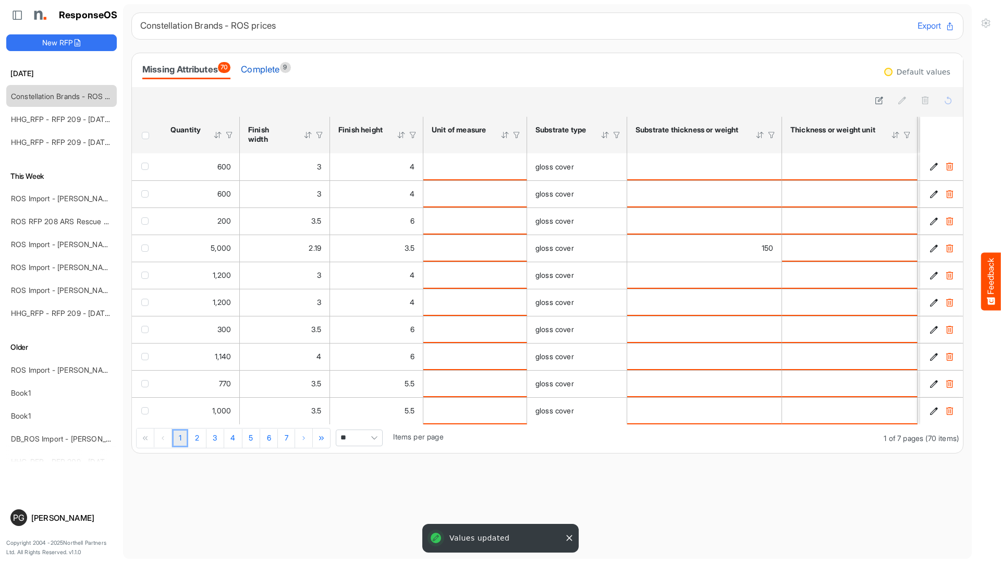
click at [279, 68] on div "Complete 9" at bounding box center [266, 69] width 50 height 15
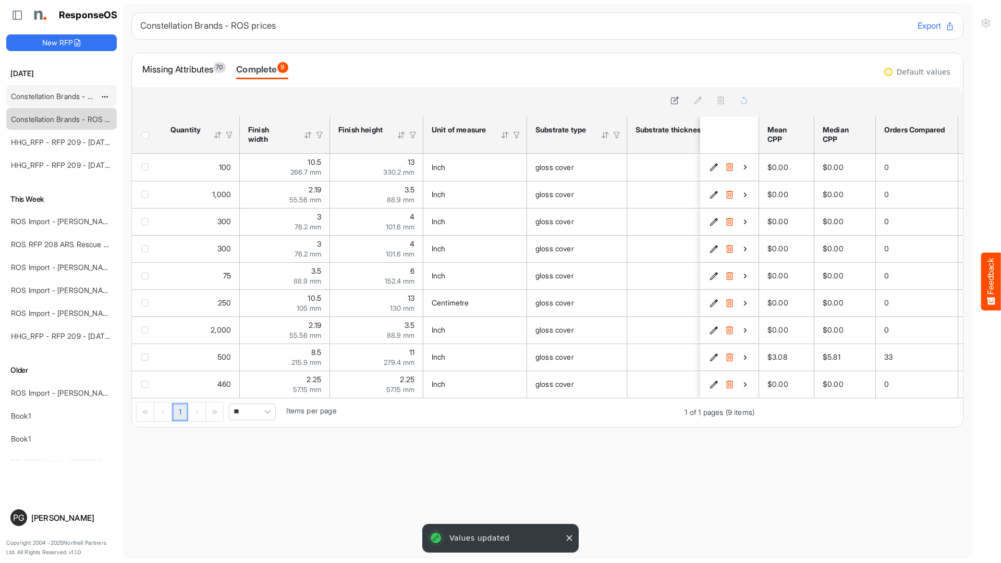
click at [69, 95] on link "Constellation Brands - ROS prices" at bounding box center [68, 96] width 114 height 9
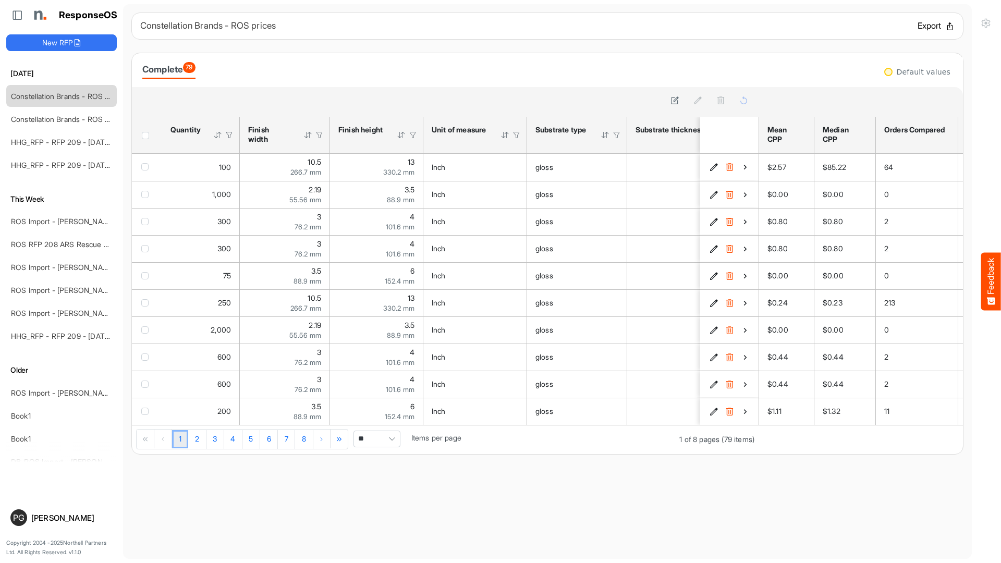
click at [930, 27] on button "Export" at bounding box center [935, 26] width 37 height 14
click at [516, 69] on div "Complete 79" at bounding box center [547, 70] width 810 height 18
click at [73, 95] on link "Constellation Brands - ROS prices" at bounding box center [68, 96] width 114 height 9
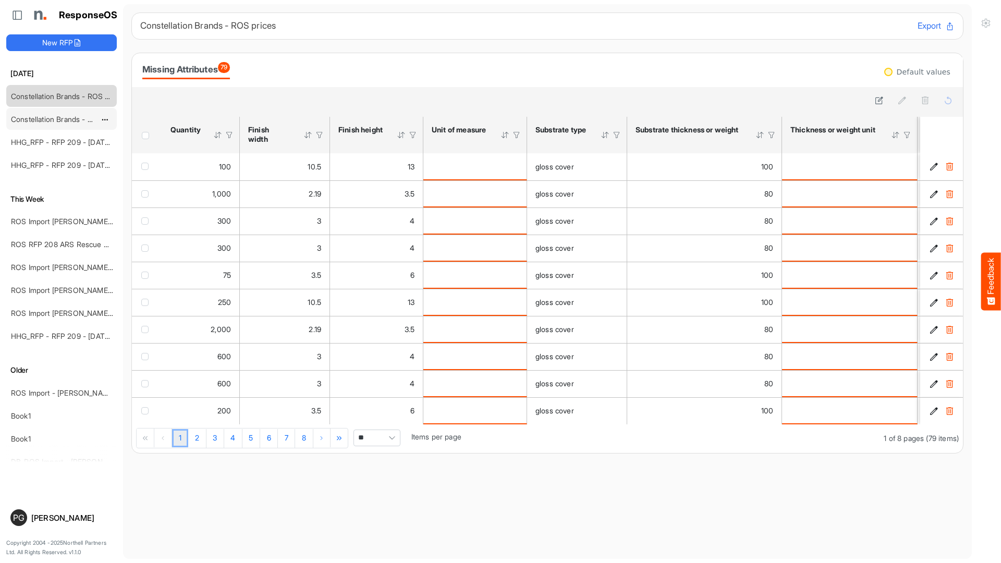
click at [69, 120] on link "Constellation Brands - ROS prices" at bounding box center [68, 119] width 114 height 9
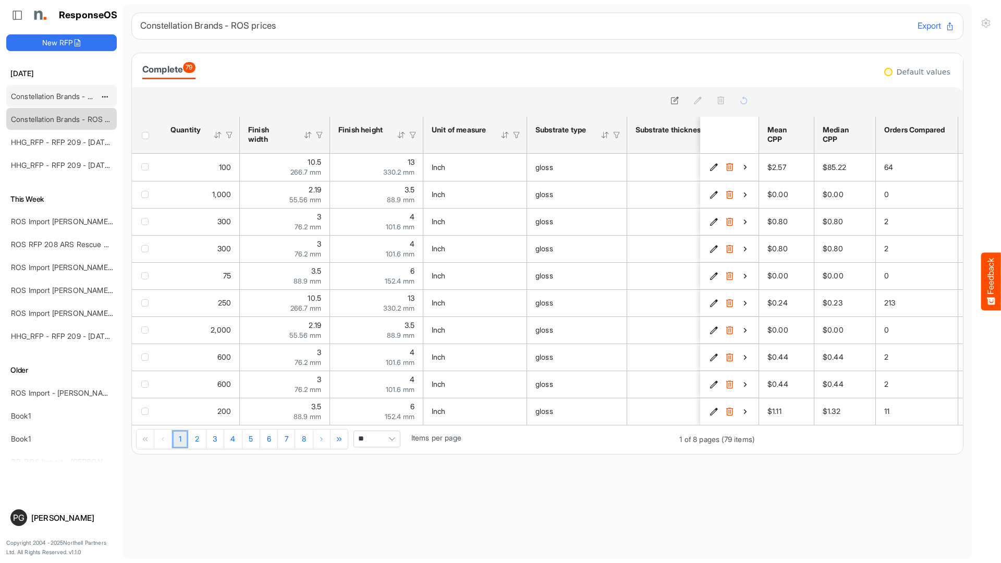
click at [47, 97] on link "Constellation Brands - ROS prices" at bounding box center [68, 96] width 114 height 9
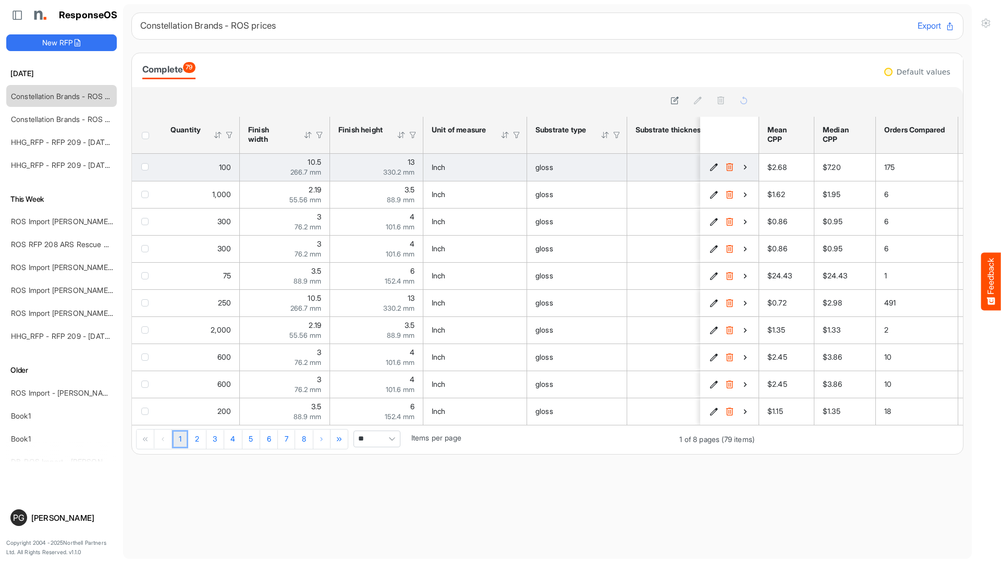
click at [746, 168] on icon "df4a73fb-ff2e-4725-9a16-f35145999a50 is template cell Column Header" at bounding box center [744, 167] width 9 height 9
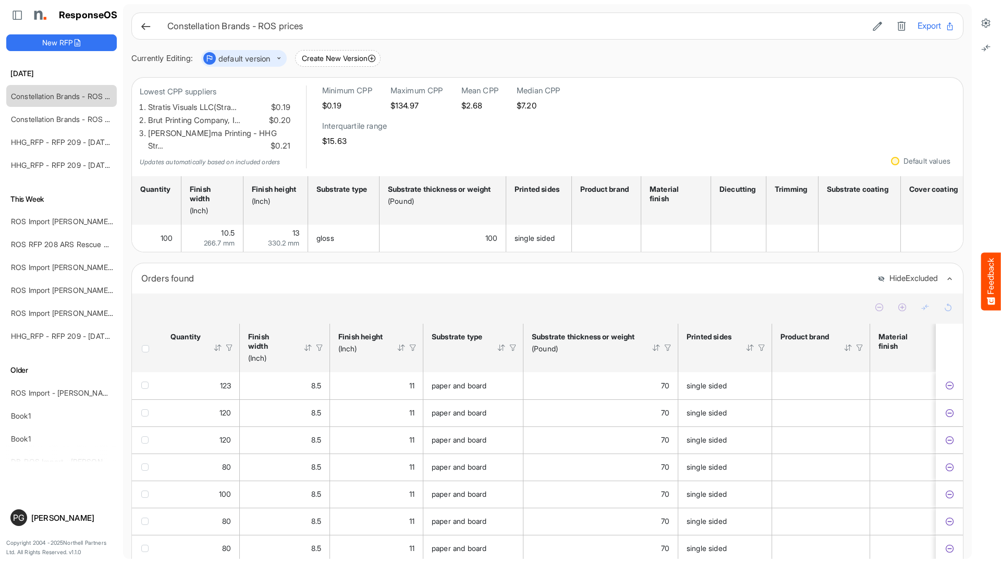
click at [611, 271] on div "Orders found" at bounding box center [505, 278] width 728 height 15
click at [146, 26] on icon at bounding box center [145, 26] width 11 height 11
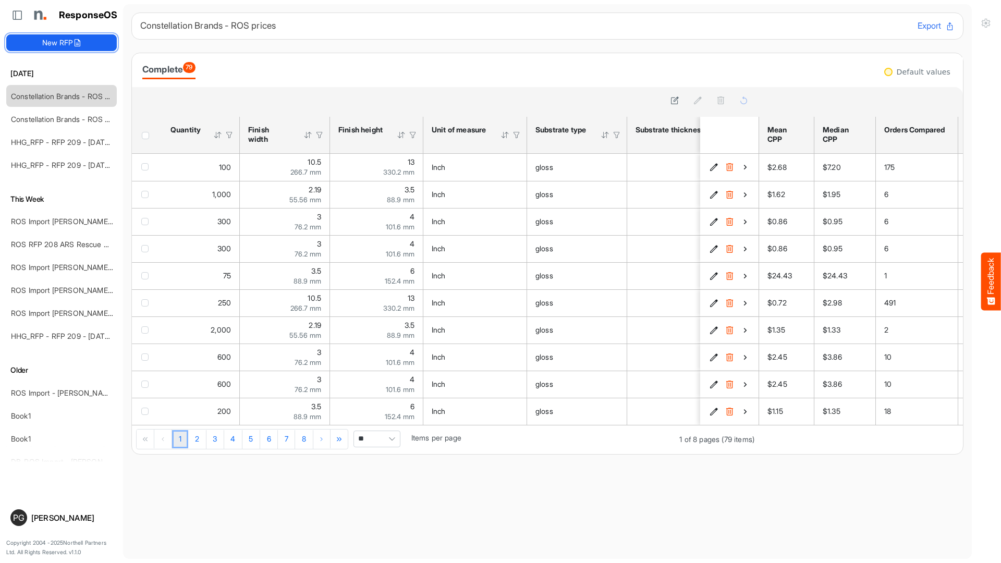
click at [100, 43] on button "New RFP" at bounding box center [61, 42] width 110 height 17
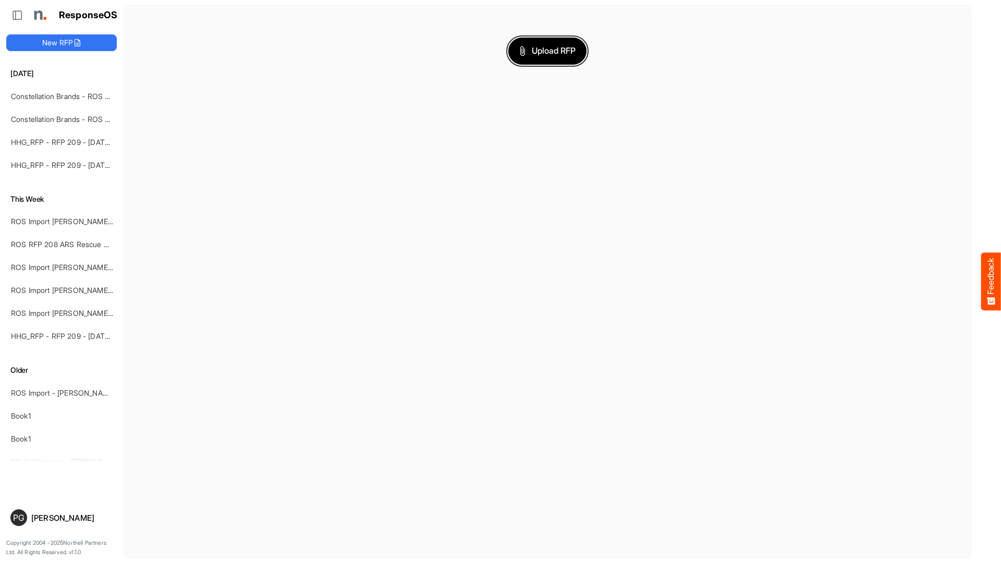
click at [567, 46] on span "Upload RFP" at bounding box center [547, 51] width 56 height 14
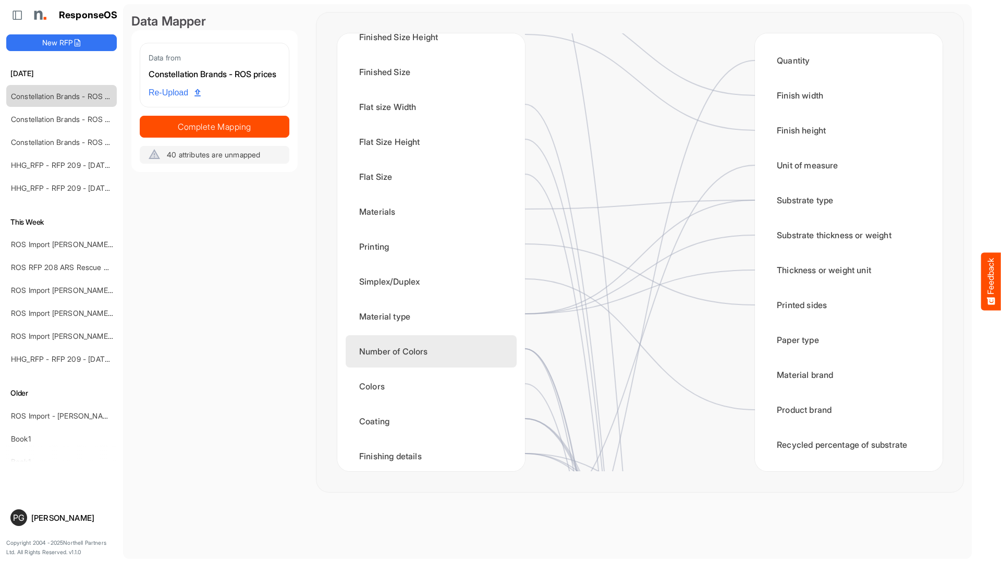
scroll to position [220, 0]
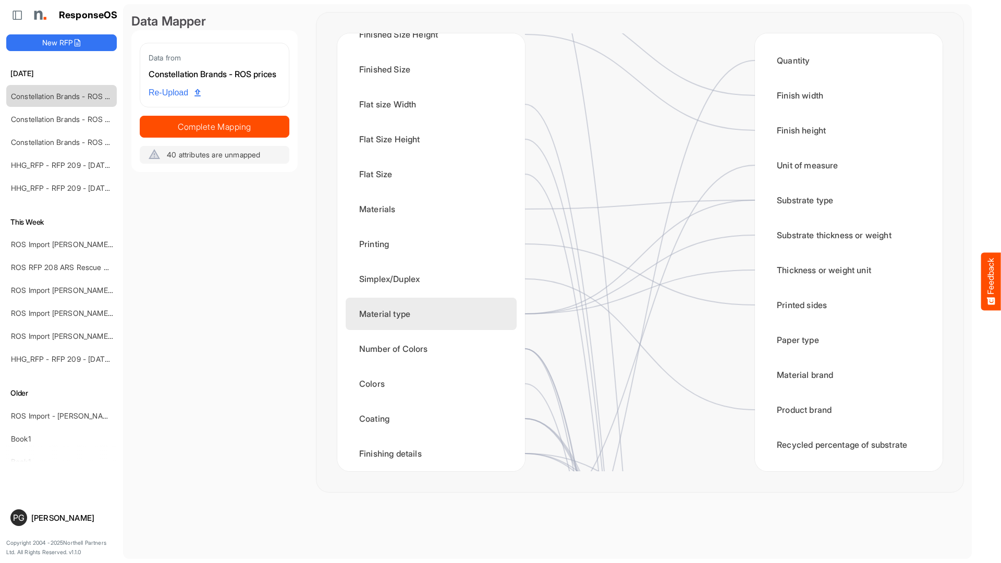
click at [387, 310] on div "Material type" at bounding box center [430, 314] width 171 height 32
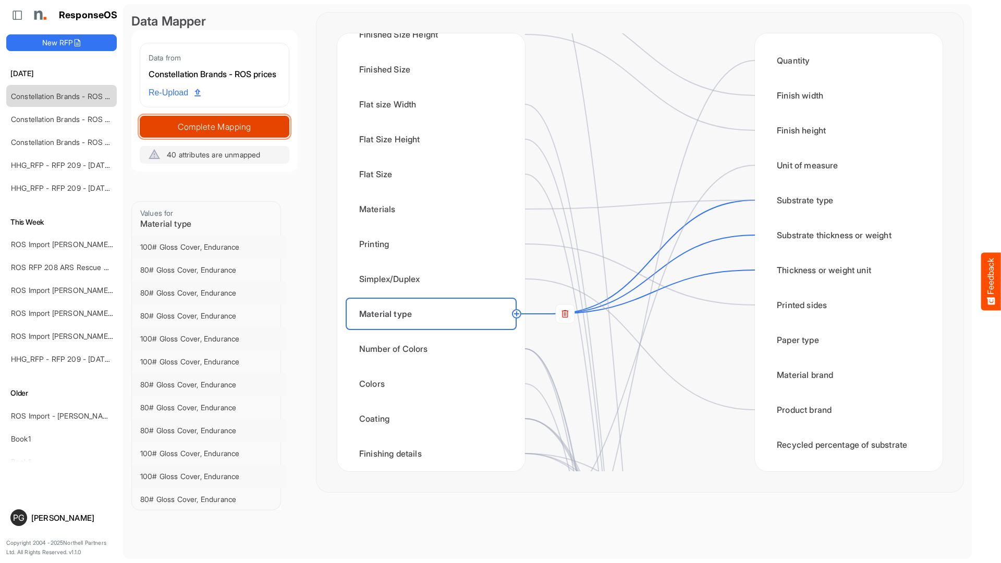
click at [244, 134] on span "Complete Mapping" at bounding box center [214, 126] width 149 height 15
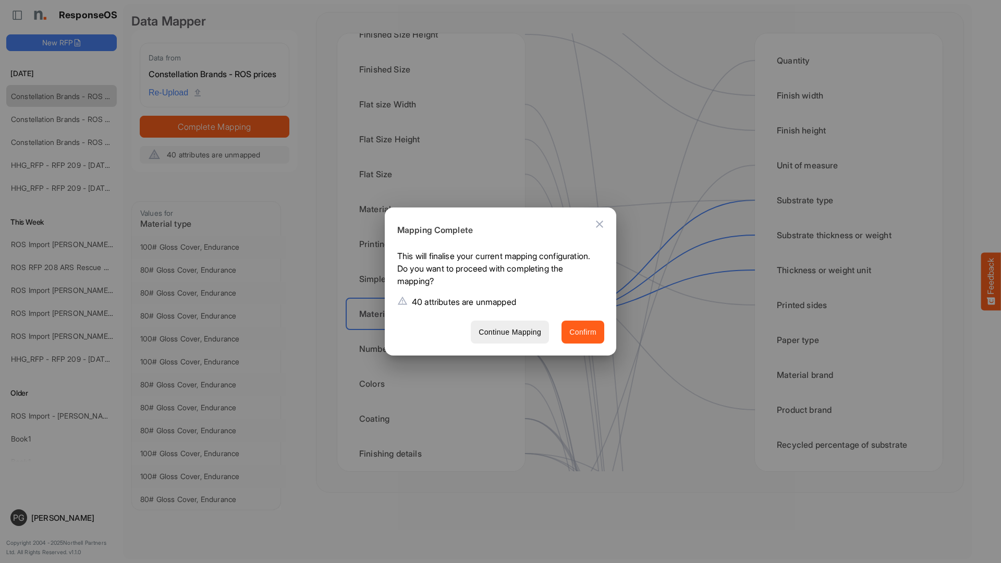
click at [588, 334] on span "Confirm" at bounding box center [582, 332] width 27 height 13
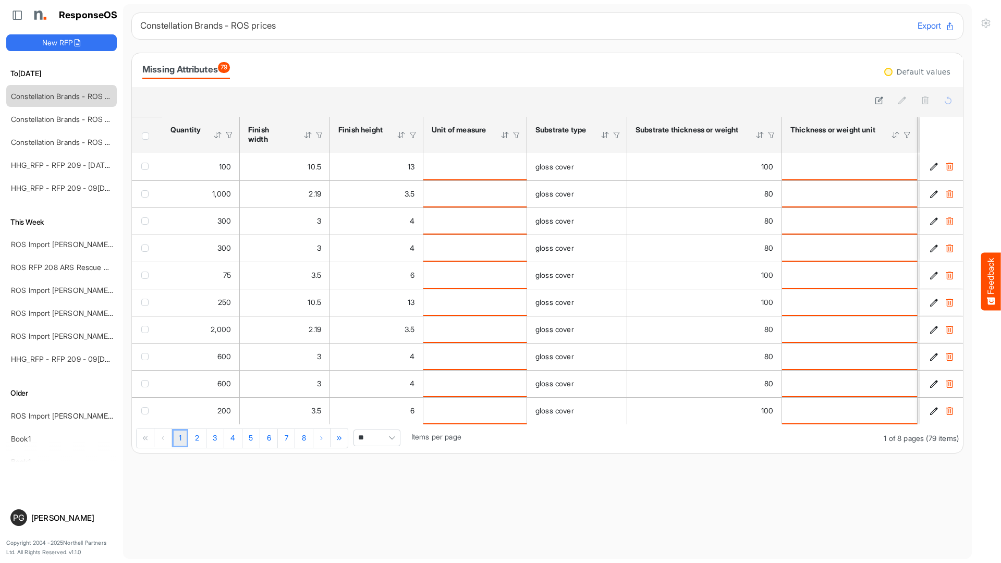
click at [147, 139] on span "Header checkbox" at bounding box center [145, 135] width 7 height 7
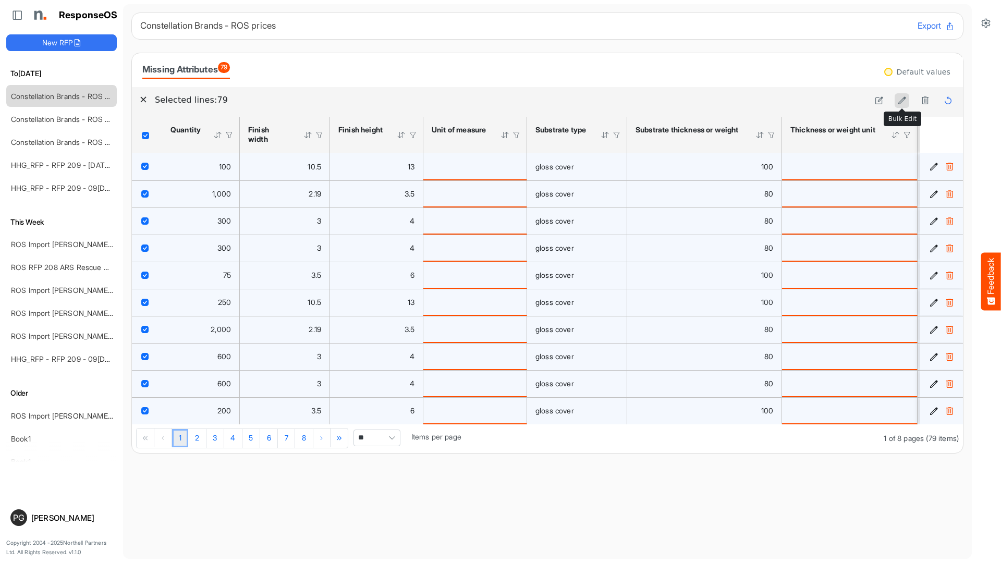
click at [902, 105] on button at bounding box center [901, 100] width 15 height 15
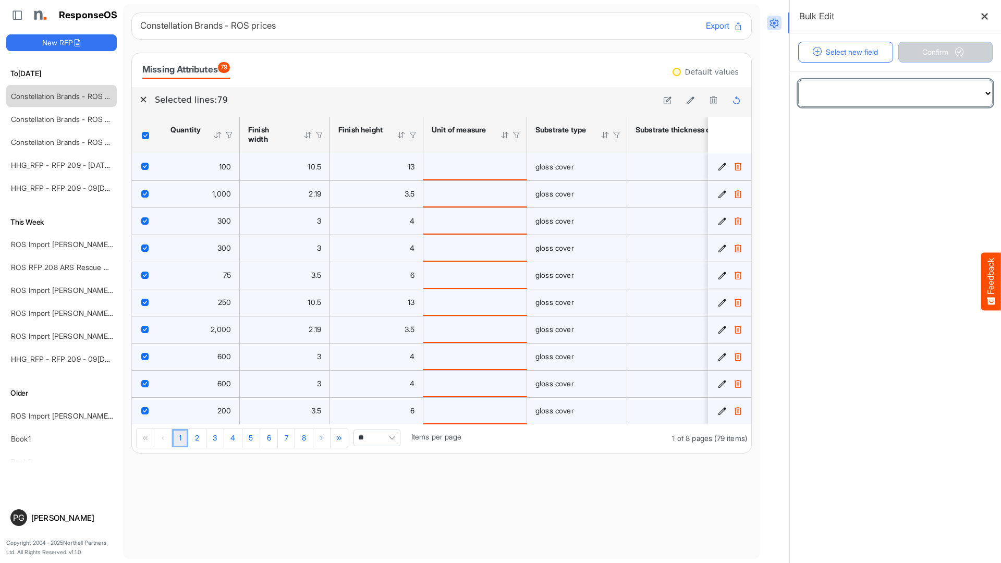
select select "**********"
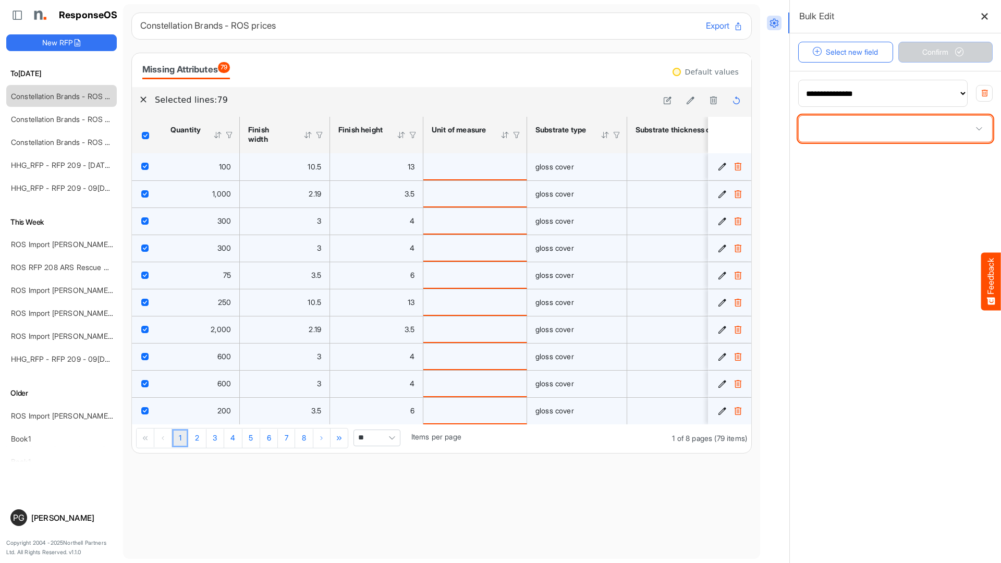
click at [869, 140] on span at bounding box center [894, 129] width 193 height 26
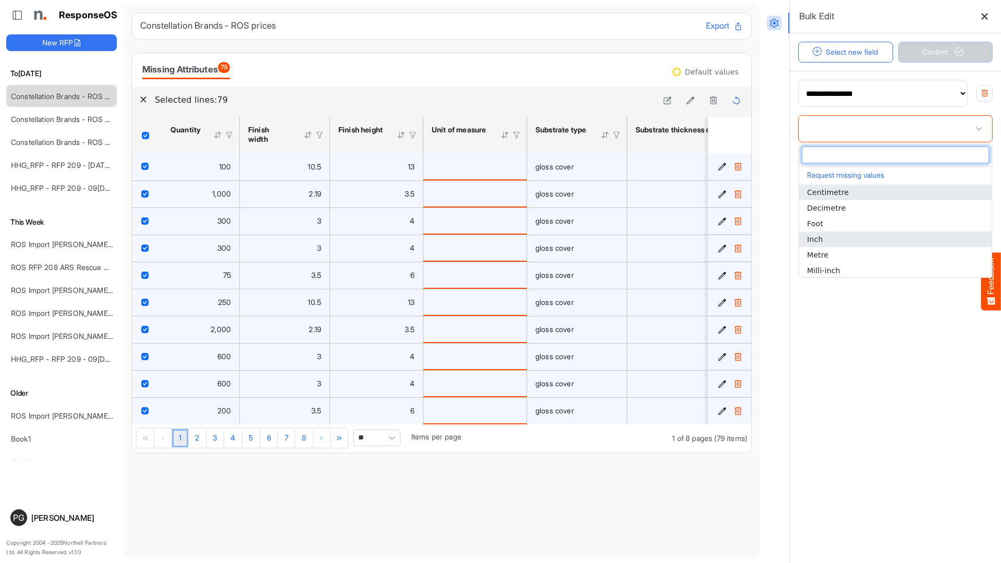
click at [837, 237] on li "Inch" at bounding box center [895, 239] width 192 height 16
type input "****"
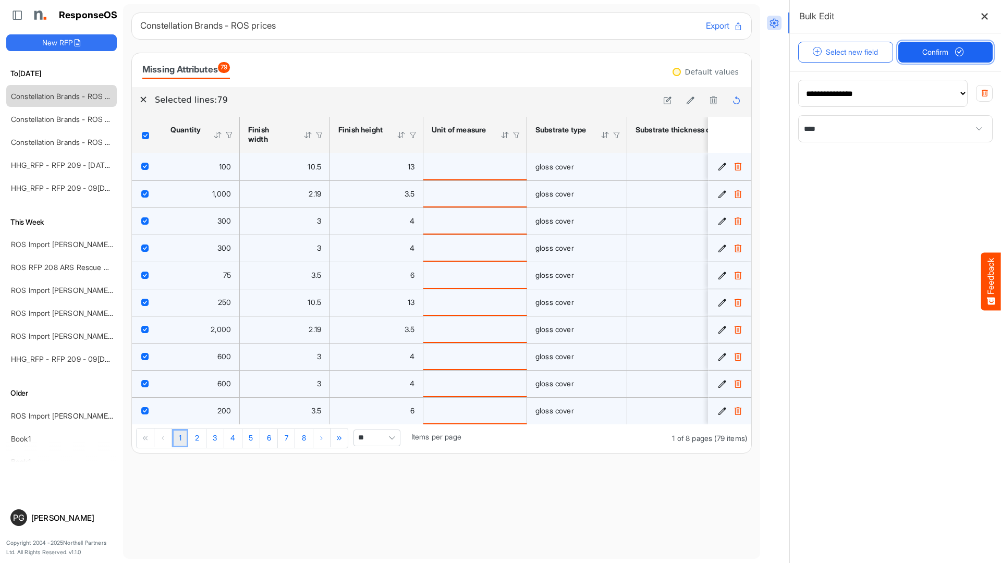
click at [920, 58] on button "Confirm" at bounding box center [945, 52] width 95 height 21
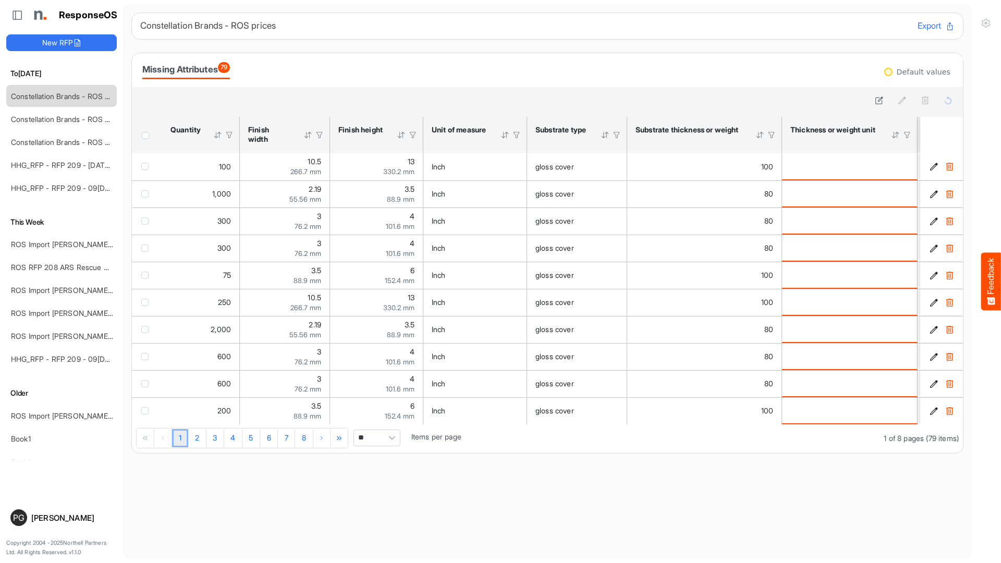
click at [145, 137] on span "Header checkbox" at bounding box center [145, 135] width 7 height 7
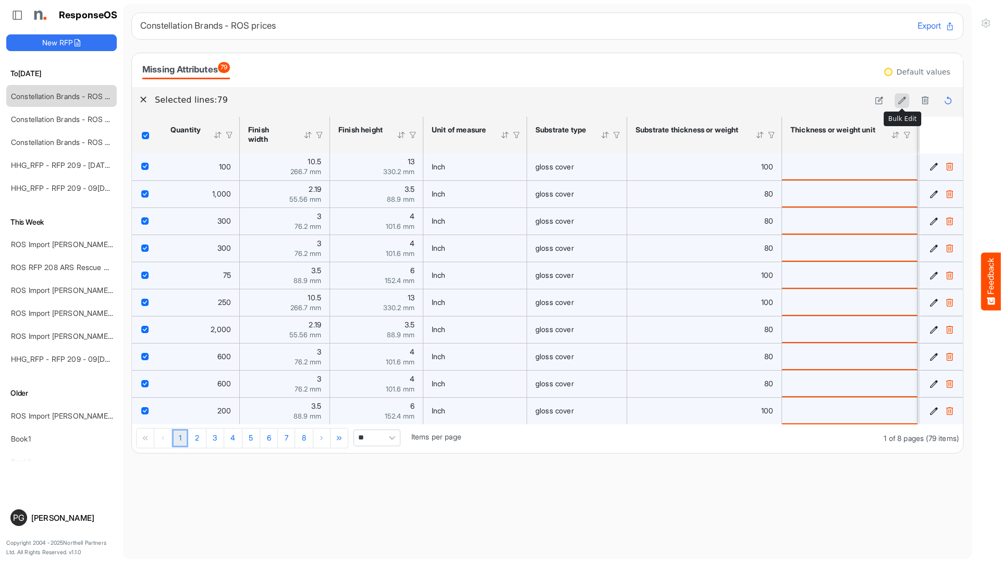
click at [904, 103] on icon at bounding box center [901, 100] width 9 height 9
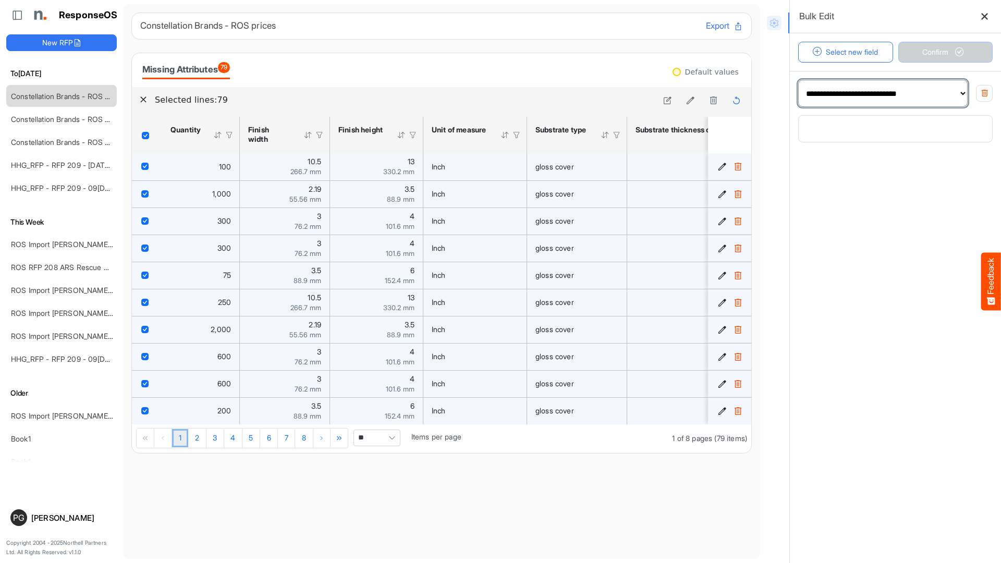
select select "**********"
click at [838, 131] on span at bounding box center [894, 129] width 193 height 26
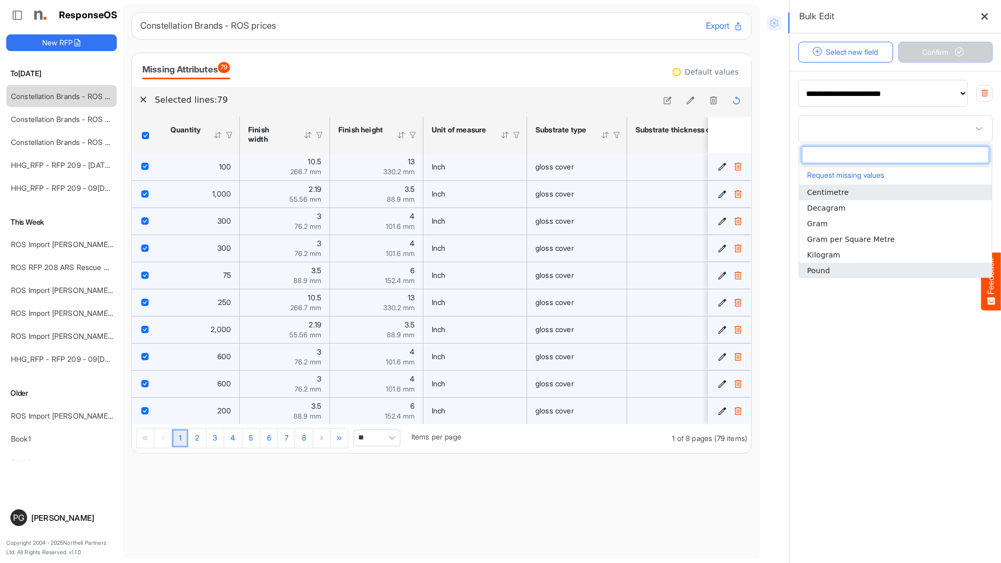
click at [834, 267] on li "Pound" at bounding box center [895, 271] width 192 height 16
type input "*****"
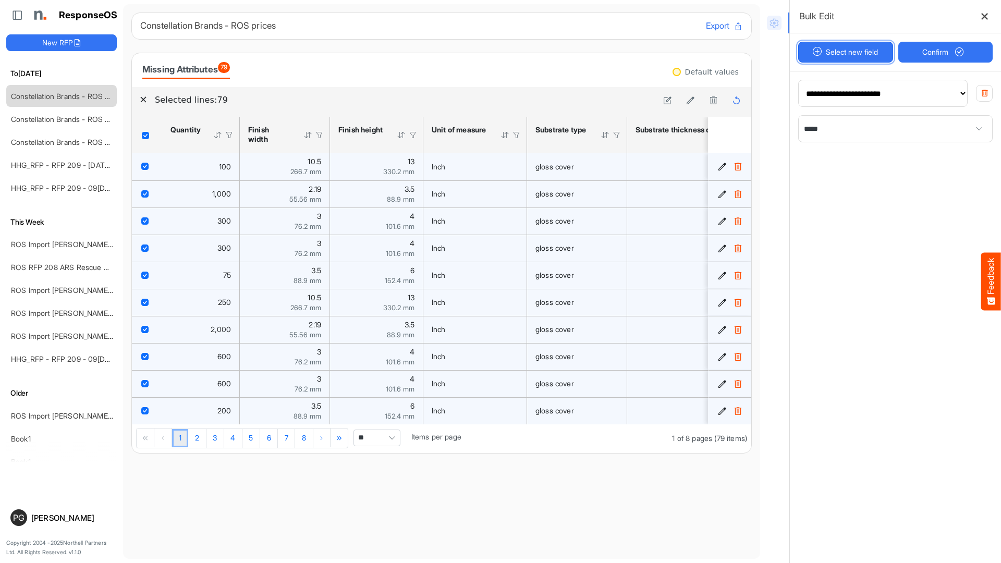
click at [847, 53] on button "Select new field" at bounding box center [845, 52] width 95 height 21
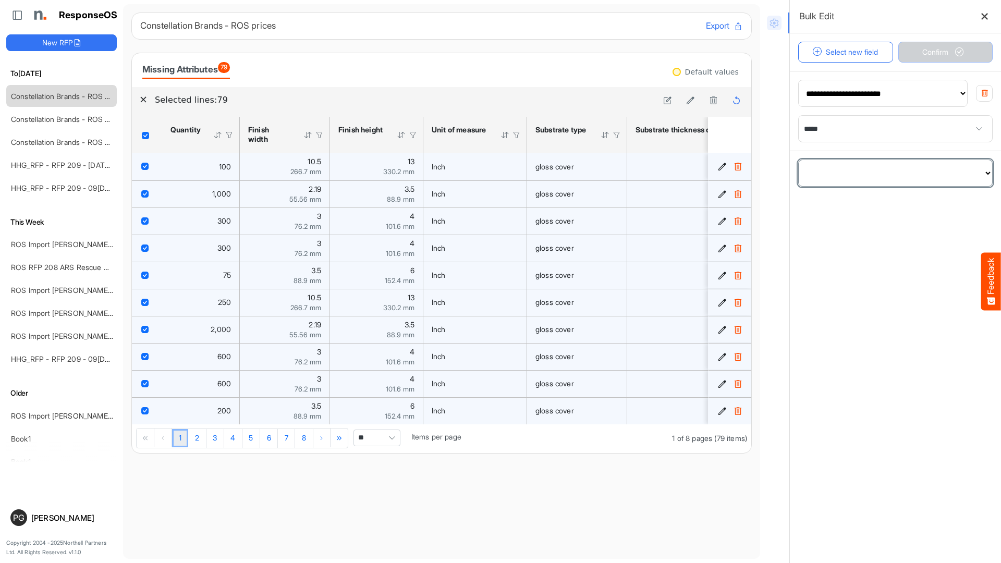
select select "**********"
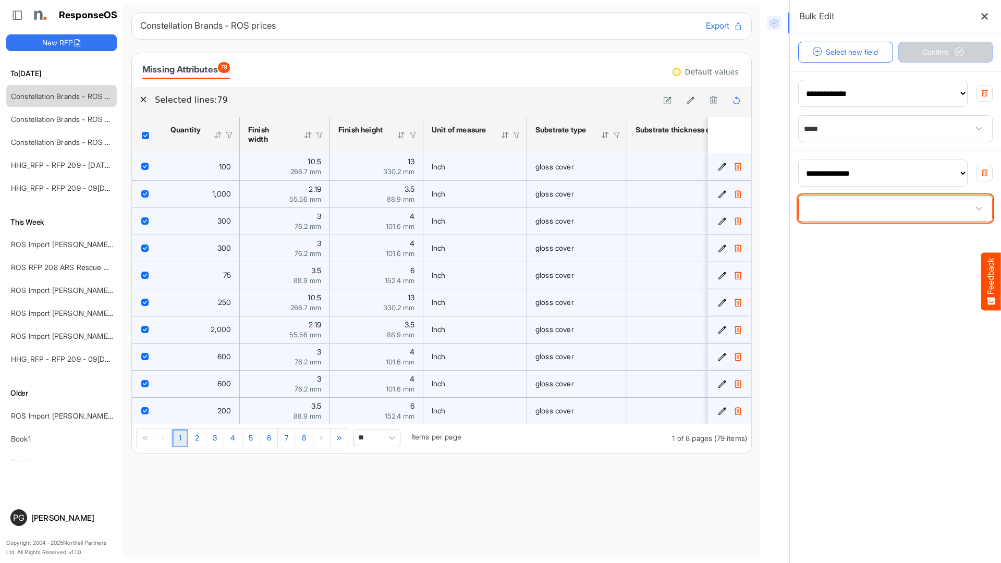
click at [860, 215] on span at bounding box center [894, 208] width 193 height 26
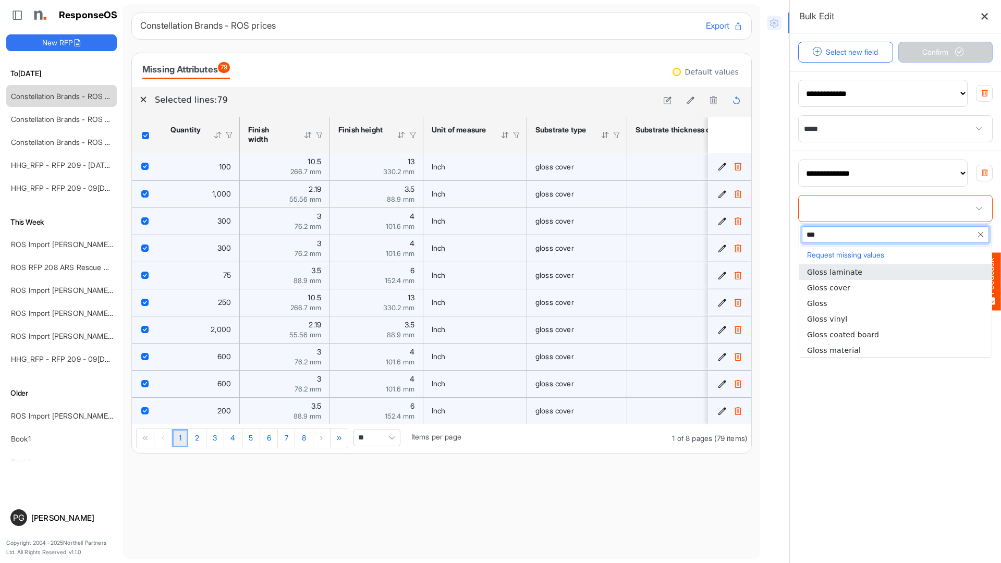
type input "****"
click at [831, 301] on li "Gloss" at bounding box center [895, 303] width 192 height 16
type input "*****"
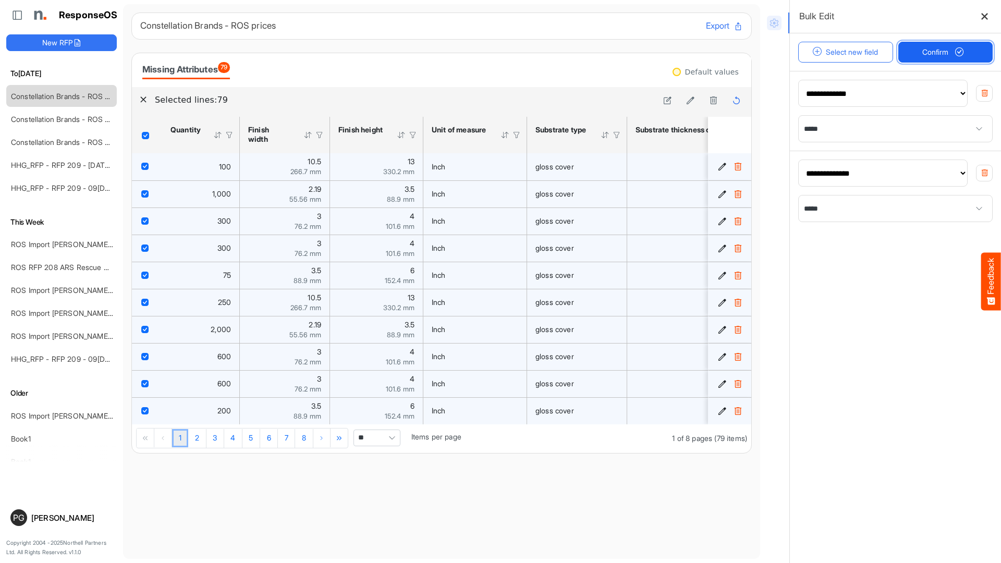
click at [935, 48] on span "Confirm" at bounding box center [945, 51] width 46 height 11
